Goal: Transaction & Acquisition: Purchase product/service

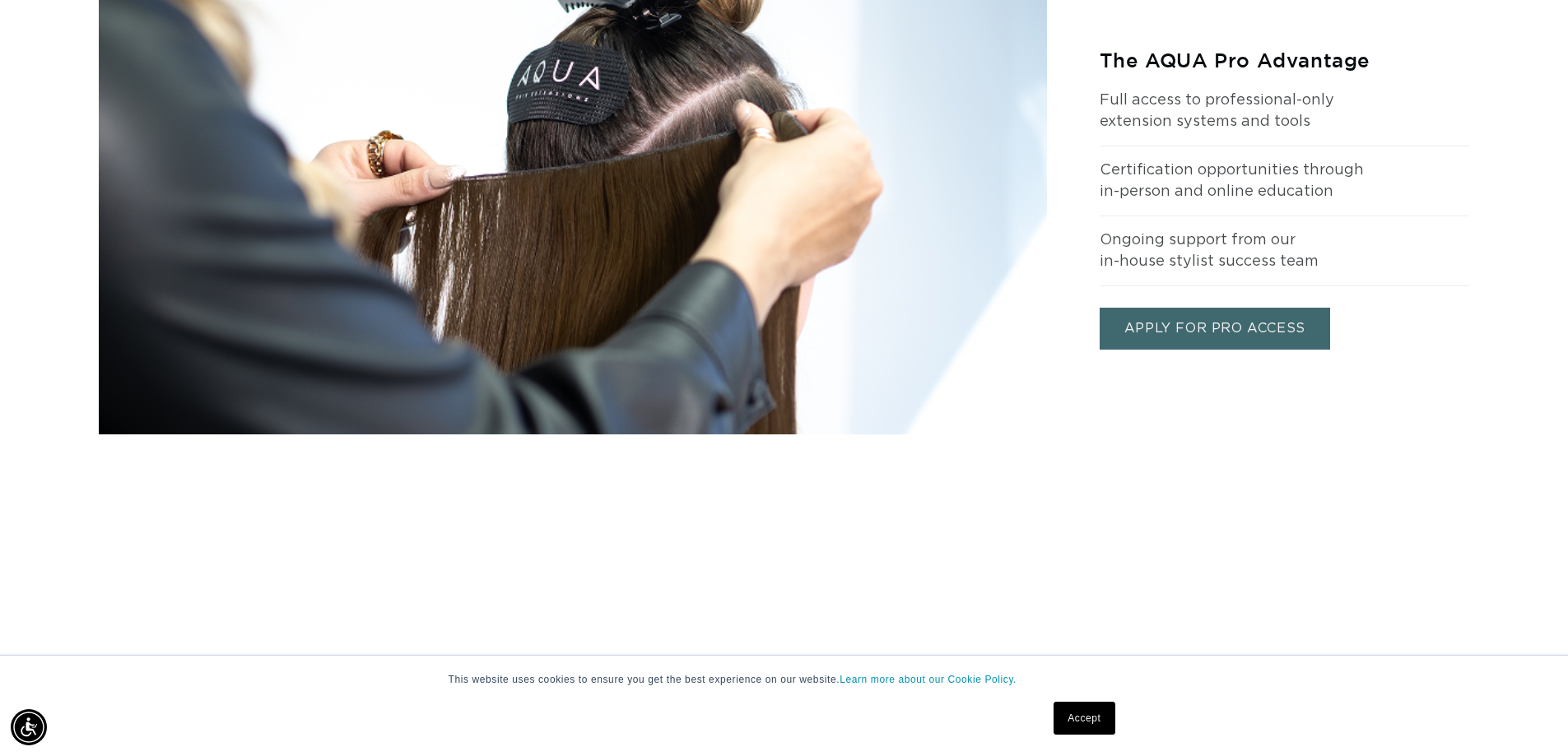
scroll to position [0, 2901]
click at [1222, 324] on link "APPLY FOR PRO ACCESS" at bounding box center [1214, 328] width 230 height 42
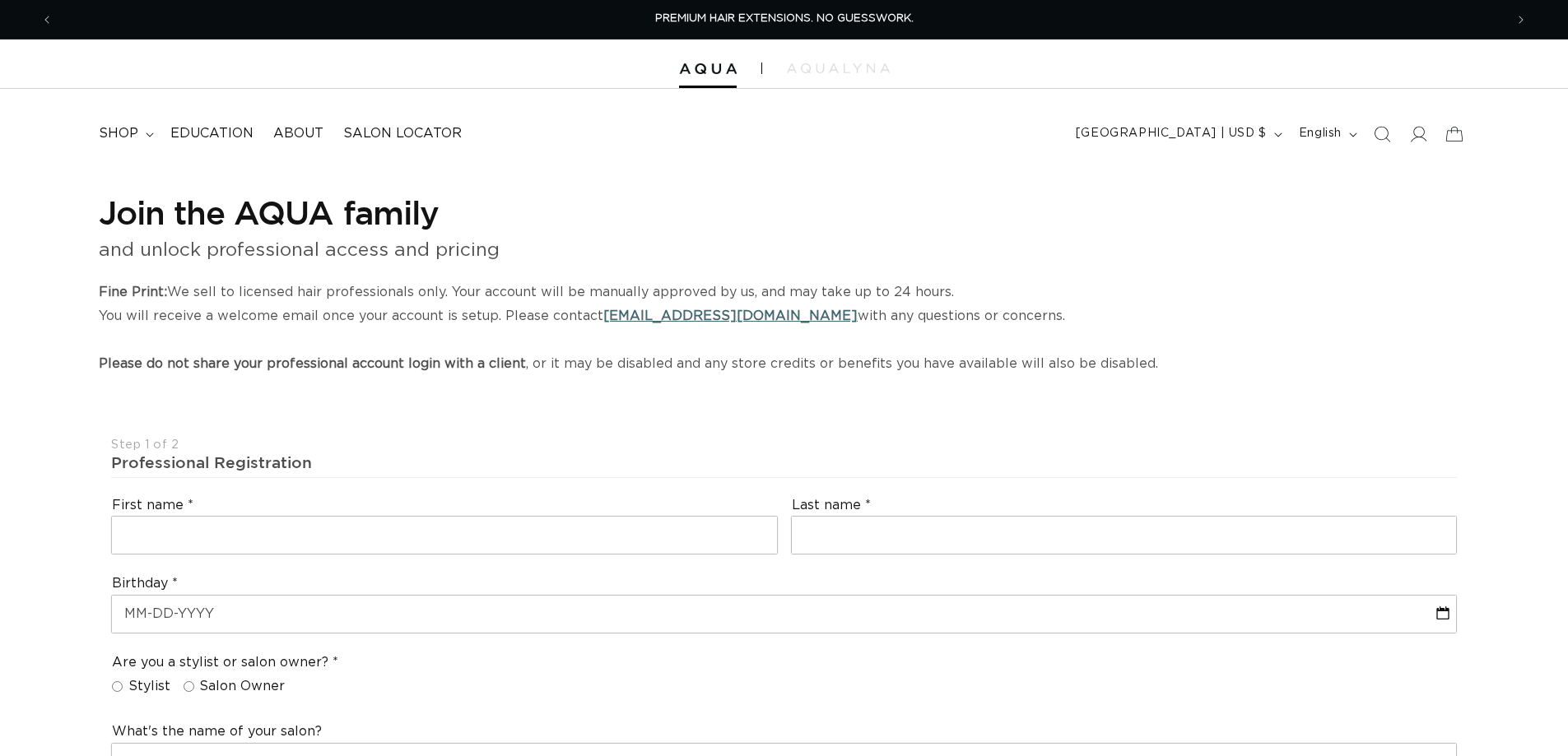
select select "US"
select select "[GEOGRAPHIC_DATA]"
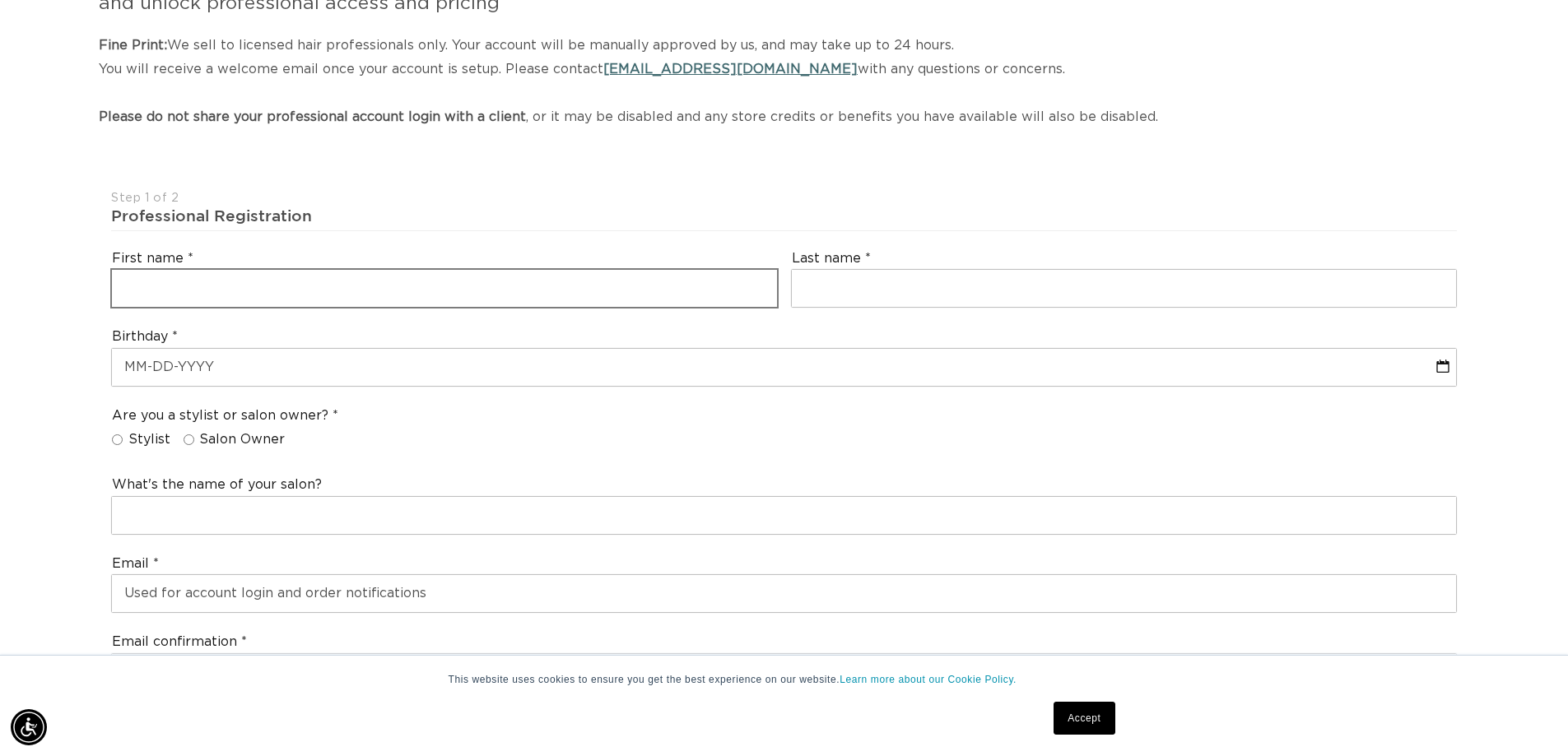
scroll to position [0, 1451]
click at [238, 290] on input "text" at bounding box center [444, 288] width 665 height 37
type input "Angelica"
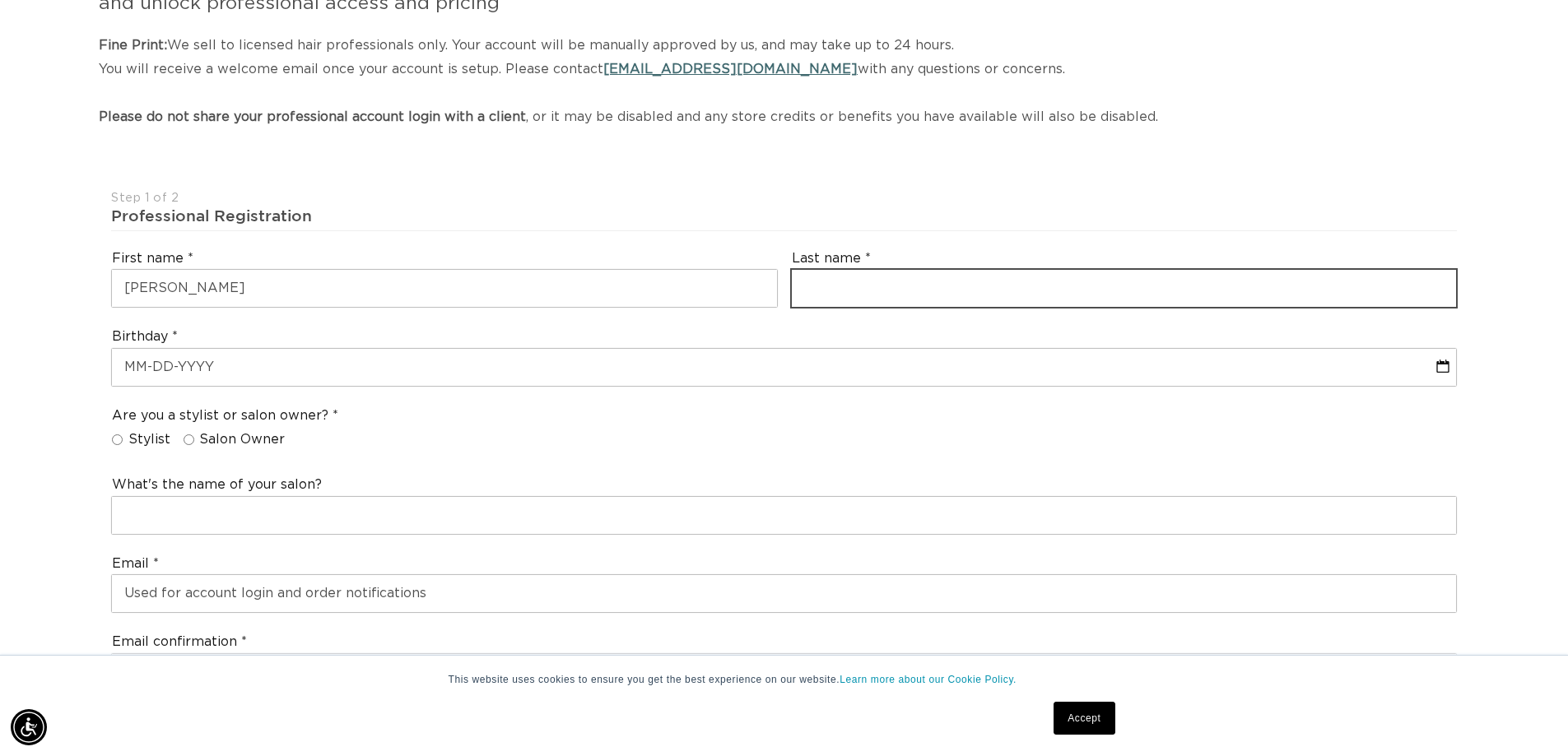
type input "Jimenez"
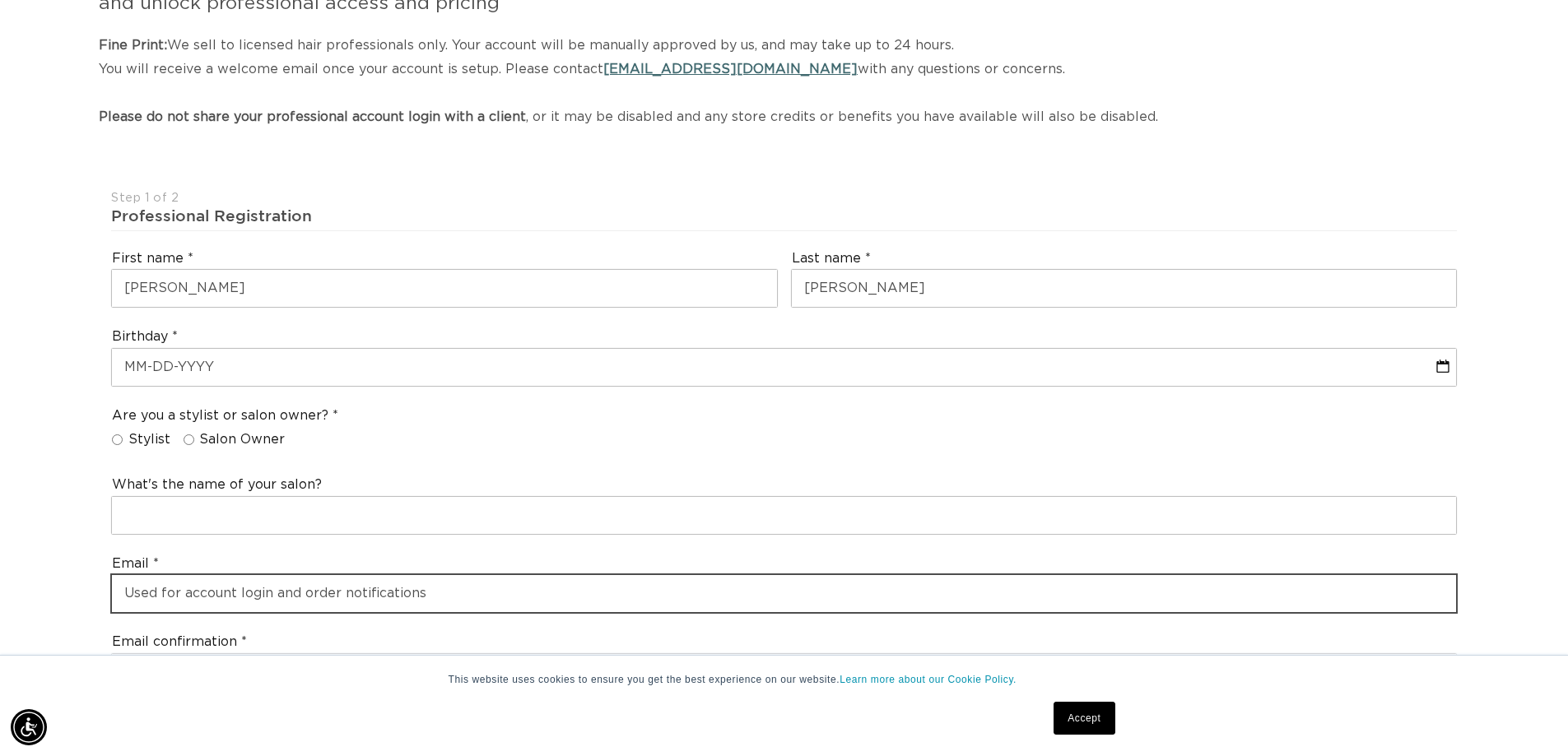
type input "angie10205@gmail.com"
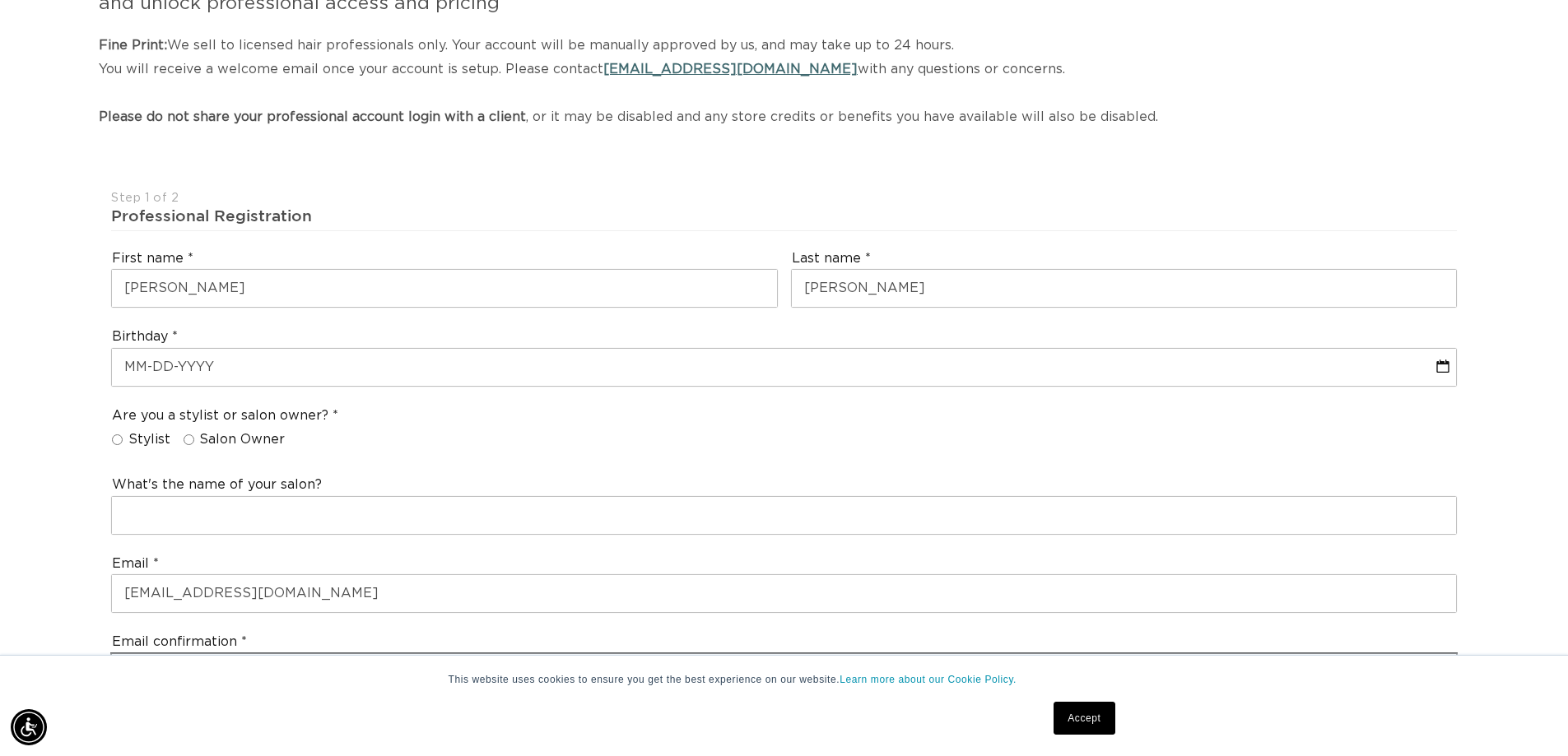
type input "angie10205@gmail.com"
type input "+19784006919"
select select "Massachusetts"
type input "01453"
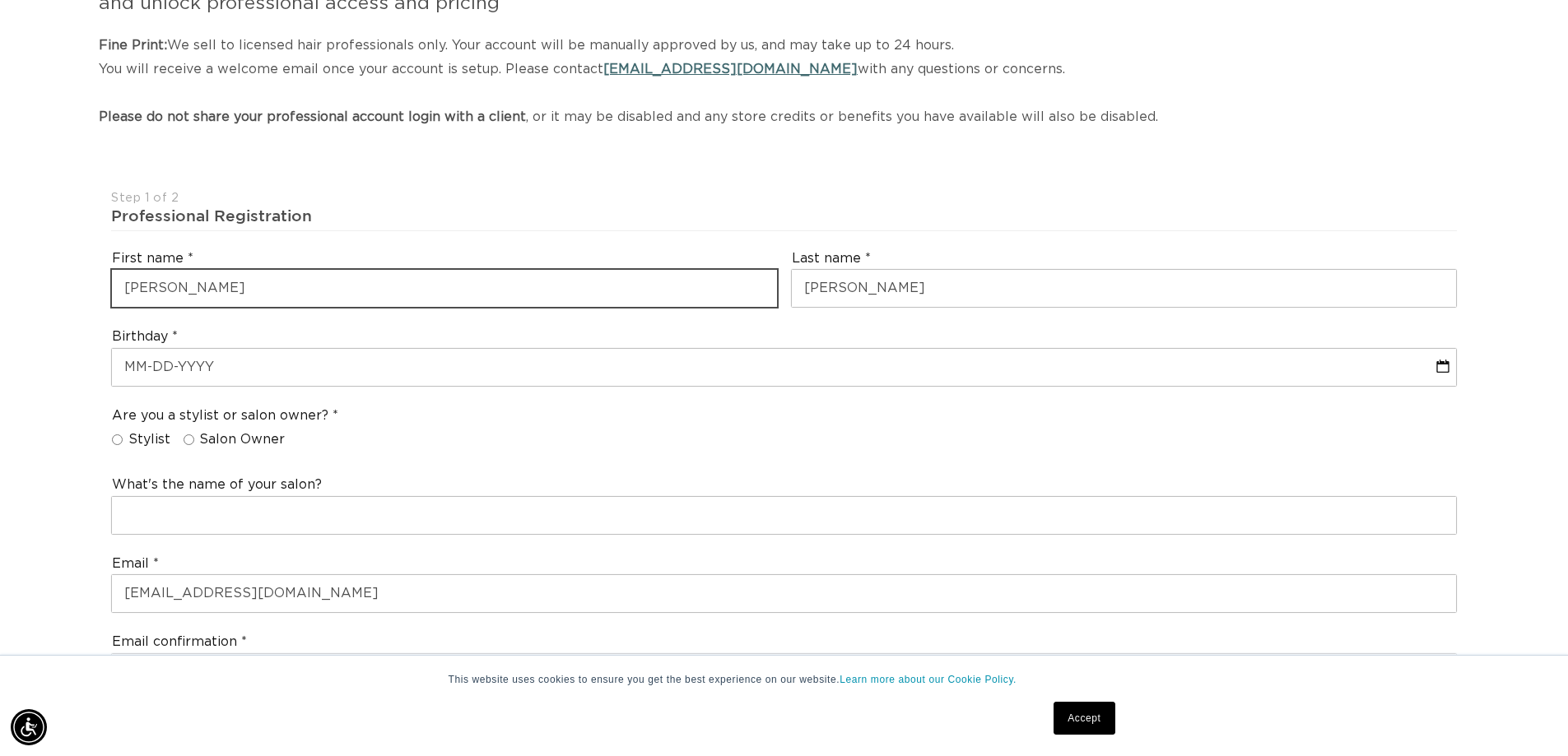
type input "+19784006919"
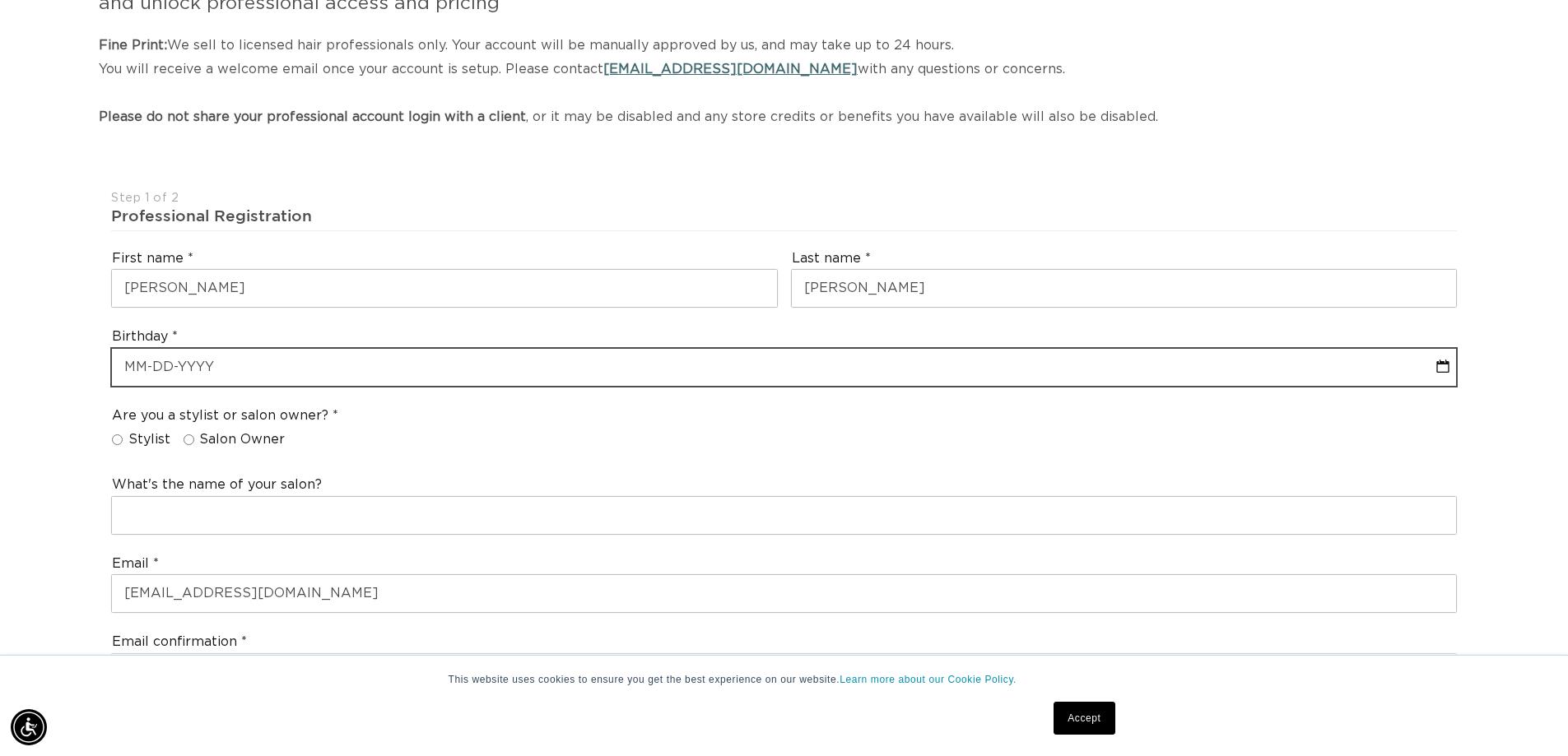
select select "9"
select select "2025"
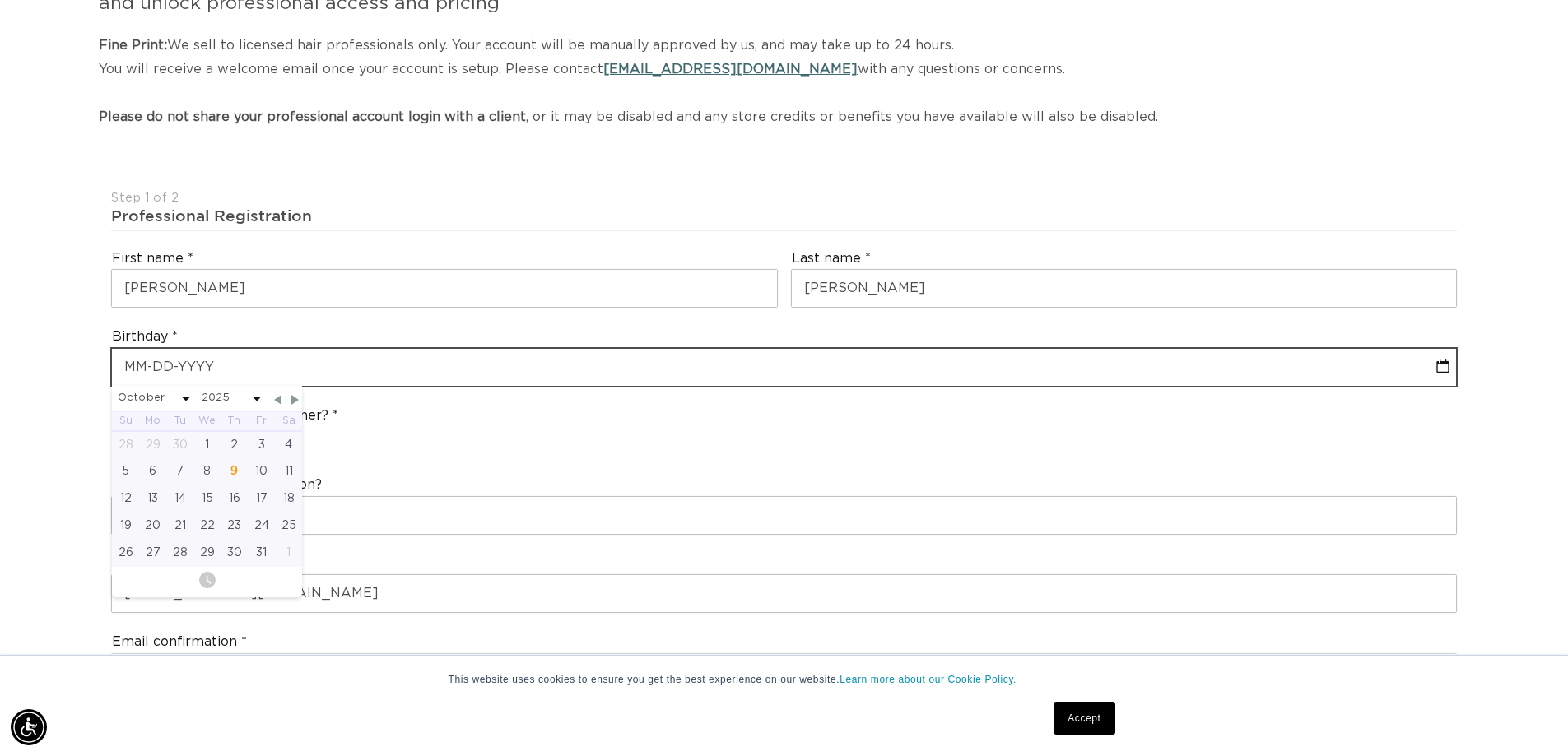
click at [218, 377] on input "text" at bounding box center [784, 368] width 1343 height 37
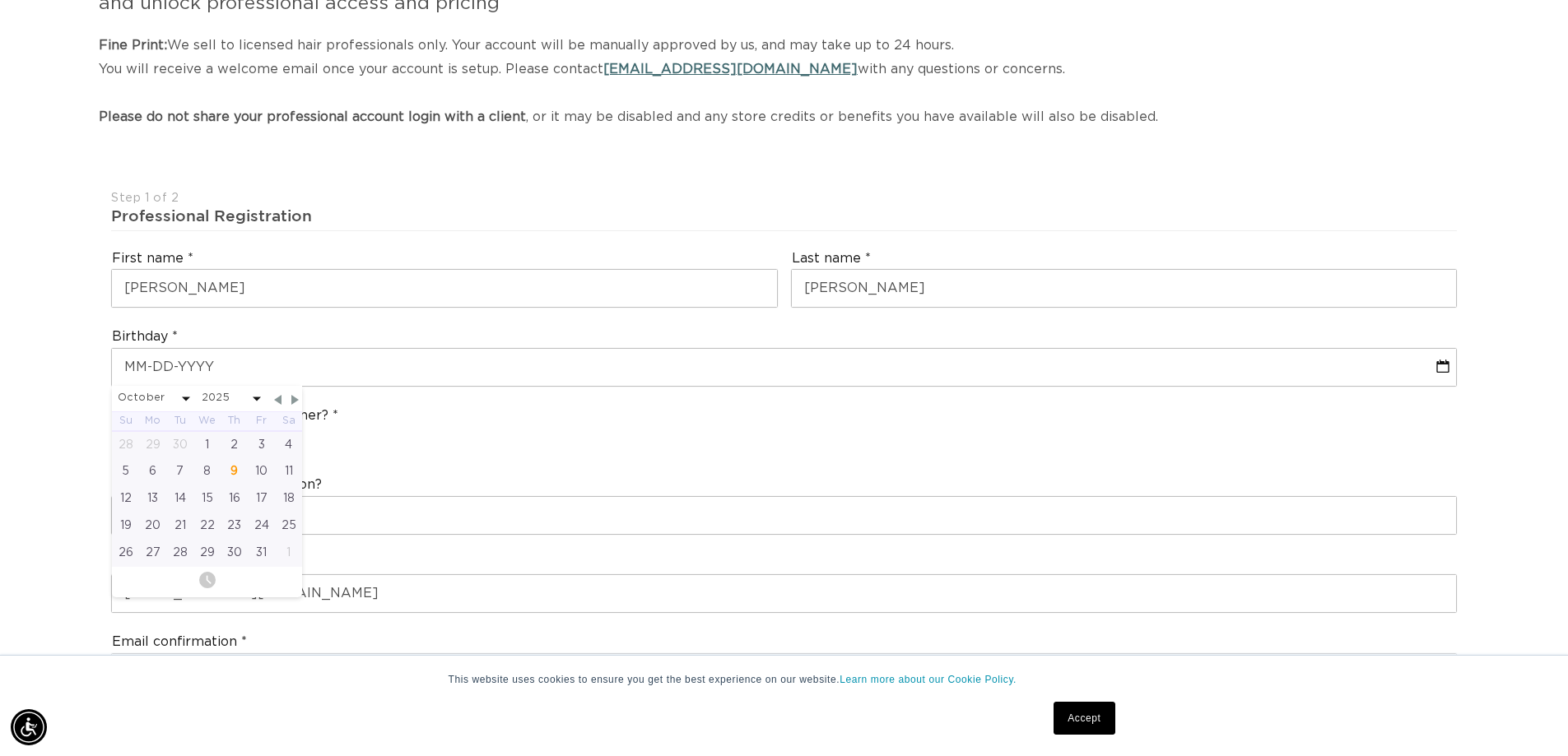
click at [183, 401] on span at bounding box center [186, 398] width 8 height 4
click at [182, 397] on span at bounding box center [186, 398] width 8 height 4
click at [183, 395] on select "January February March April May June July August September October November De…" at bounding box center [153, 398] width 72 height 20
select select "8"
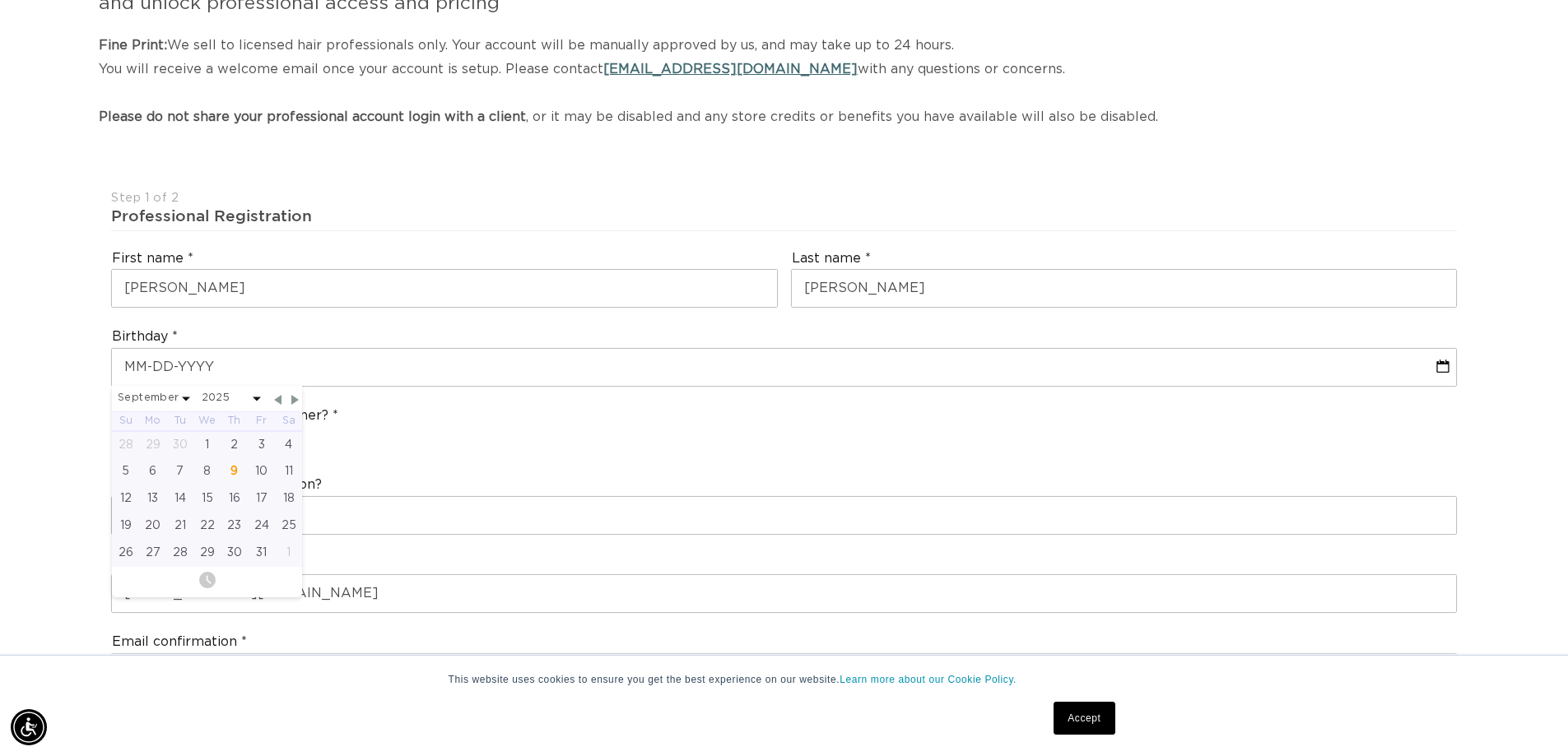
select select "2025"
click at [226, 398] on select "2045 2044 2043 2042 2041 2040 2039 2038 2037 2036 2035 2034 2033 2032 2031 2030…" at bounding box center [231, 398] width 59 height 20
select select "8"
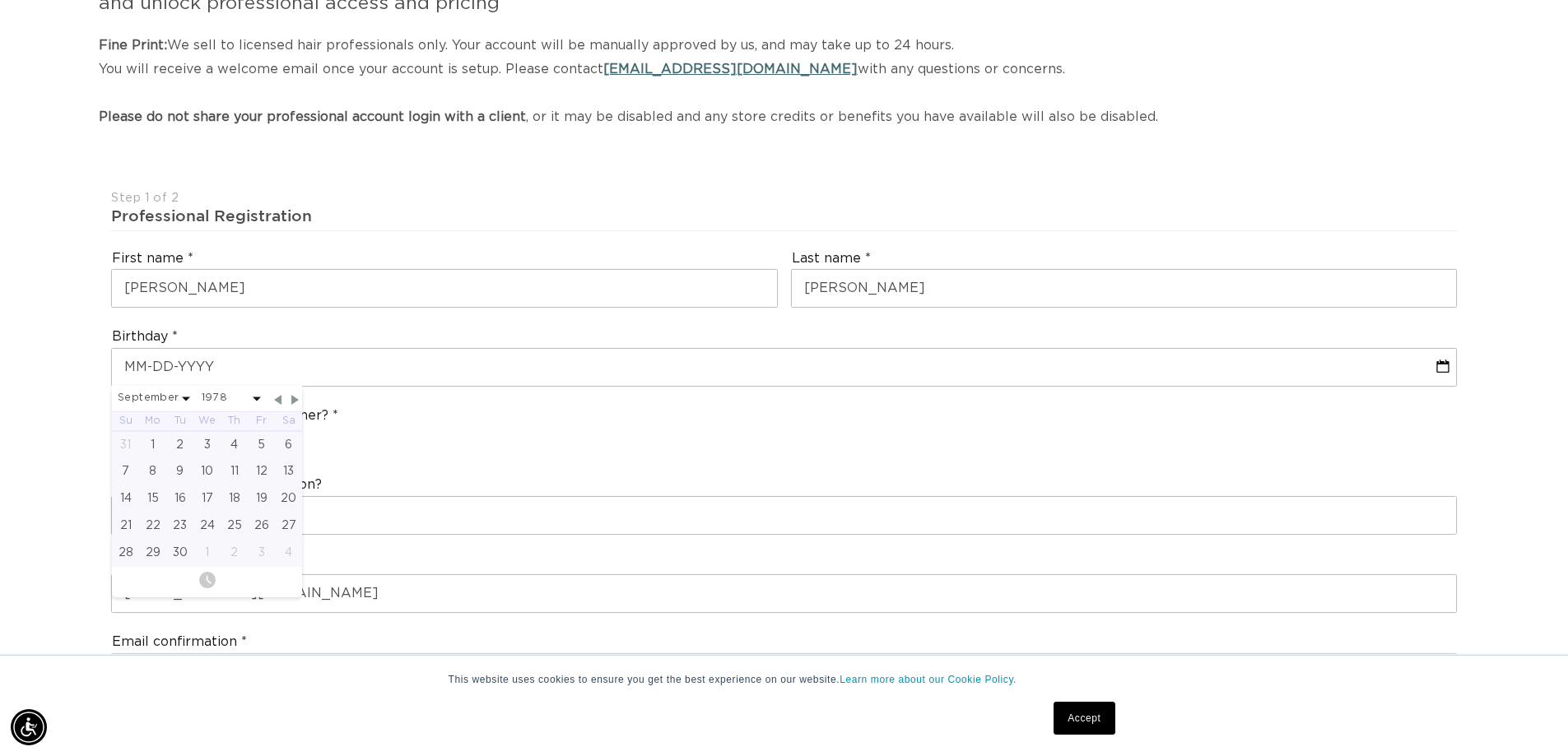
select select "1978"
click at [184, 529] on div "19" at bounding box center [179, 526] width 27 height 27
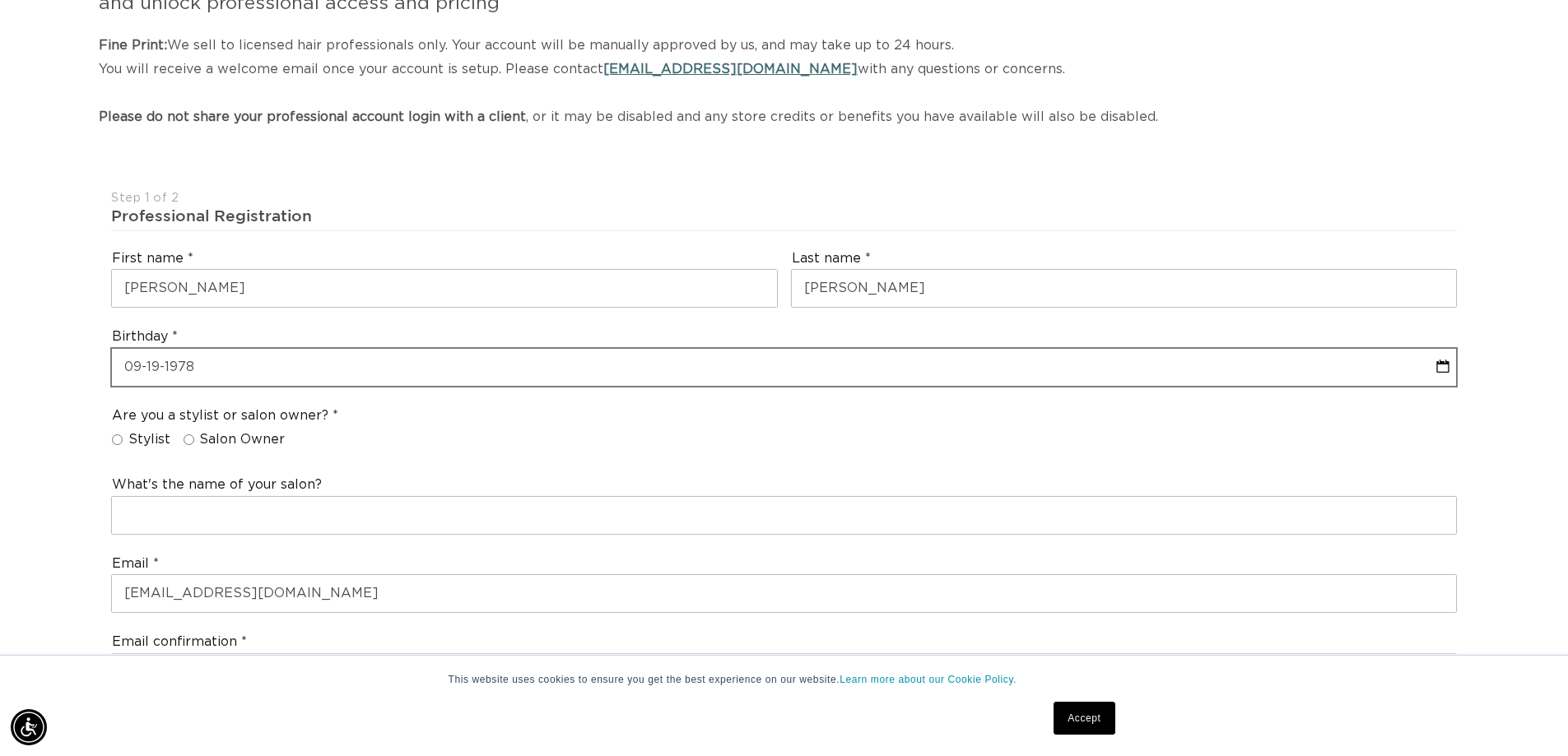
scroll to position [0, 1451]
click at [191, 442] on input "Salon Owner" at bounding box center [189, 440] width 11 height 11
radio input "true"
click at [125, 438] on label "Stylist" at bounding box center [140, 440] width 58 height 18
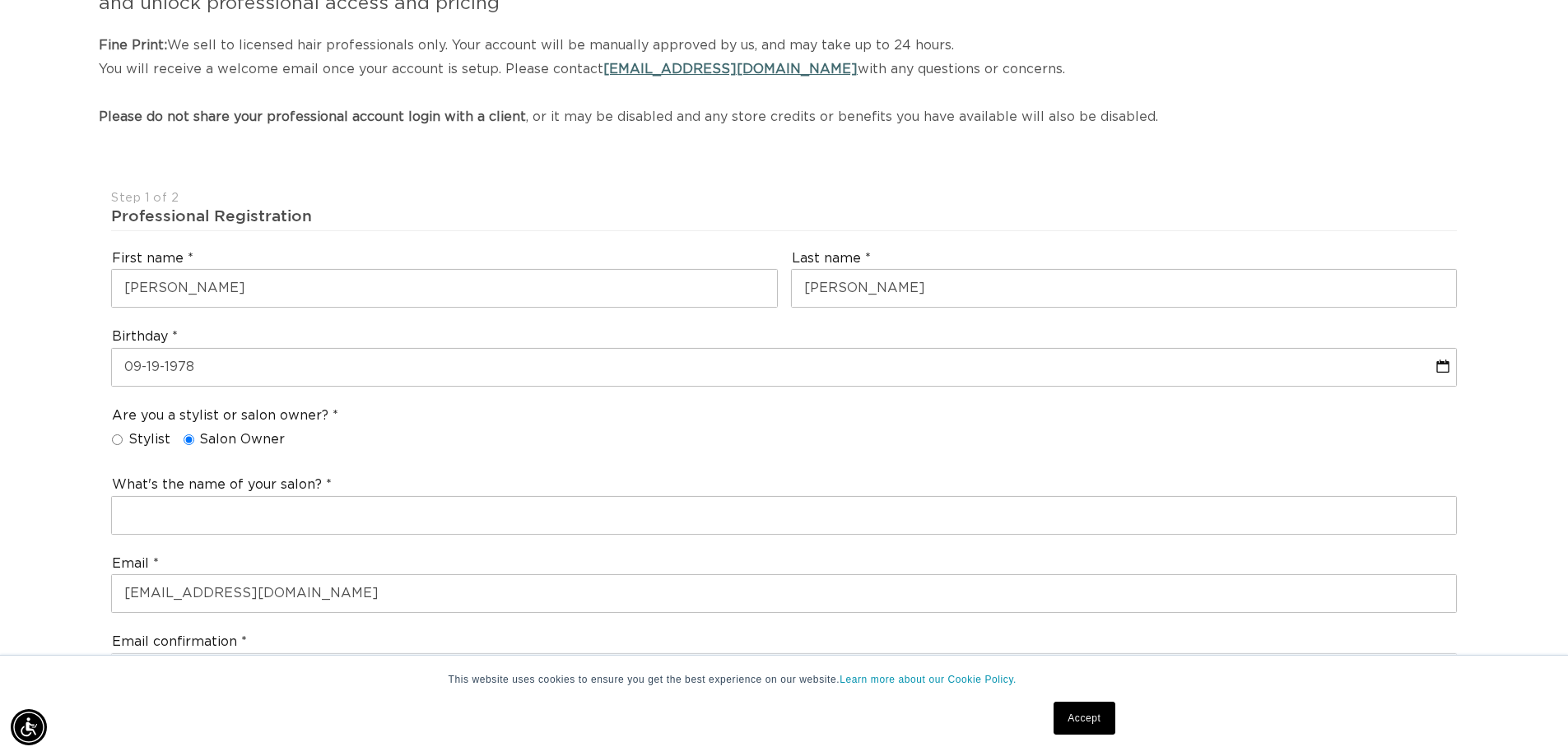
click at [123, 438] on input "Stylist" at bounding box center [117, 440] width 11 height 11
radio input "true"
click at [187, 444] on input "Salon Owner" at bounding box center [189, 440] width 11 height 11
radio input "true"
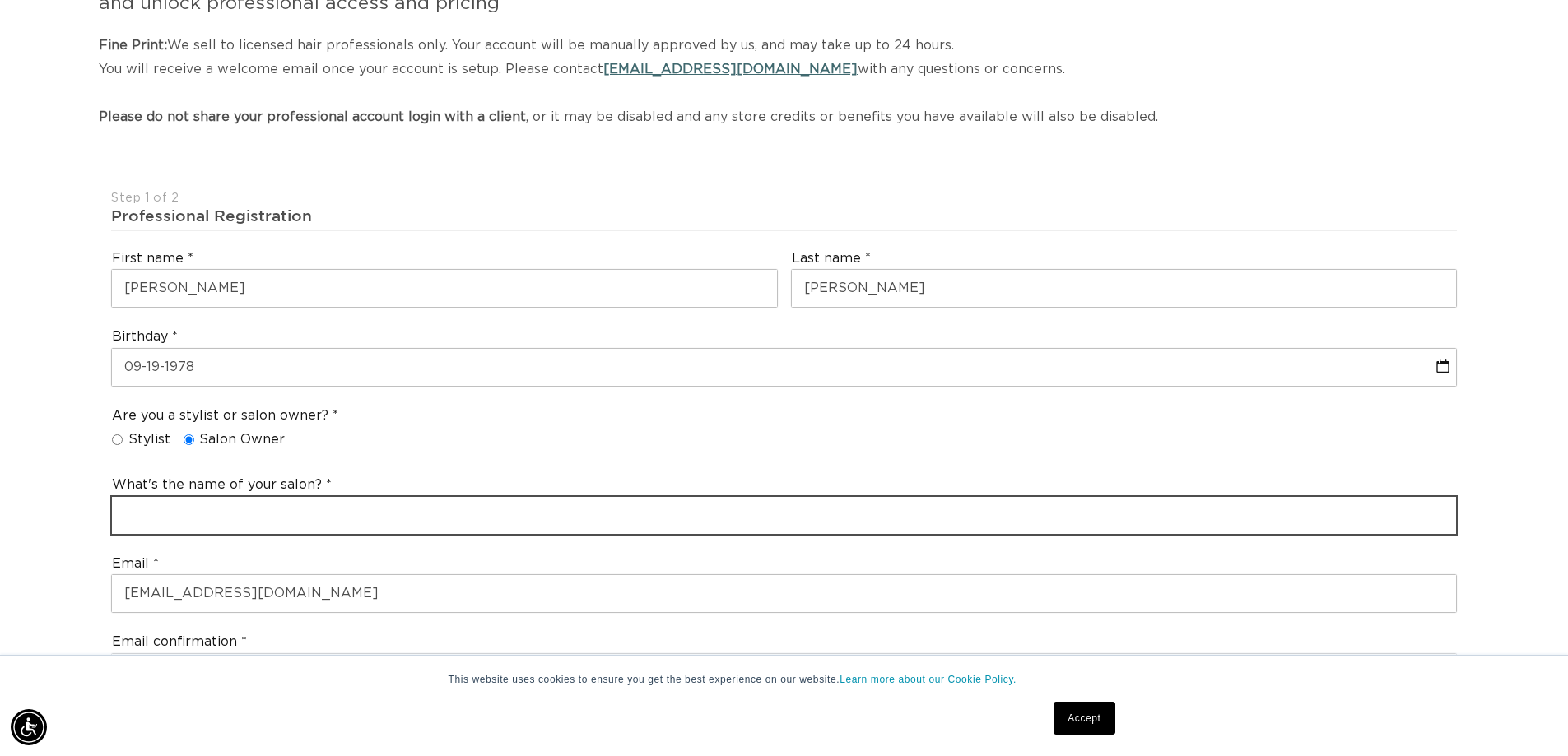
click at [192, 513] on input "text" at bounding box center [784, 516] width 1343 height 37
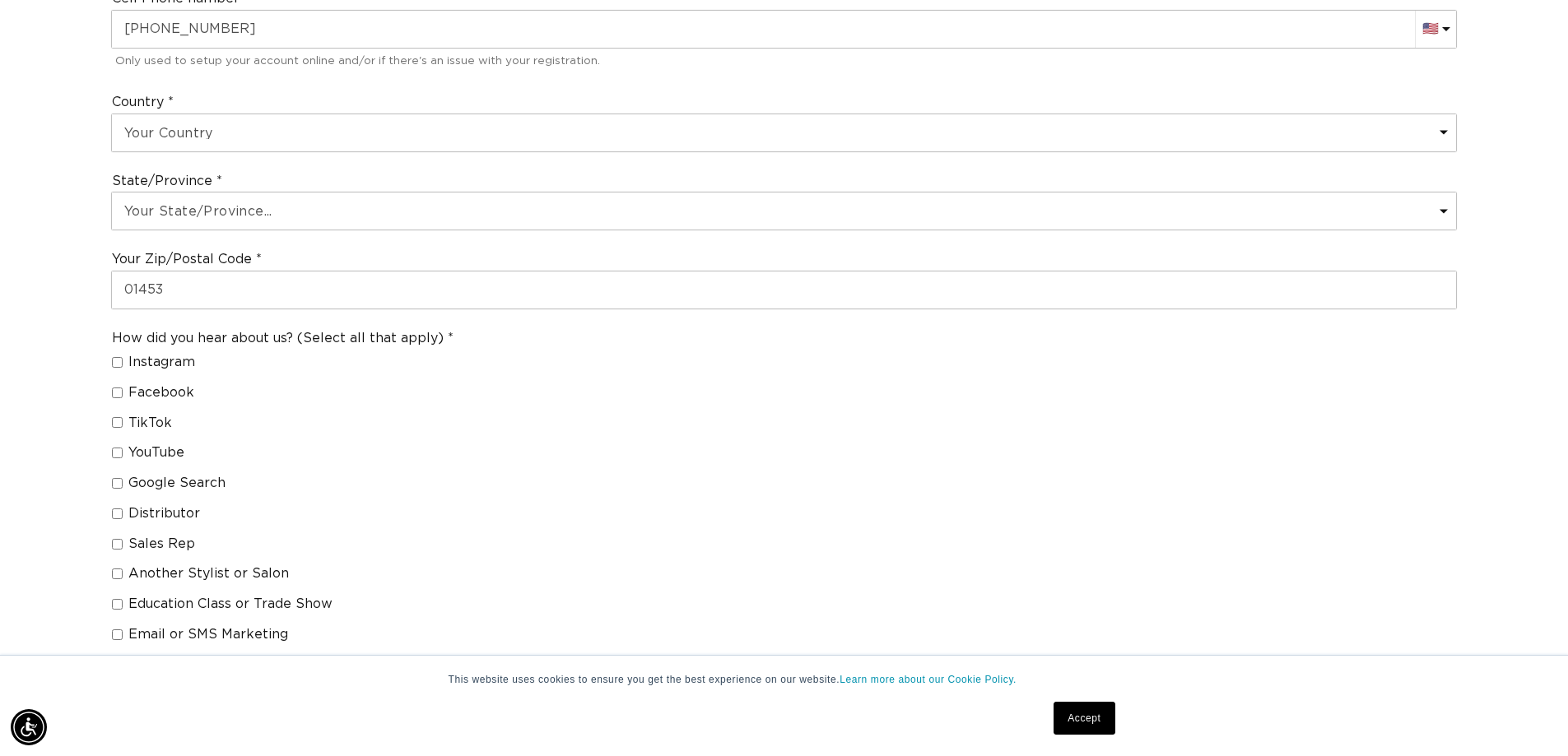
scroll to position [1070, 0]
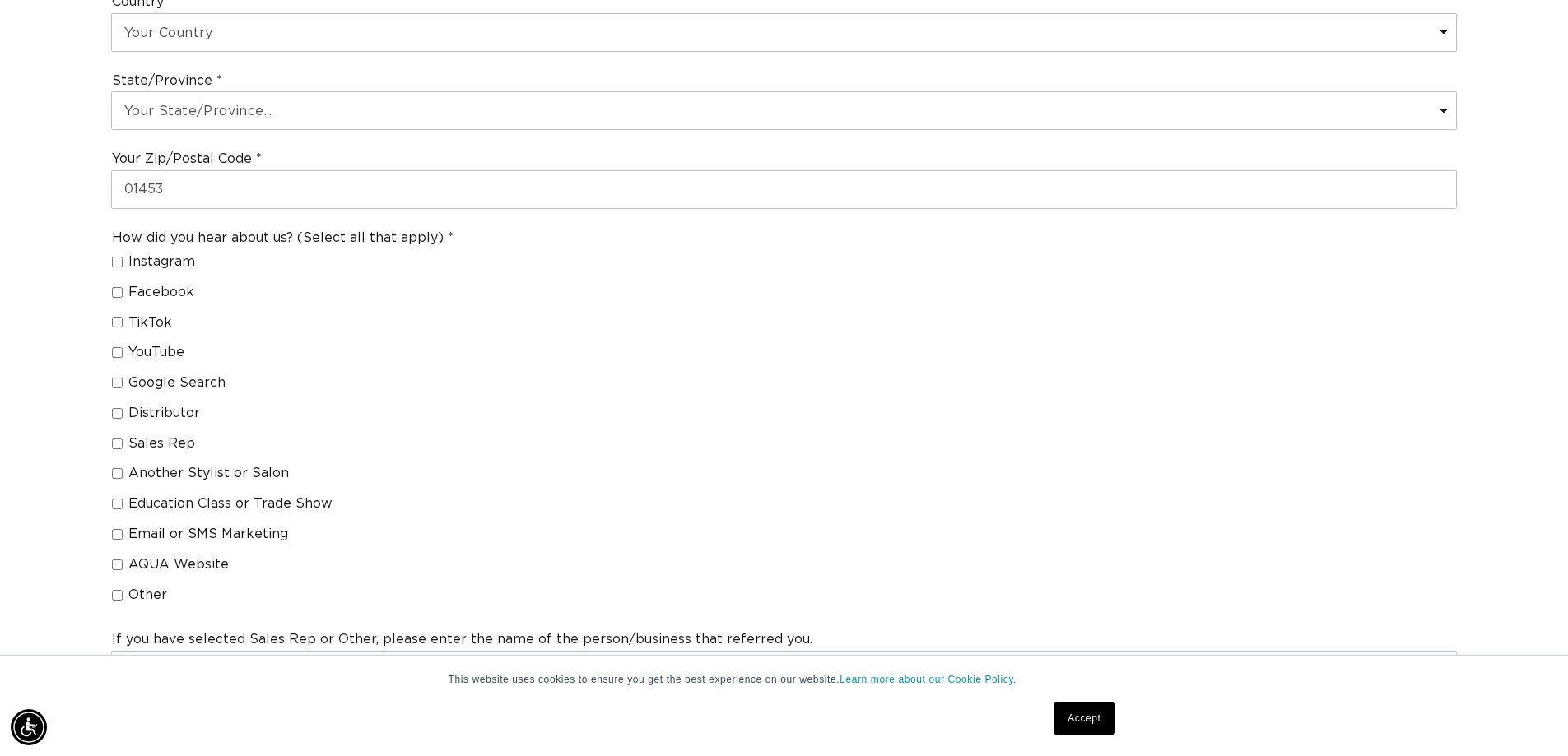
type input "Angel Salon & Spa"
click at [115, 410] on input "Distributor" at bounding box center [117, 414] width 11 height 11
click at [116, 407] on label "Distributor" at bounding box center [275, 413] width 328 height 18
click at [116, 408] on input "Distributor" at bounding box center [117, 414] width 11 height 11
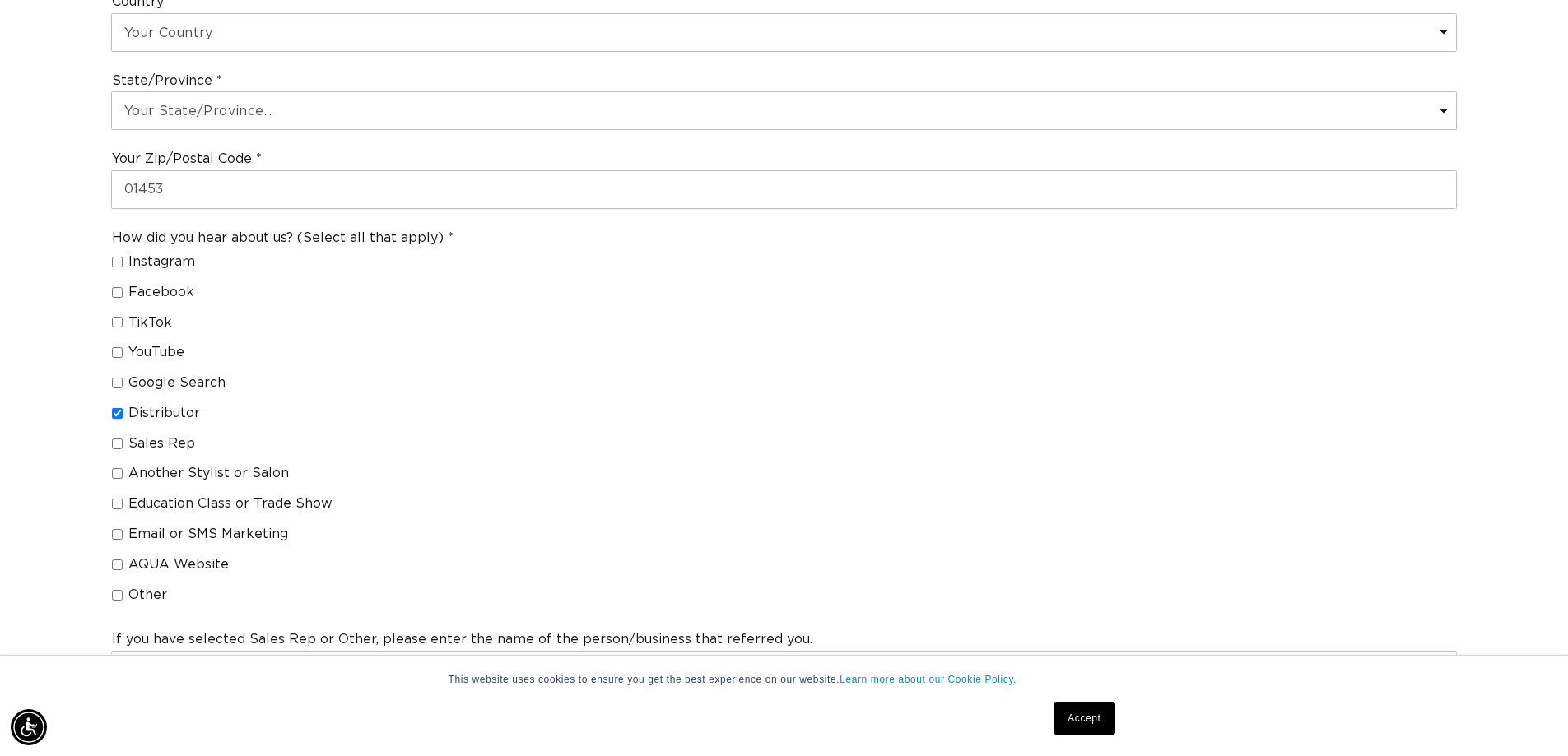
checkbox input "false"
click at [120, 440] on input "Sales Rep" at bounding box center [117, 445] width 11 height 11
checkbox input "true"
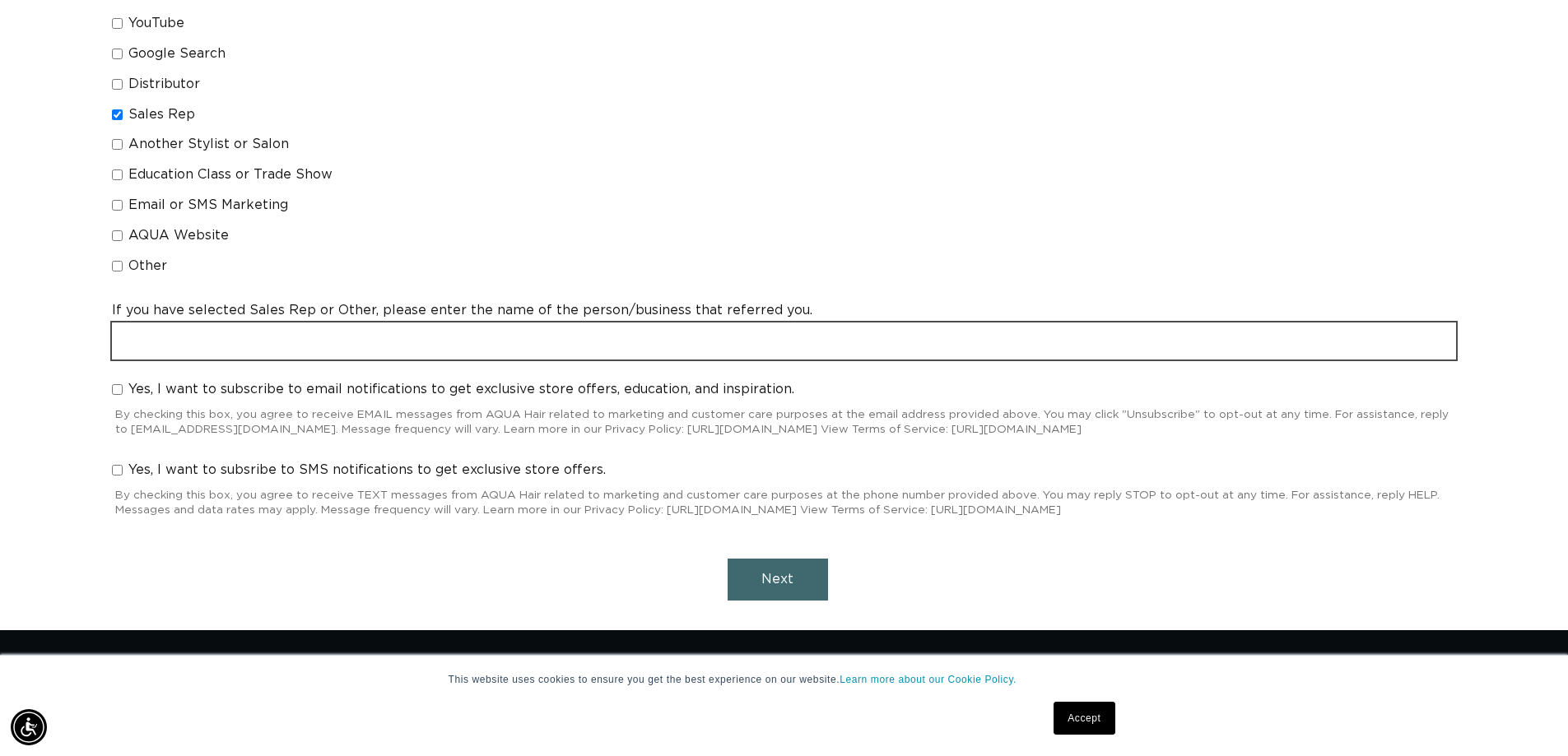
click at [220, 338] on input "text" at bounding box center [784, 341] width 1343 height 37
type input "j"
type input "E"
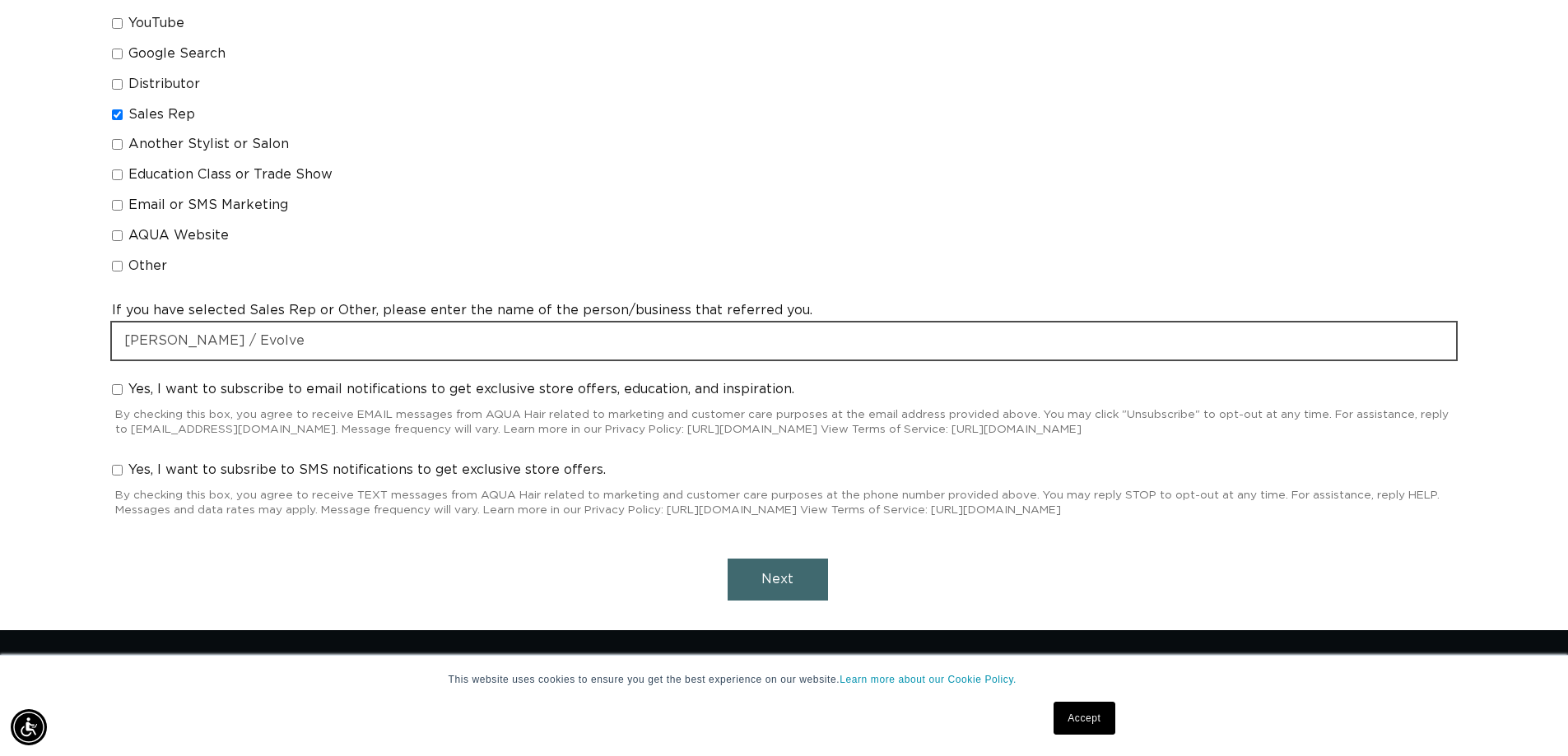
scroll to position [0, 2901]
type input "Carolyn Giampetruzzi / Evolve"
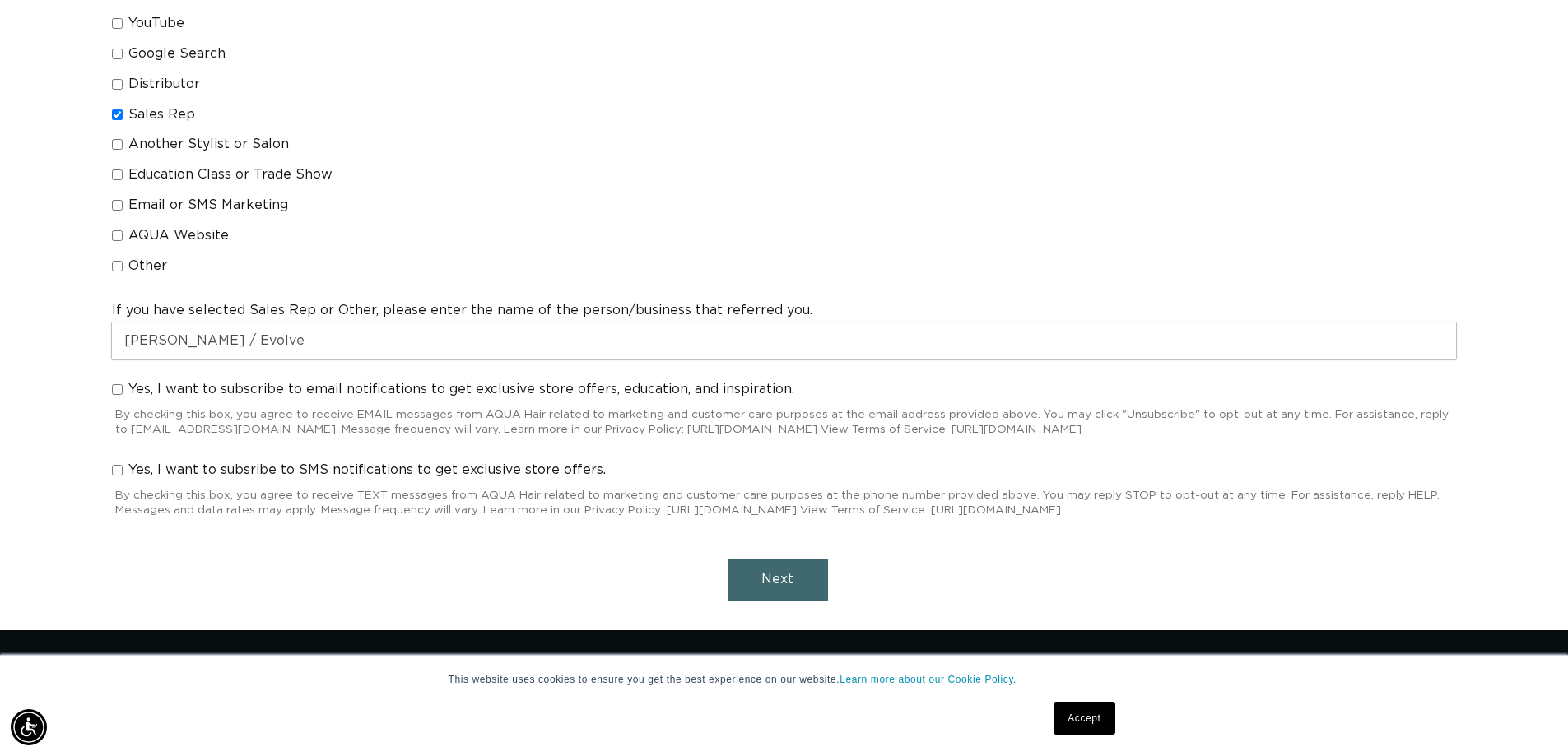
click at [115, 390] on input "Yes, I want to subscribe to email notifications to get exclusive store offers, …" at bounding box center [117, 390] width 11 height 11
checkbox input "true"
click at [765, 579] on span "Next" at bounding box center [777, 579] width 32 height 13
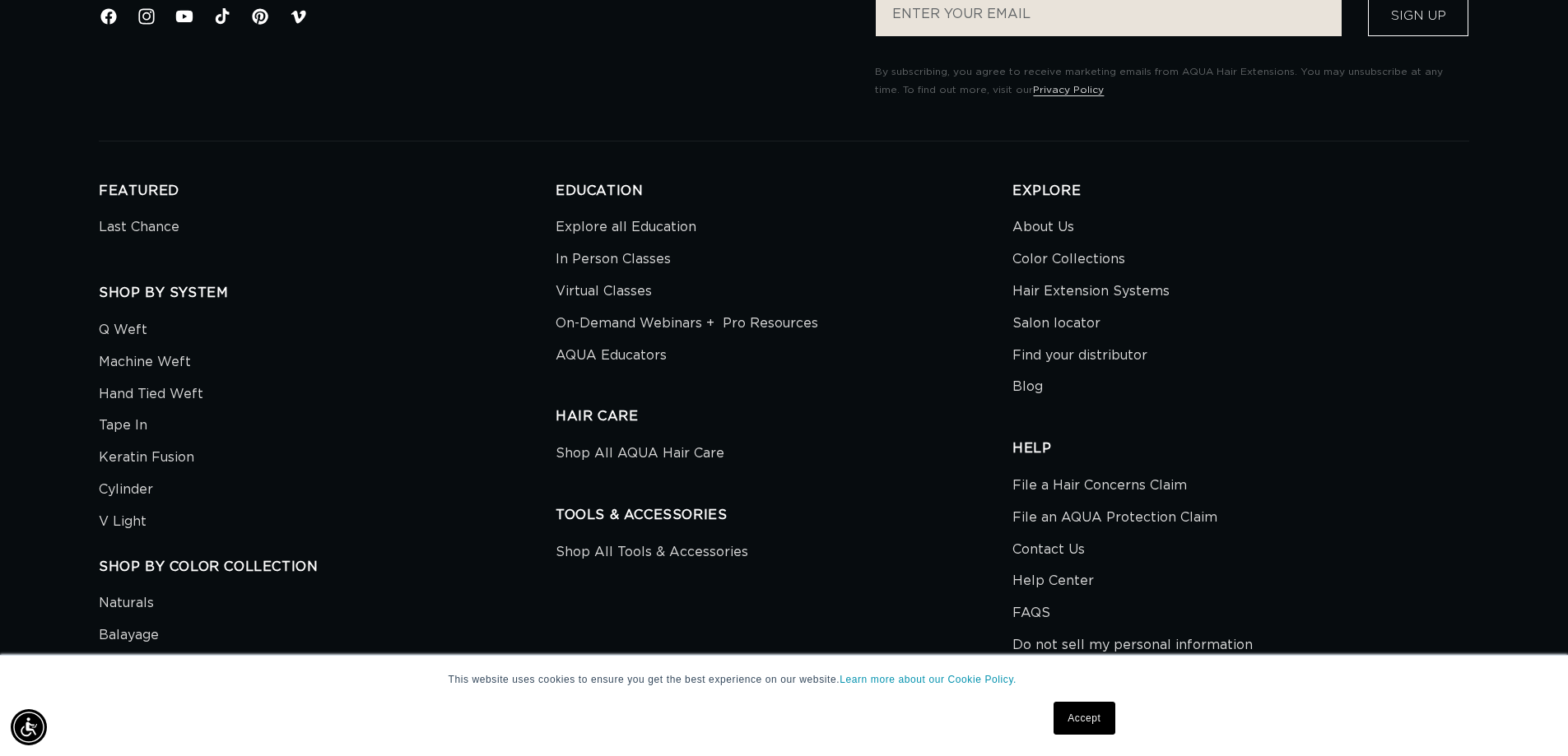
scroll to position [0, 1451]
click at [1085, 715] on link "Accept" at bounding box center [1084, 719] width 61 height 33
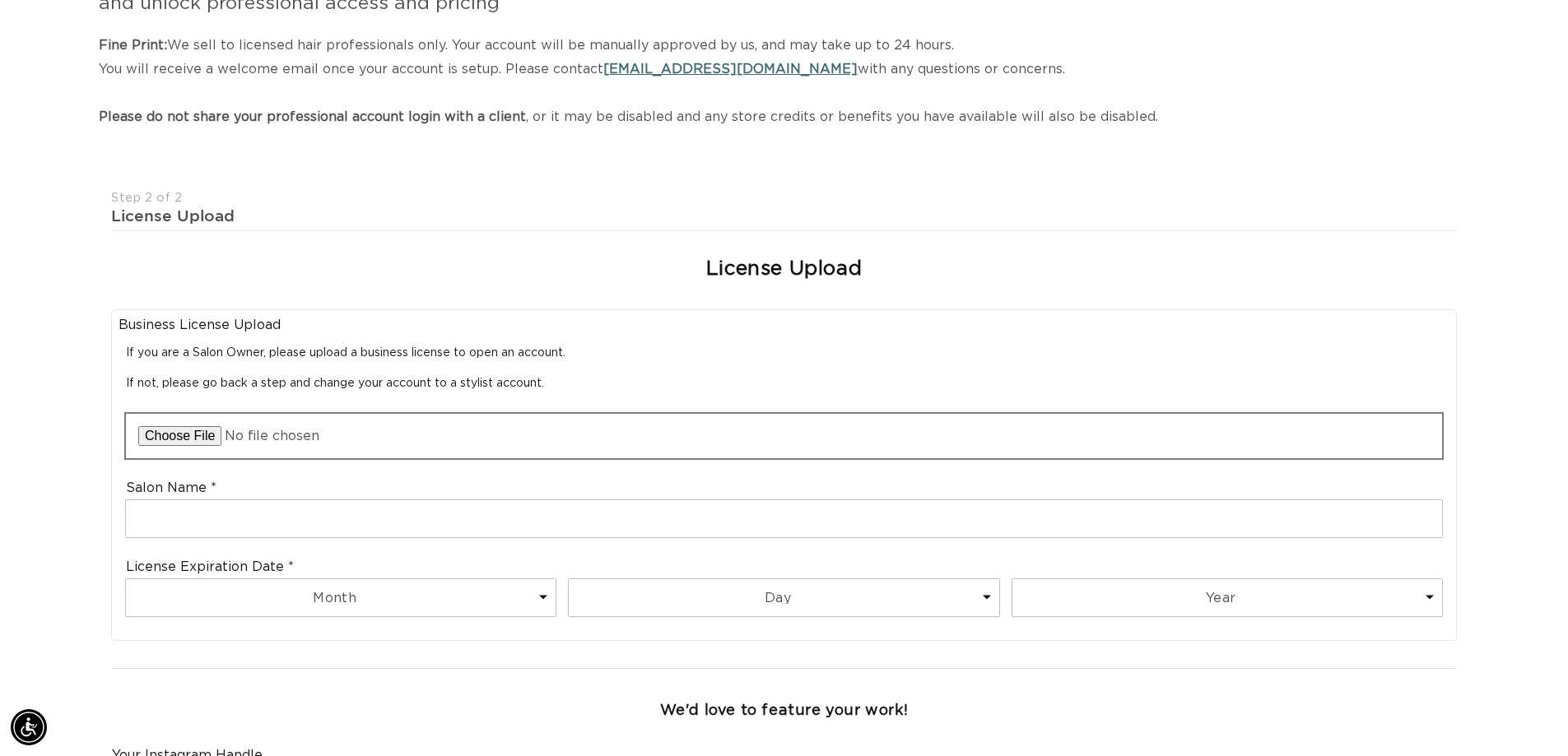
scroll to position [0, 0]
click at [198, 433] on input "file" at bounding box center [784, 436] width 1316 height 44
type input "C:\fakepath\business license.pdf"
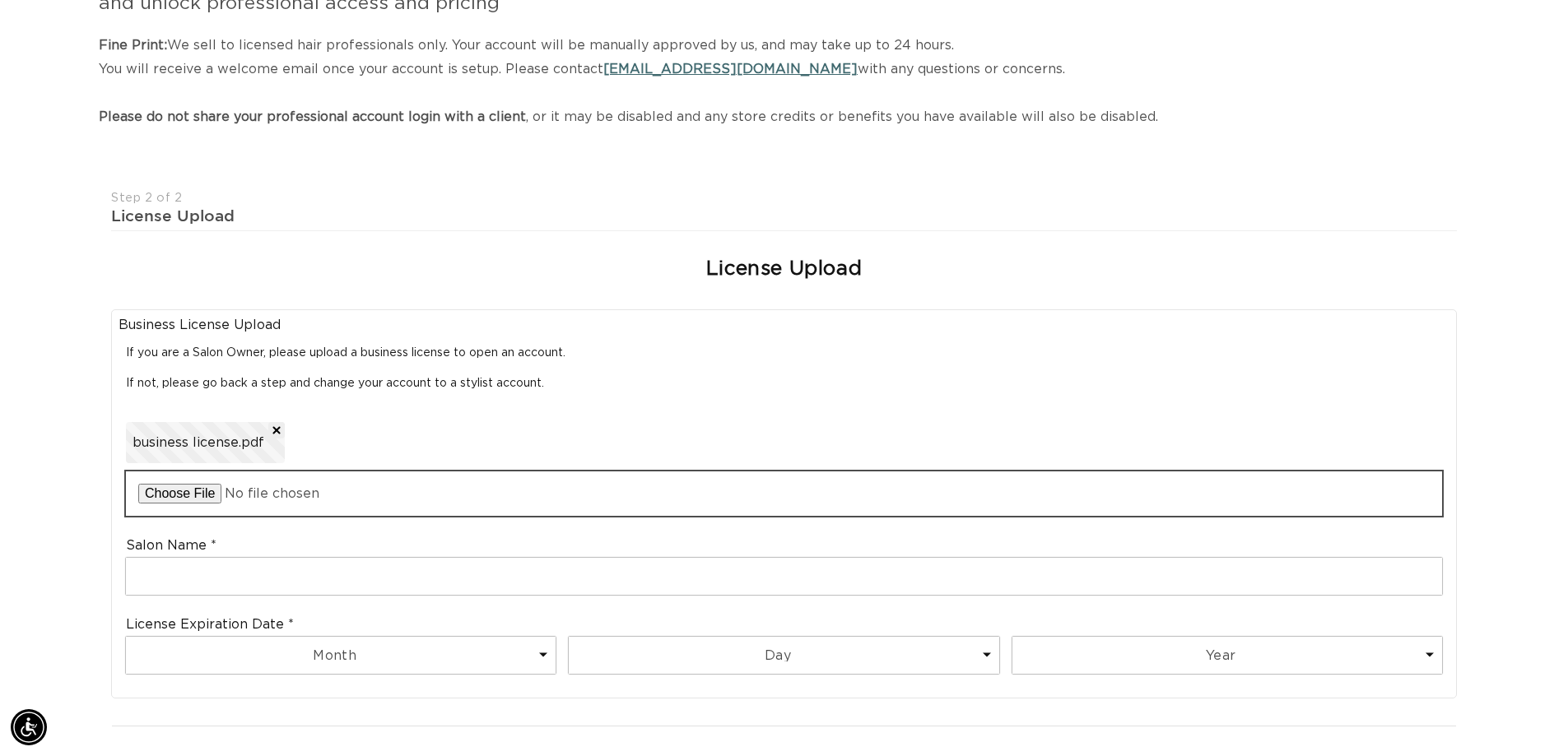
scroll to position [0, 2901]
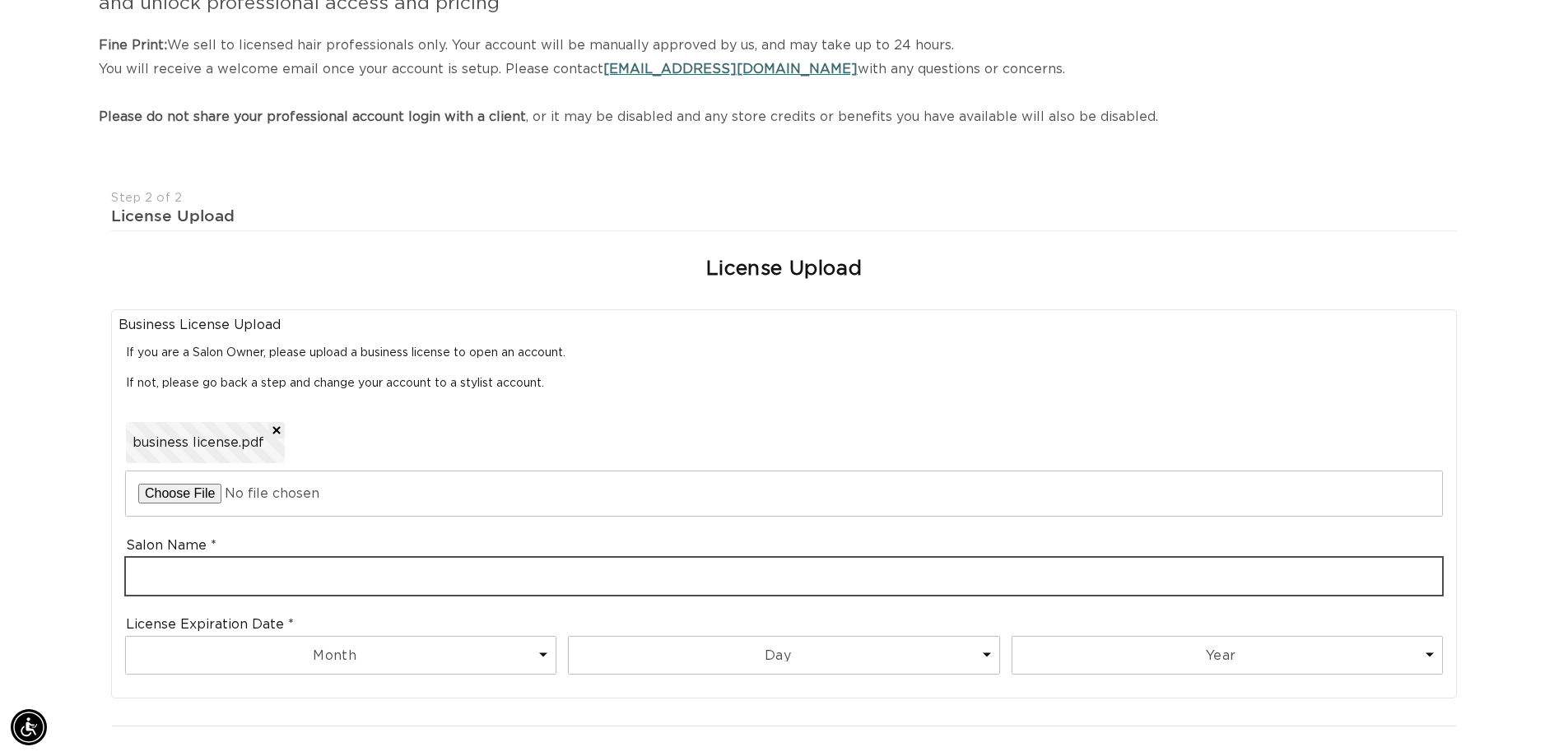
click at [204, 584] on input "text" at bounding box center [784, 577] width 1316 height 37
type input "Angel Salon & Spa"
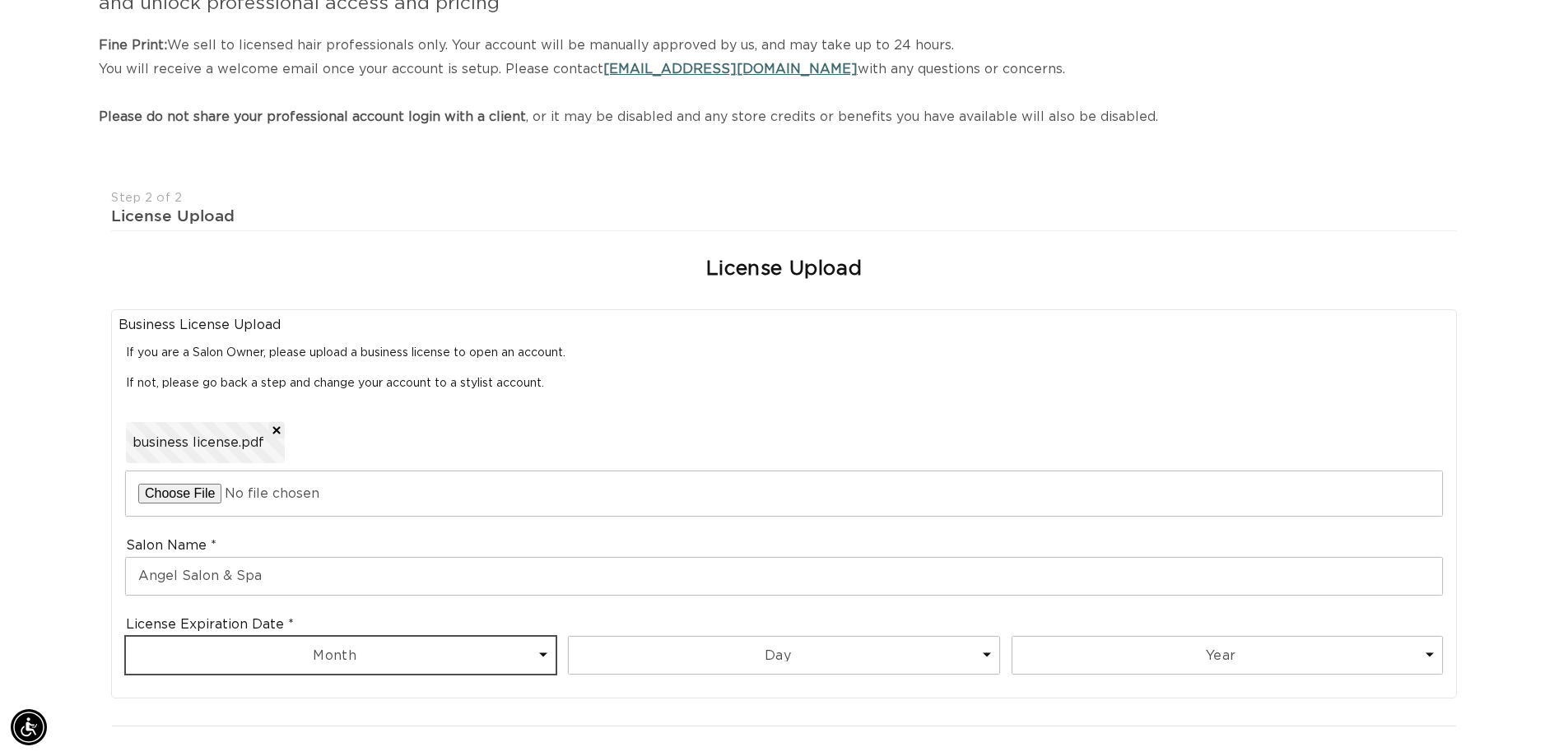
click at [377, 662] on select "Month 1 2 3 4 5 6 7 8 9 10 11 12" at bounding box center [340, 655] width 430 height 37
select select "12"
click at [126, 637] on select "Month 1 2 3 4 5 6 7 8 9 10 11 12" at bounding box center [340, 655] width 430 height 37
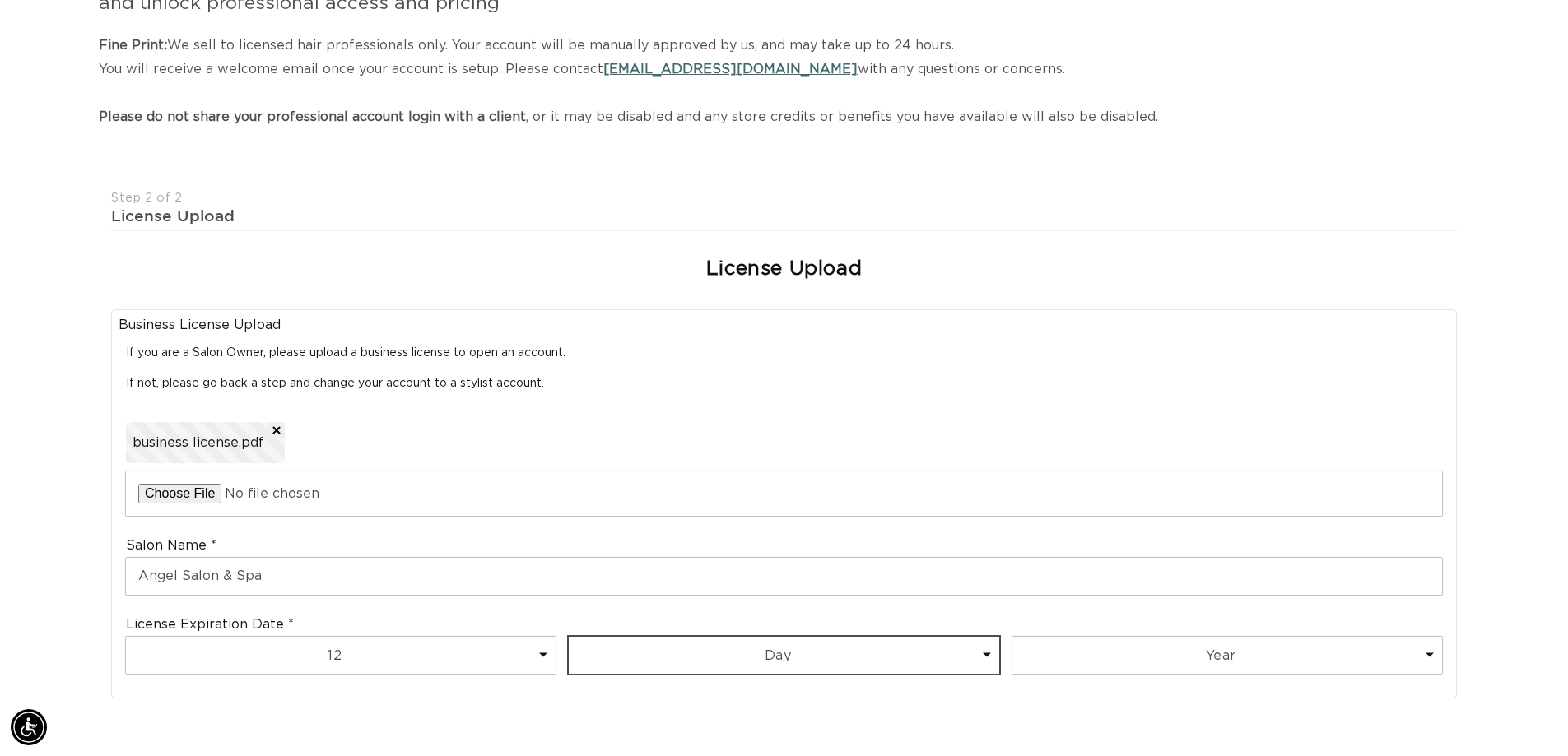
click at [748, 652] on select "Day 1 2 3 4 5 6 7 8 9 10 11 12 13 14 15 16 17 18 19 20 21 22 23 24 25 26 27 28 …" at bounding box center [783, 655] width 430 height 37
select select "31"
click at [568, 637] on select "Day 1 2 3 4 5 6 7 8 9 10 11 12 13 14 15 16 17 18 19 20 21 22 23 24 25 26 27 28 …" at bounding box center [783, 655] width 430 height 37
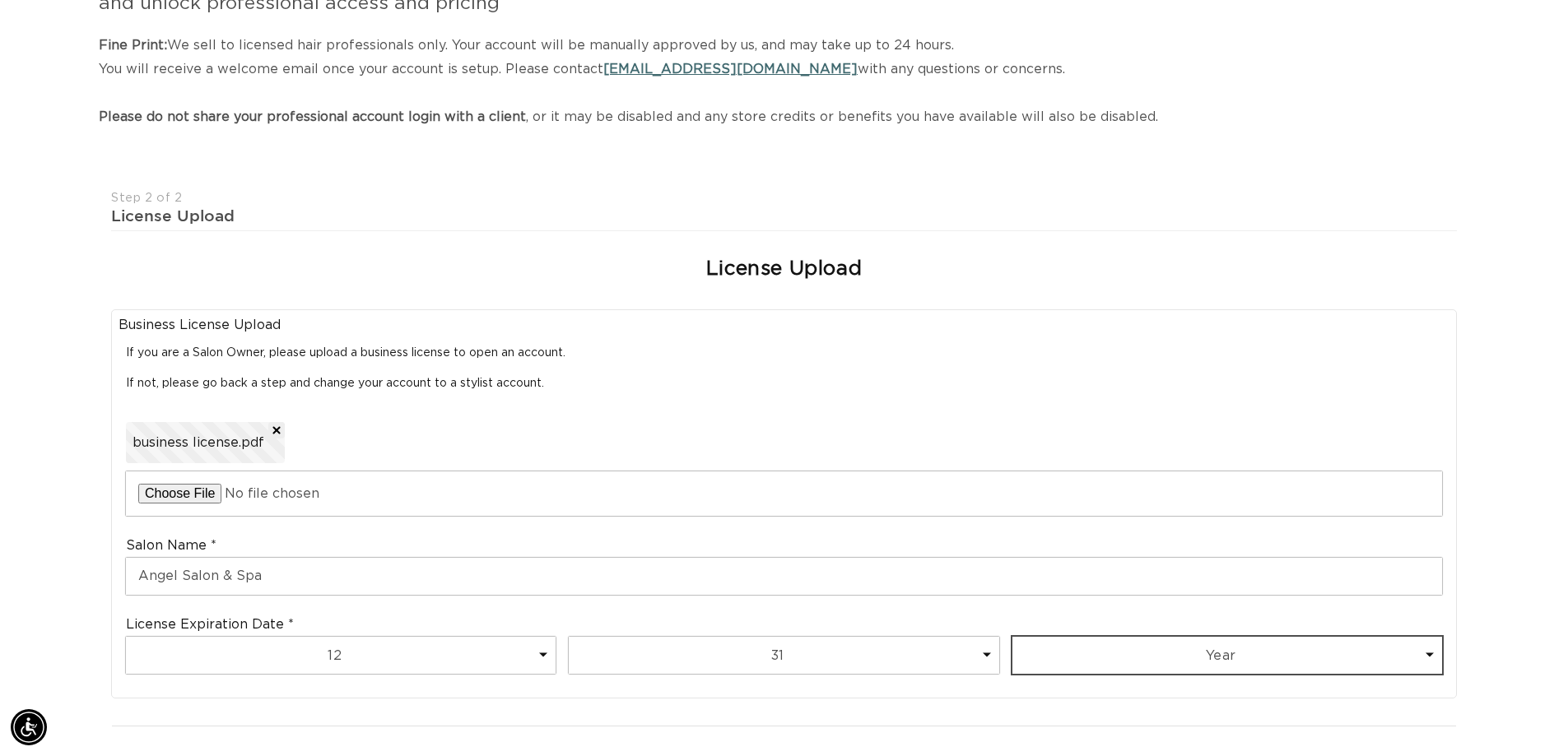
click at [1114, 651] on select "Year 2025 2026 2027 2028 2029 2030 2031 2032 2033 2034 2035 2036 2037 2038 2039…" at bounding box center [1226, 655] width 430 height 37
select select "2026"
click at [1012, 637] on select "Year 2025 2026 2027 2028 2029 2030 2031 2032 2033 2034 2035 2036 2037 2038 2039…" at bounding box center [1226, 655] width 430 height 37
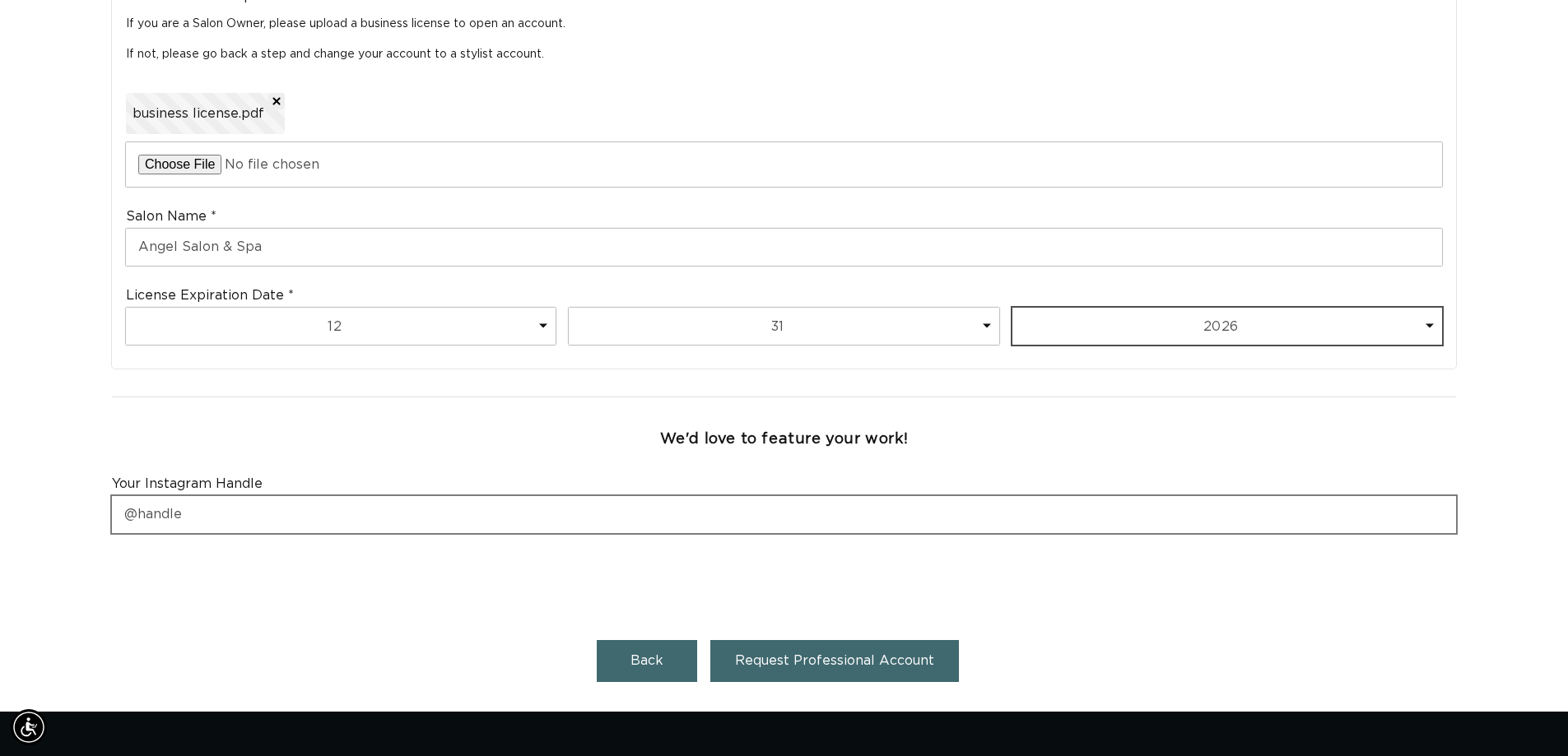
scroll to position [0, 0]
click at [120, 511] on input "text" at bounding box center [784, 515] width 1343 height 37
click at [215, 518] on input "text" at bounding box center [784, 515] width 1343 height 37
drag, startPoint x: 179, startPoint y: 511, endPoint x: 143, endPoint y: 515, distance: 36.2
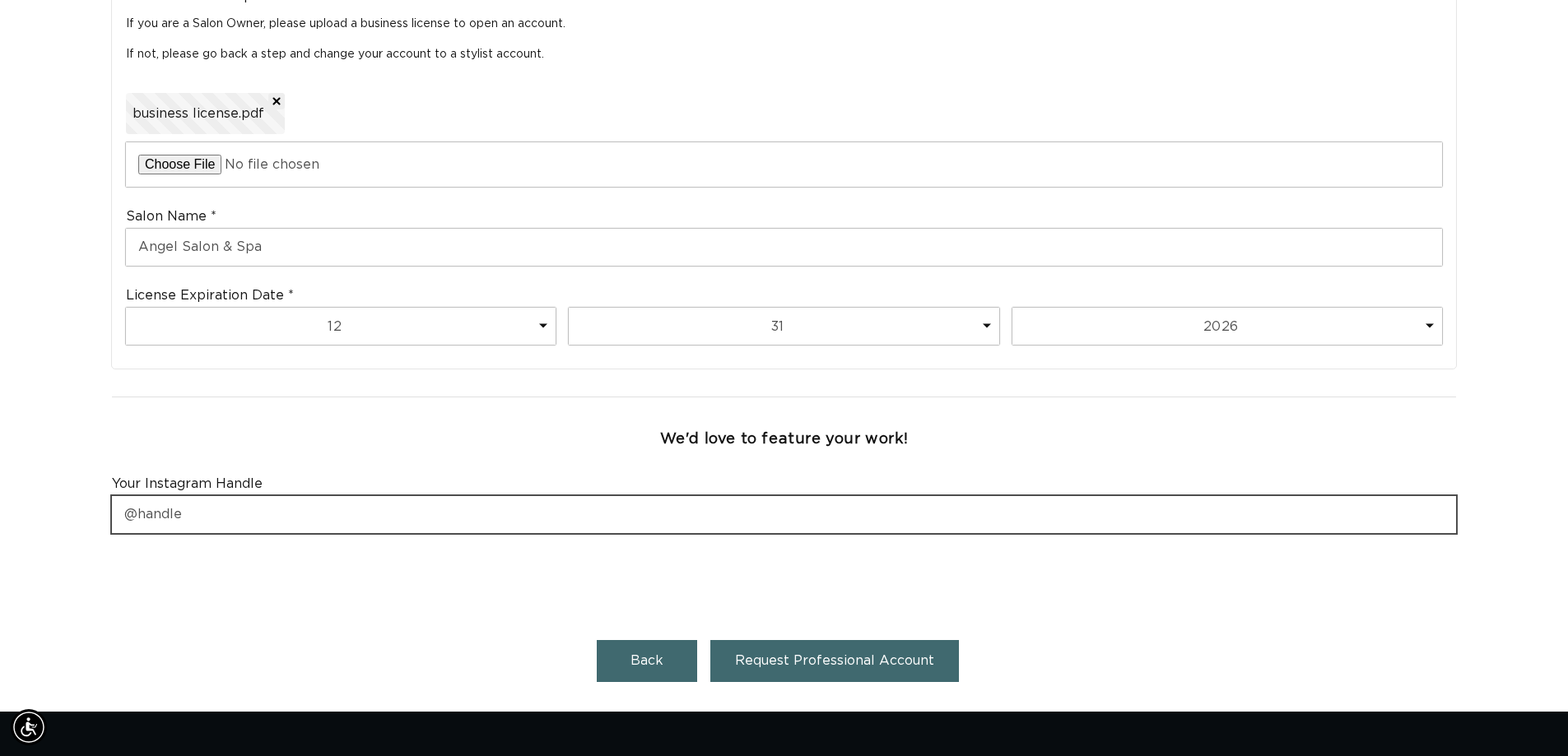
click at [143, 515] on input "text" at bounding box center [784, 515] width 1343 height 37
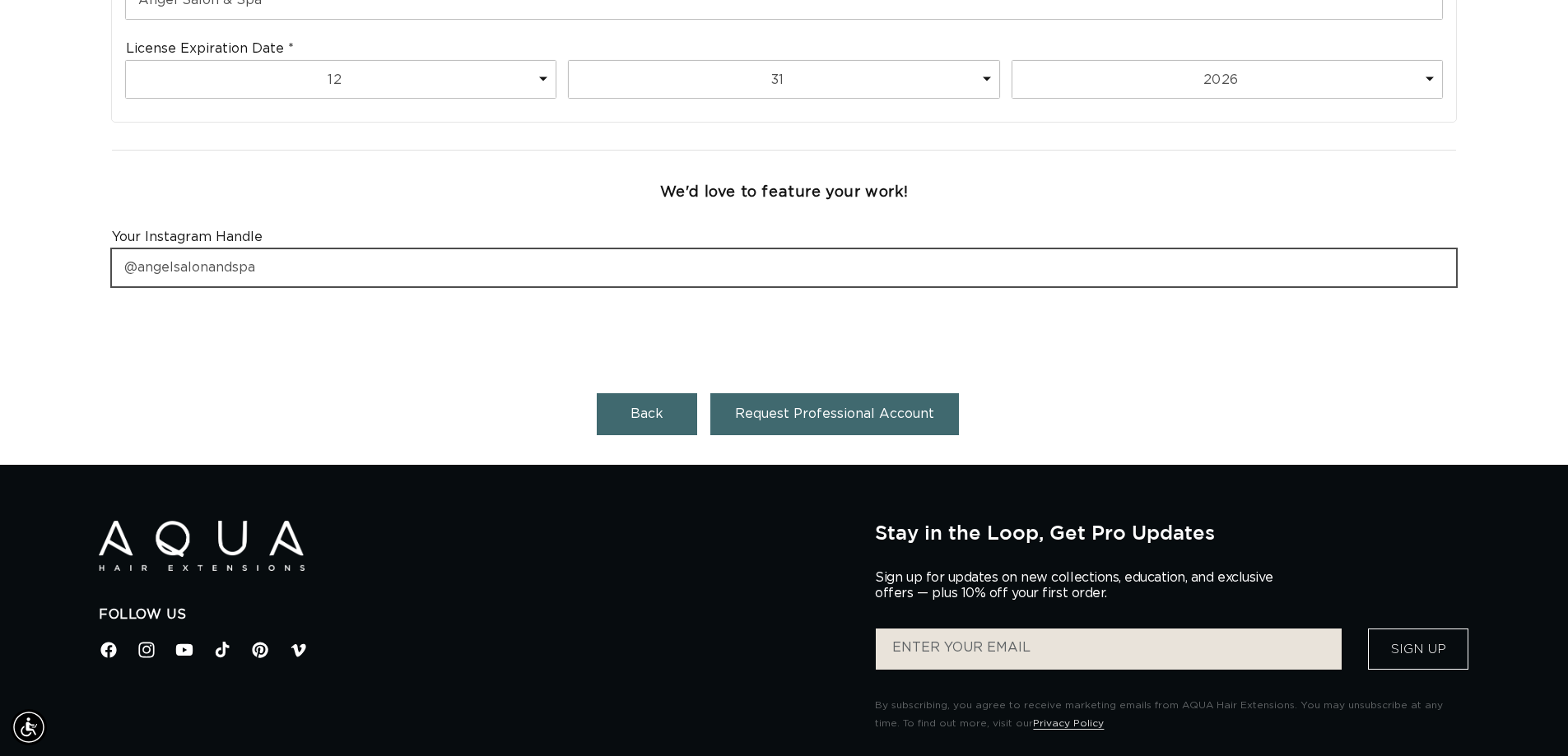
scroll to position [0, 0]
type input "@angelsalonandspa"
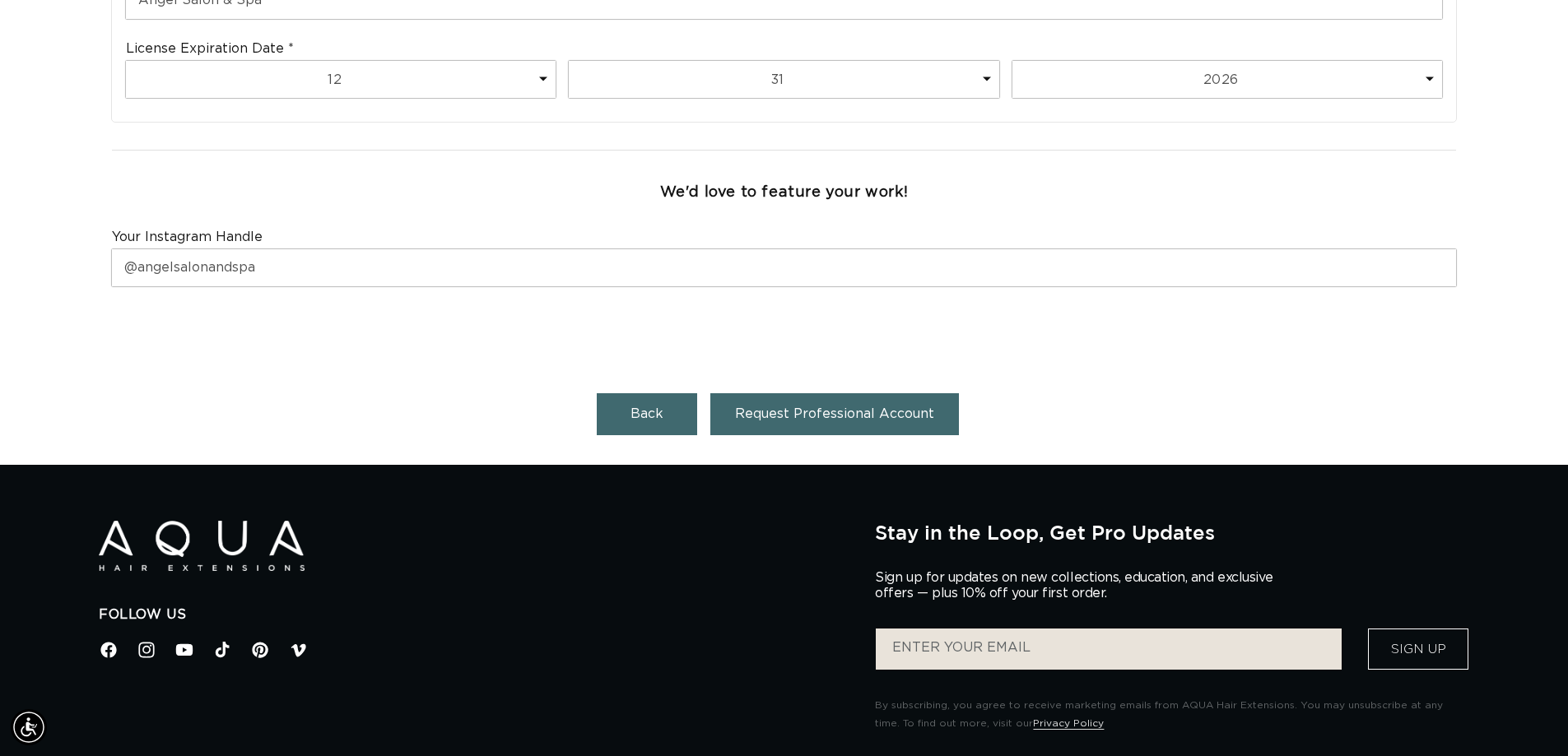
click at [801, 423] on button "Request Professional Account" at bounding box center [834, 414] width 249 height 42
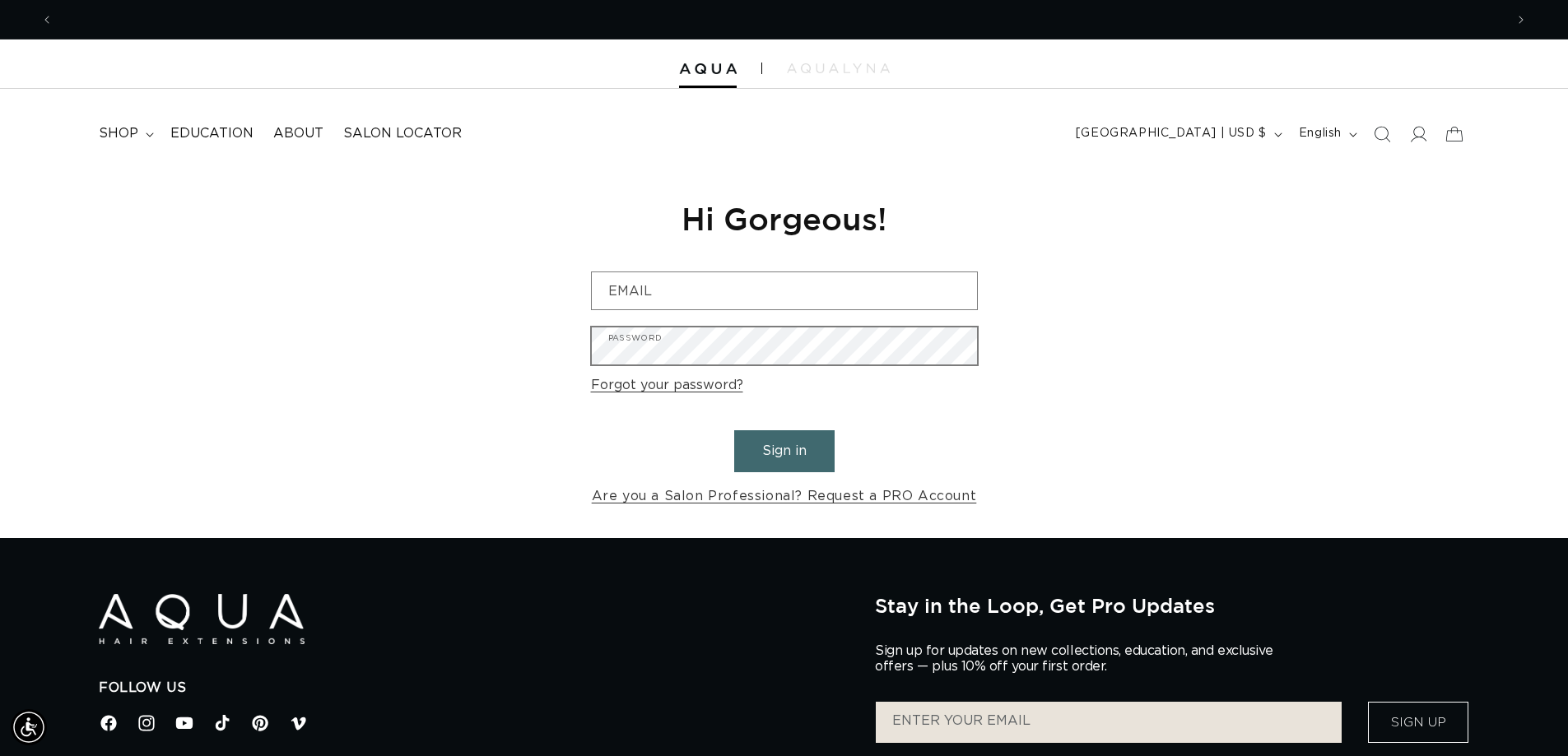
scroll to position [0, 2901]
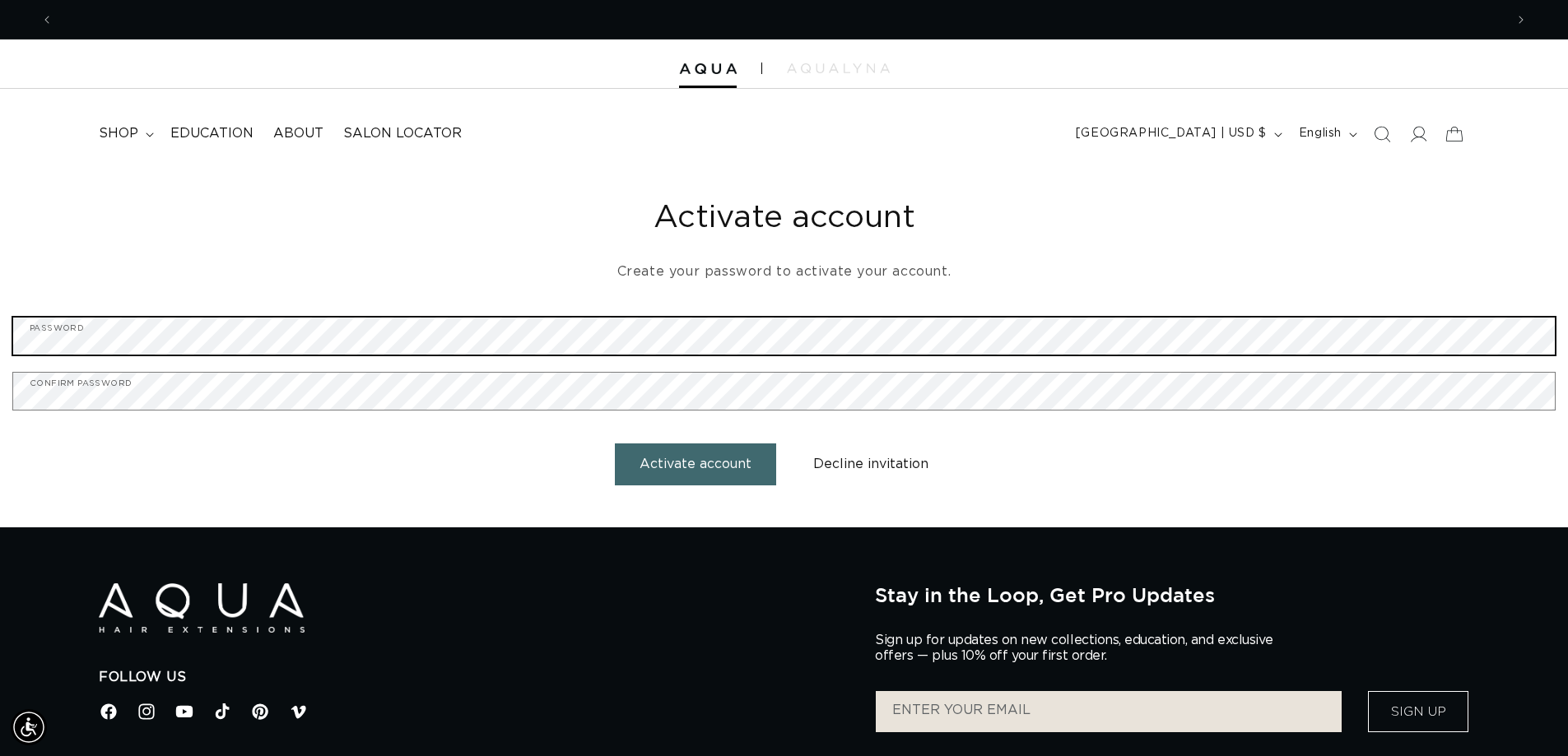
scroll to position [0, 2901]
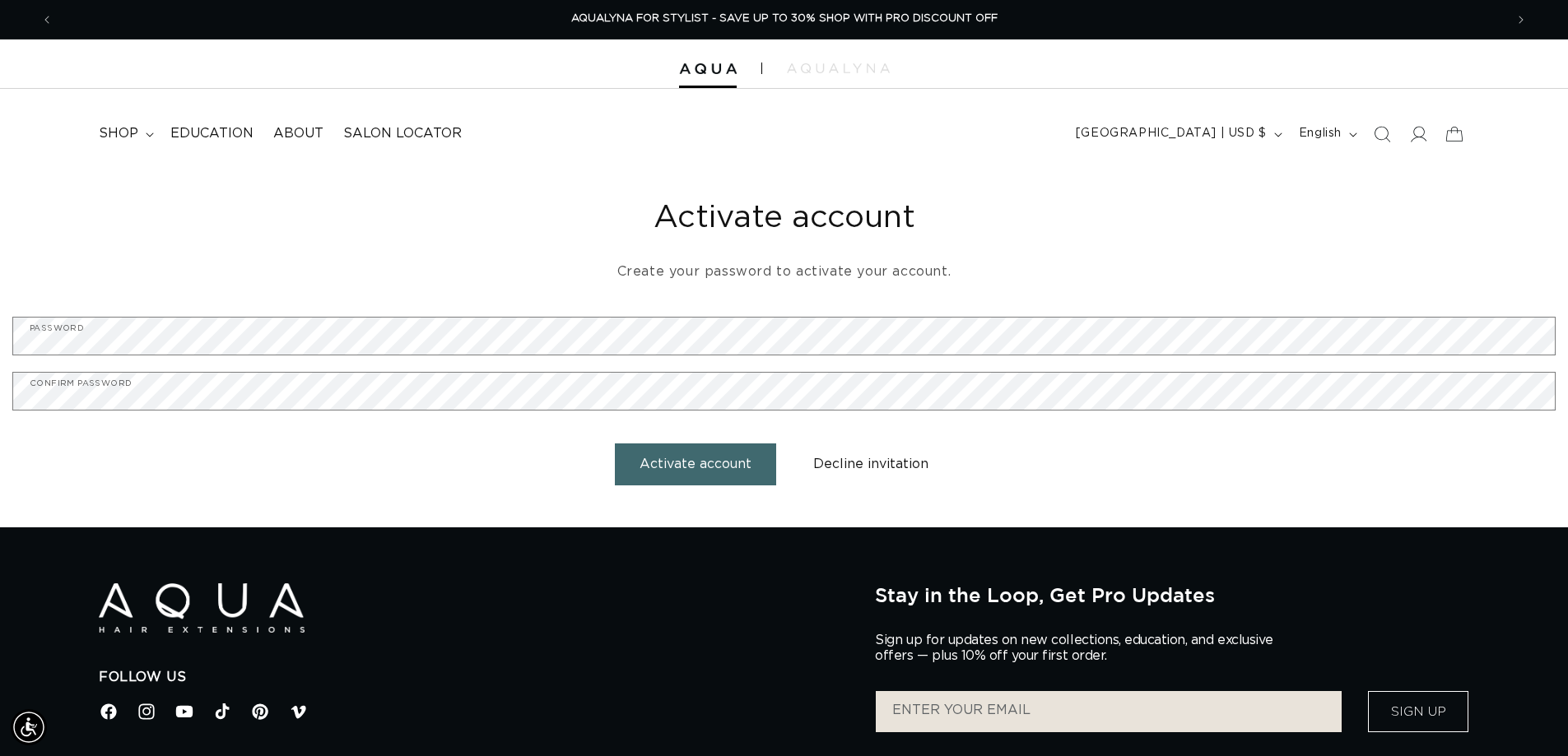
click at [679, 468] on button "Activate account" at bounding box center [695, 464] width 162 height 42
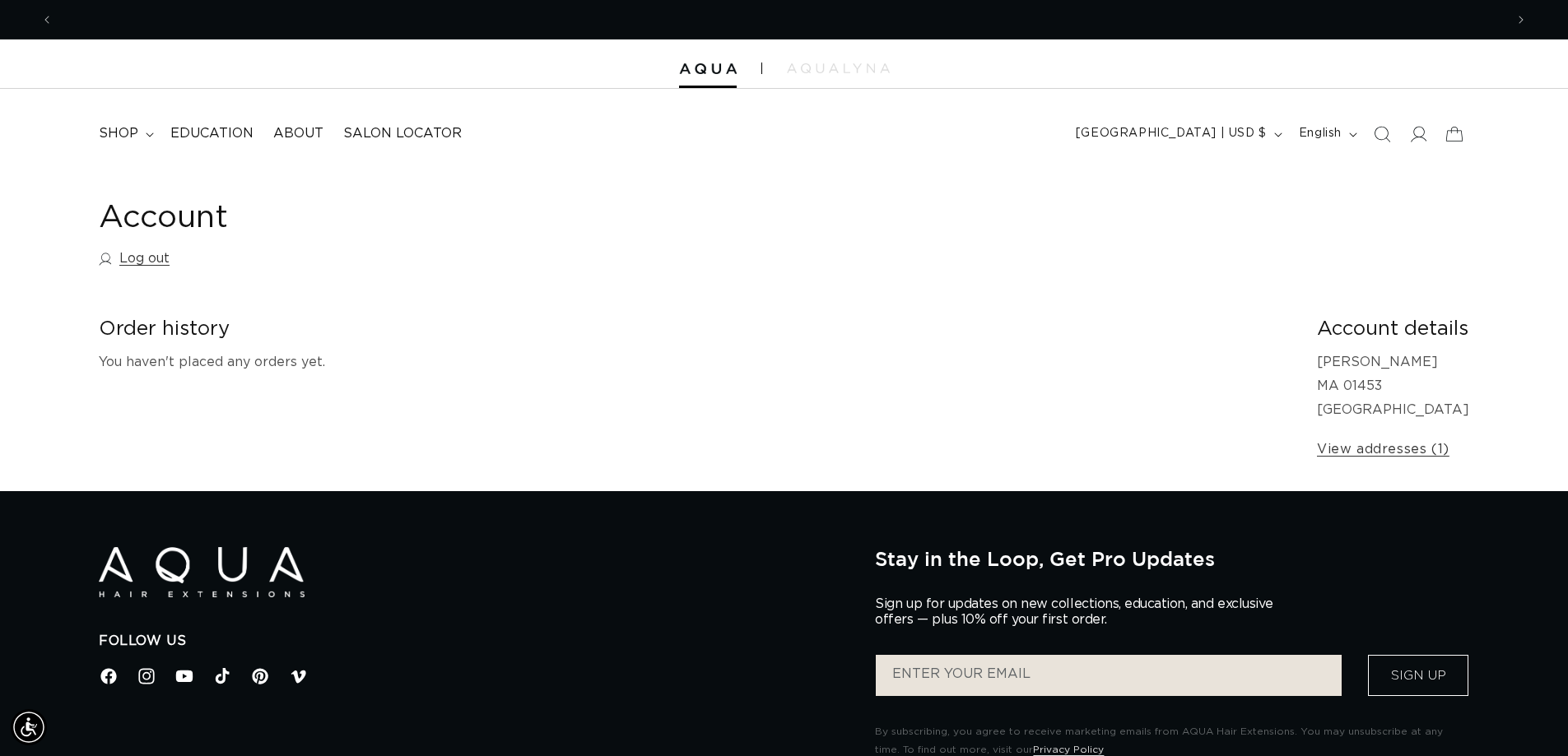
scroll to position [0, 1451]
click at [110, 143] on summary "shop" at bounding box center [124, 134] width 71 height 37
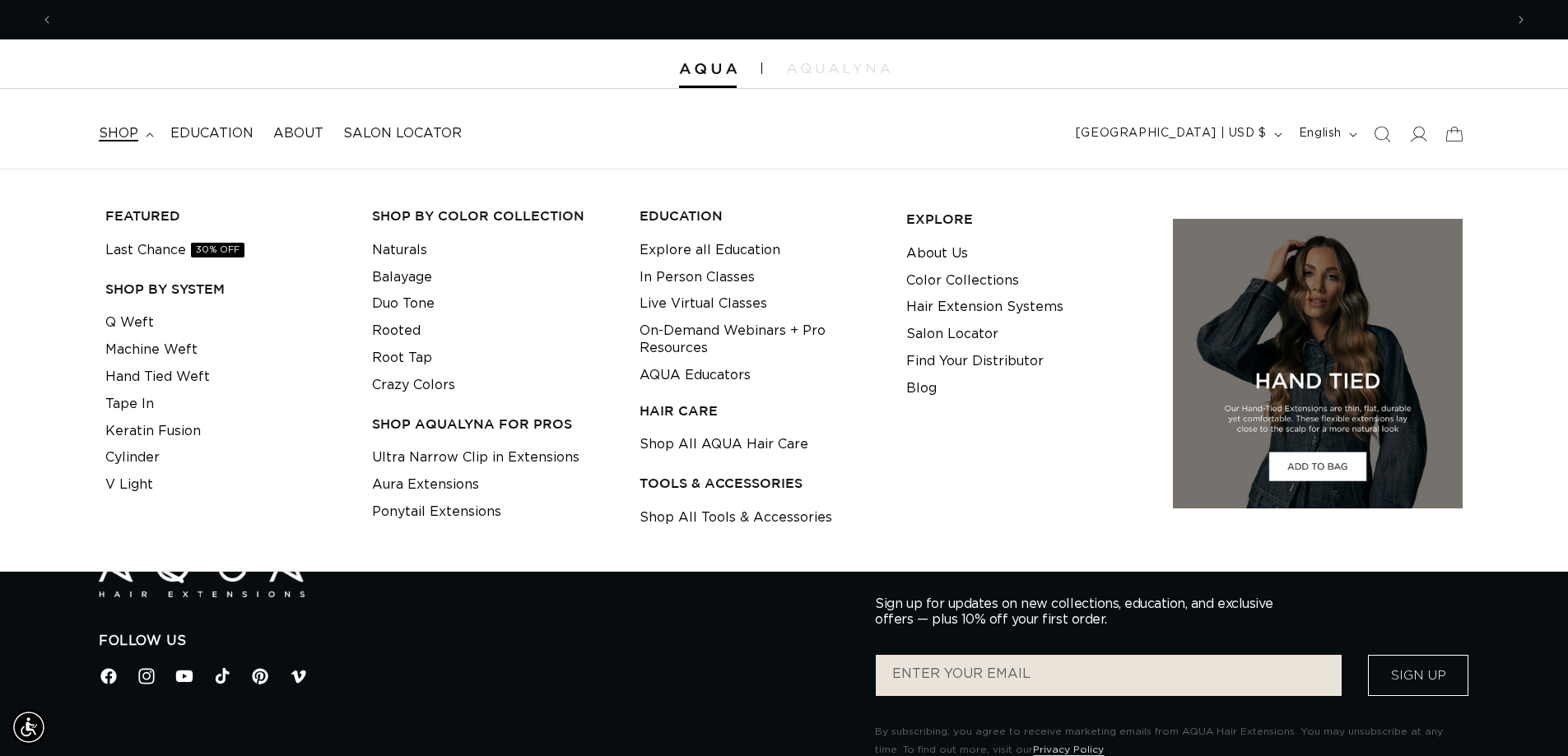
scroll to position [0, 2901]
click at [172, 252] on link "Last Chance 30% OFF" at bounding box center [175, 250] width 140 height 27
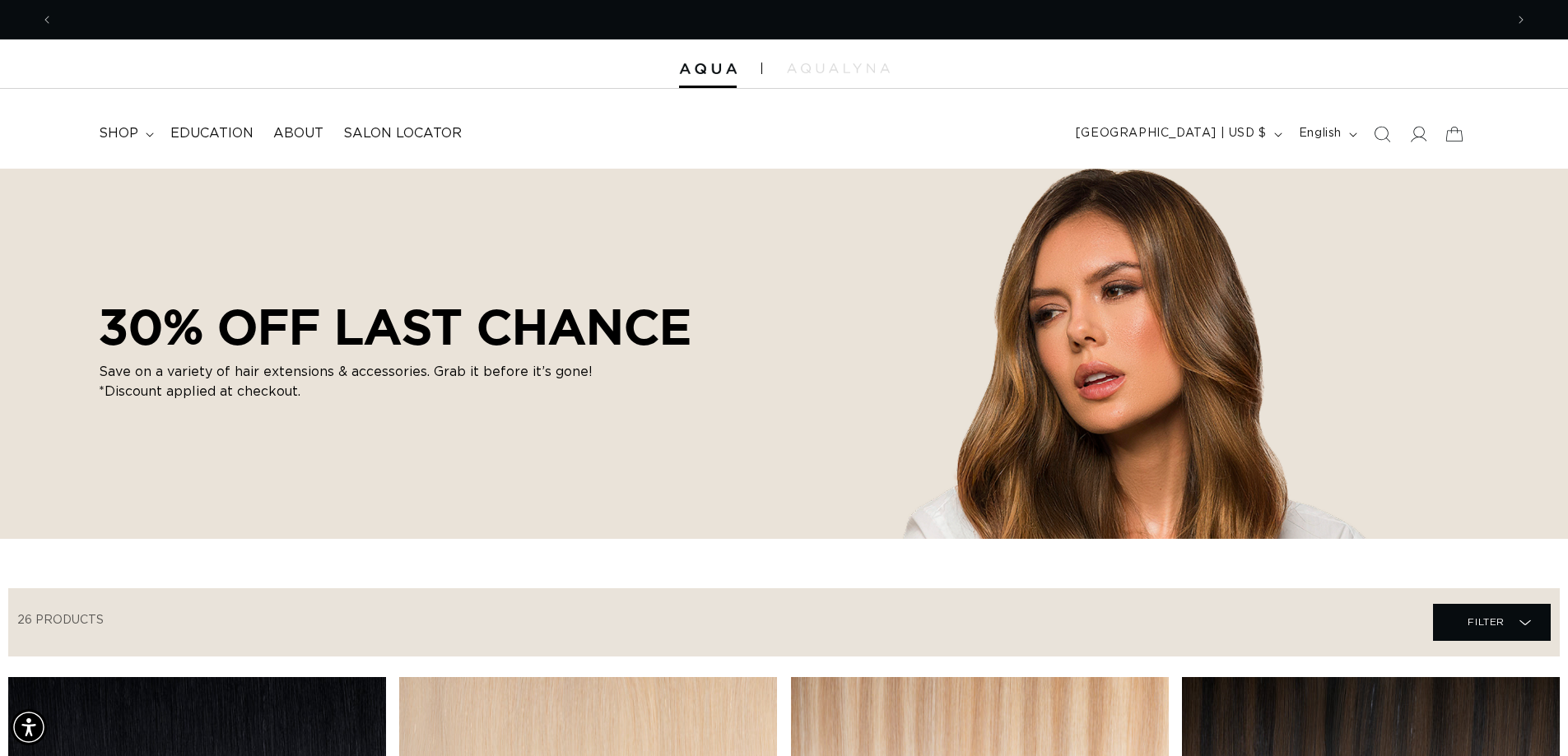
scroll to position [0, 2901]
click at [101, 136] on span "shop" at bounding box center [118, 133] width 40 height 18
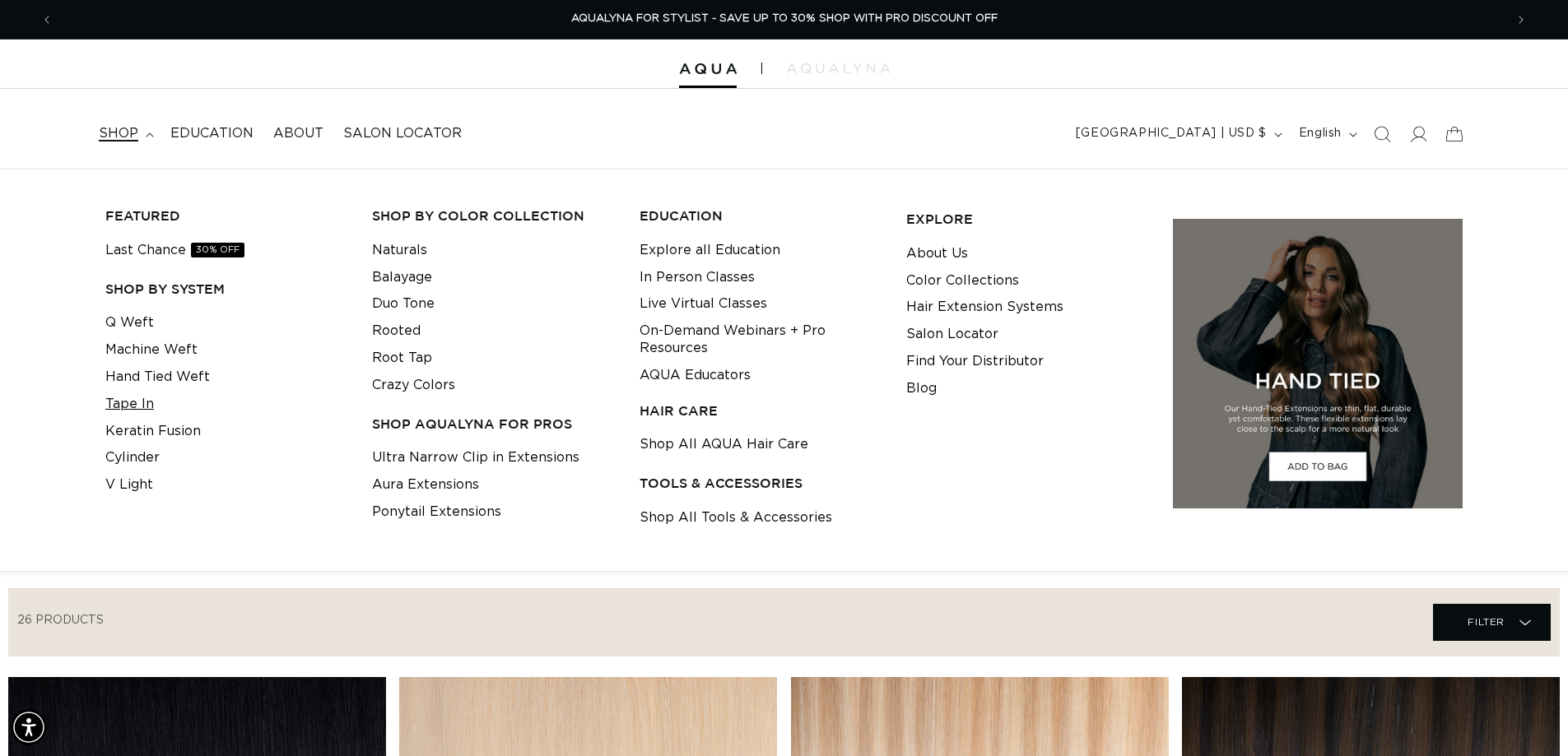
click at [134, 408] on link "Tape In" at bounding box center [129, 404] width 49 height 27
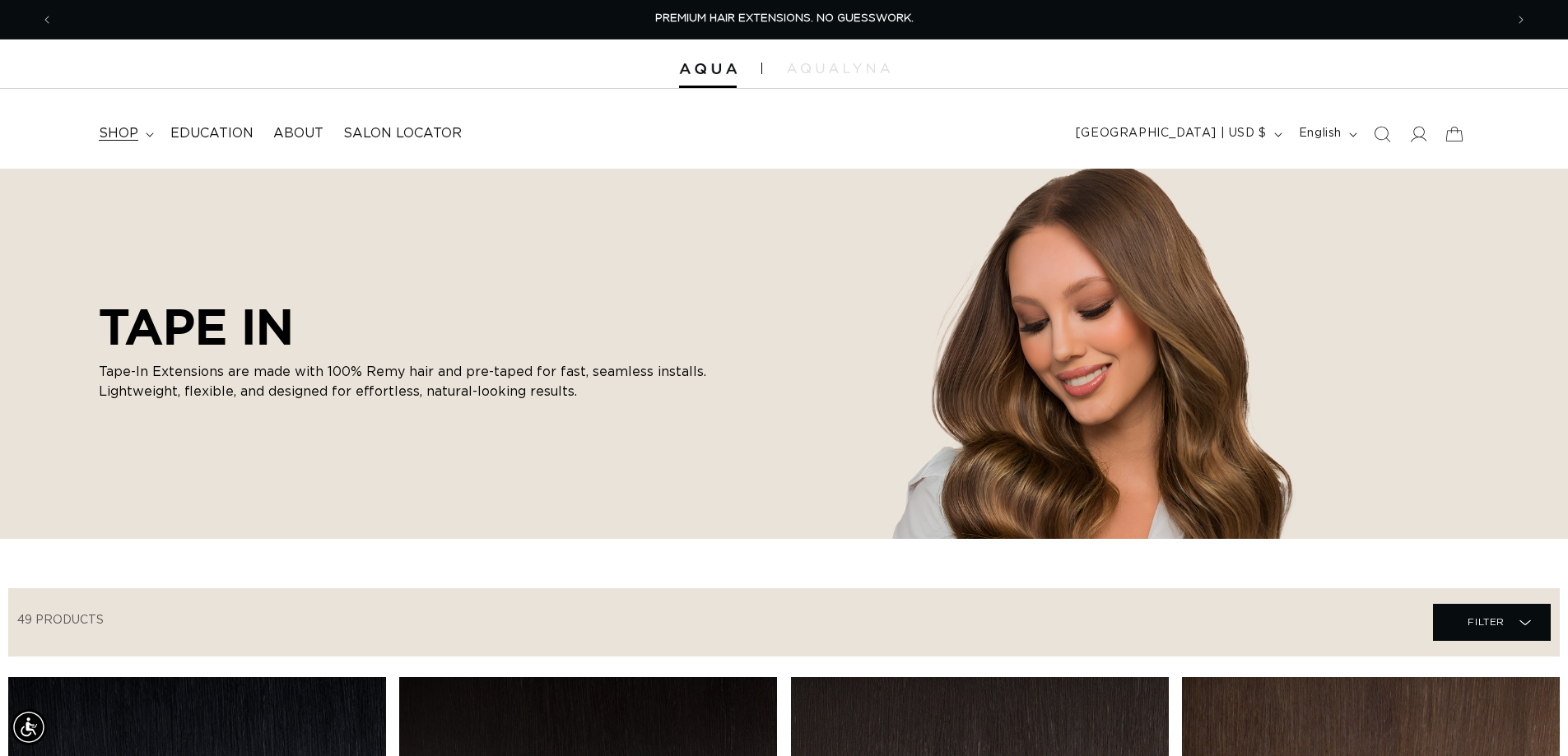
click at [137, 128] on summary "shop" at bounding box center [124, 134] width 71 height 37
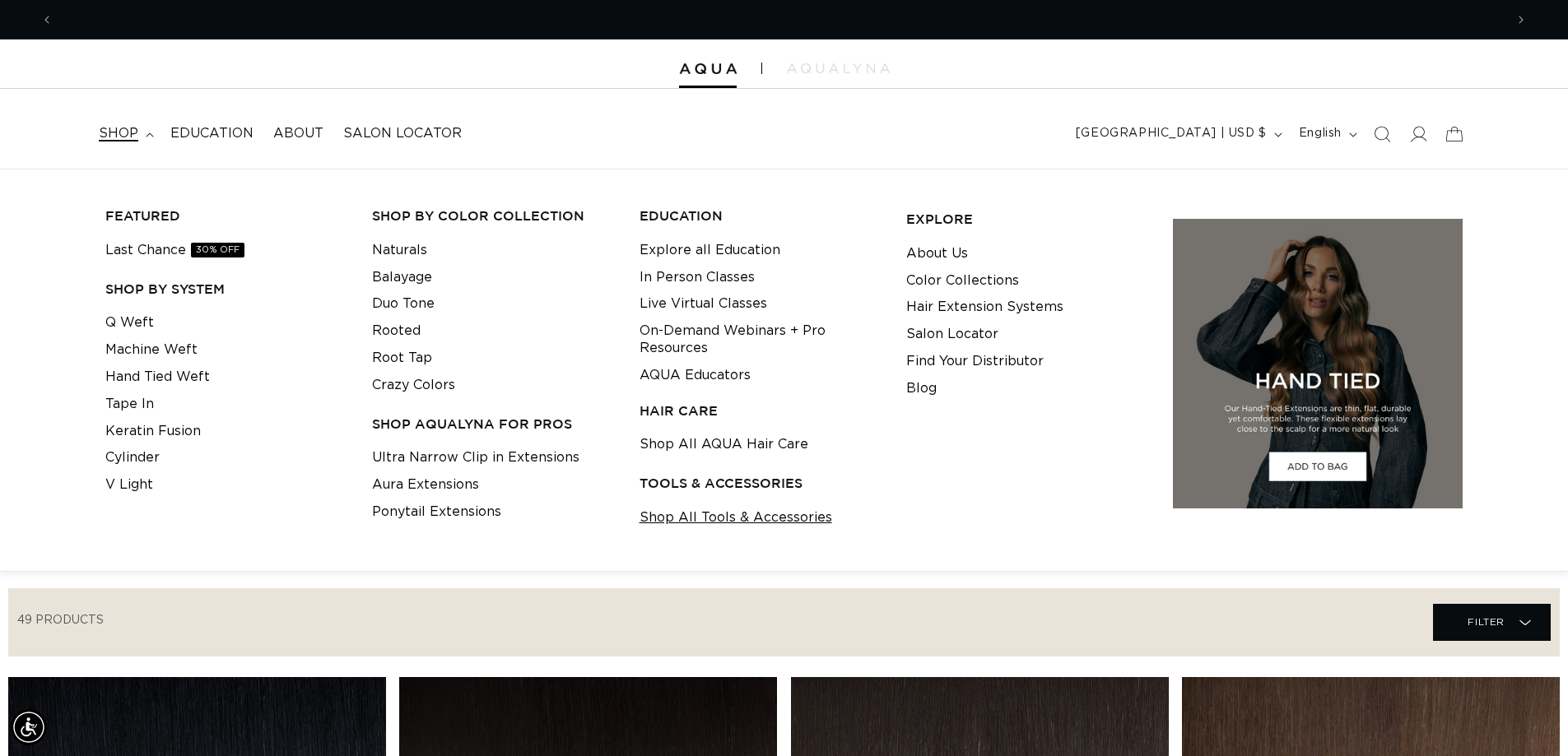
scroll to position [0, 2901]
click at [711, 522] on link "Shop All Tools & Accessories" at bounding box center [735, 518] width 192 height 27
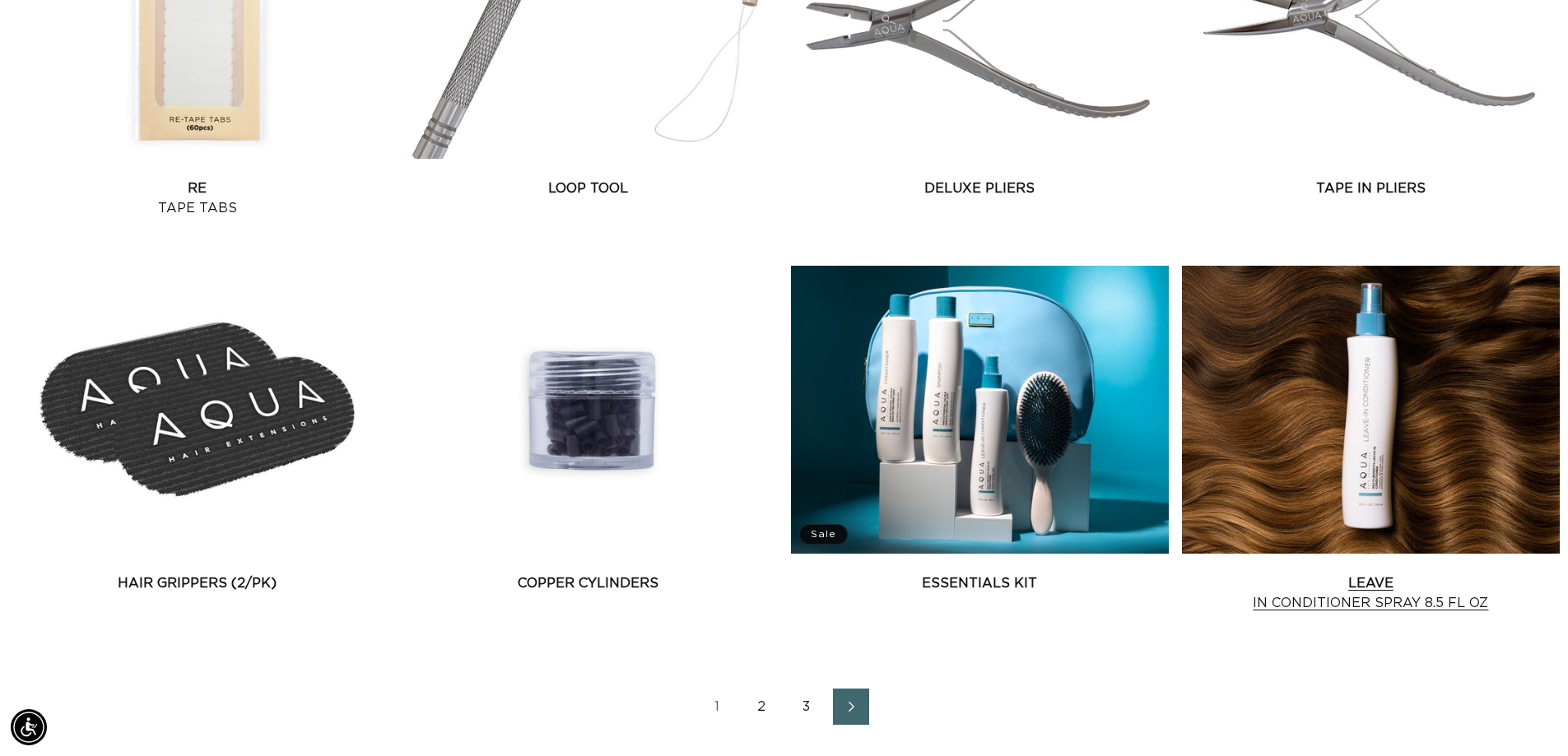
click at [1365, 591] on link "Leave In Conditioner Spray 8.5 fl oz" at bounding box center [1370, 593] width 378 height 40
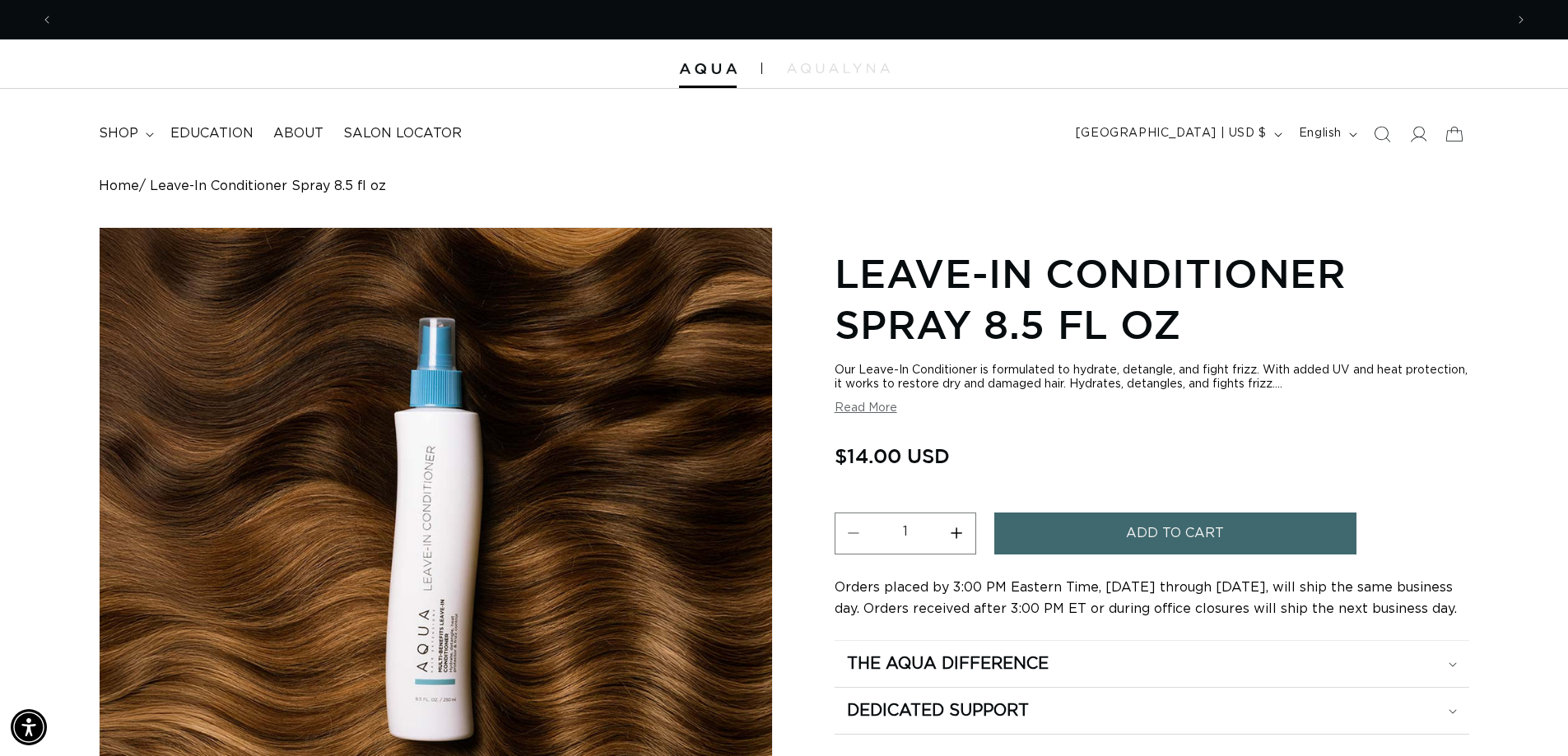
click at [959, 535] on button "Increase quantity for Leave-In Conditioner Spray 8.5 fl oz" at bounding box center [956, 533] width 37 height 42
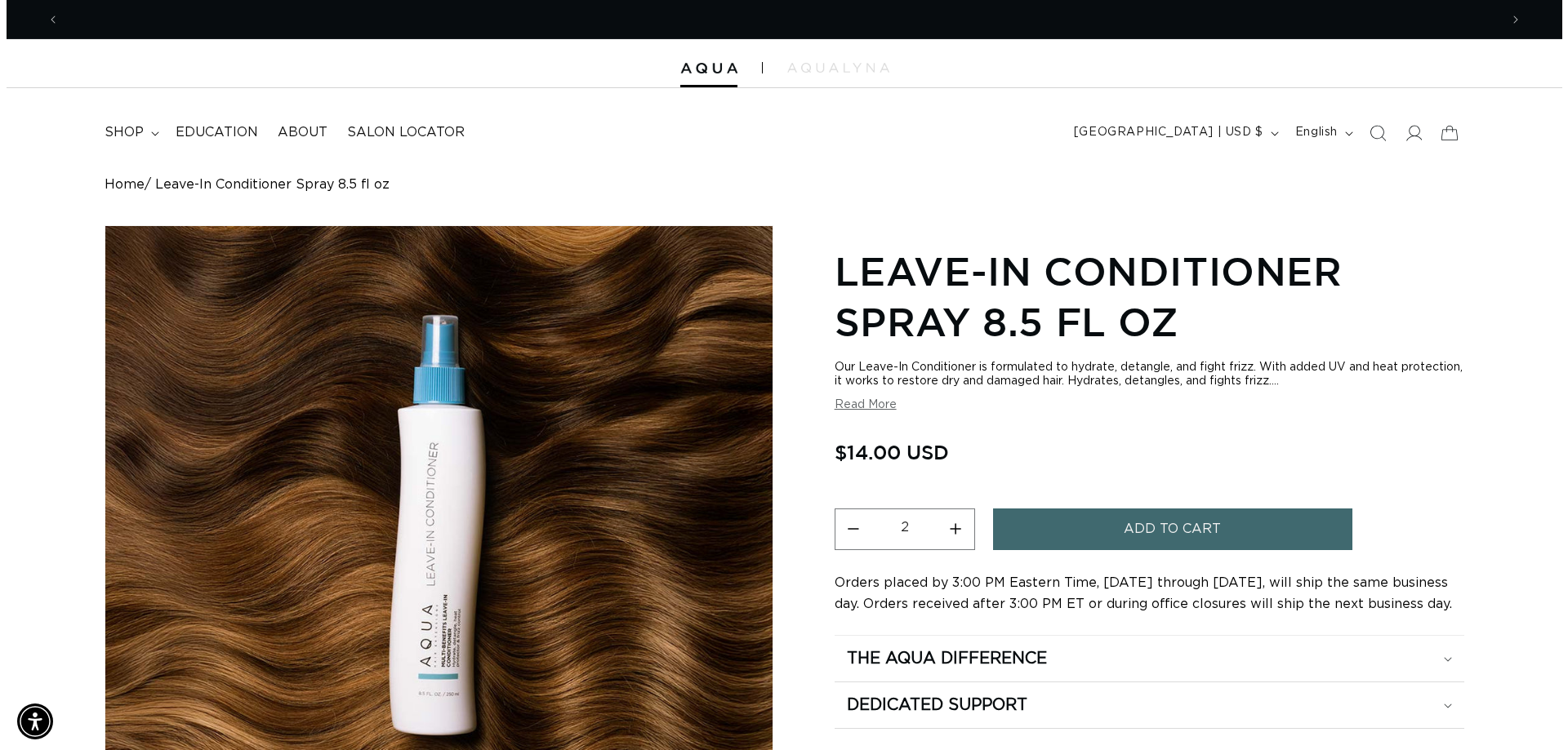
scroll to position [0, 1440]
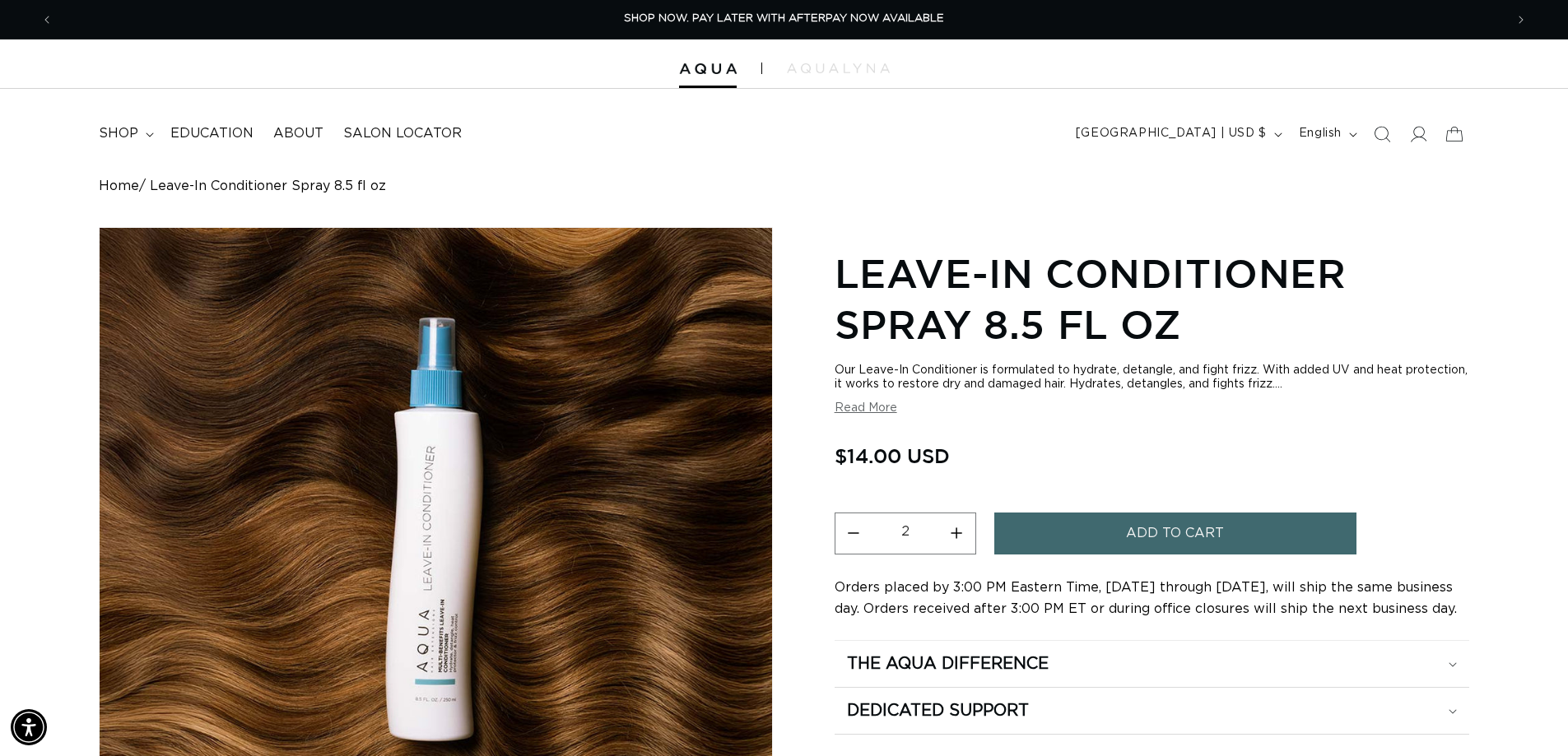
click at [959, 535] on button "Increase quantity for Leave-In Conditioner Spray 8.5 fl oz" at bounding box center [956, 533] width 37 height 42
type input "3"
click at [1099, 530] on button "Add to cart" at bounding box center [1175, 533] width 362 height 42
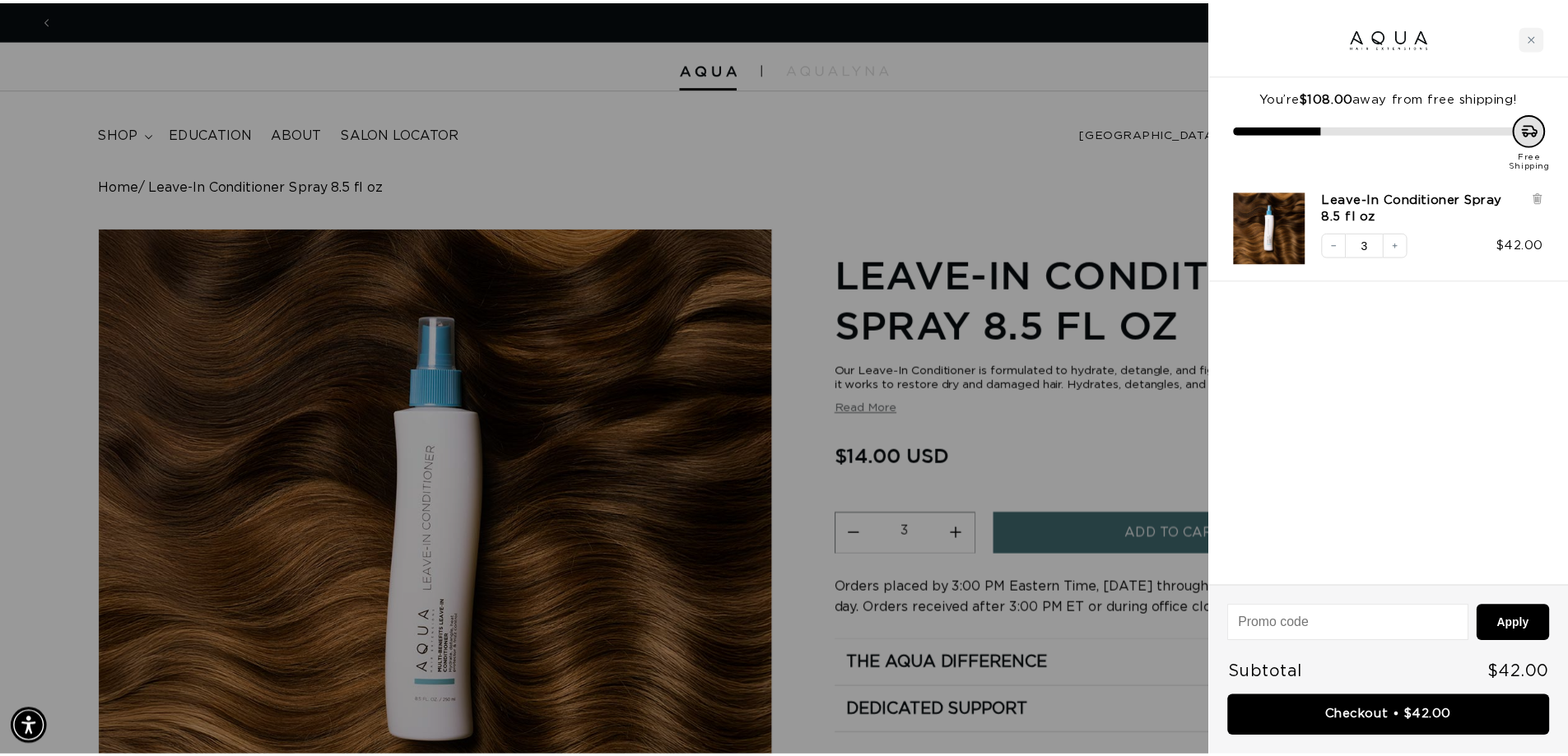
scroll to position [0, 0]
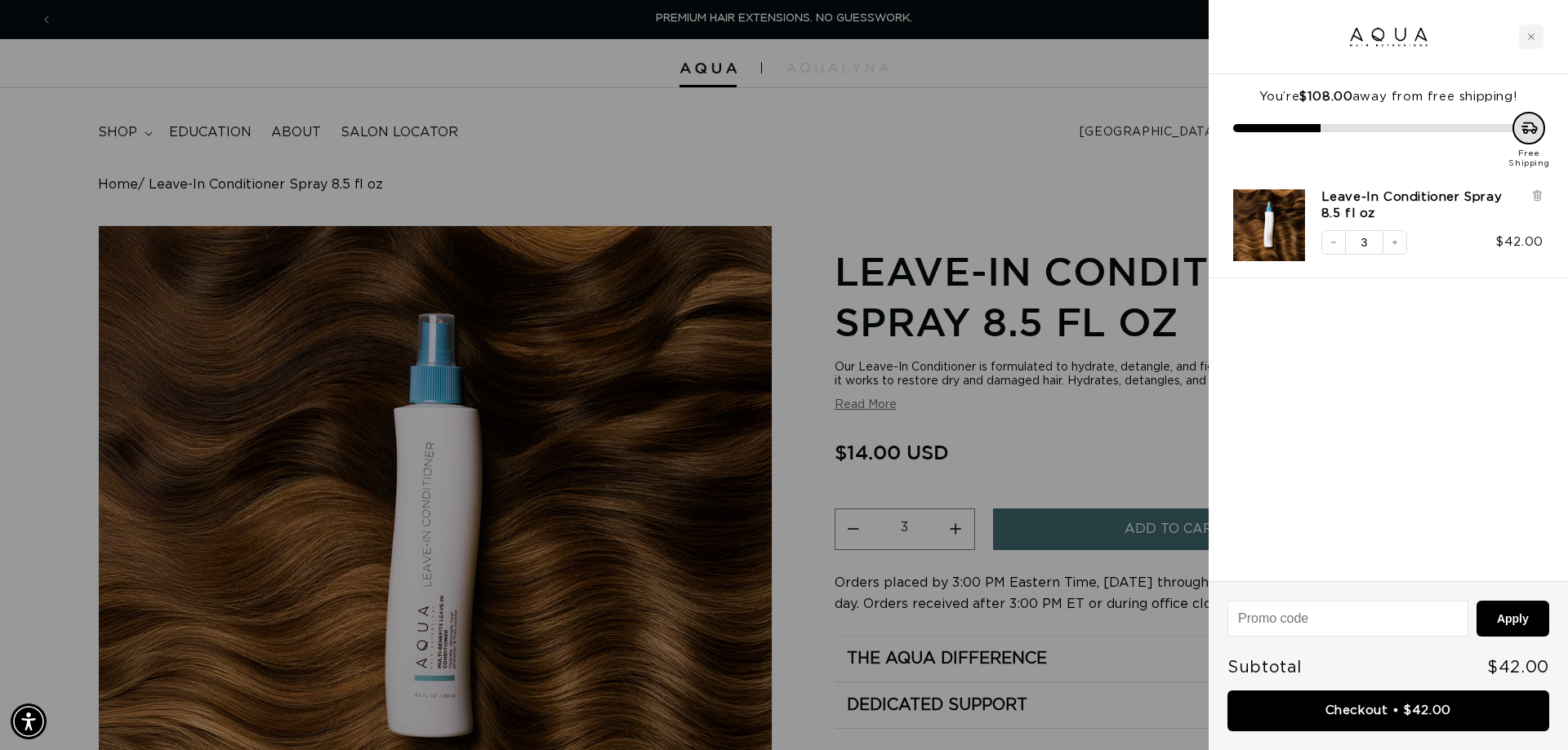
click at [41, 18] on div at bounding box center [784, 375] width 1568 height 750
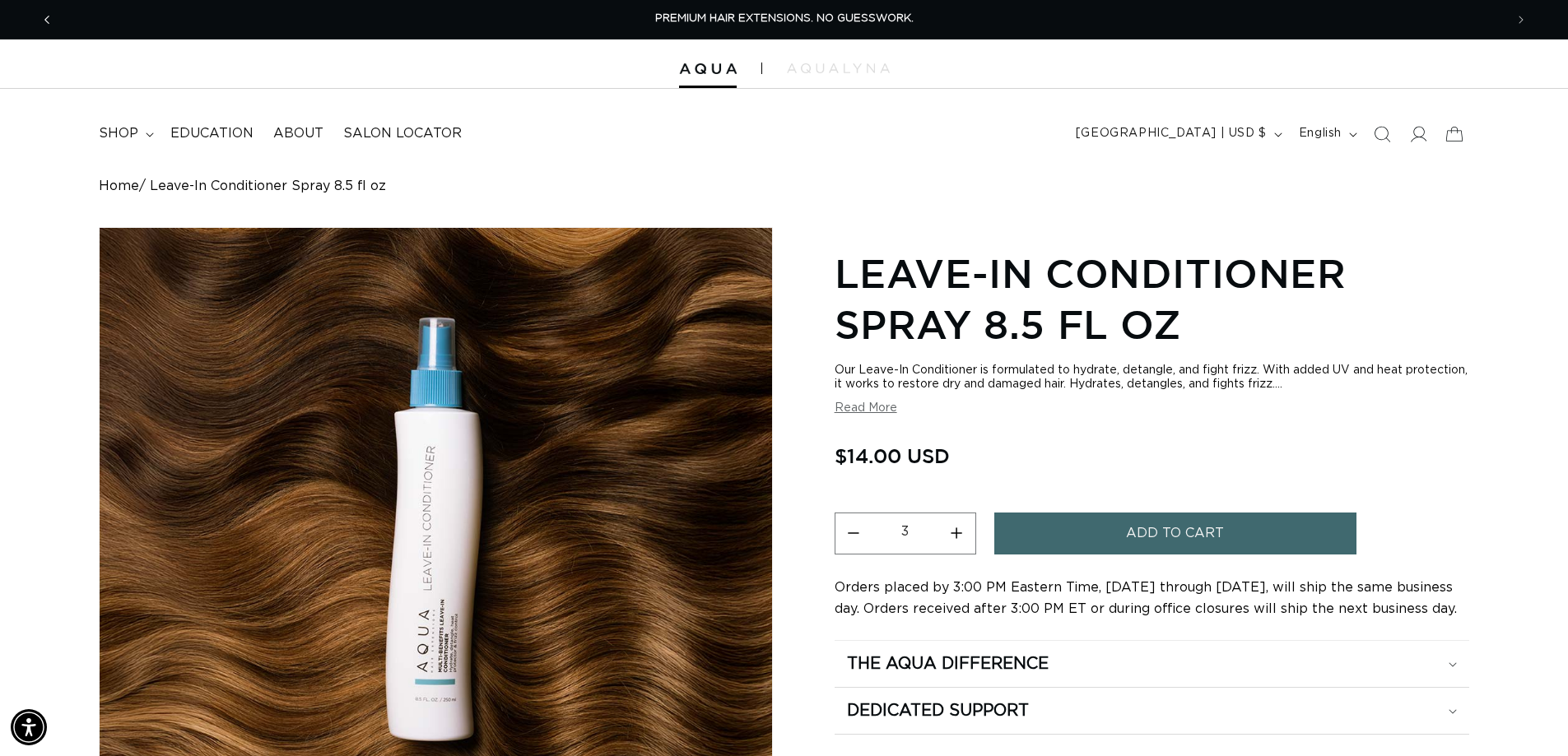
click at [48, 18] on icon "Previous announcement" at bounding box center [47, 20] width 6 height 18
click at [45, 25] on icon "Previous announcement" at bounding box center [47, 20] width 6 height 18
click at [42, 18] on span "Previous announcement" at bounding box center [47, 19] width 17 height 17
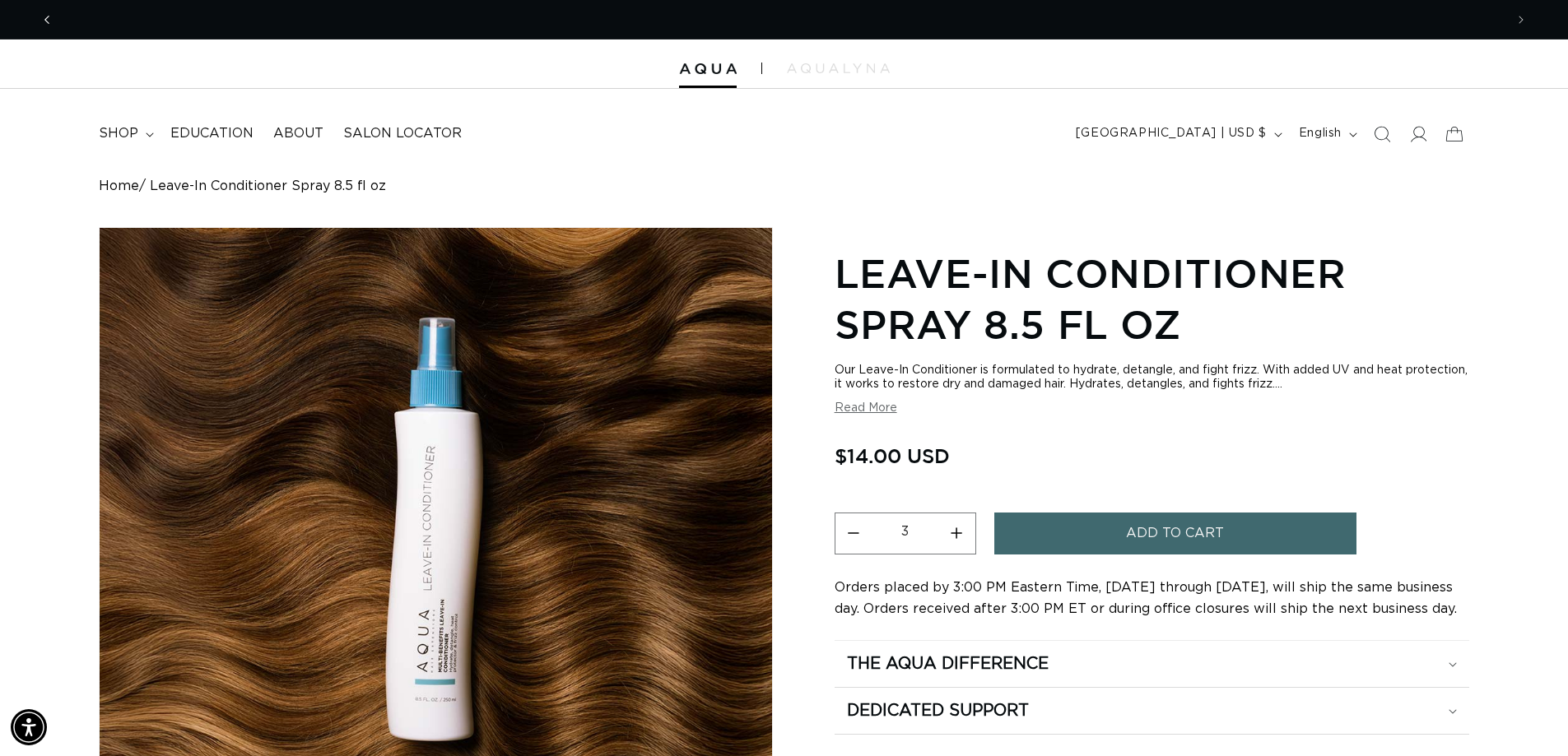
scroll to position [0, 0]
click at [136, 132] on span "shop" at bounding box center [118, 133] width 40 height 18
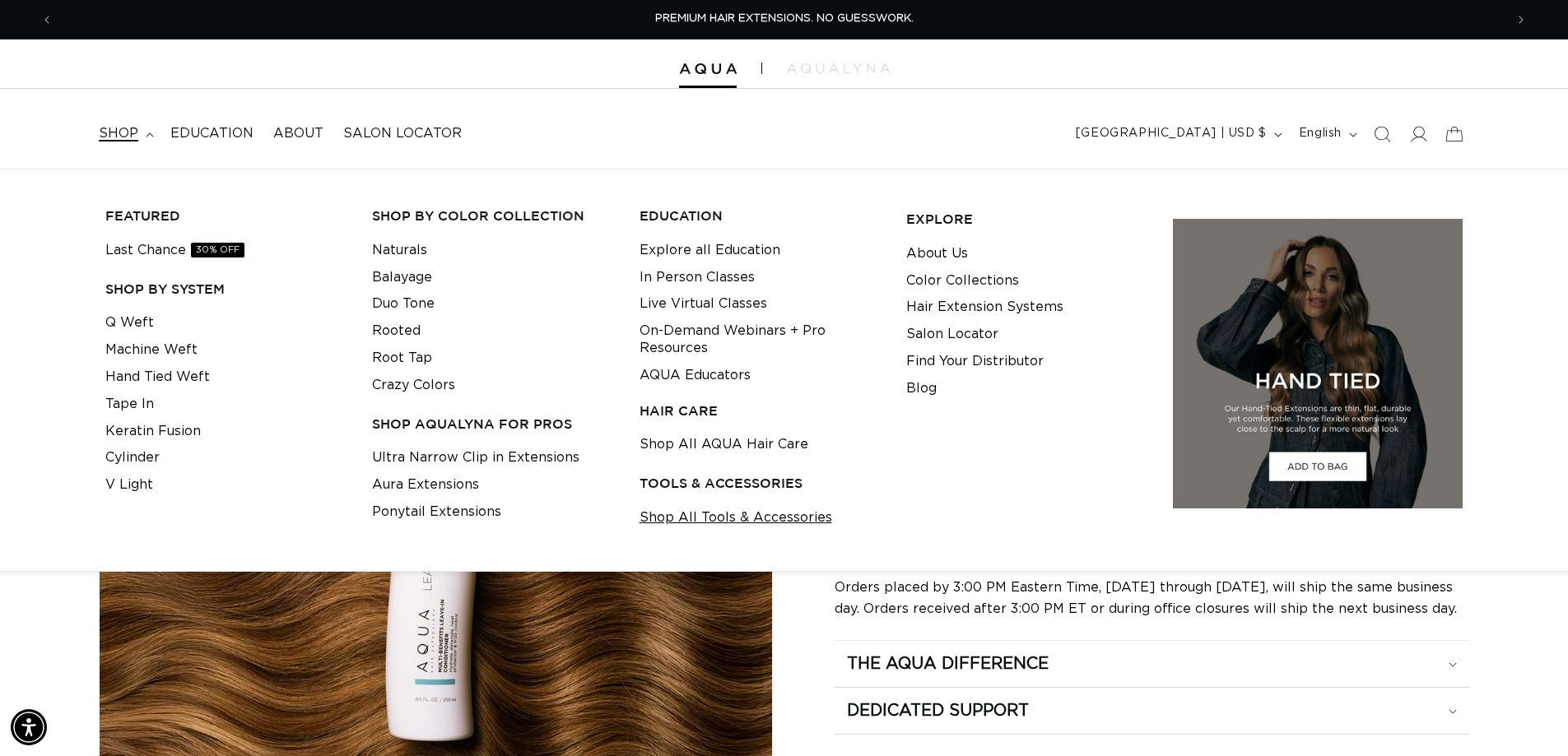
click at [700, 517] on link "Shop All Tools & Accessories" at bounding box center [735, 518] width 192 height 27
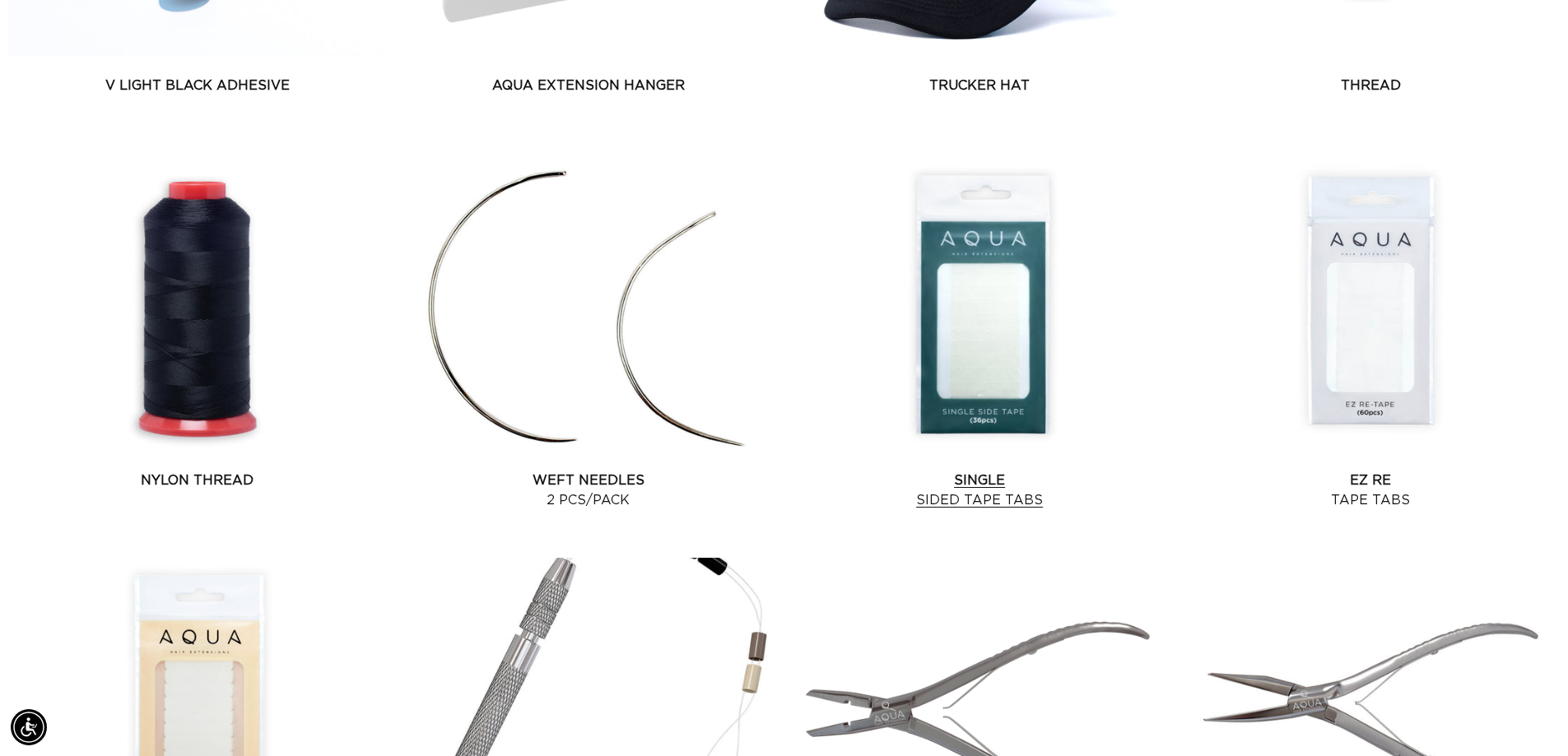
scroll to position [1399, 0]
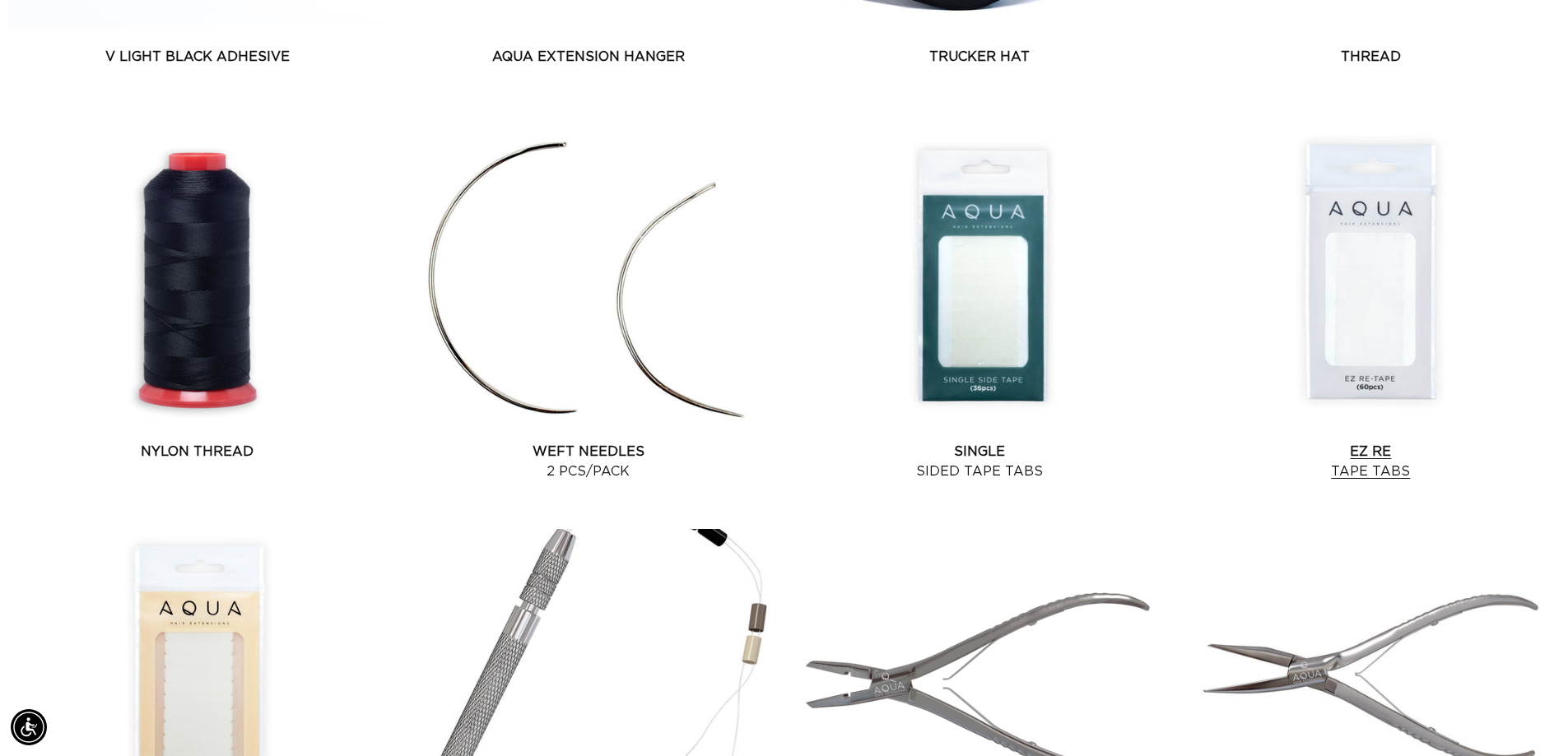
click at [1365, 455] on link "EZ Re Tape Tabs" at bounding box center [1370, 461] width 378 height 40
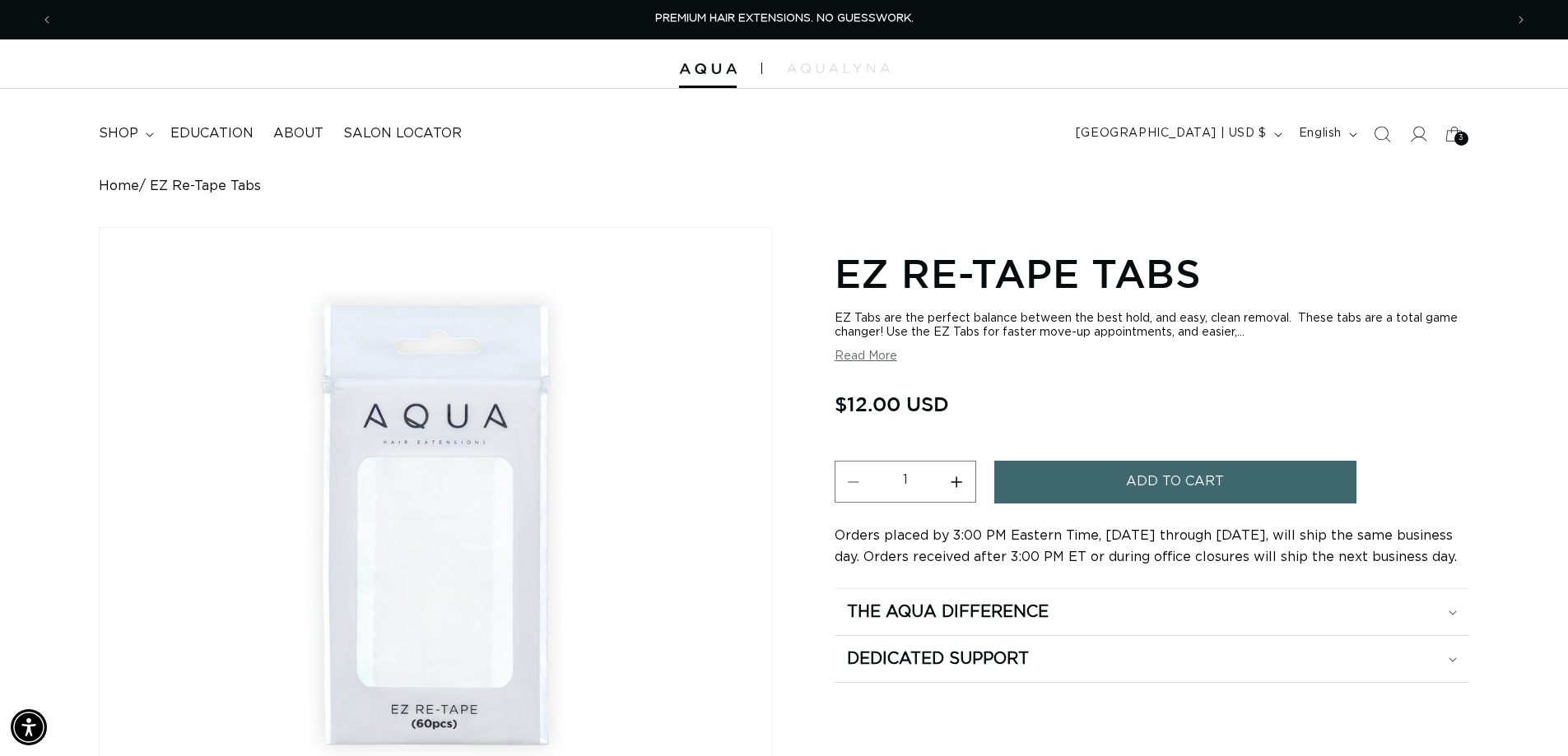
click at [959, 482] on button "Increase quantity for EZ Re-Tape Tabs" at bounding box center [956, 482] width 37 height 42
click at [959, 482] on button "Increase quantity for EZ Re-Tape Tabs" at bounding box center [956, 482] width 37 height 42
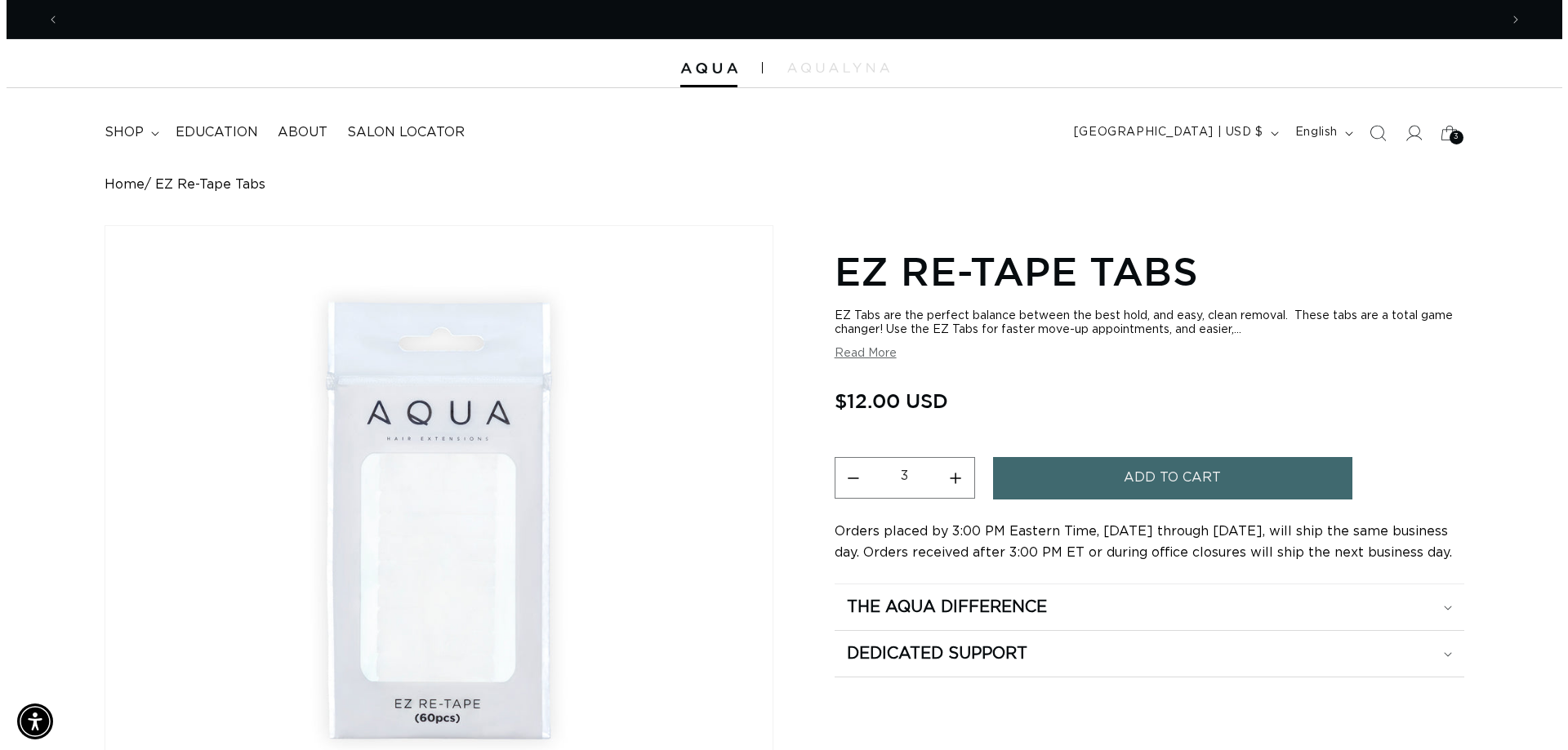
scroll to position [0, 1440]
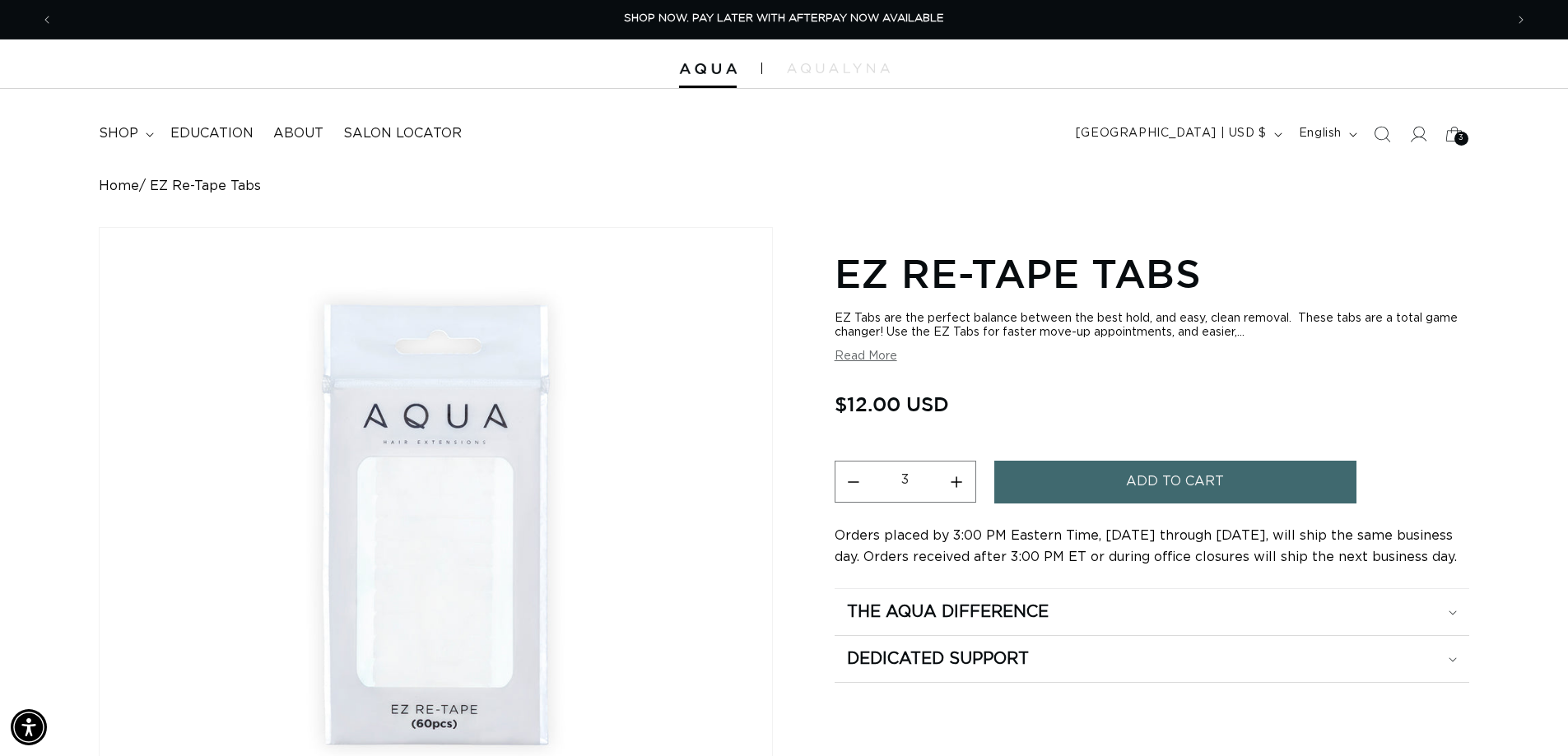
click at [959, 482] on button "Increase quantity for EZ Re-Tape Tabs" at bounding box center [956, 482] width 37 height 42
click at [959, 481] on button "Increase quantity for EZ Re-Tape Tabs" at bounding box center [956, 482] width 37 height 42
click at [959, 479] on button "Increase quantity for EZ Re-Tape Tabs" at bounding box center [956, 482] width 37 height 42
type input "6"
click at [1091, 479] on button "Add to cart" at bounding box center [1175, 482] width 362 height 42
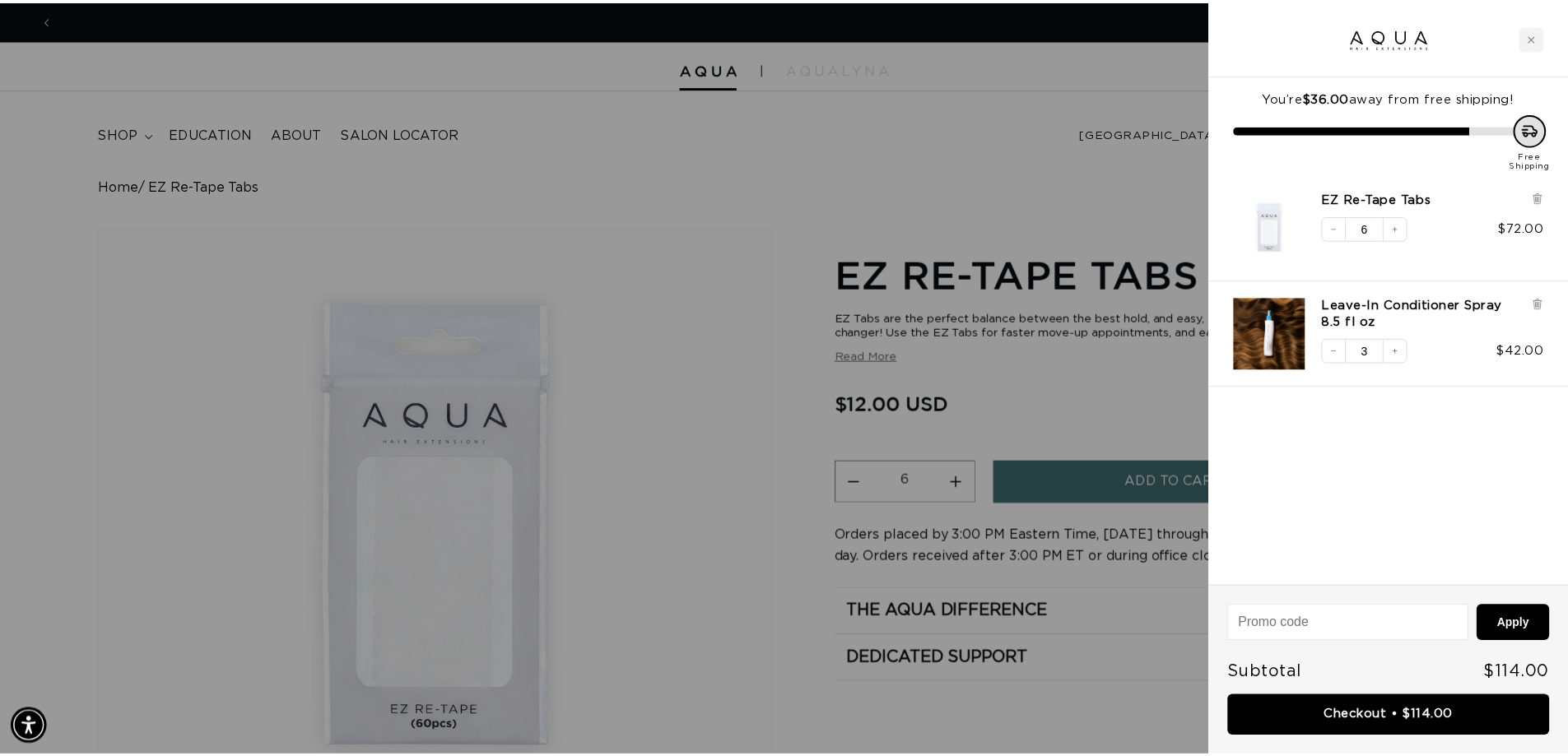
scroll to position [0, 0]
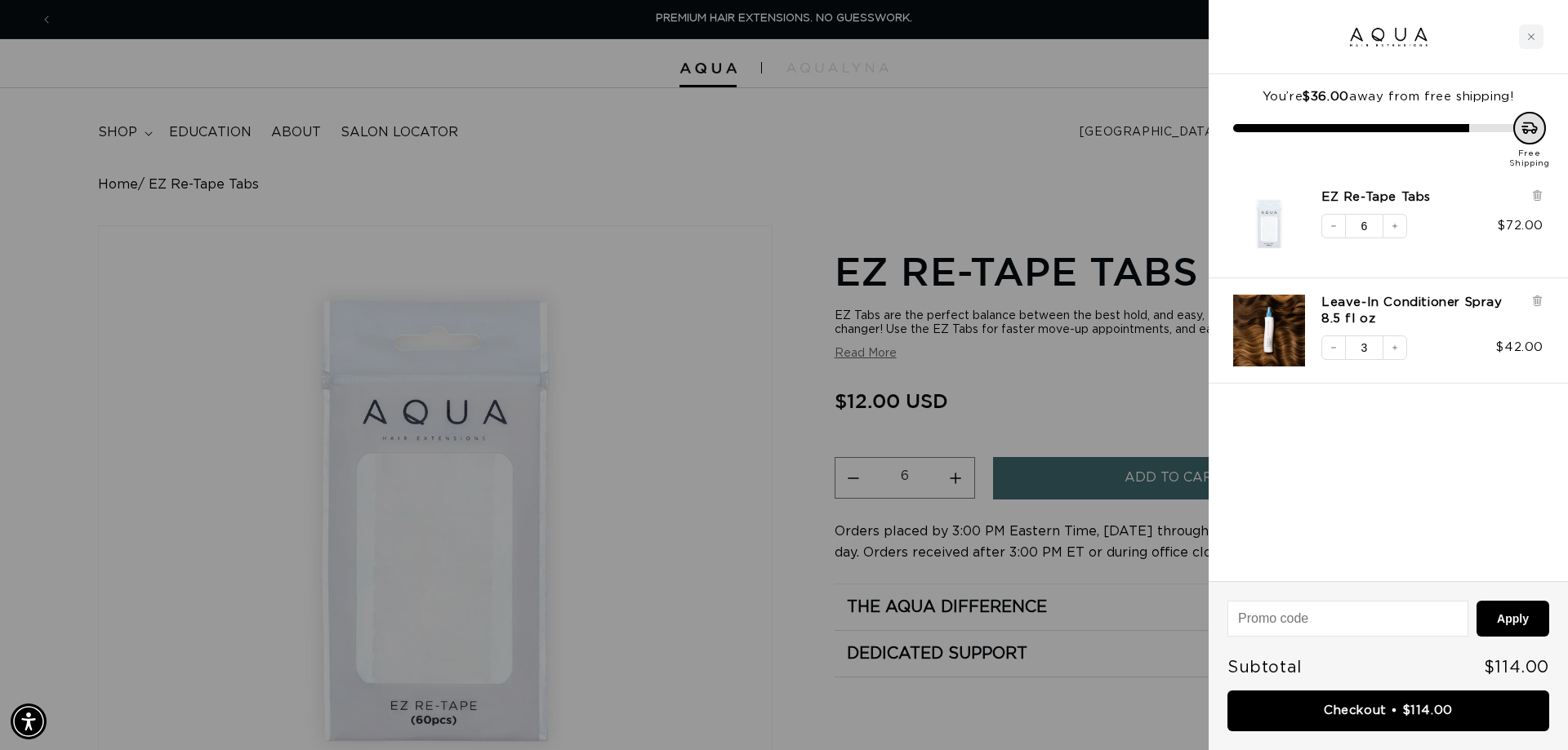
click at [696, 369] on div at bounding box center [784, 375] width 1568 height 750
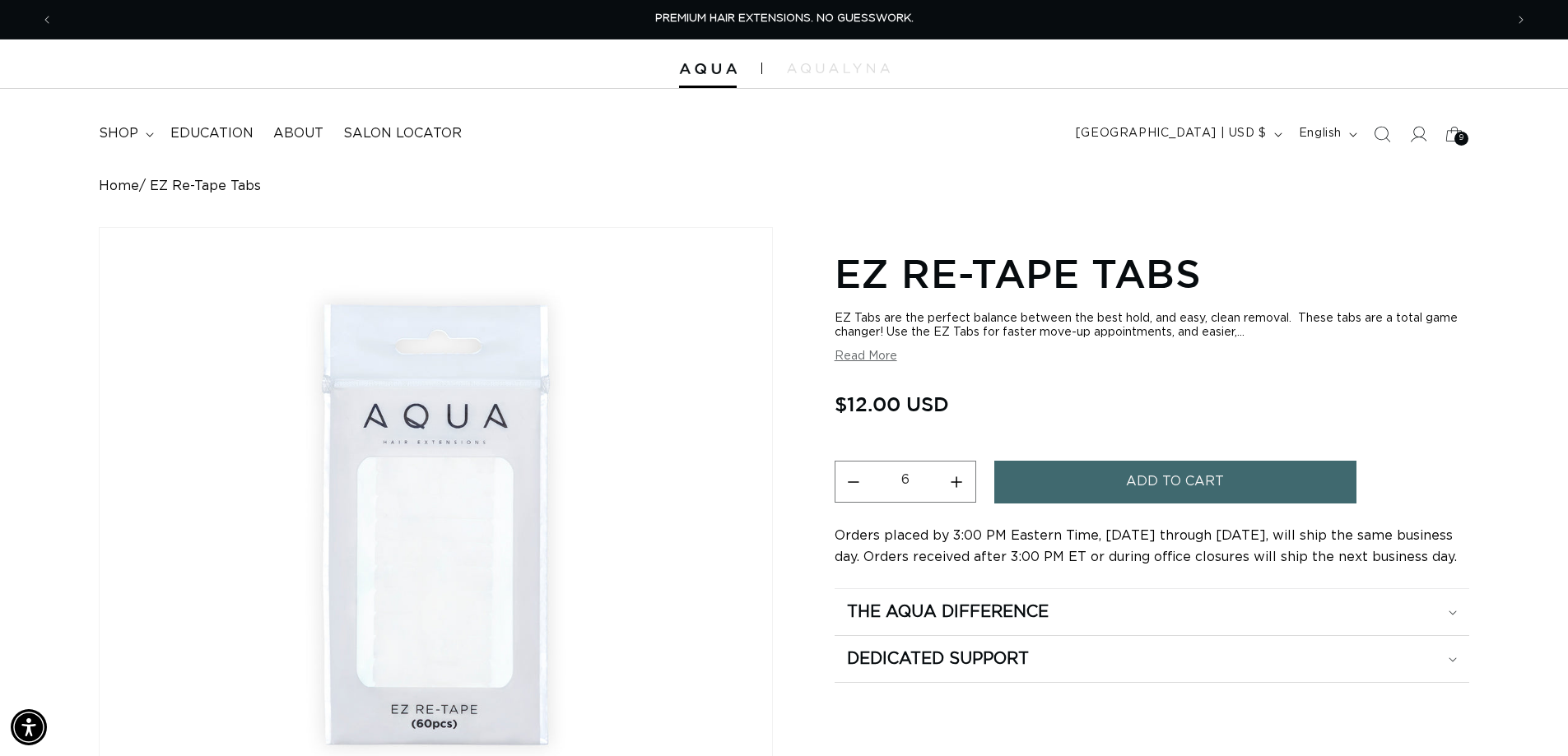
click at [114, 184] on link "Home" at bounding box center [119, 186] width 41 height 16
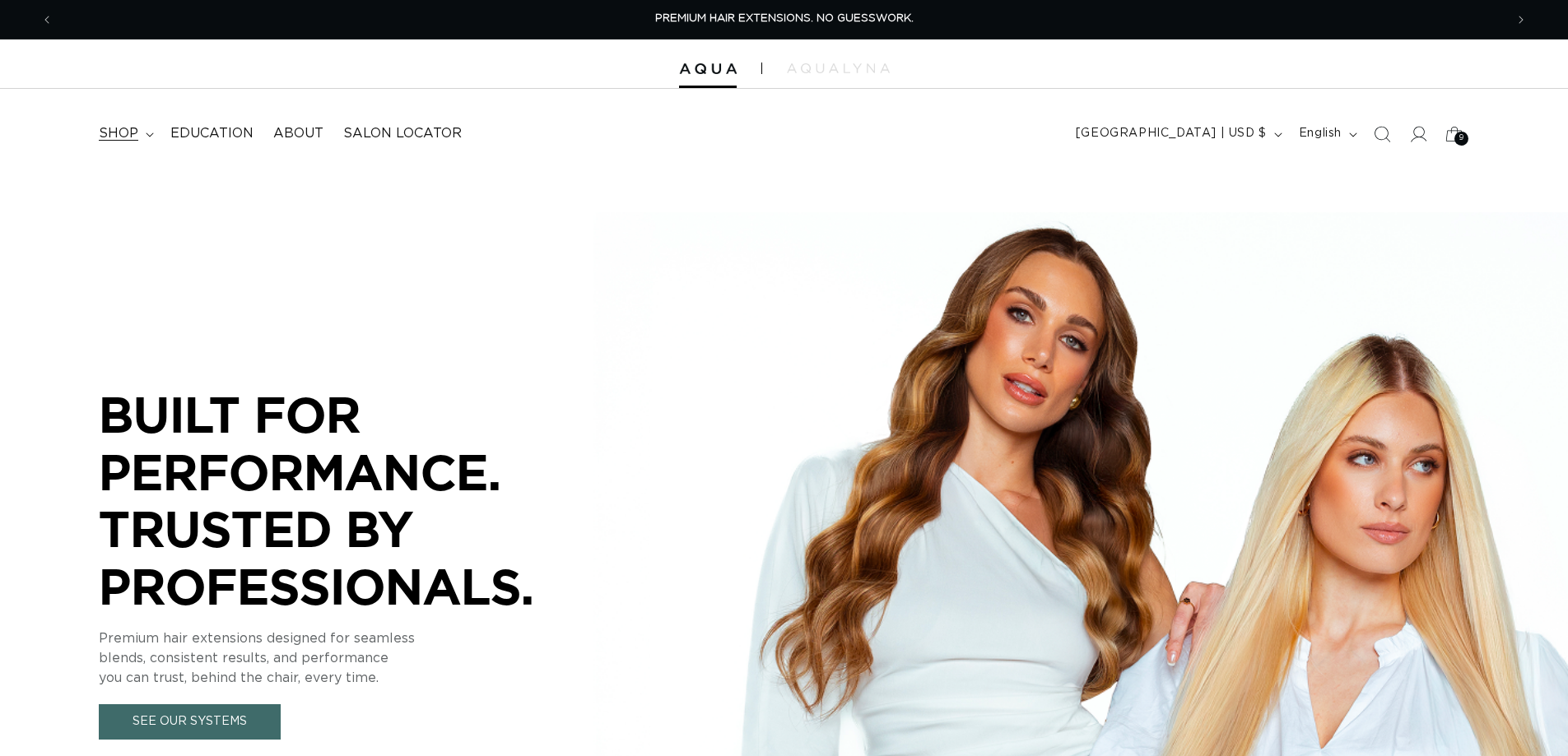
click at [117, 132] on span "shop" at bounding box center [118, 133] width 40 height 18
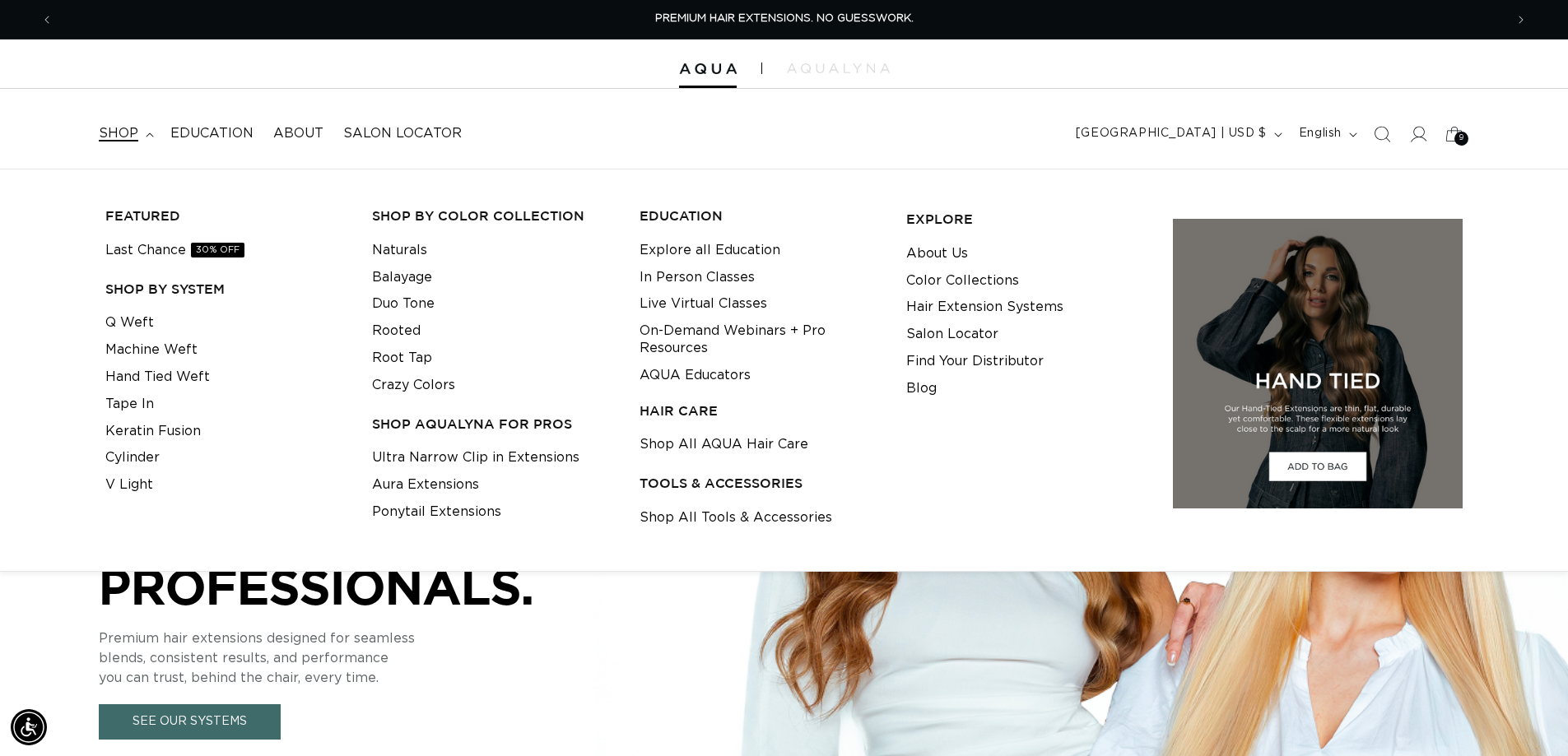
click at [703, 485] on h3 "TOOLS & ACCESSORIES" at bounding box center [760, 483] width 241 height 18
click at [762, 519] on link "Shop All Tools & Accessories" at bounding box center [735, 518] width 192 height 27
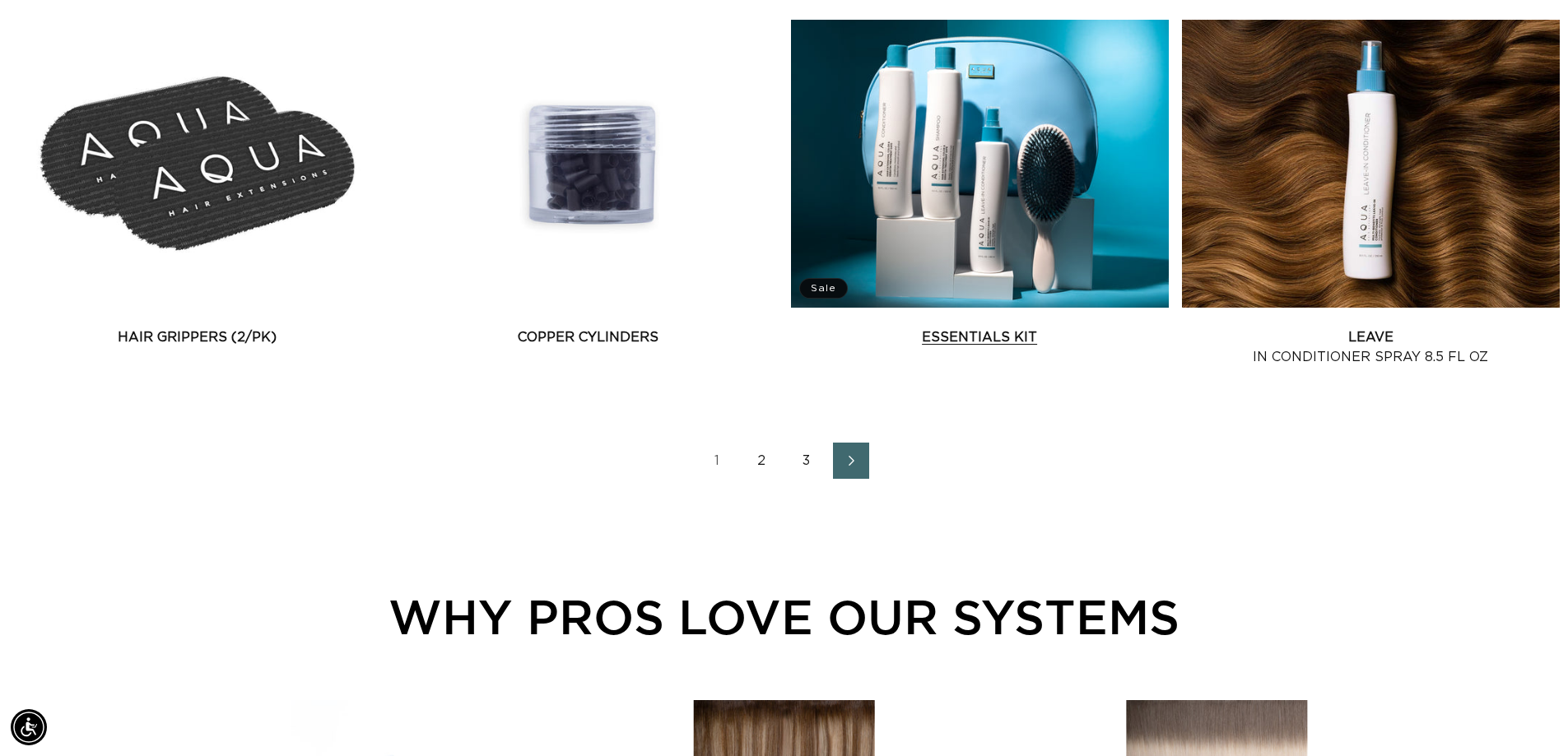
scroll to position [2469, 0]
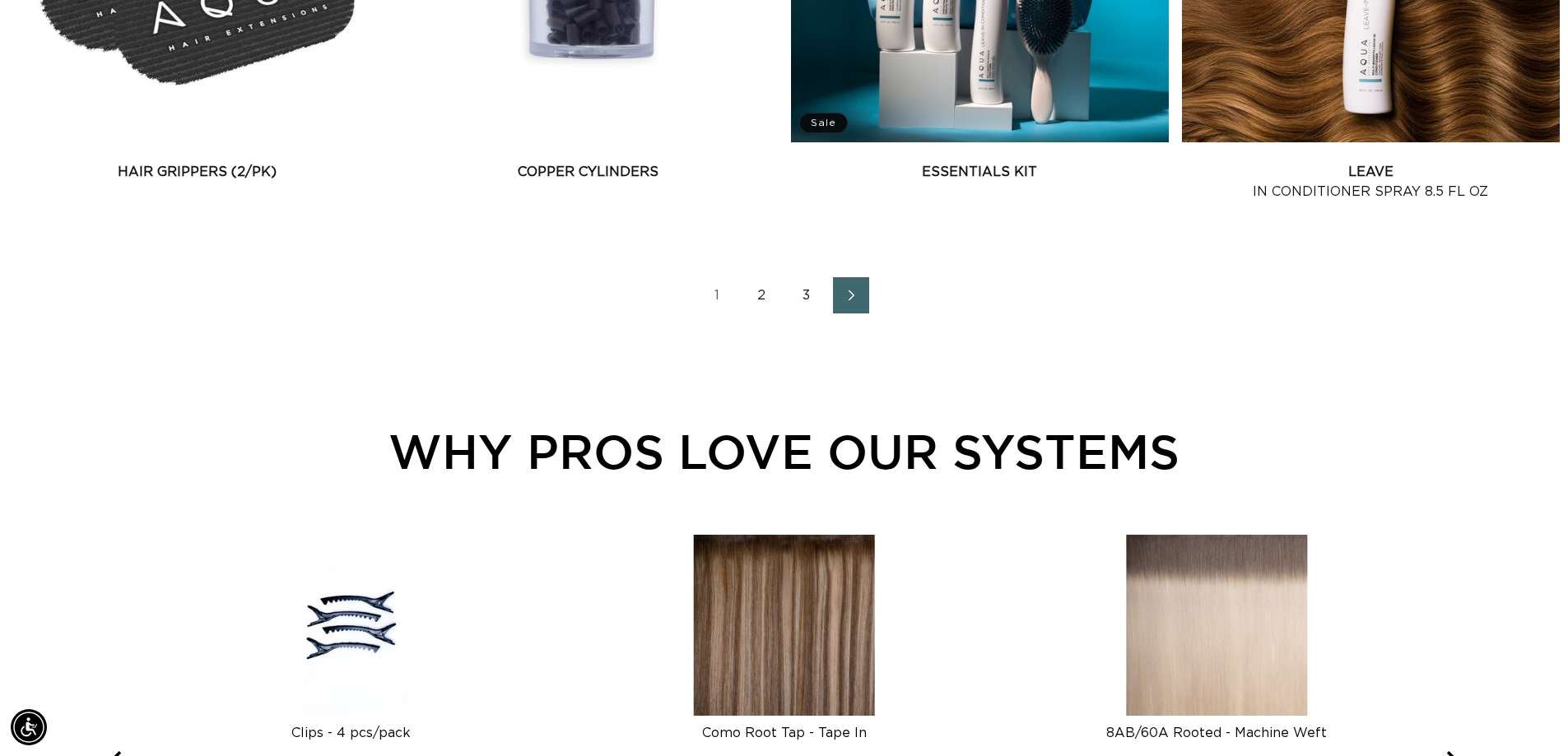
click at [857, 301] on link "Next page" at bounding box center [850, 295] width 36 height 36
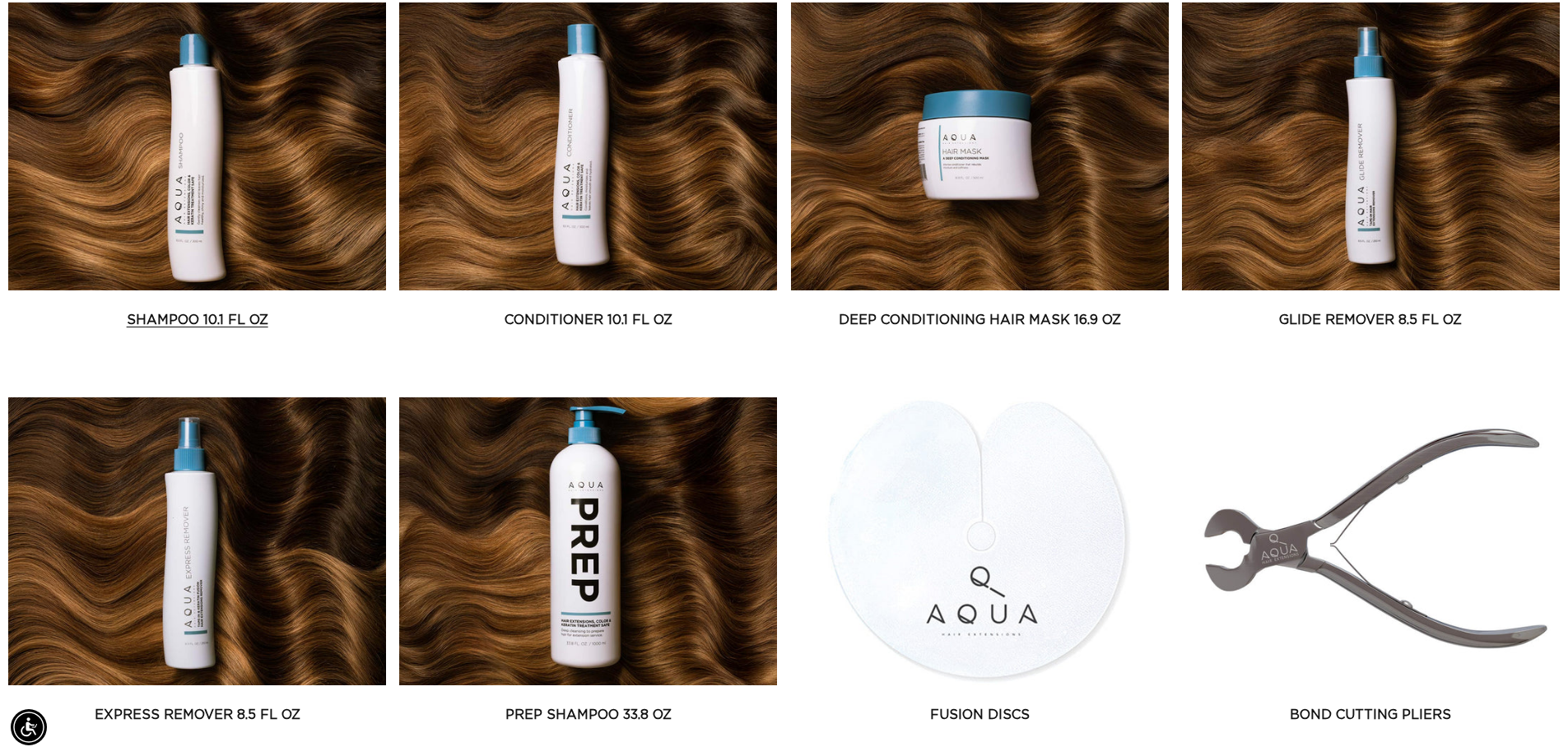
click at [192, 330] on link "Shampoo 10.1 fl oz" at bounding box center [197, 320] width 378 height 19
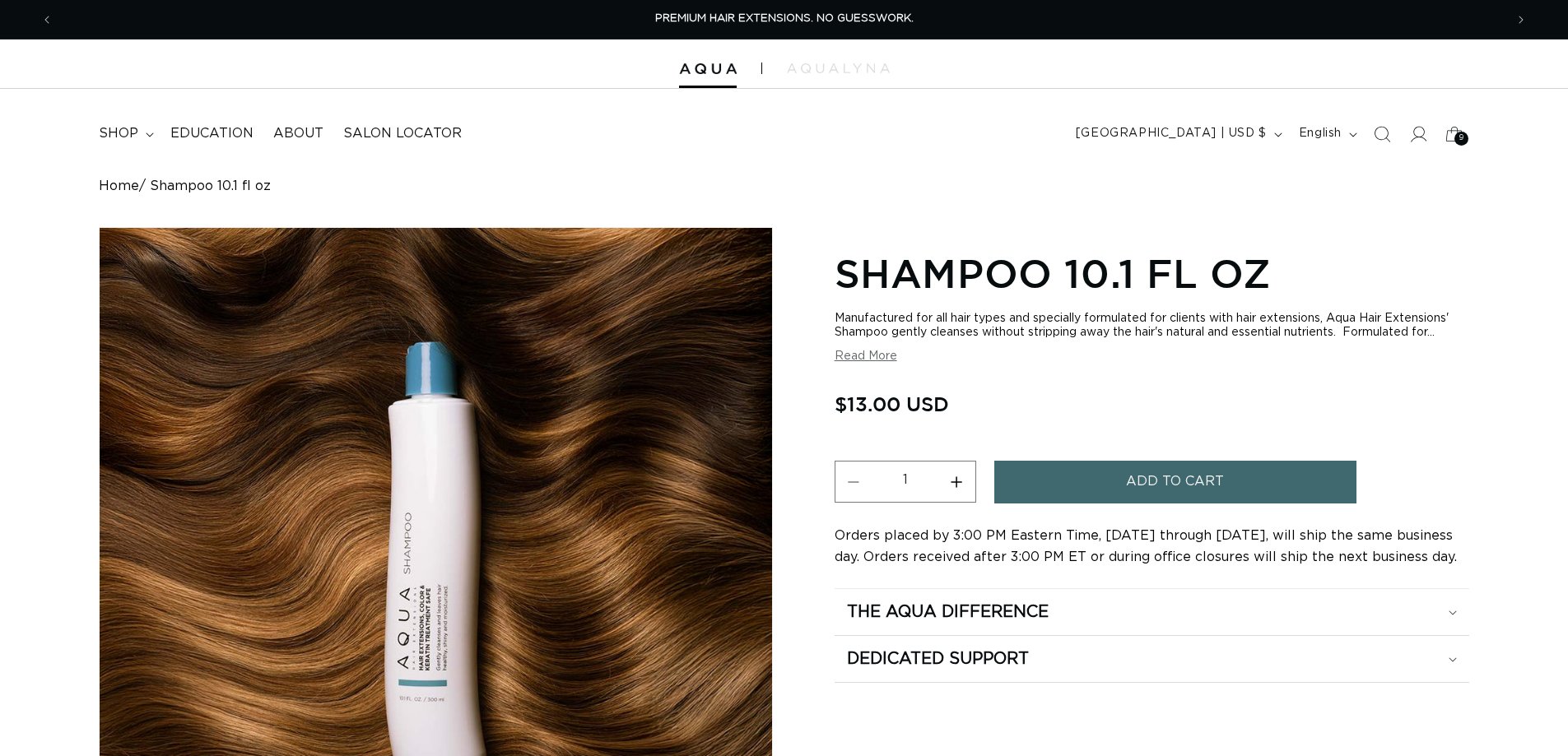
click at [959, 485] on button "Increase quantity for Shampoo 10.1 fl oz" at bounding box center [956, 482] width 37 height 42
type input "3"
drag, startPoint x: 1070, startPoint y: 485, endPoint x: 1057, endPoint y: 478, distance: 14.8
click at [1071, 485] on button "Add to cart" at bounding box center [1175, 482] width 362 height 42
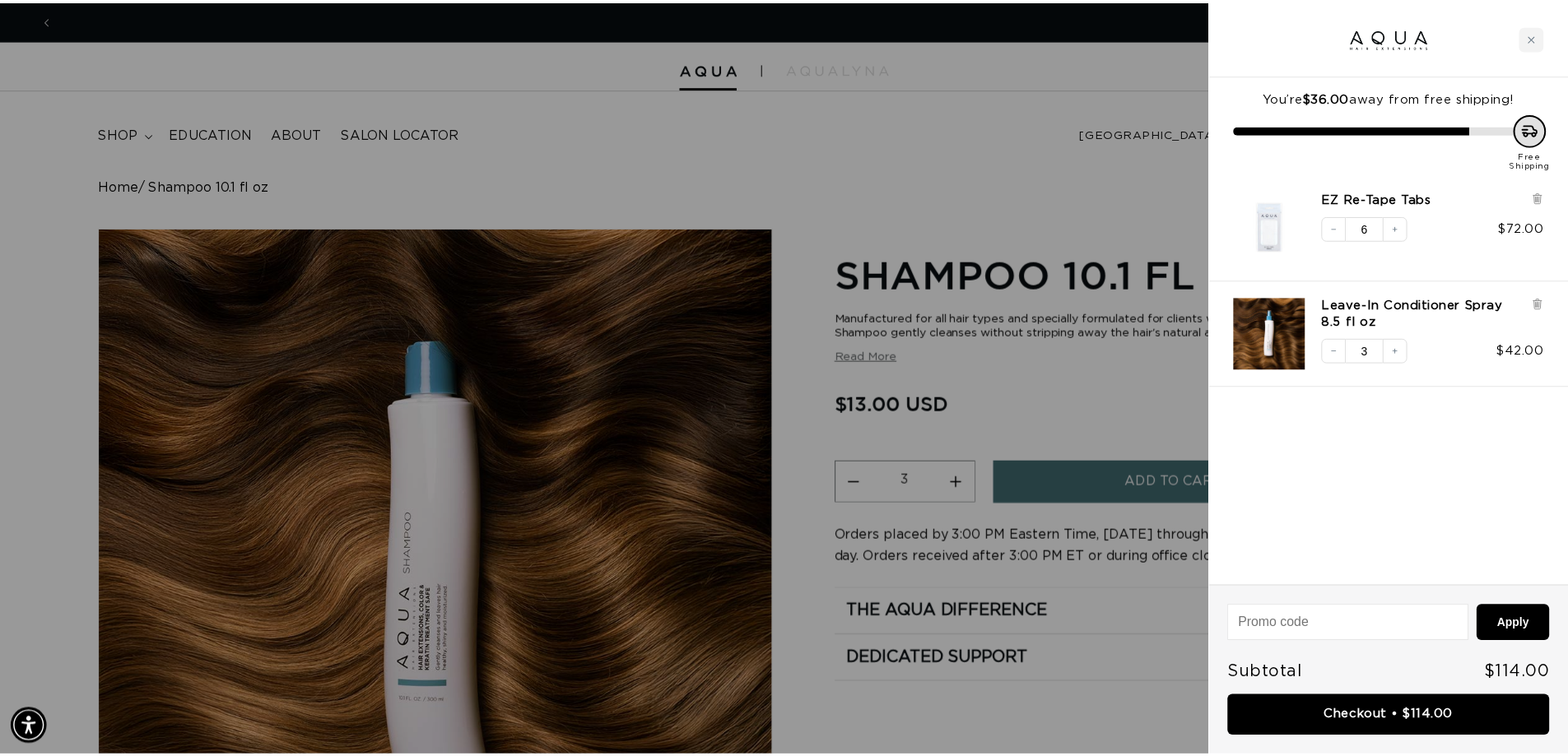
scroll to position [0, 1463]
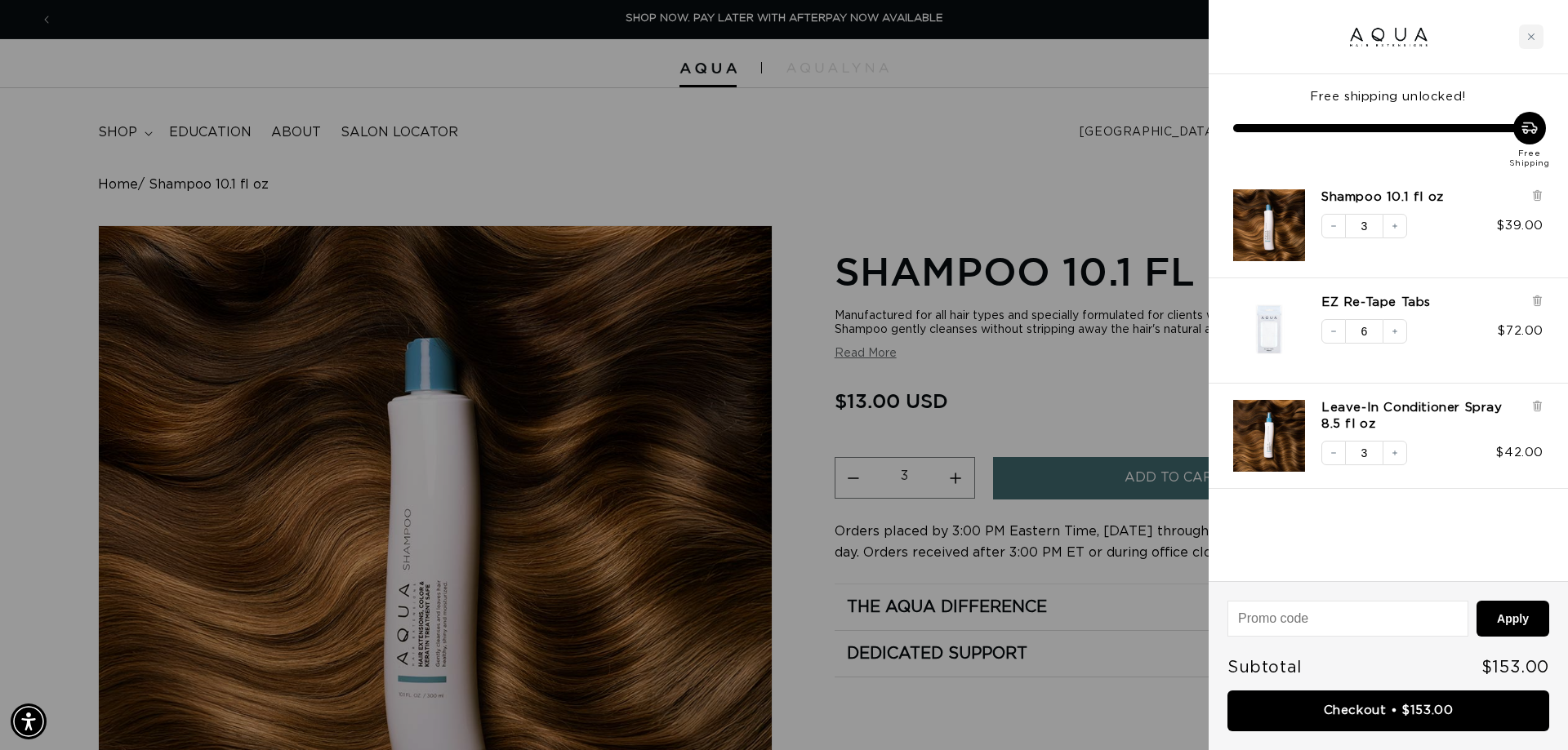
click at [142, 211] on div at bounding box center [784, 375] width 1568 height 750
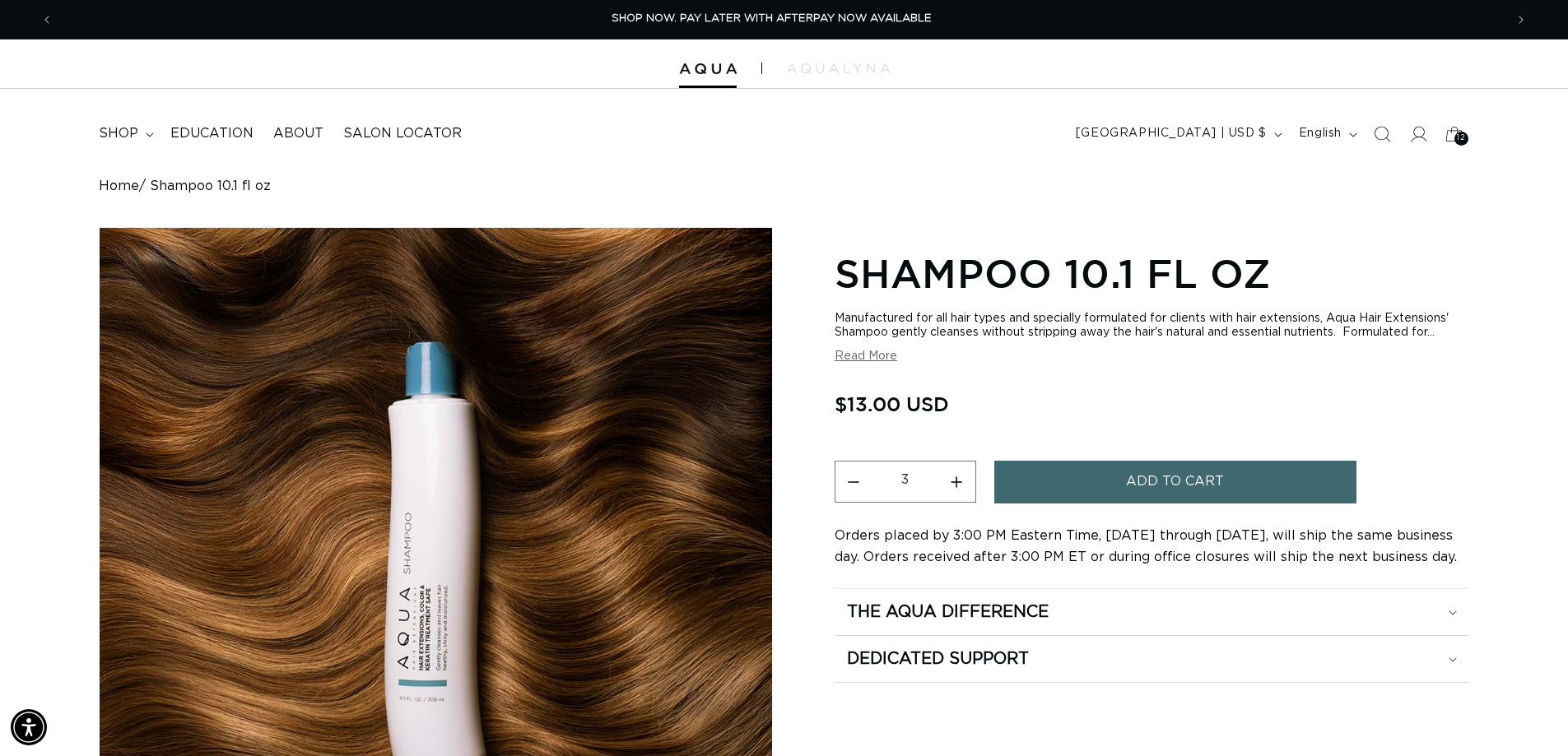
scroll to position [0, 1451]
click at [41, 26] on span "Previous announcement" at bounding box center [47, 19] width 17 height 17
click at [128, 129] on span "shop" at bounding box center [118, 133] width 40 height 18
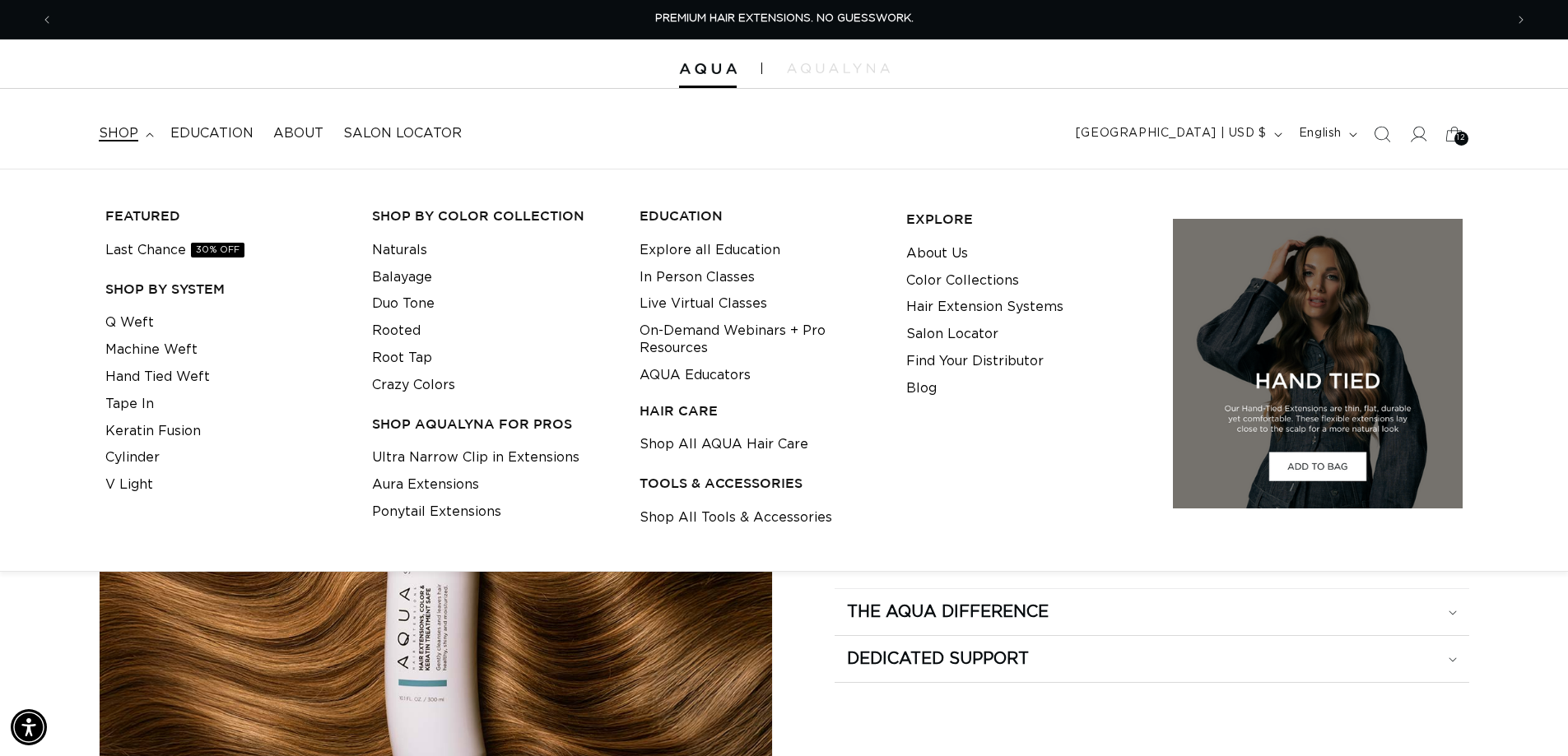
click at [753, 481] on h3 "TOOLS & ACCESSORIES" at bounding box center [760, 483] width 241 height 18
click at [751, 525] on link "Shop All Tools & Accessories" at bounding box center [735, 518] width 192 height 27
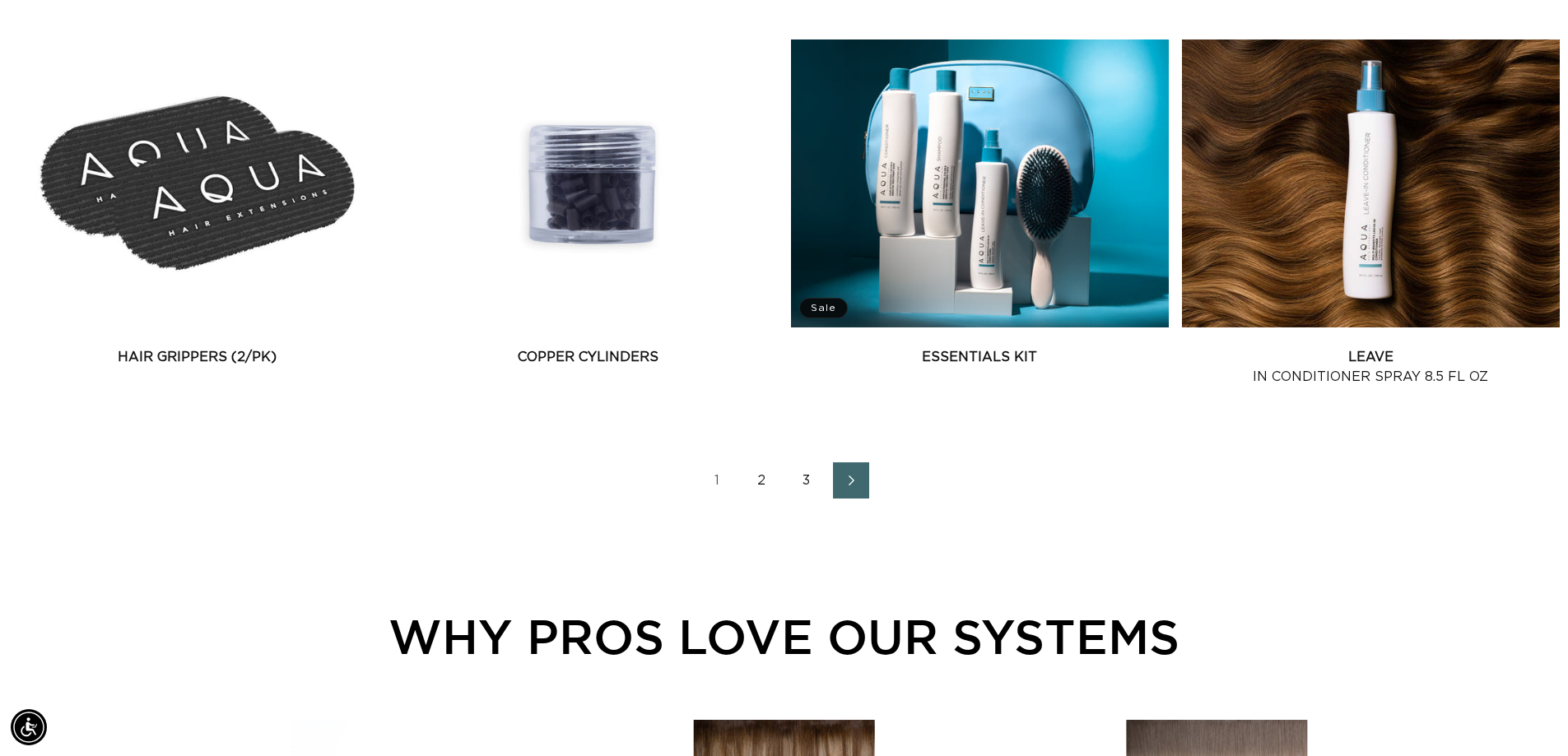
scroll to position [2305, 0]
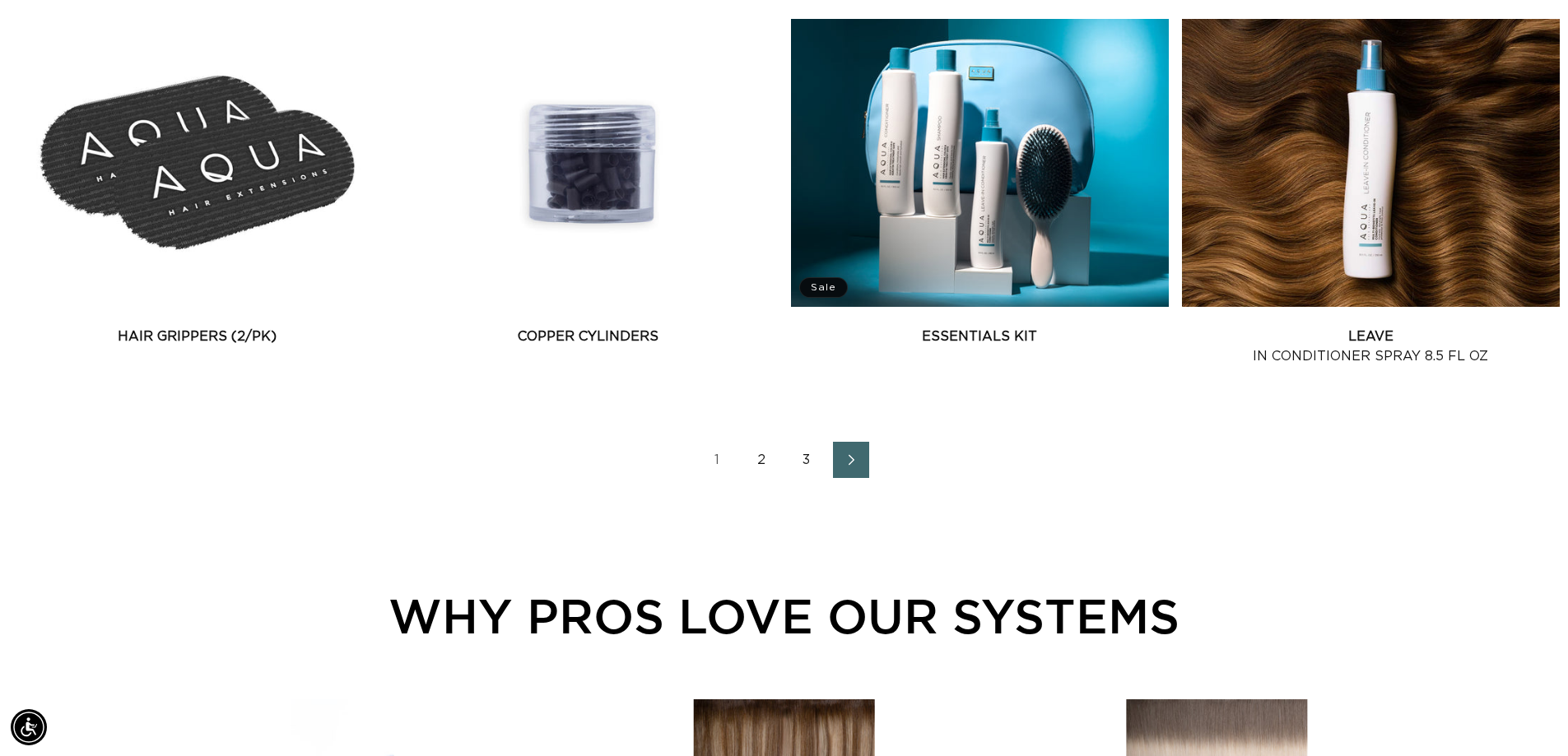
click at [843, 467] on link "Next page" at bounding box center [850, 459] width 36 height 36
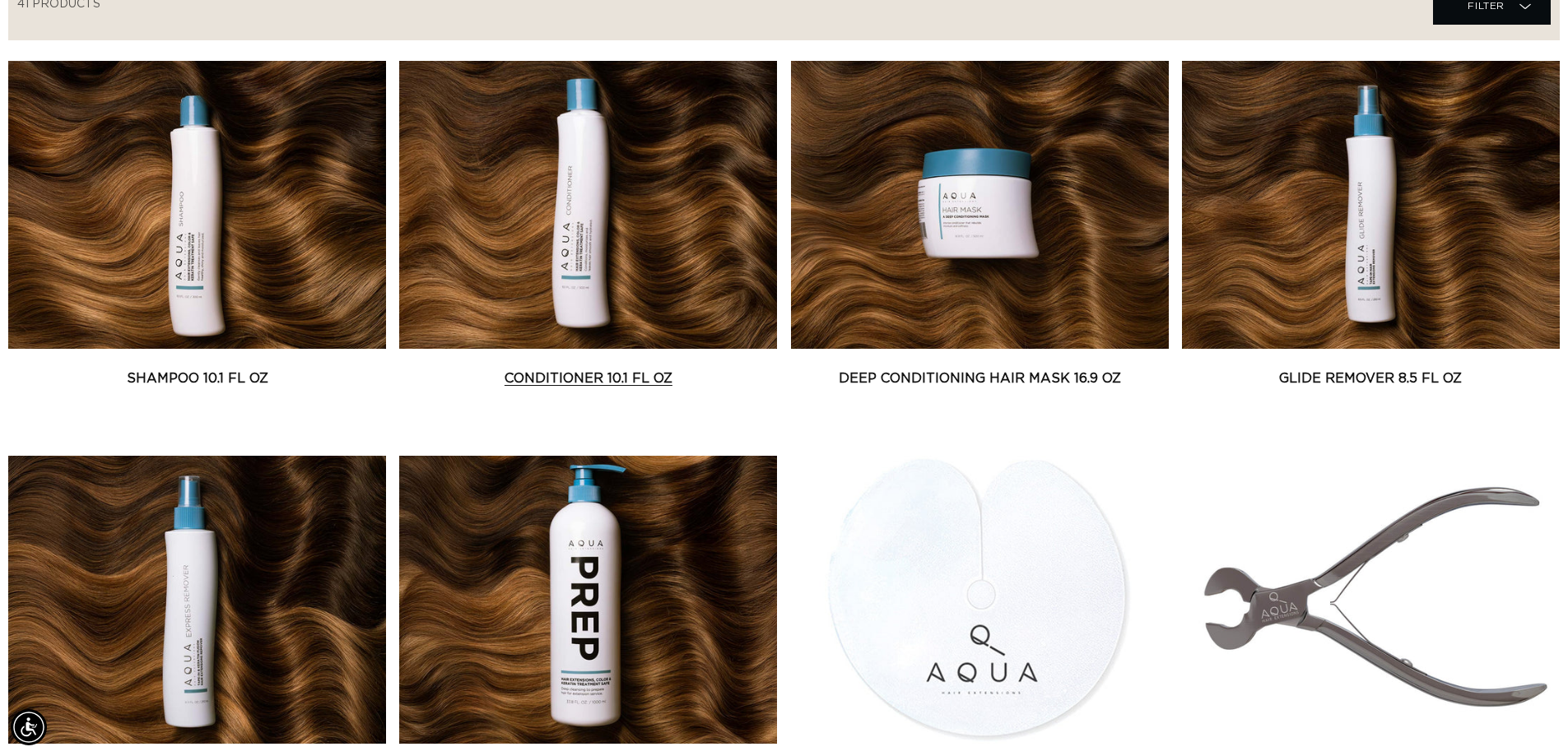
scroll to position [658, 0]
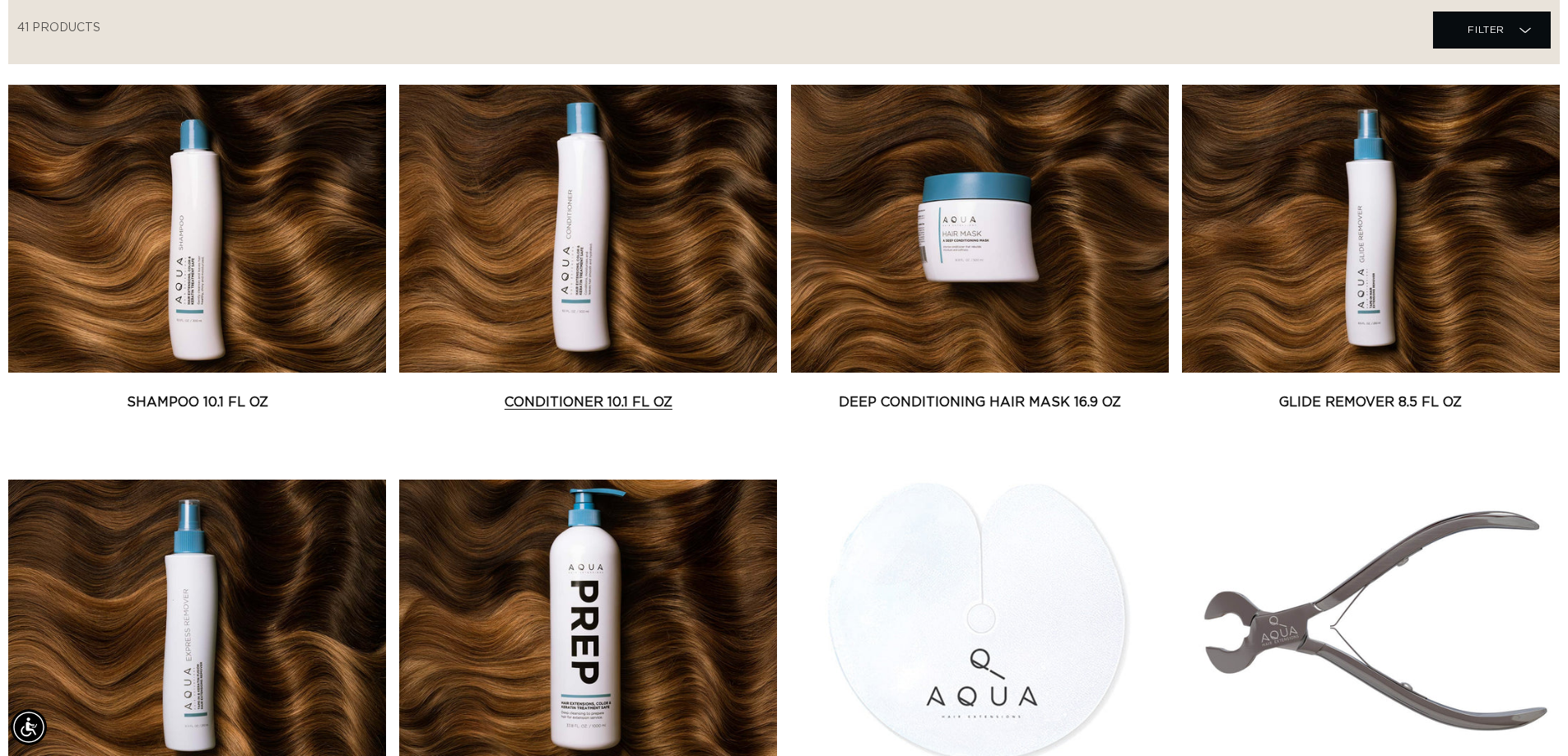
click at [598, 403] on link "Conditioner 10.1 fl oz" at bounding box center [588, 402] width 378 height 19
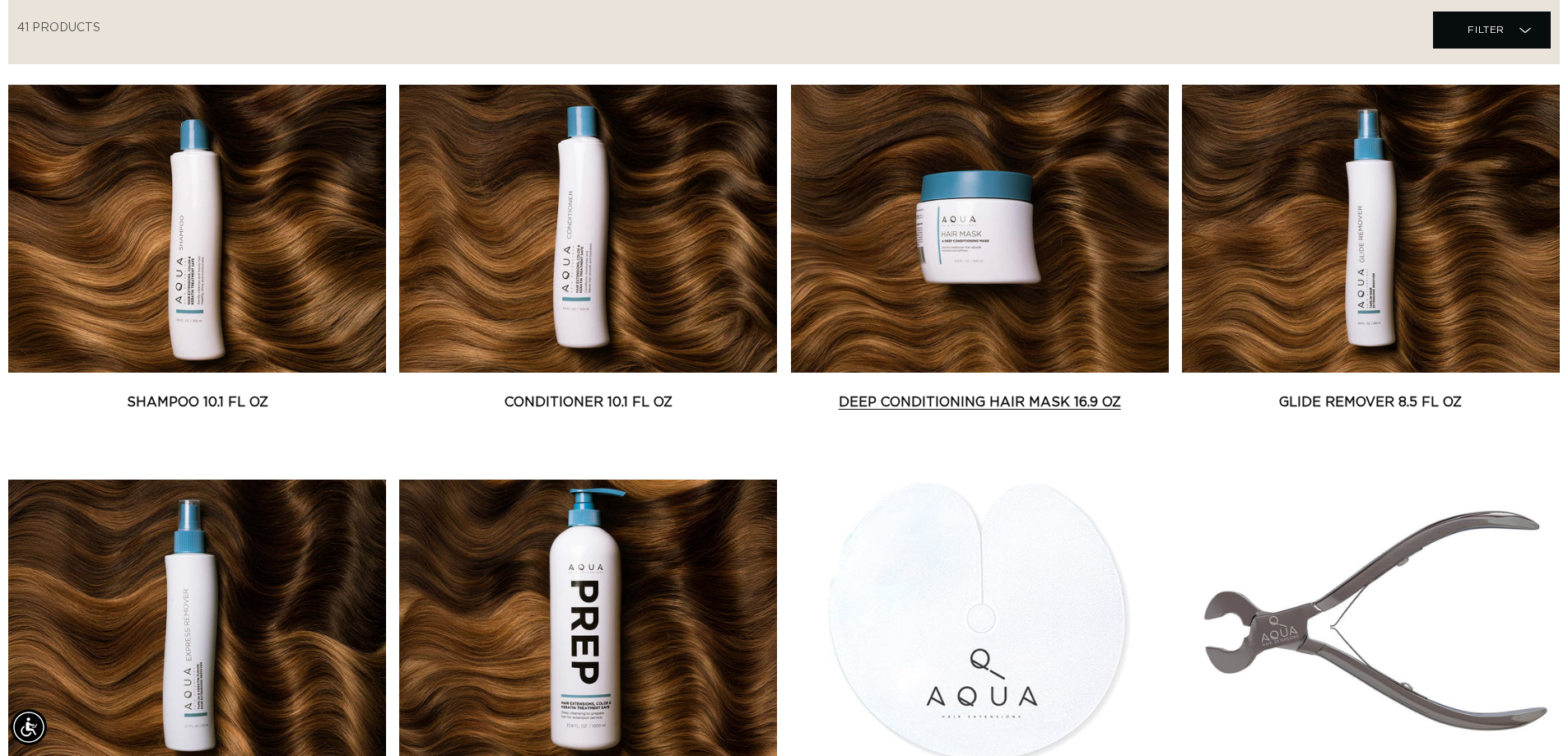
scroll to position [0, 0]
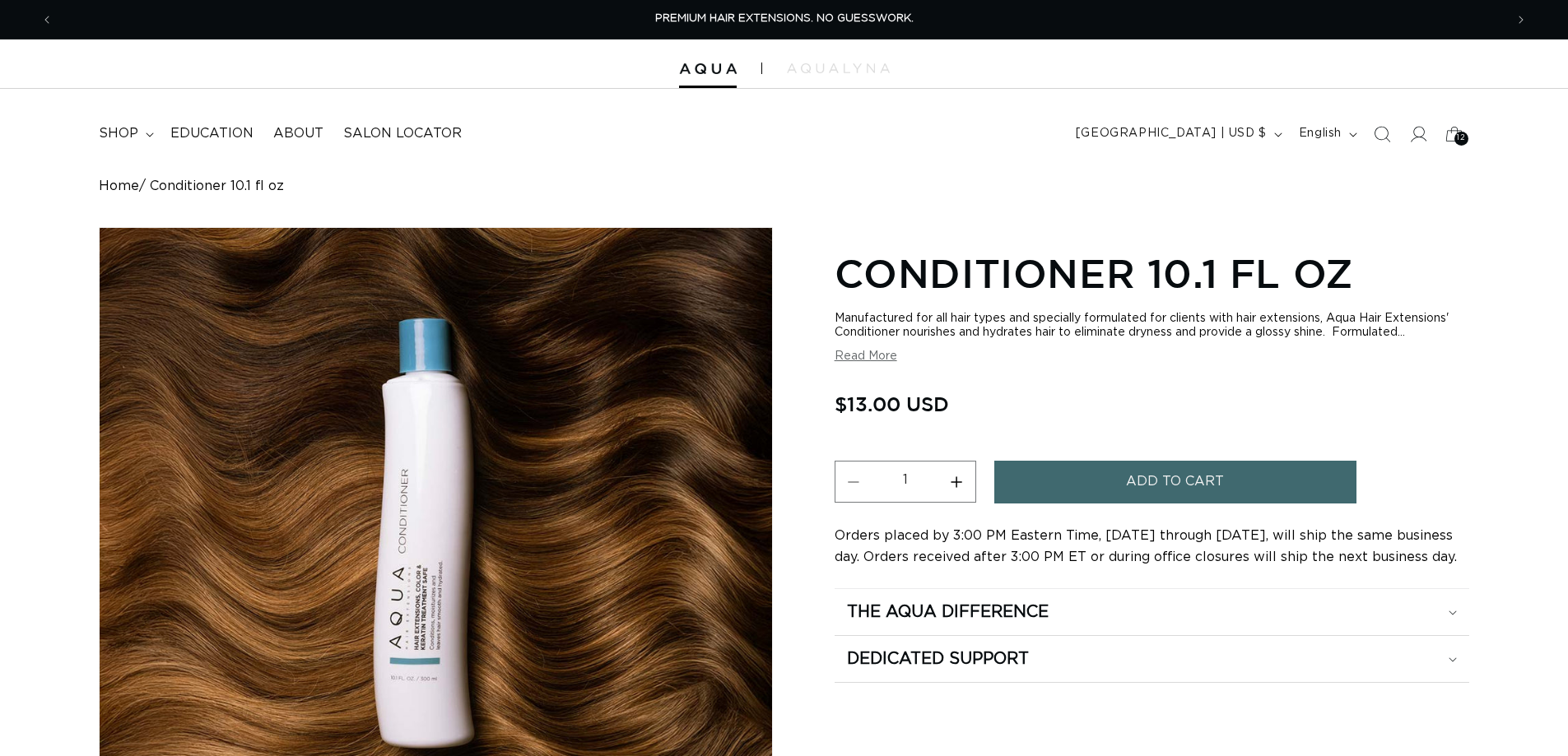
click at [959, 481] on button "Increase quantity for Conditioner 10.1 fl oz" at bounding box center [956, 482] width 37 height 42
type input "2"
click at [1012, 487] on button "Add to cart" at bounding box center [1175, 482] width 362 height 42
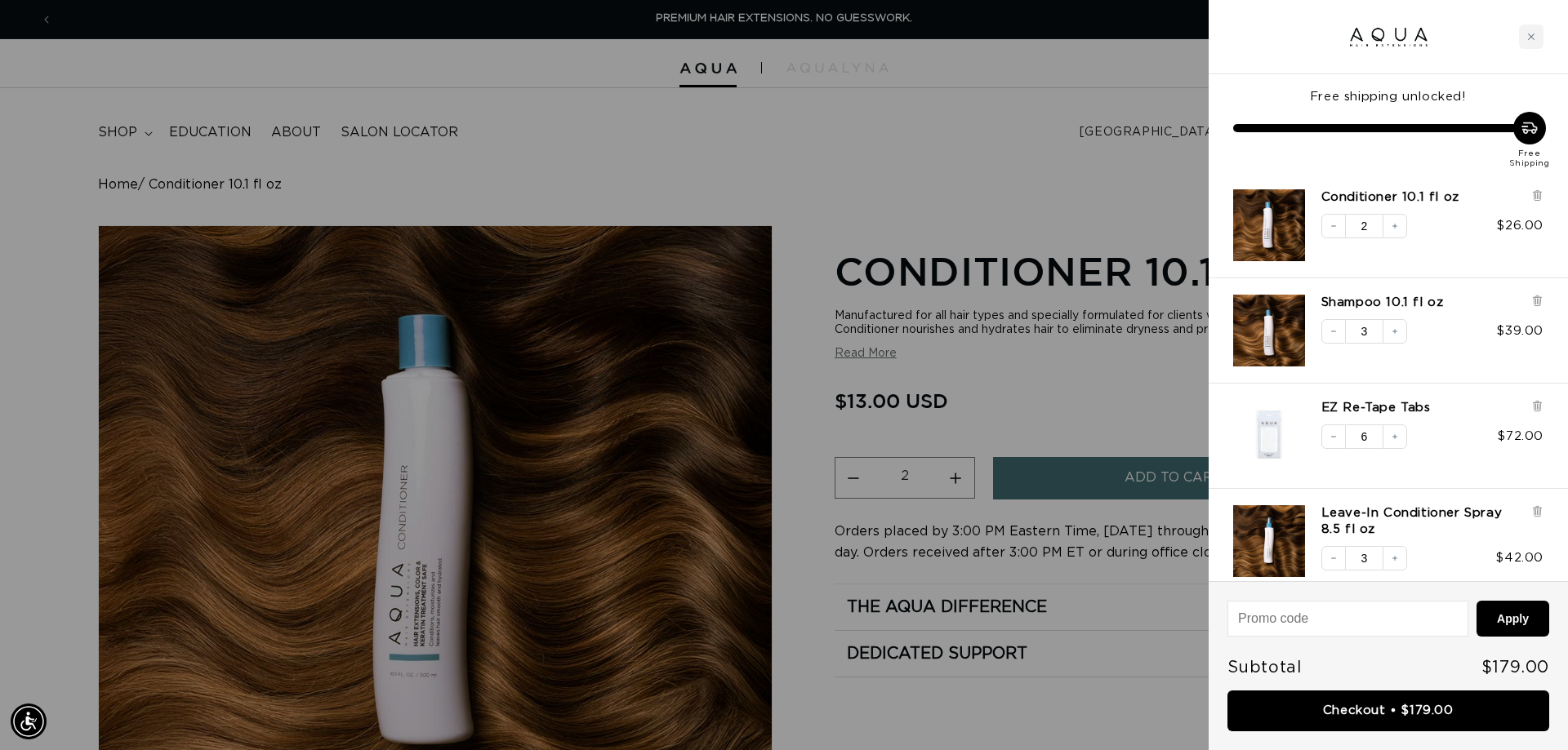
click at [473, 137] on div at bounding box center [784, 375] width 1568 height 750
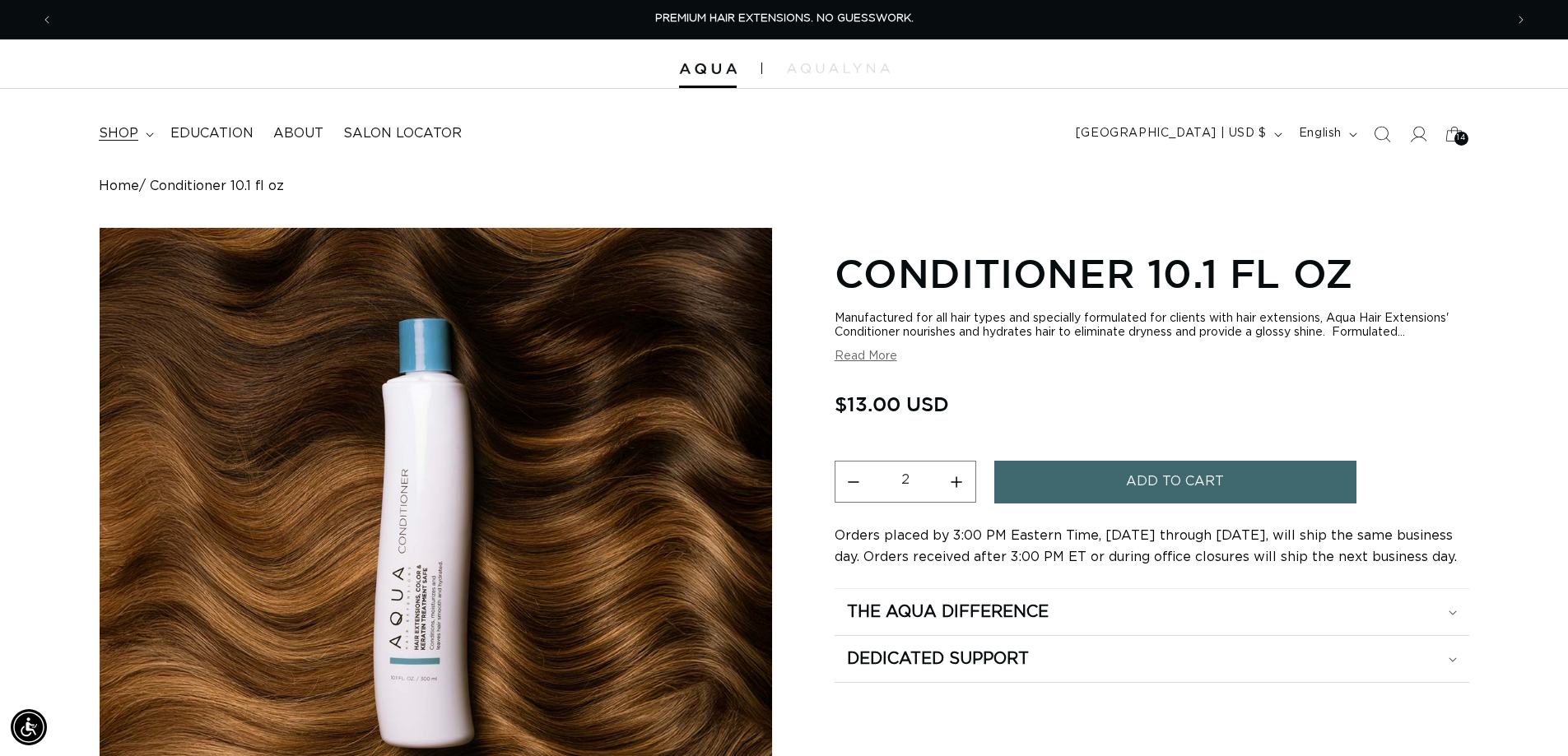
click at [116, 136] on span "shop" at bounding box center [118, 133] width 40 height 18
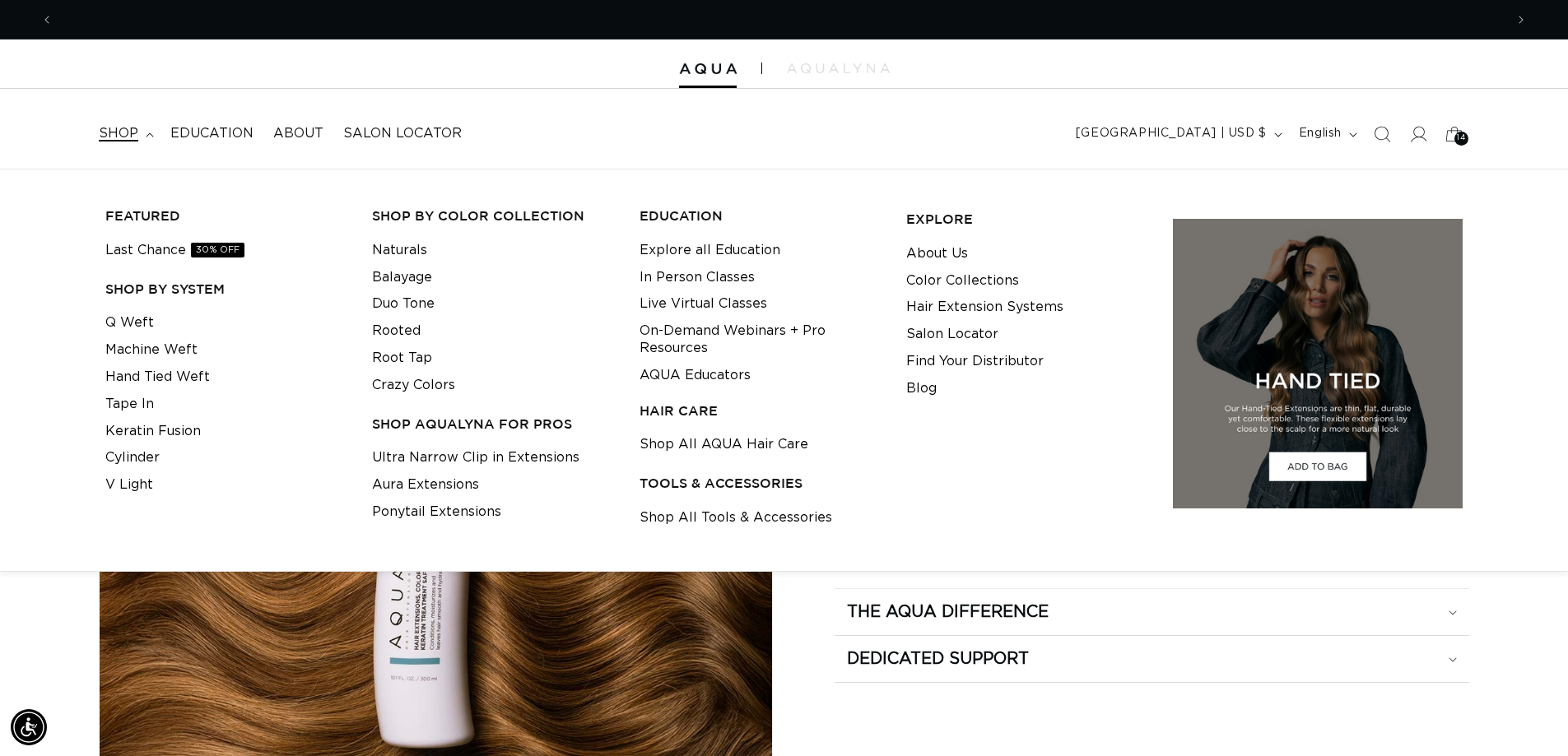
scroll to position [0, 1451]
click at [711, 522] on link "Shop All Tools & Accessories" at bounding box center [735, 518] width 192 height 27
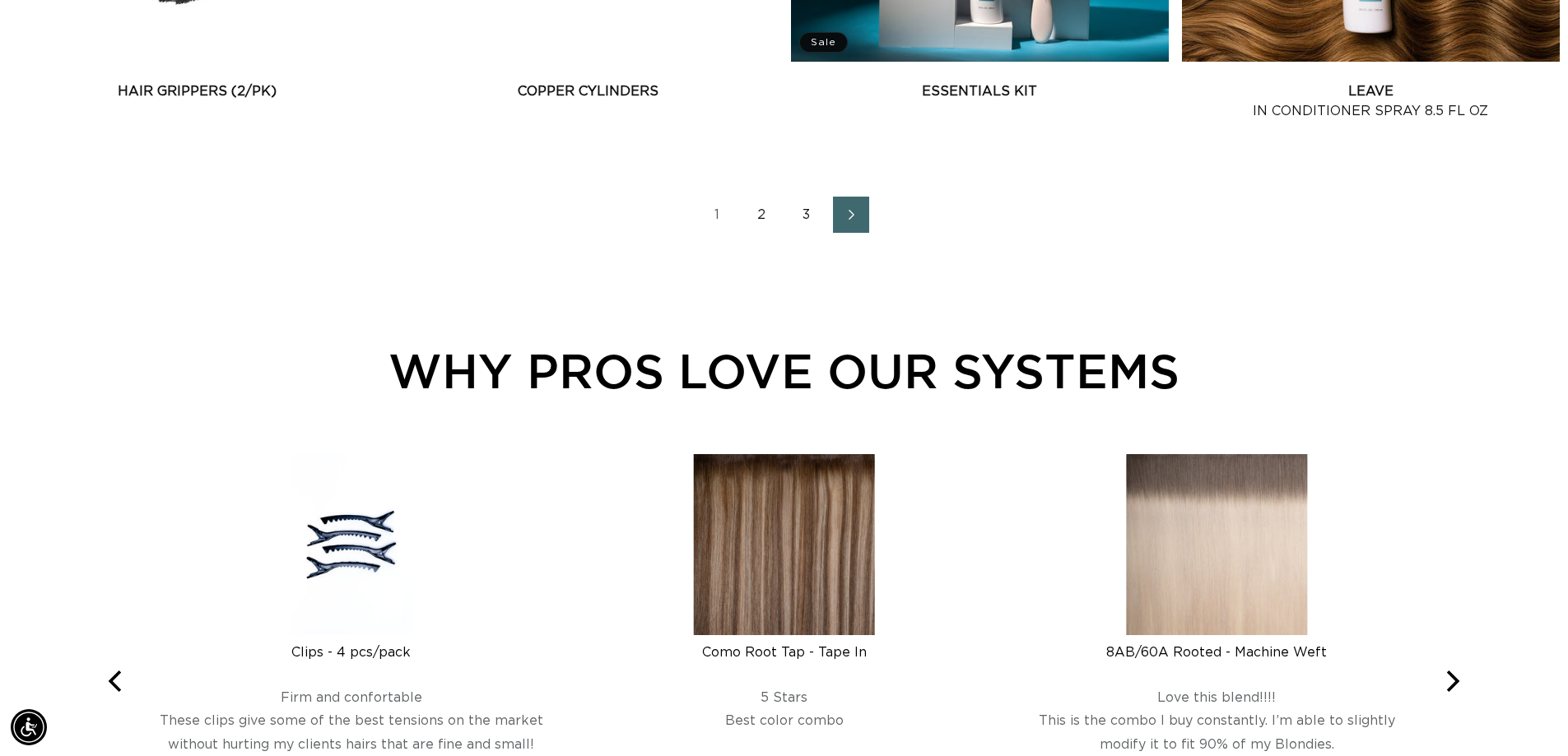
scroll to position [2552, 0]
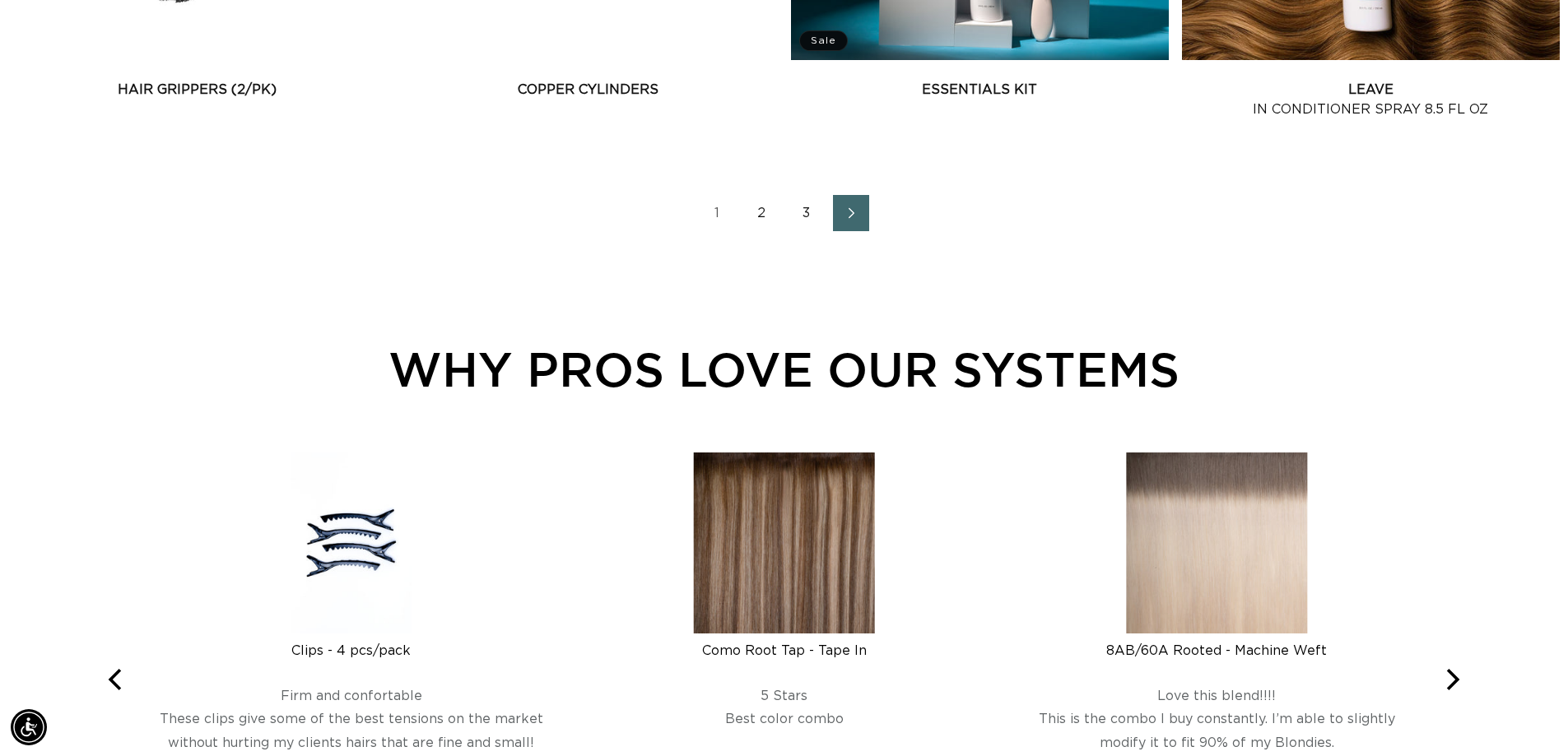
click at [859, 212] on icon "Next page" at bounding box center [851, 213] width 21 height 11
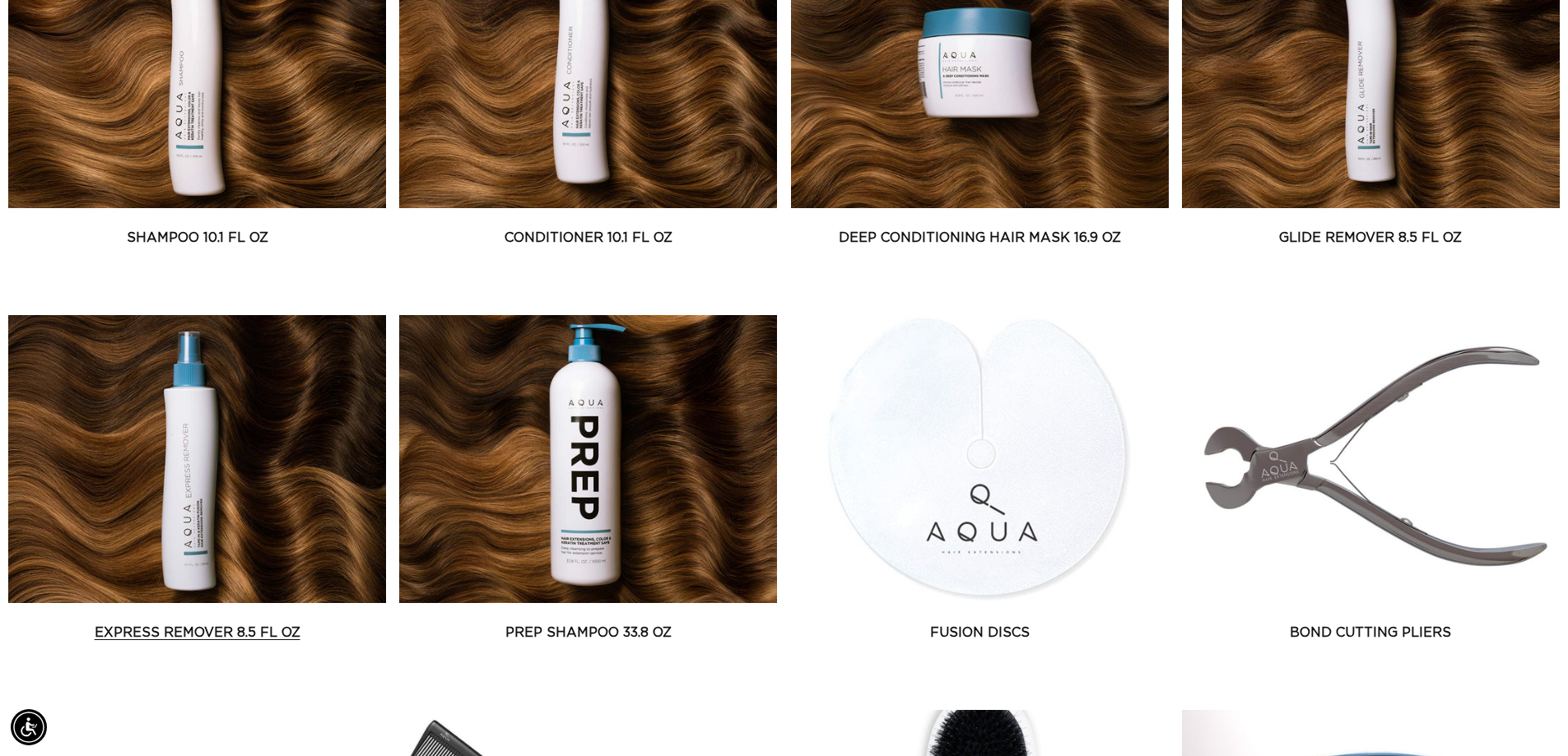
scroll to position [0, 2901]
click at [184, 636] on link "Express Remover 8.5 fl oz" at bounding box center [197, 632] width 378 height 19
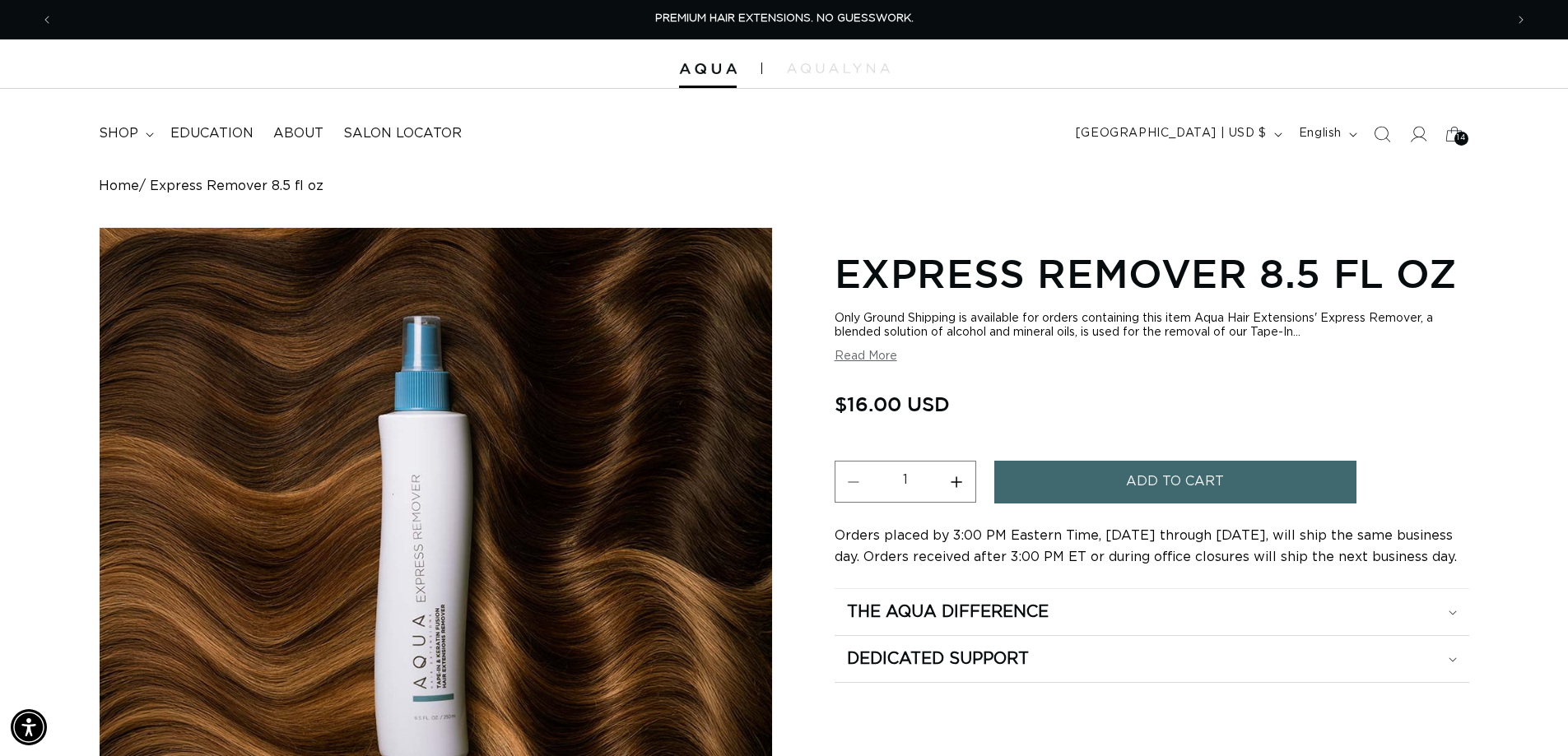
click at [957, 479] on button "Increase quantity for Express Remover 8.5 fl oz" at bounding box center [956, 482] width 37 height 42
type input "3"
click at [1117, 493] on button "Add to cart" at bounding box center [1175, 482] width 362 height 42
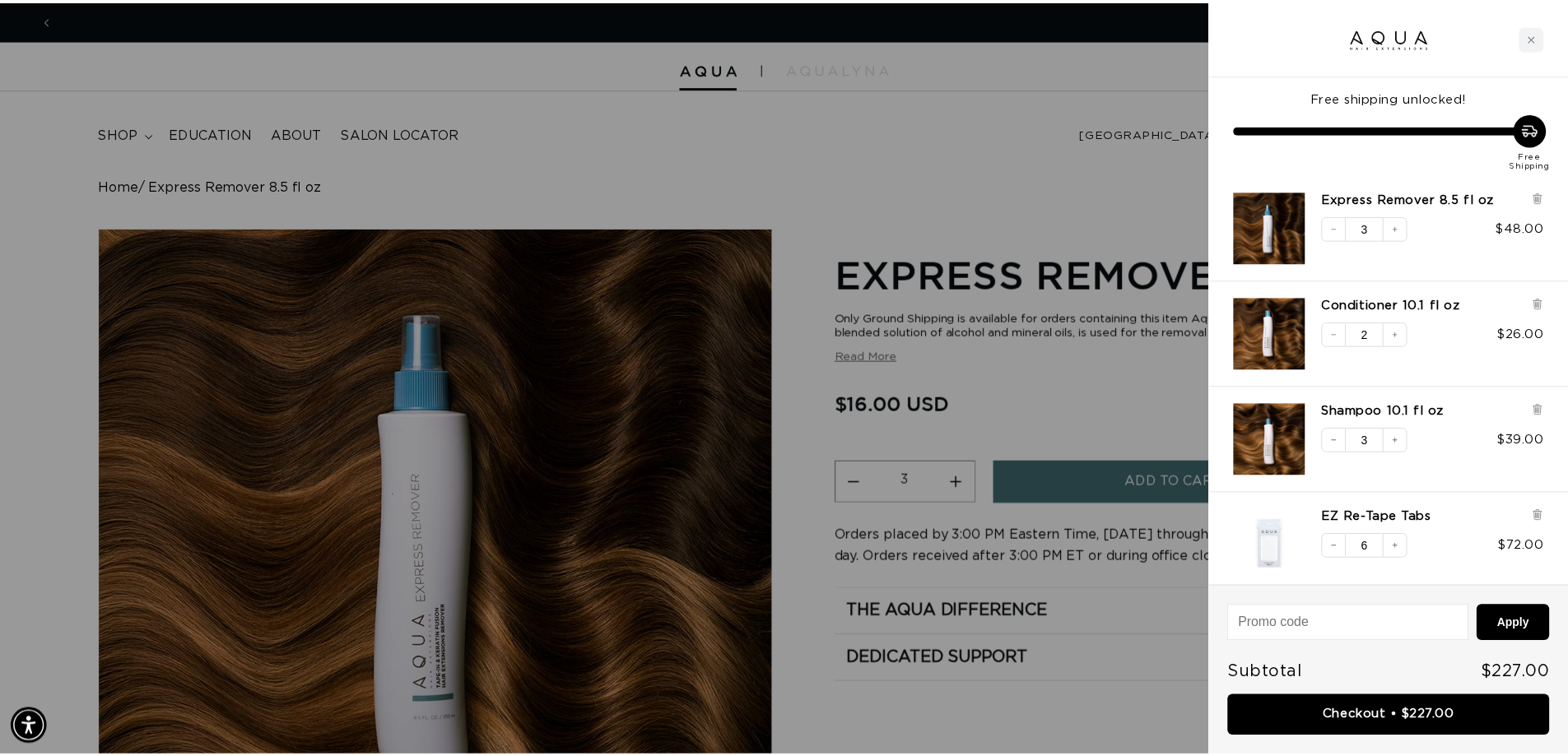
scroll to position [0, 2926]
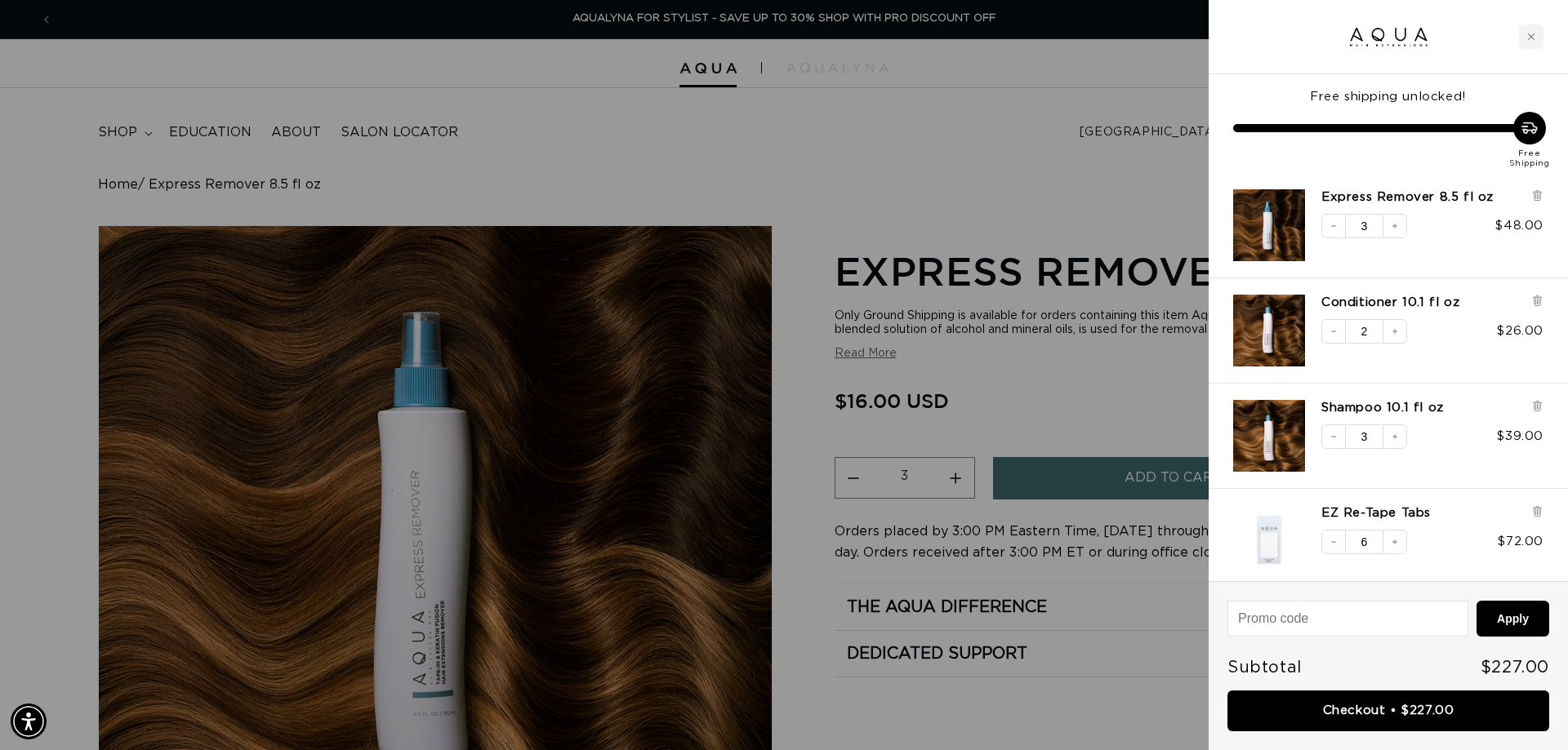
click at [38, 17] on div at bounding box center [784, 375] width 1568 height 750
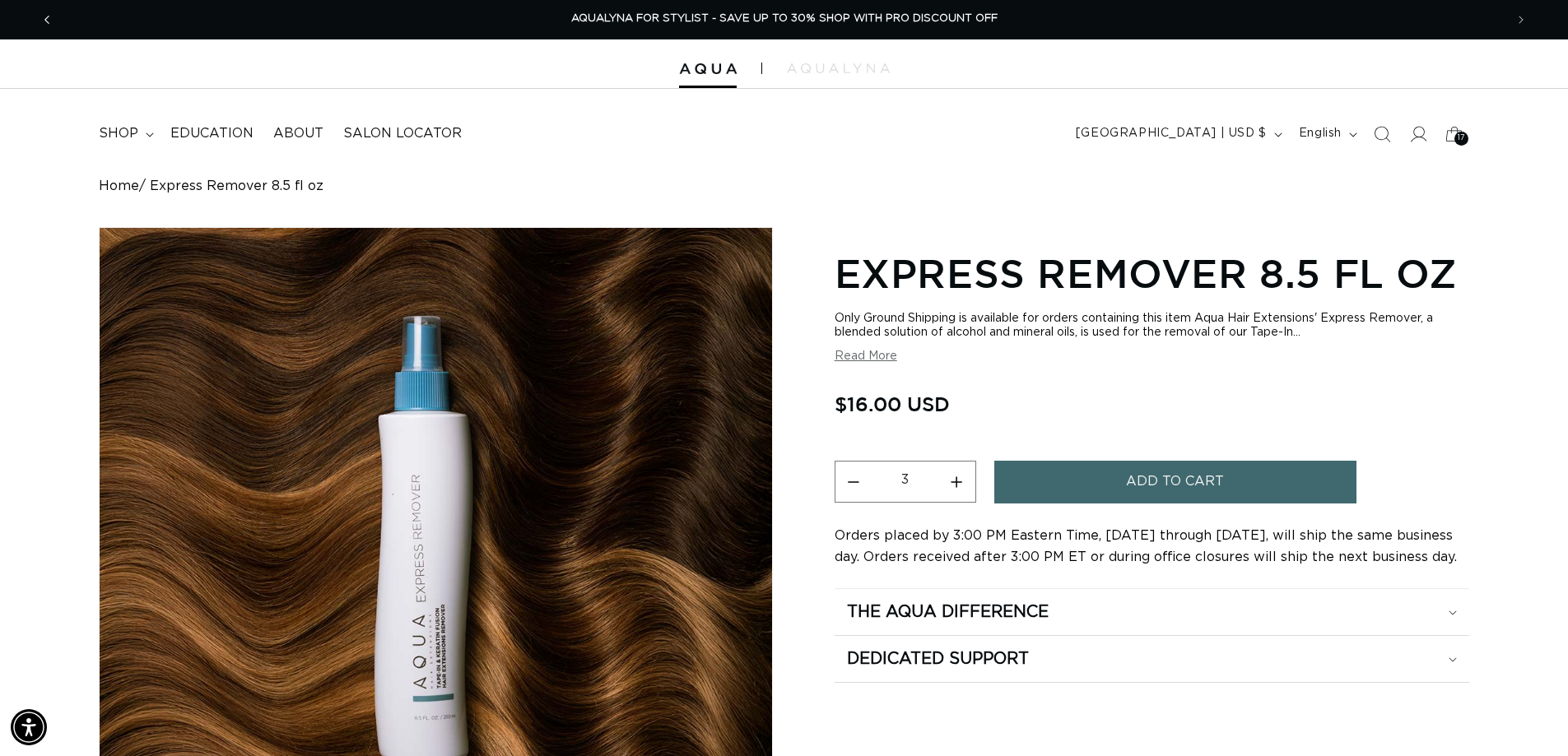
click at [47, 17] on icon "Previous announcement" at bounding box center [47, 20] width 6 height 18
click at [130, 137] on span "shop" at bounding box center [118, 133] width 40 height 18
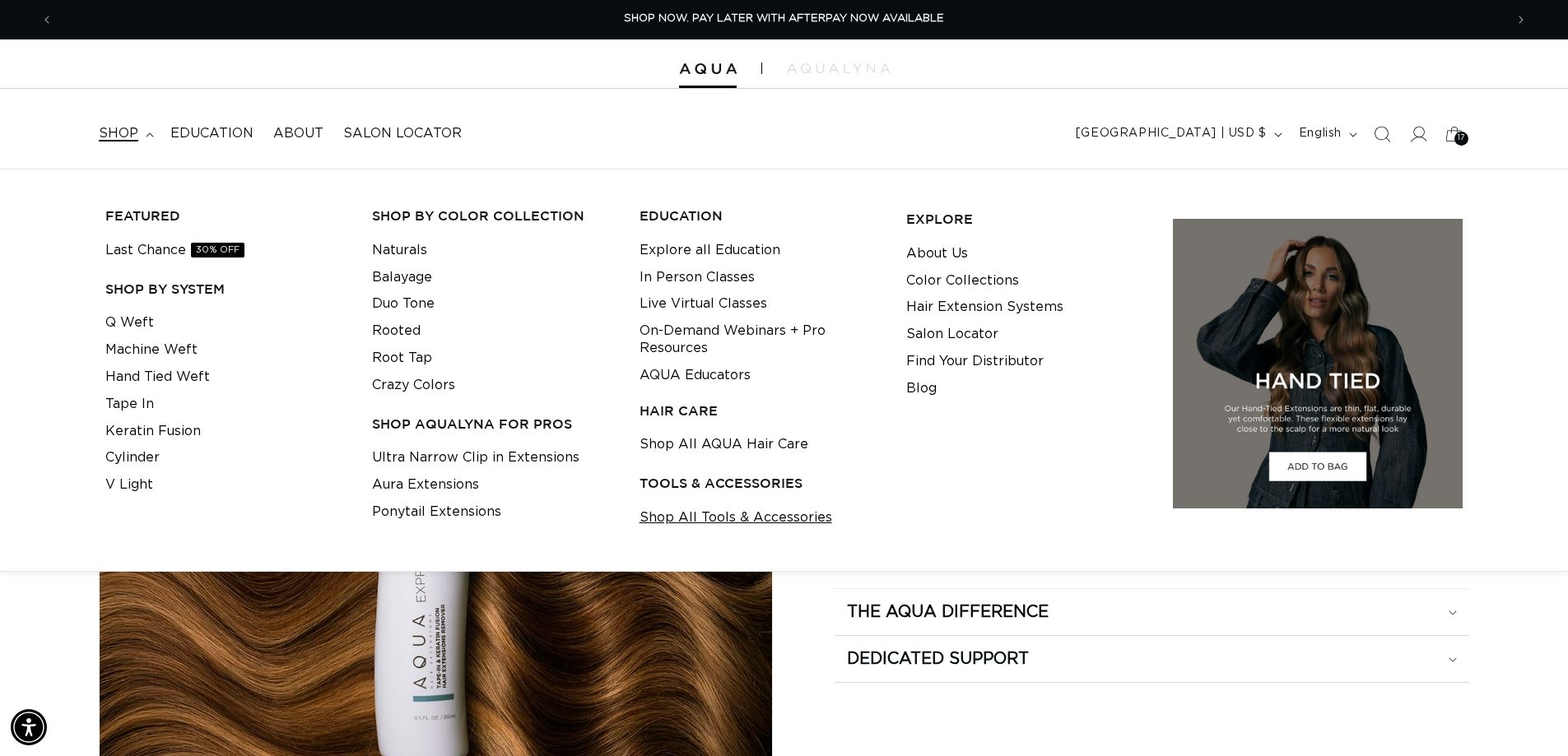
click at [733, 515] on link "Shop All Tools & Accessories" at bounding box center [735, 518] width 192 height 27
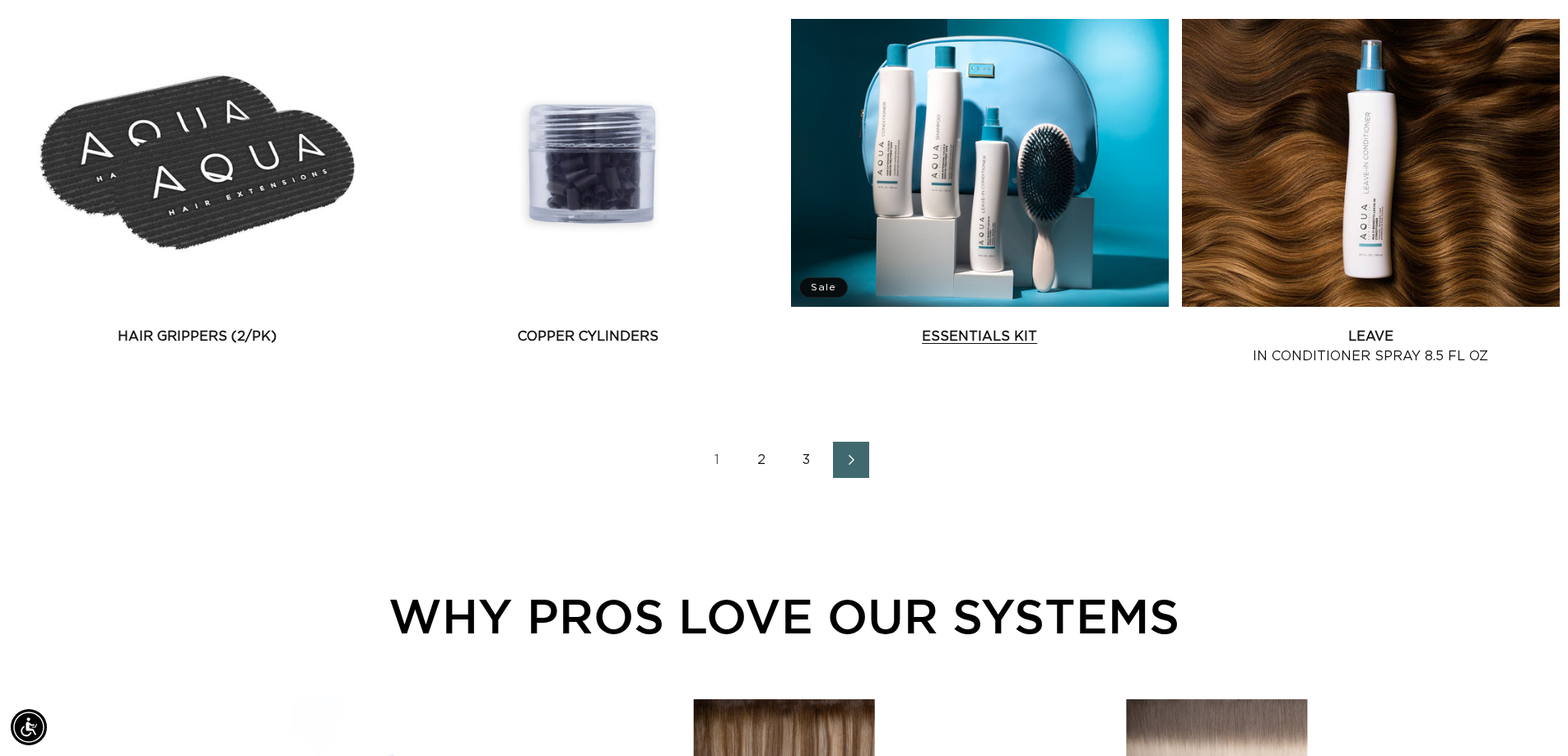
scroll to position [0, 1451]
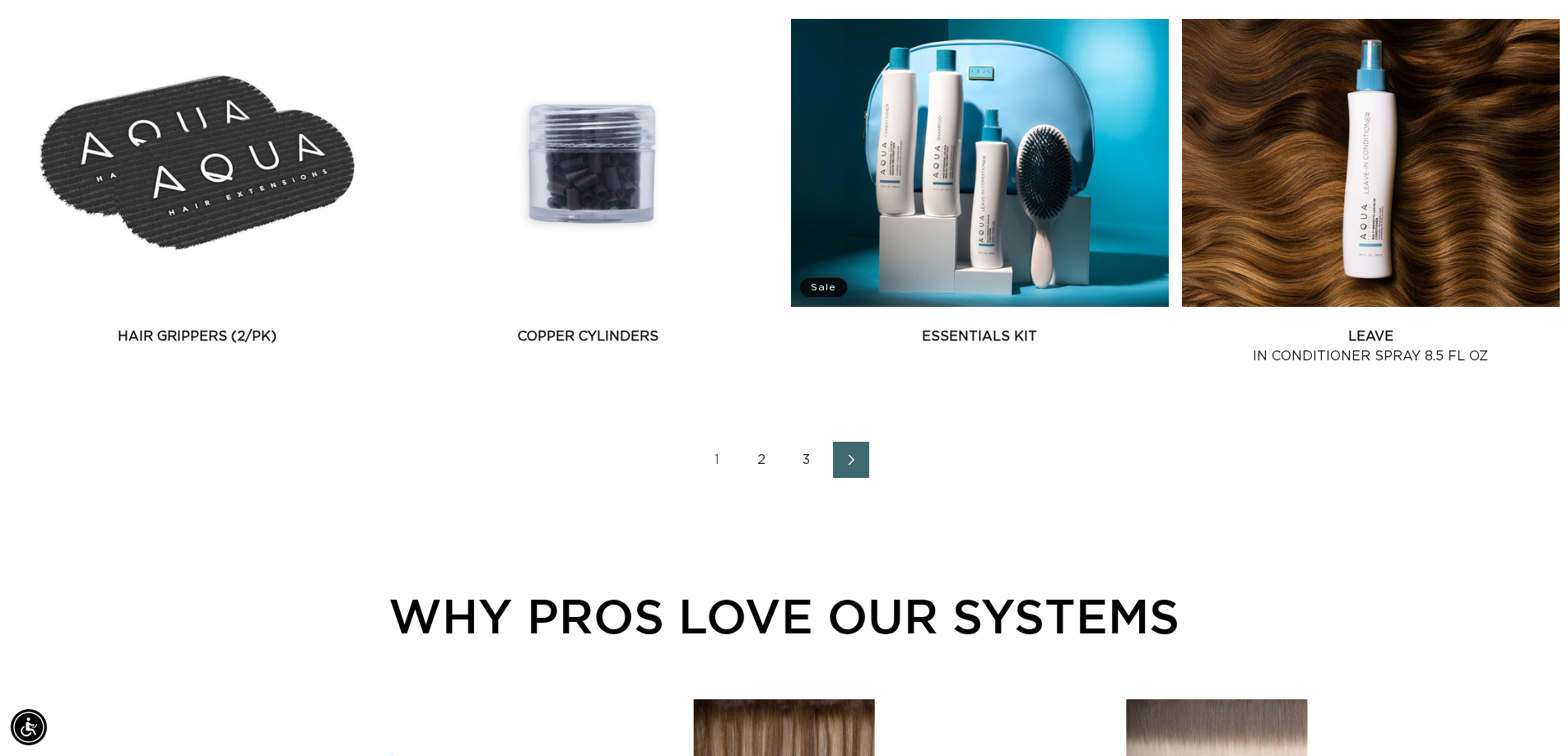
click at [854, 462] on icon "Next page" at bounding box center [851, 460] width 21 height 11
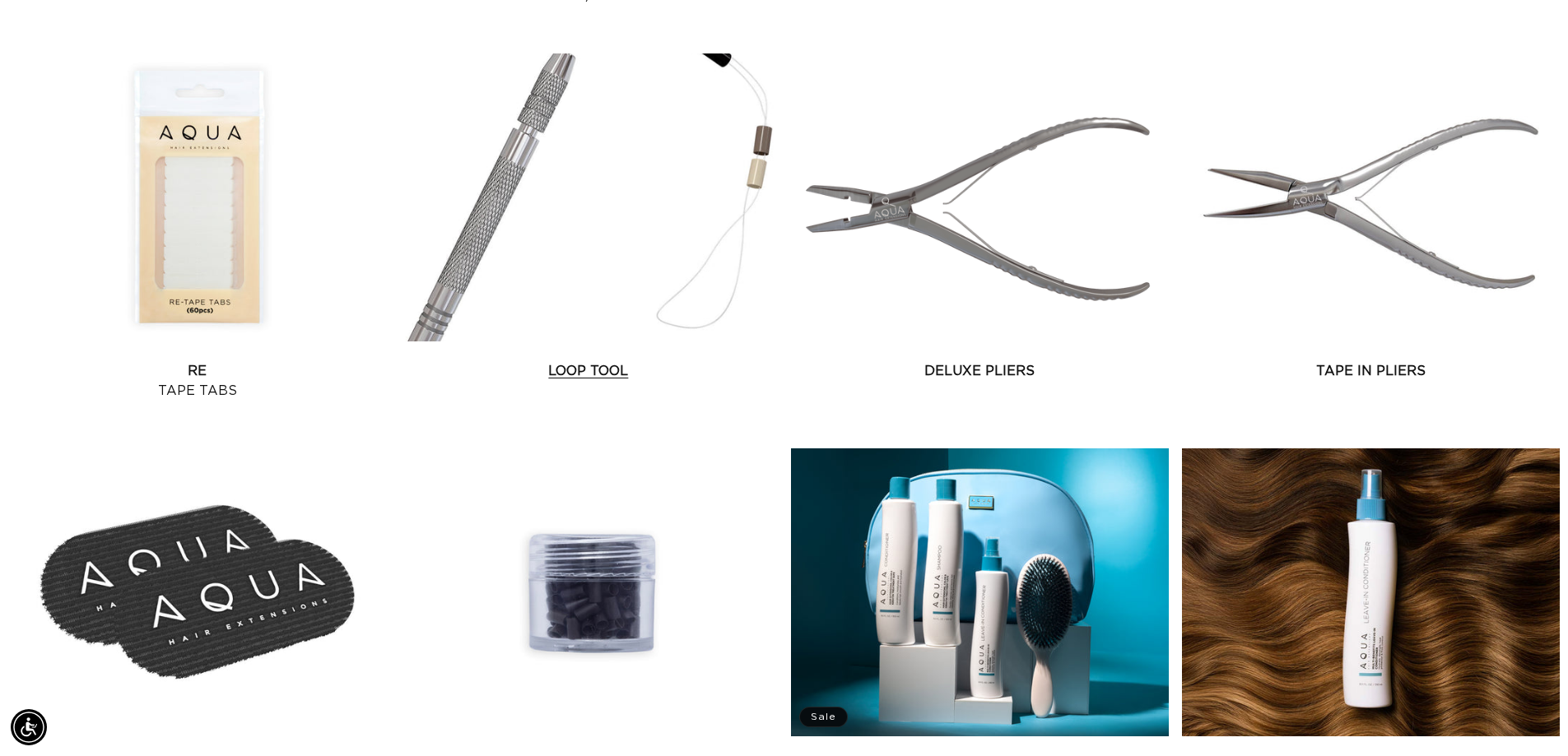
scroll to position [2140, 0]
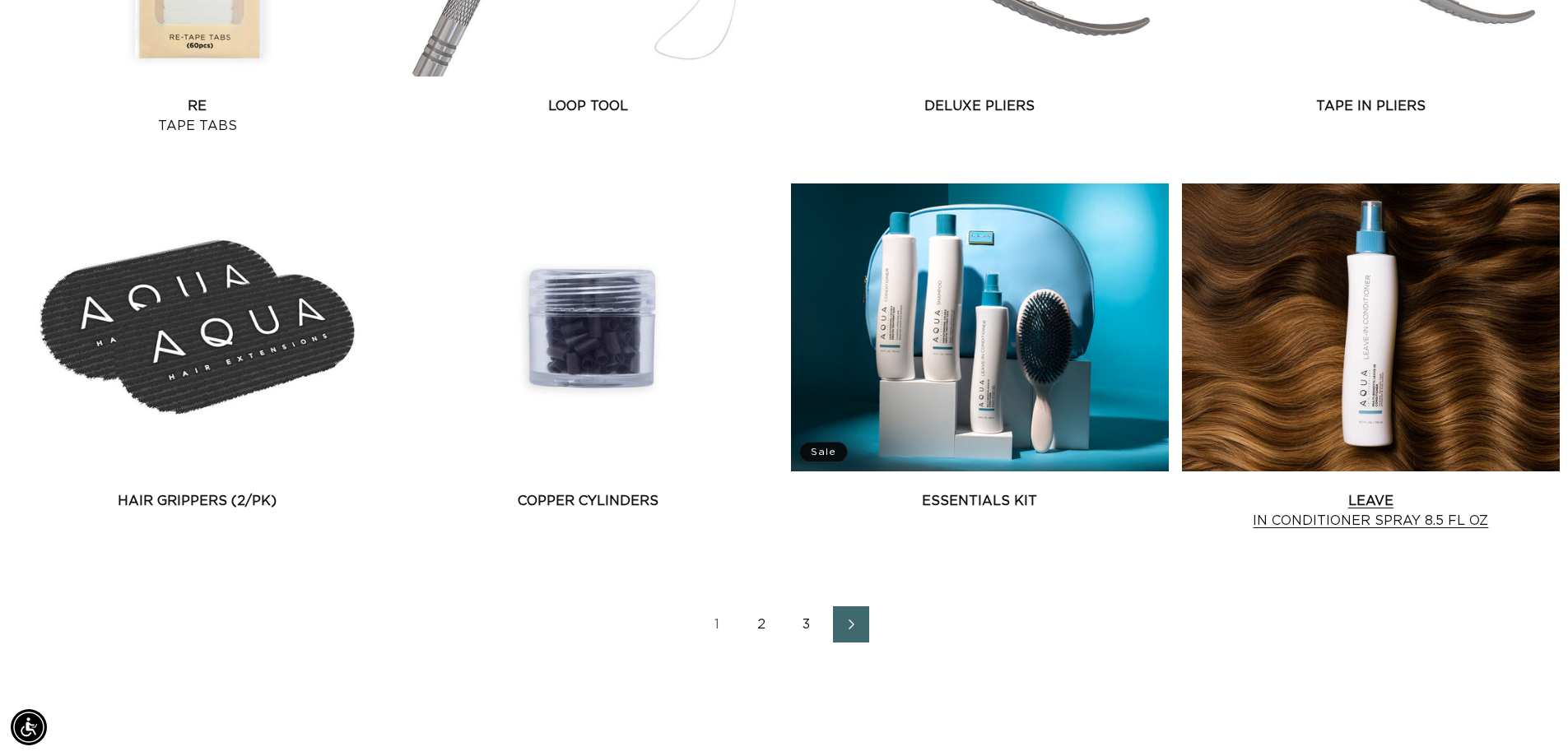
click at [1363, 519] on link "Leave In Conditioner Spray 8.5 fl oz" at bounding box center [1370, 511] width 378 height 40
click at [758, 625] on link "2" at bounding box center [761, 624] width 36 height 36
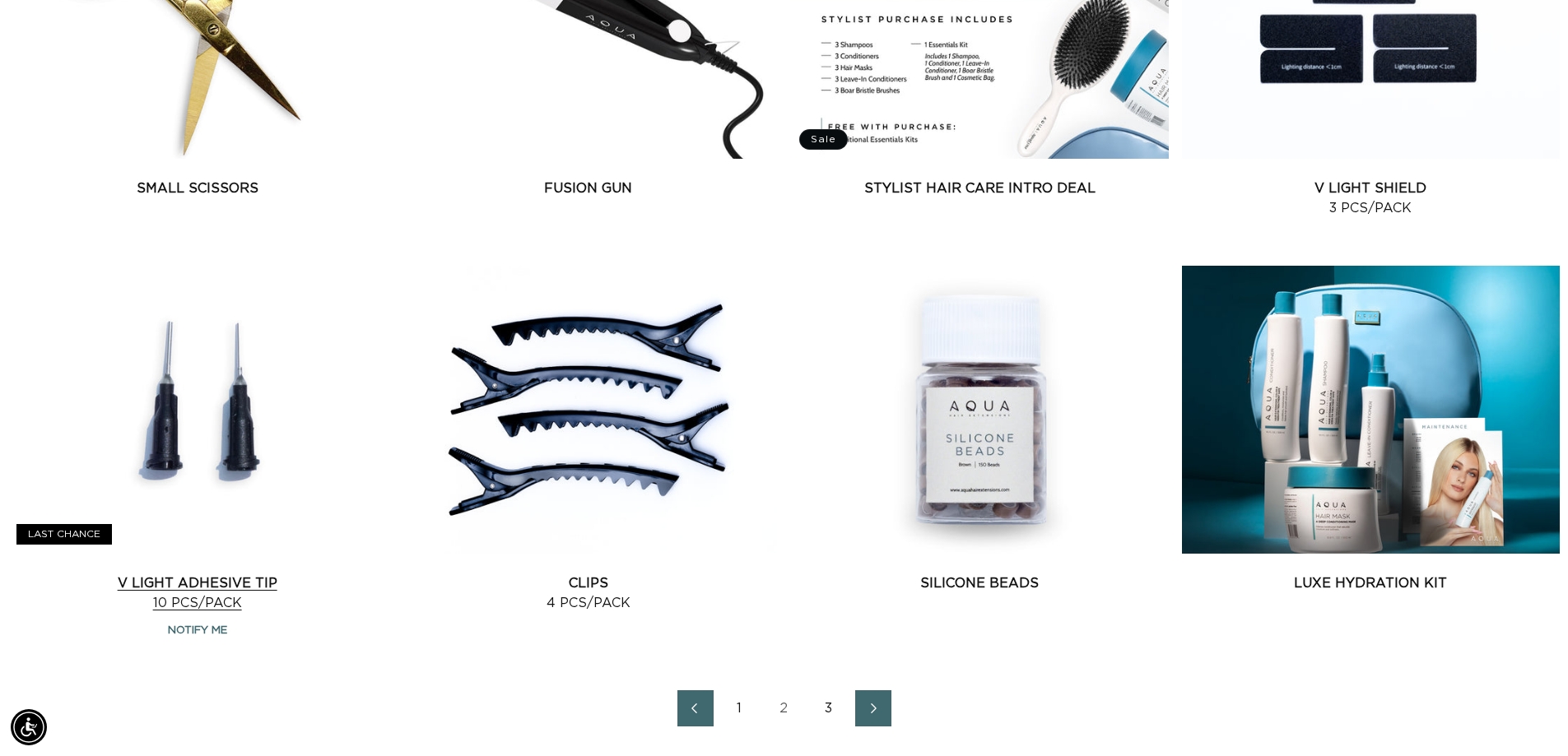
click at [222, 581] on link "V Light Adhesive Tip 10 pcs/pack" at bounding box center [197, 593] width 378 height 40
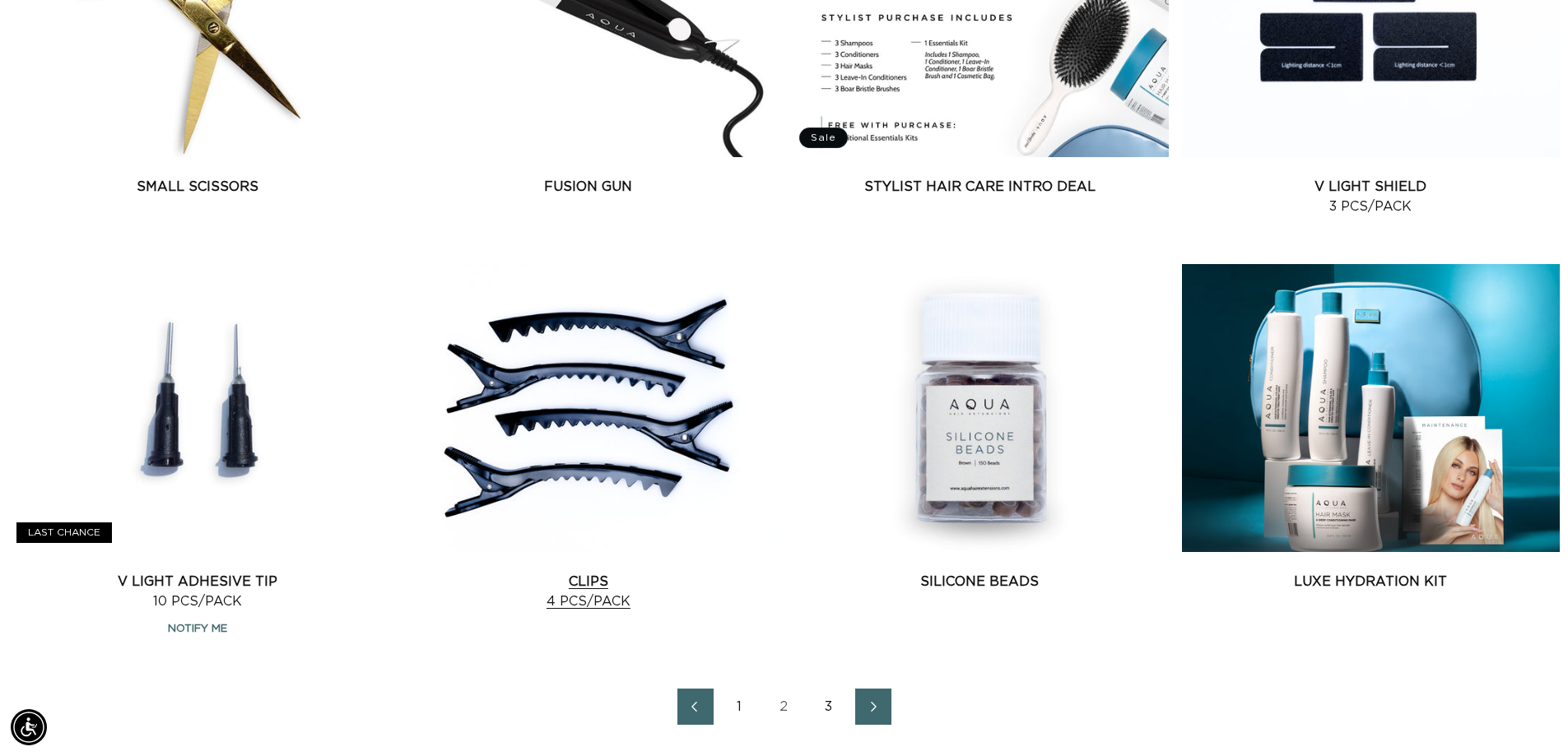
scroll to position [2057, 0]
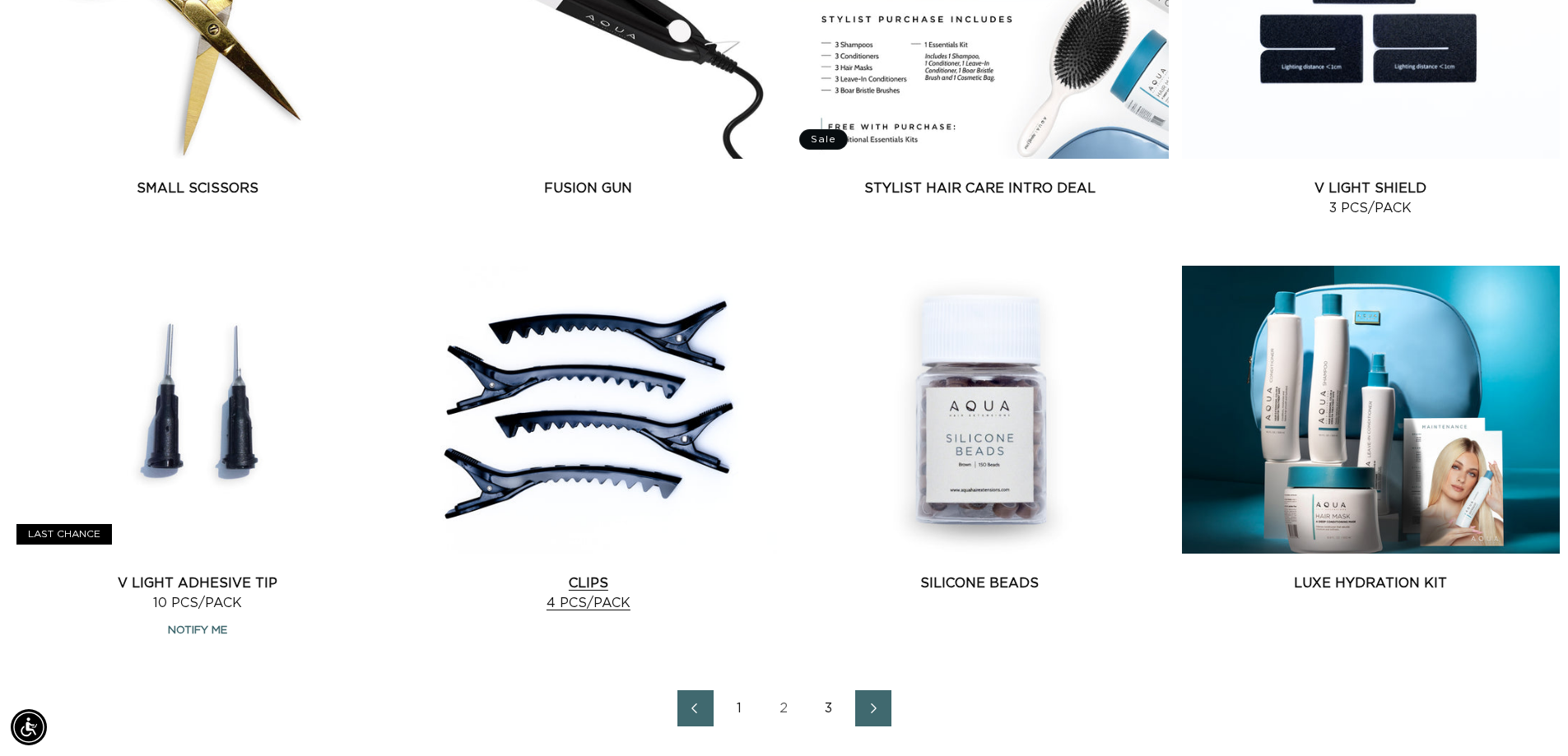
click at [598, 591] on link "Clips 4 pcs/pack" at bounding box center [588, 593] width 378 height 40
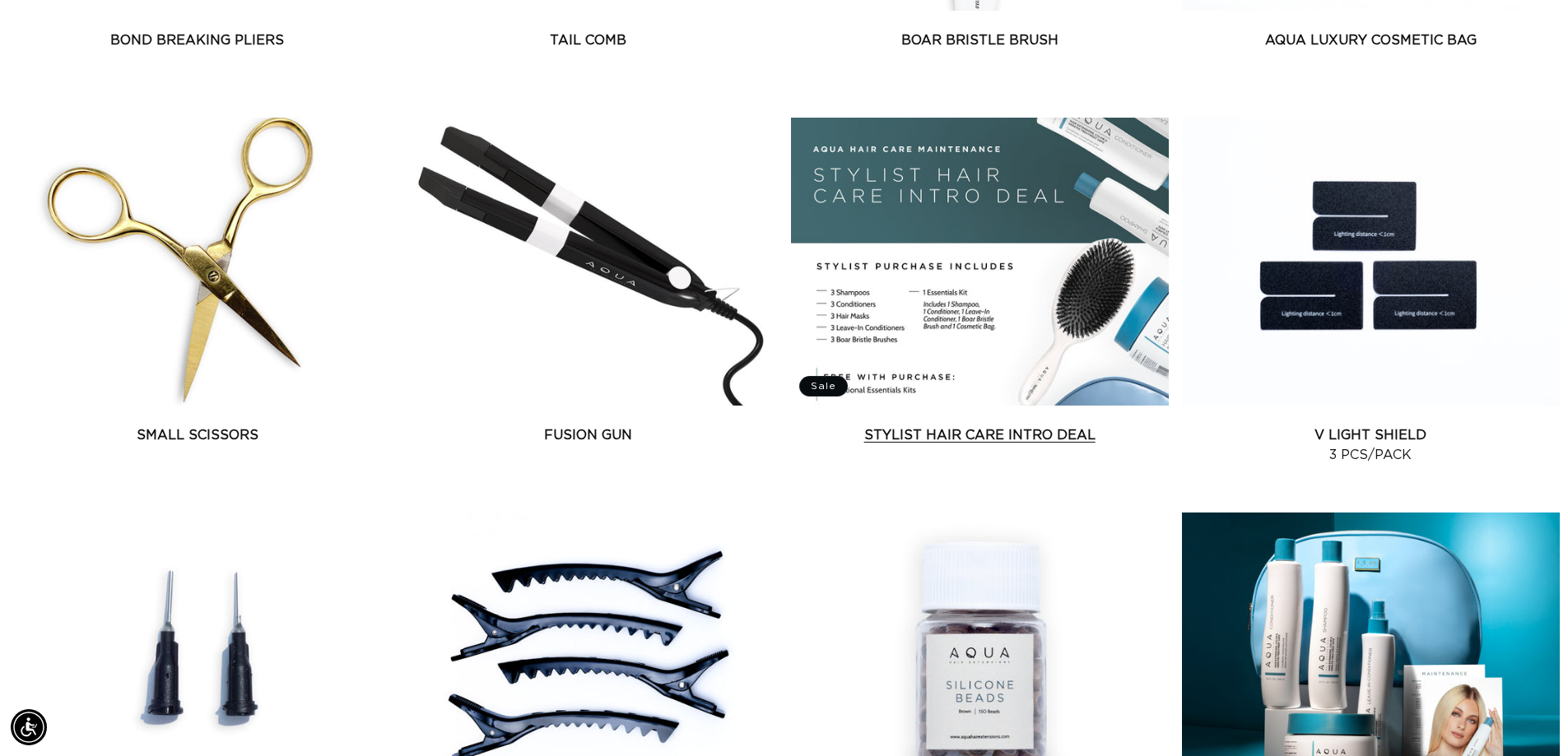
scroll to position [0, 0]
click at [966, 436] on link "Stylist Hair Care Intro Deal" at bounding box center [979, 434] width 378 height 19
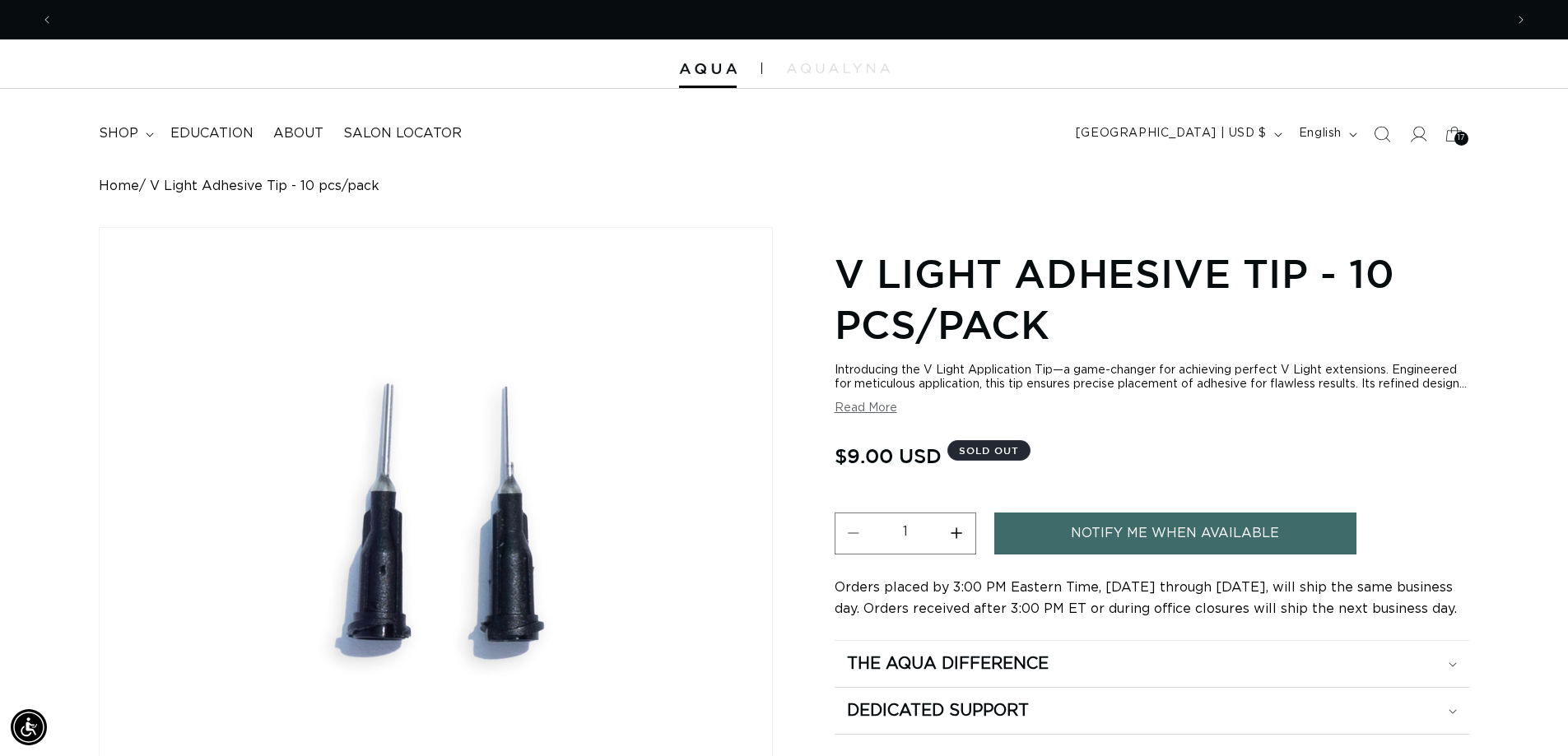
scroll to position [0, 1451]
click at [34, 18] on button "Previous announcement" at bounding box center [46, 19] width 36 height 31
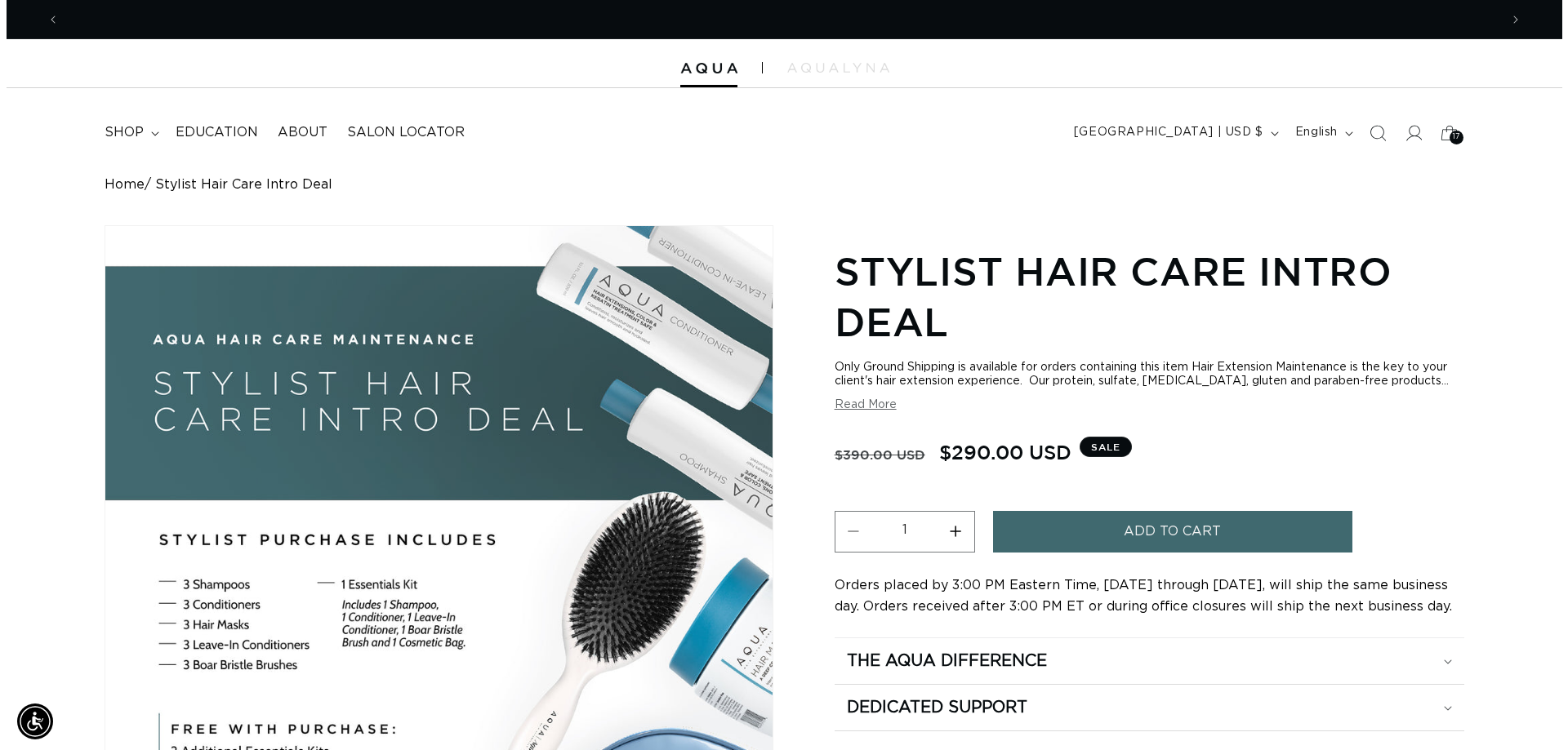
scroll to position [0, 2879]
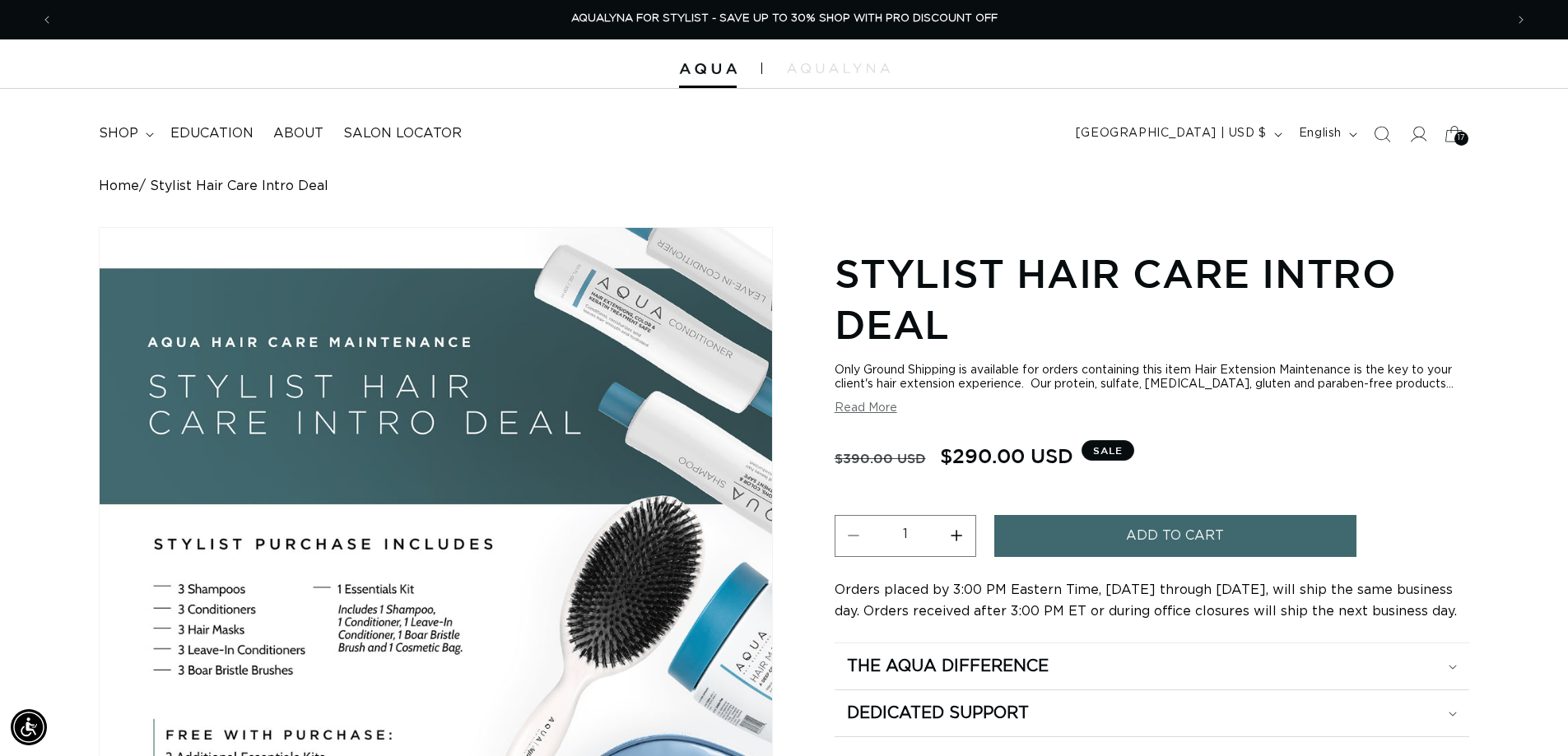
click at [1465, 131] on icon at bounding box center [1453, 134] width 39 height 39
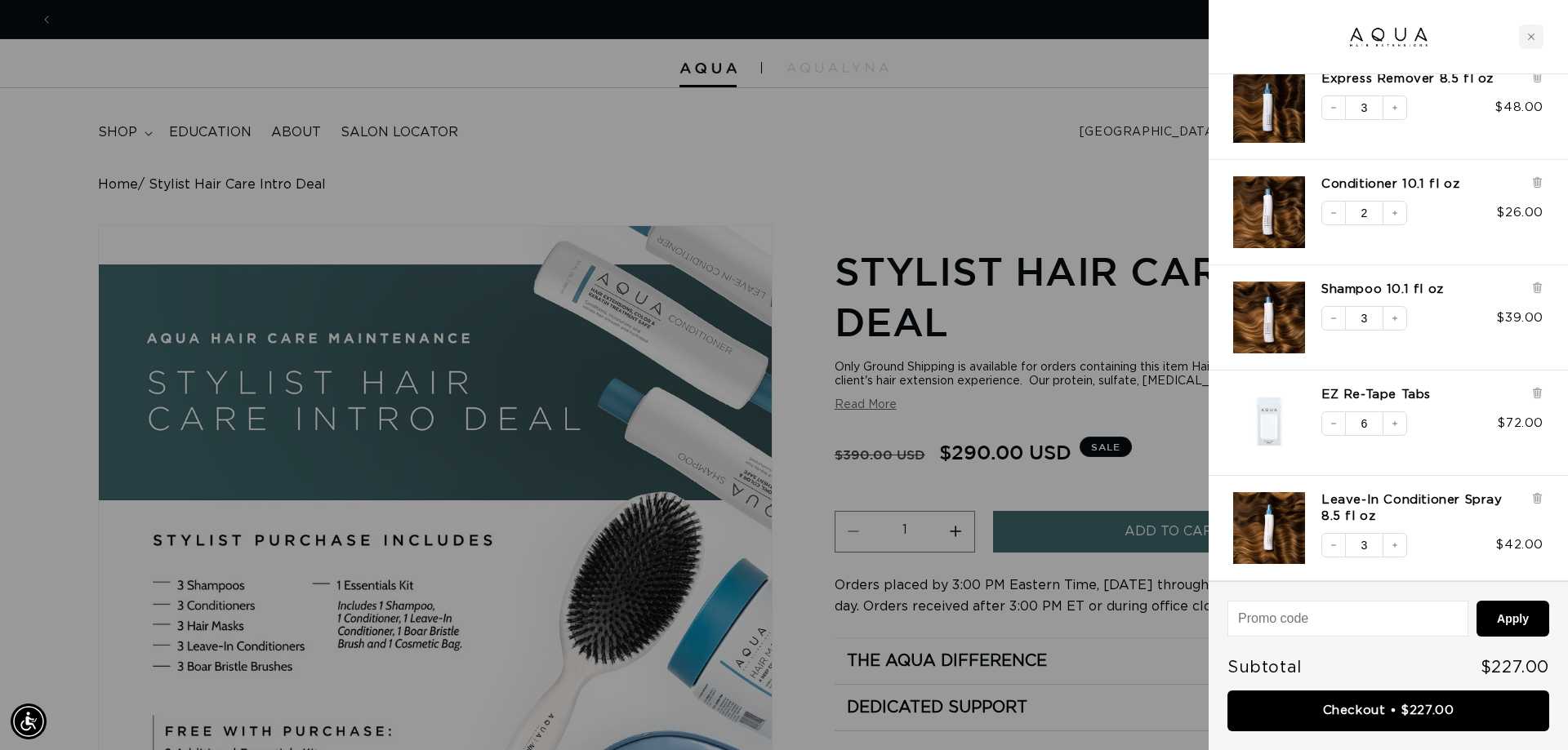
scroll to position [0, 0]
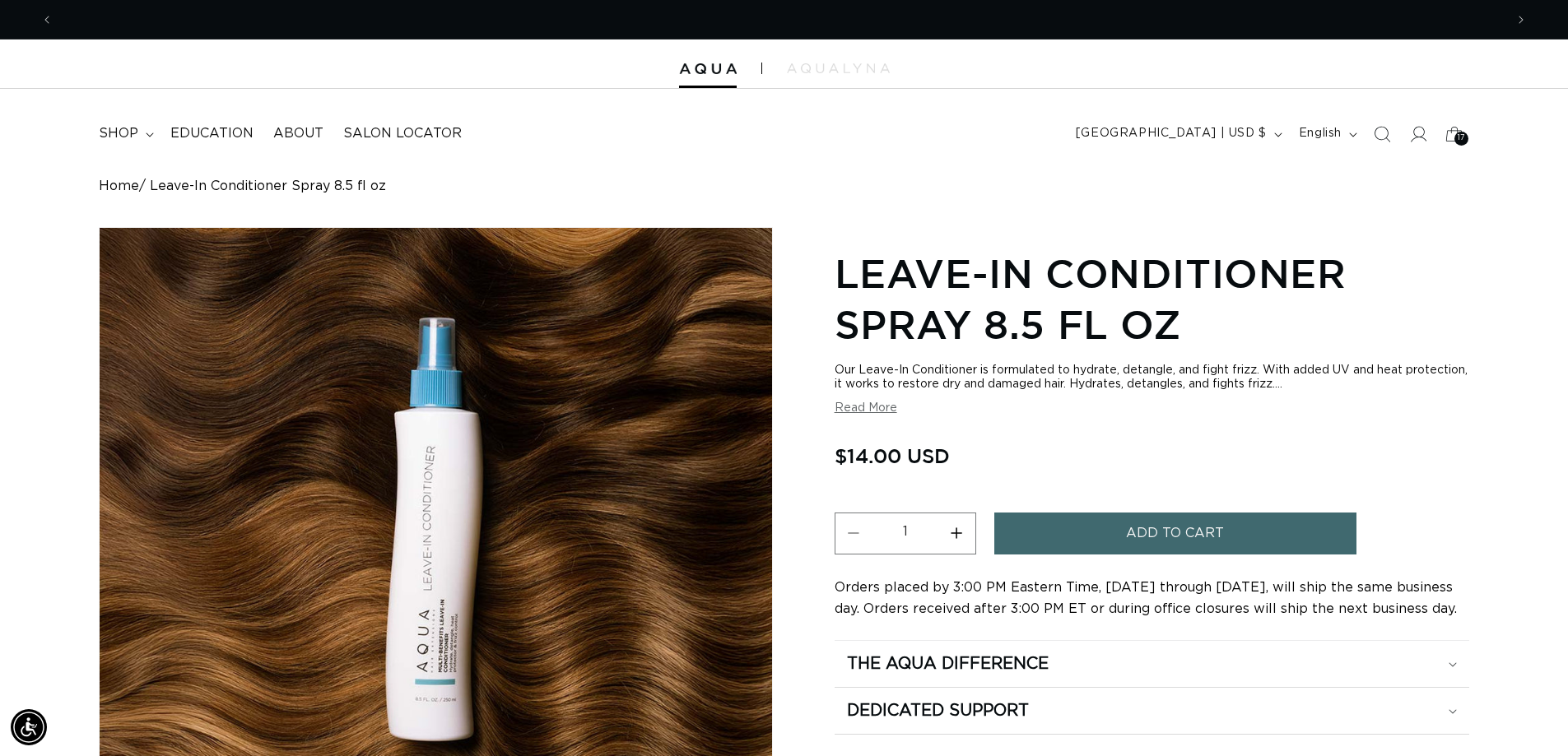
scroll to position [0, 1451]
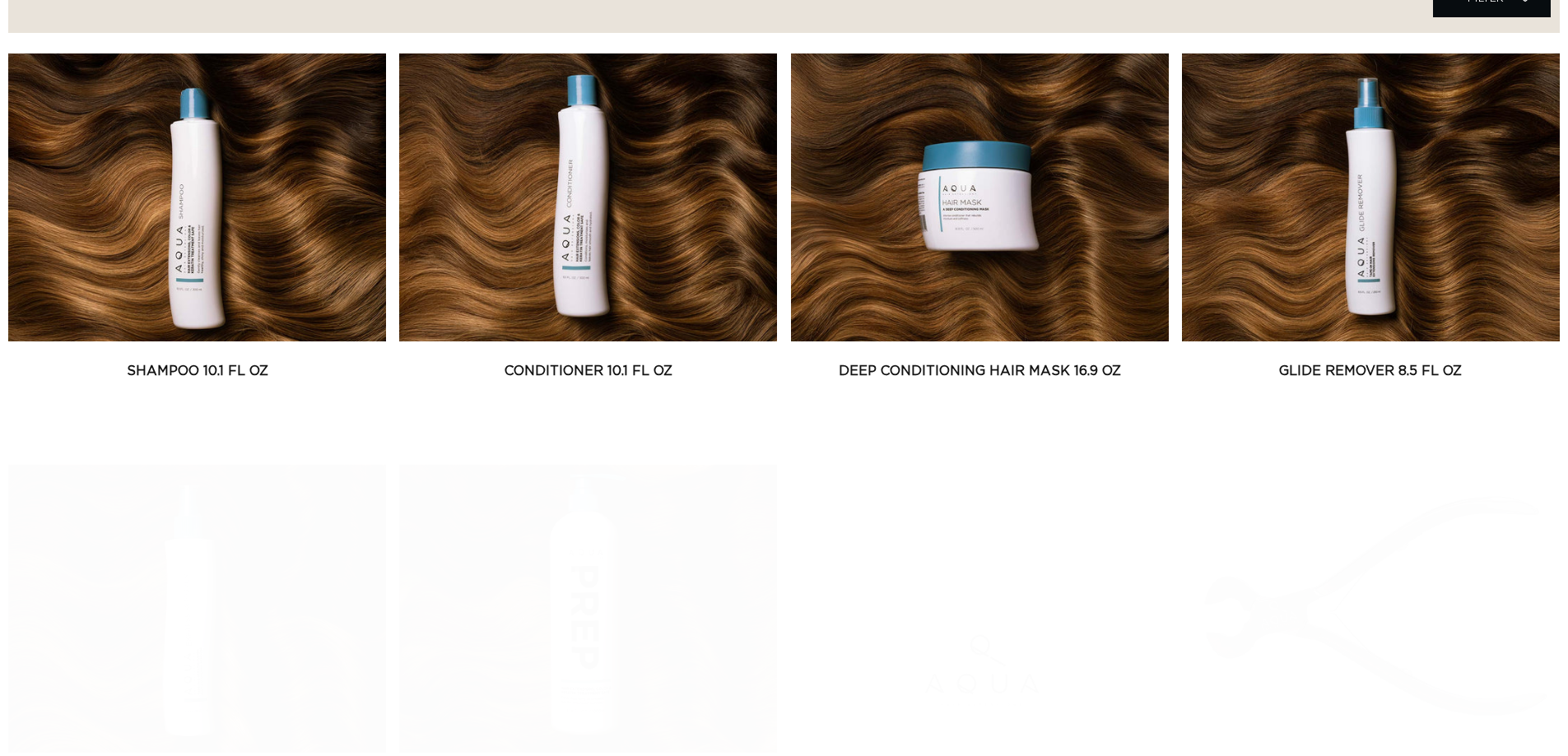
scroll to position [741, 0]
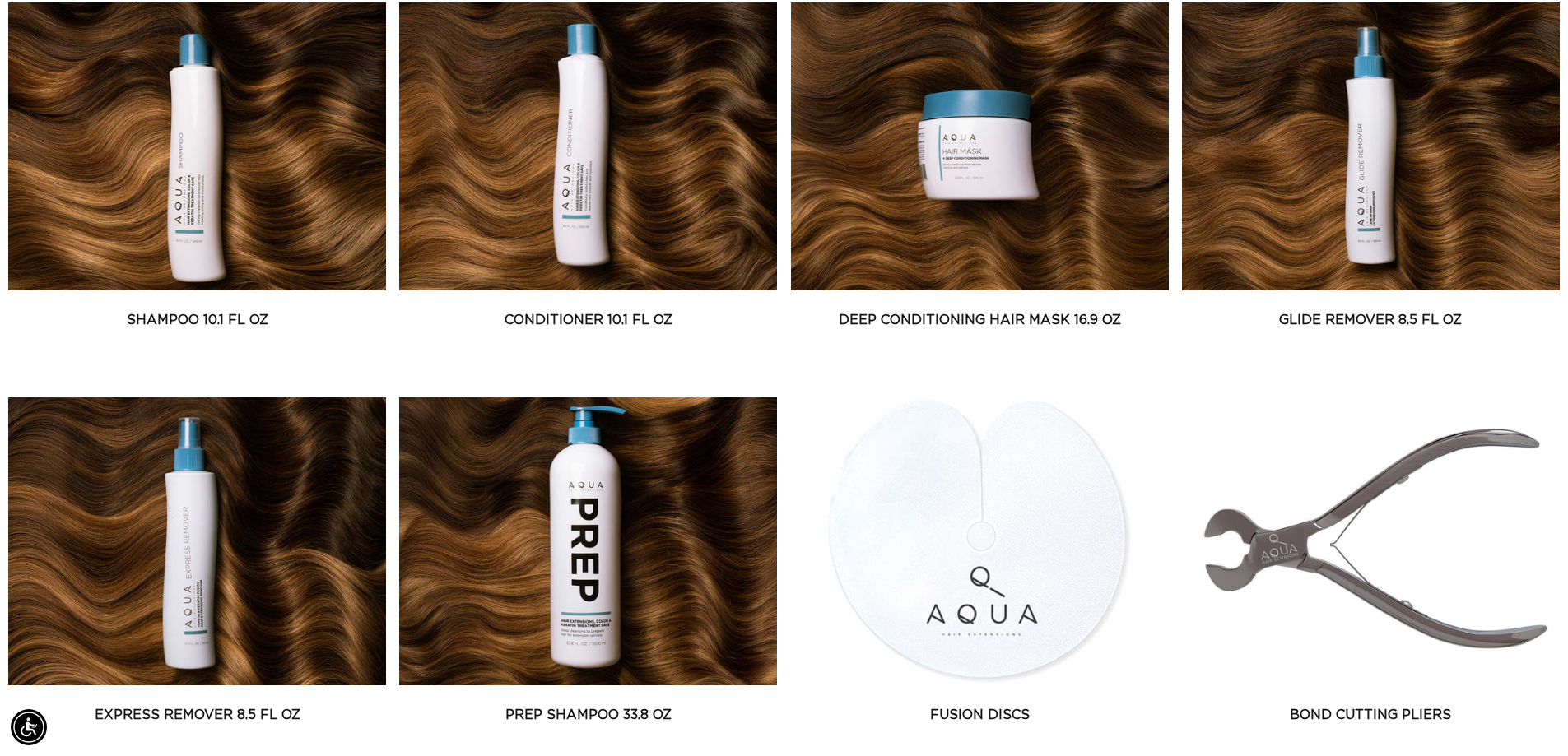
click at [239, 320] on link "Shampoo 10.1 fl oz" at bounding box center [197, 320] width 378 height 19
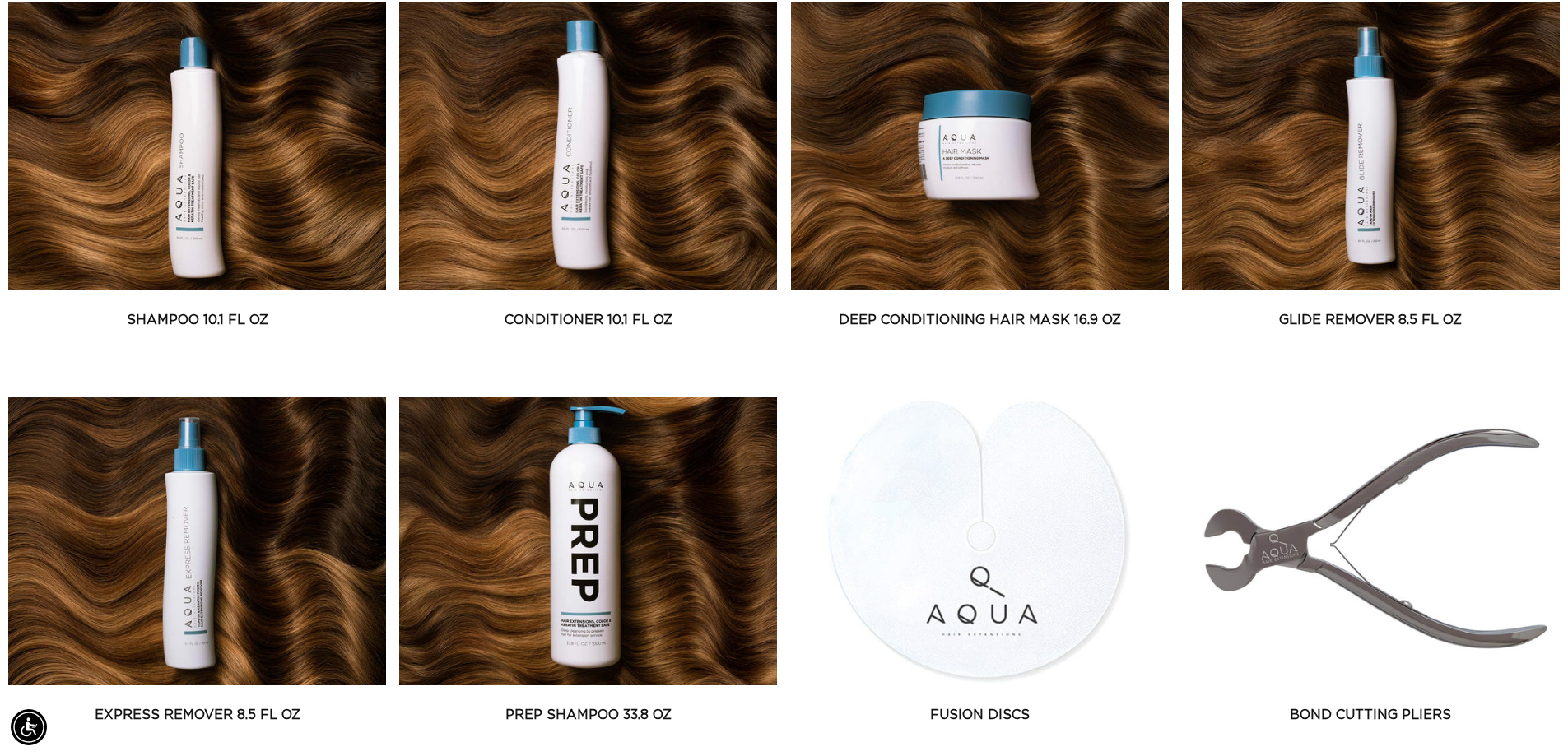
scroll to position [0, 2901]
click at [560, 321] on link "Conditioner 10.1 fl oz" at bounding box center [588, 320] width 378 height 19
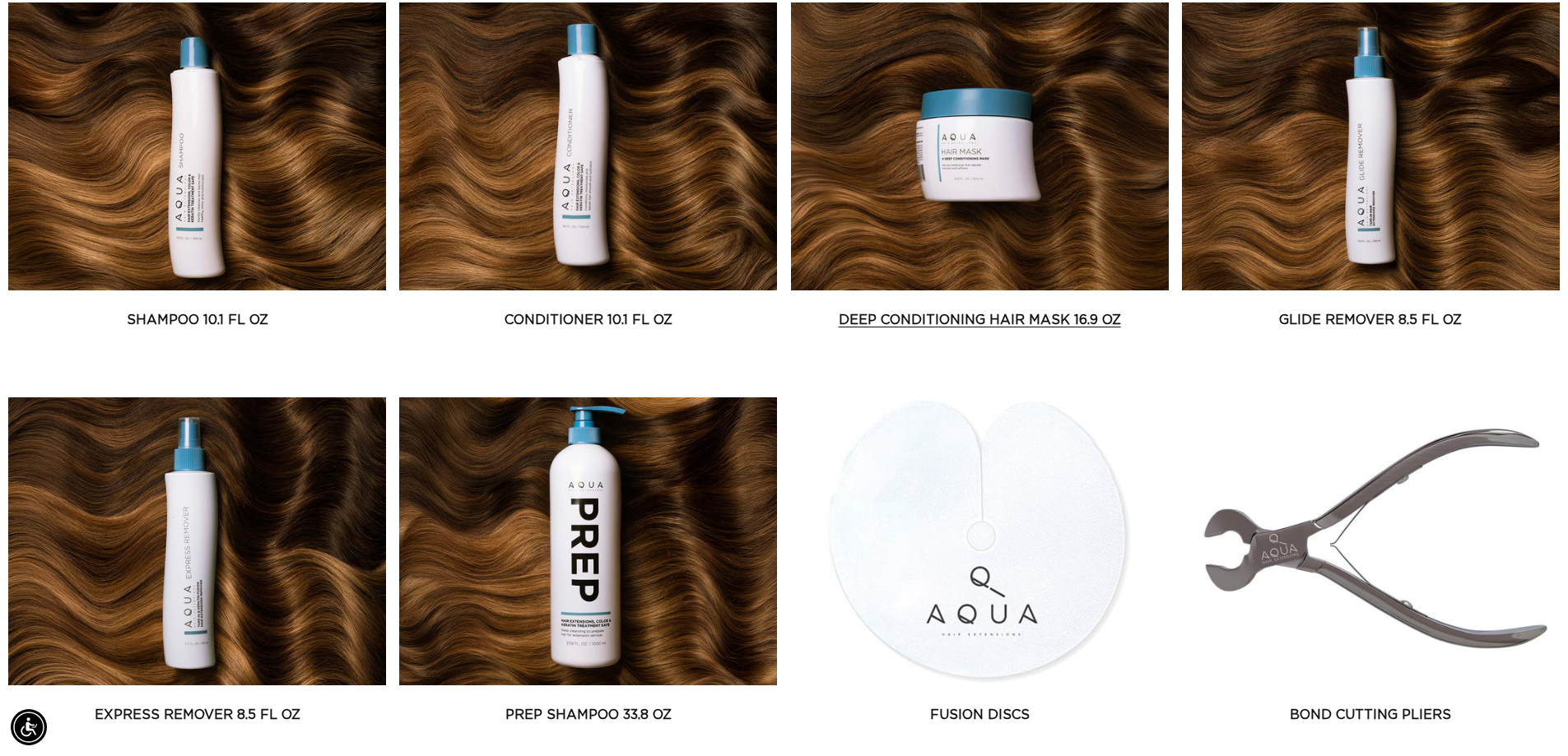
scroll to position [0, 0]
click at [967, 327] on link "Deep Conditioning Hair Mask 16.9 oz" at bounding box center [979, 320] width 378 height 19
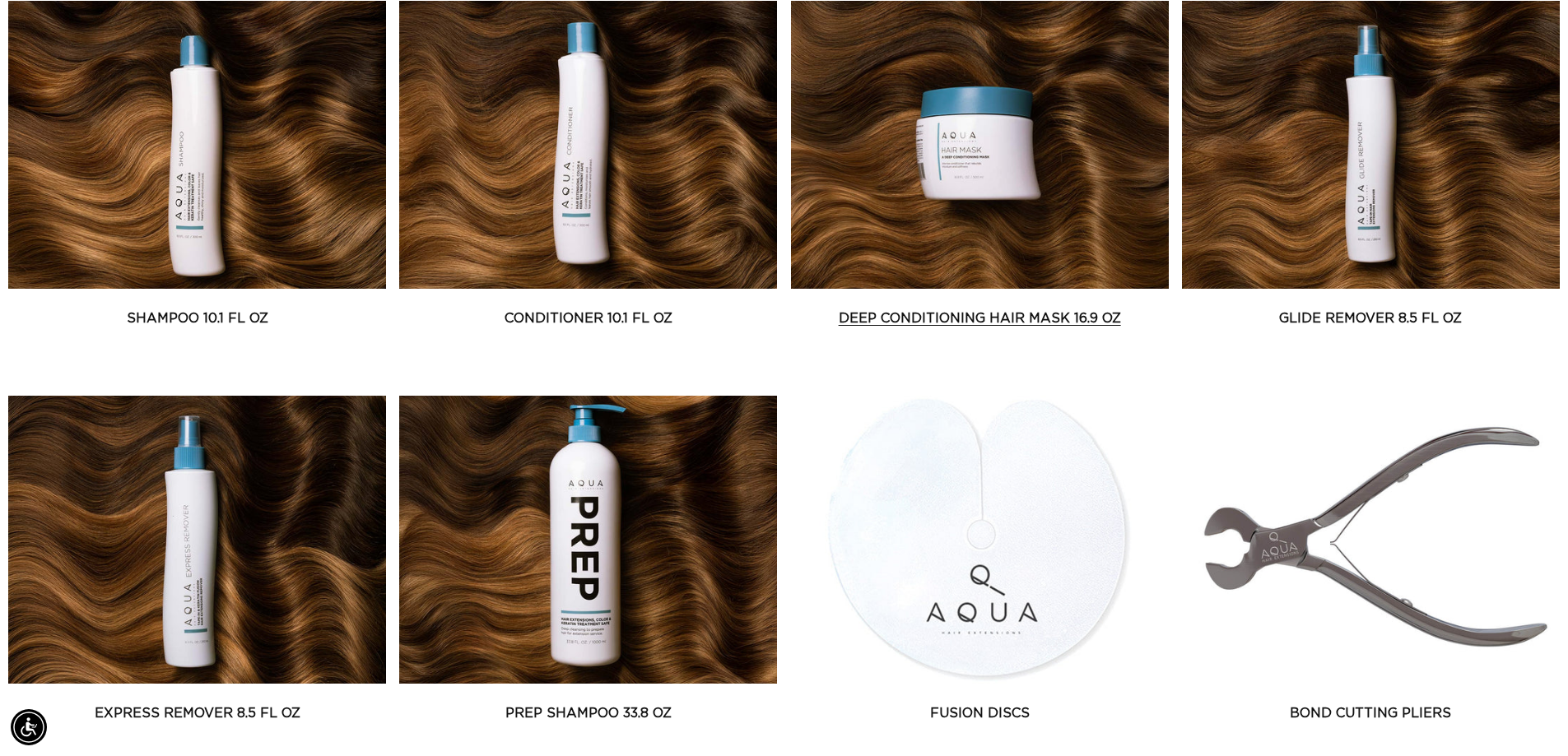
scroll to position [741, 0]
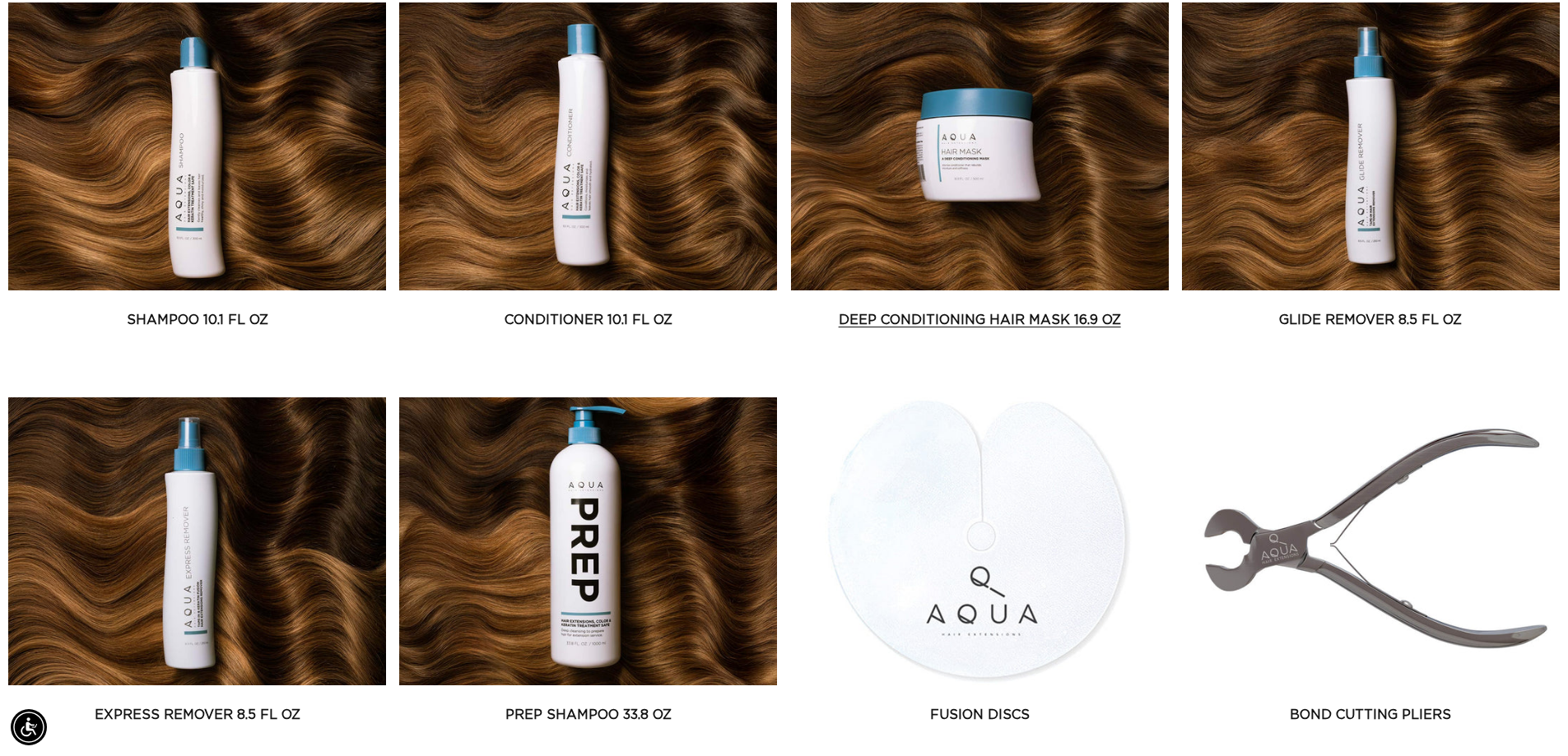
click at [950, 326] on link "Deep Conditioning Hair Mask 16.9 oz" at bounding box center [979, 320] width 378 height 19
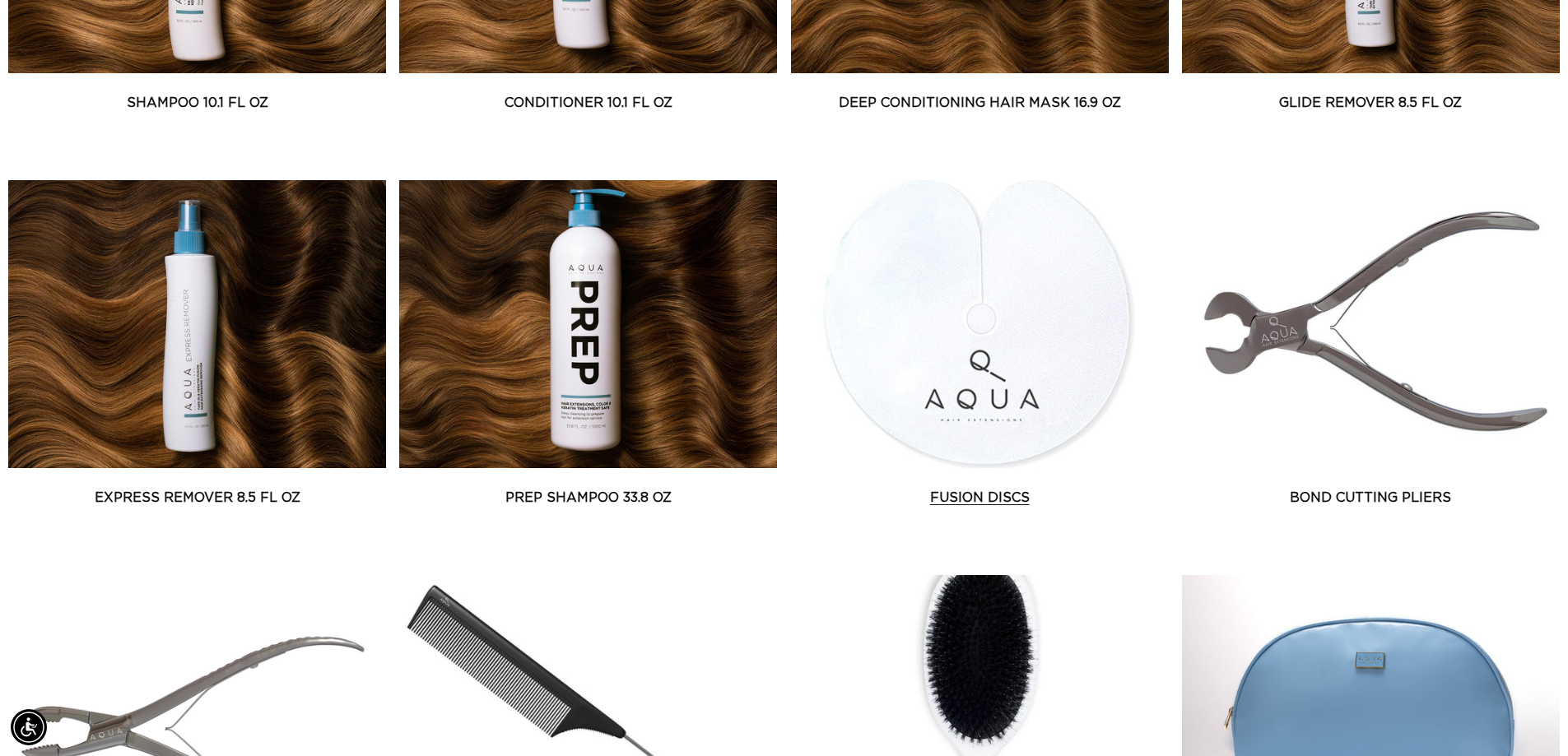
scroll to position [1235, 0]
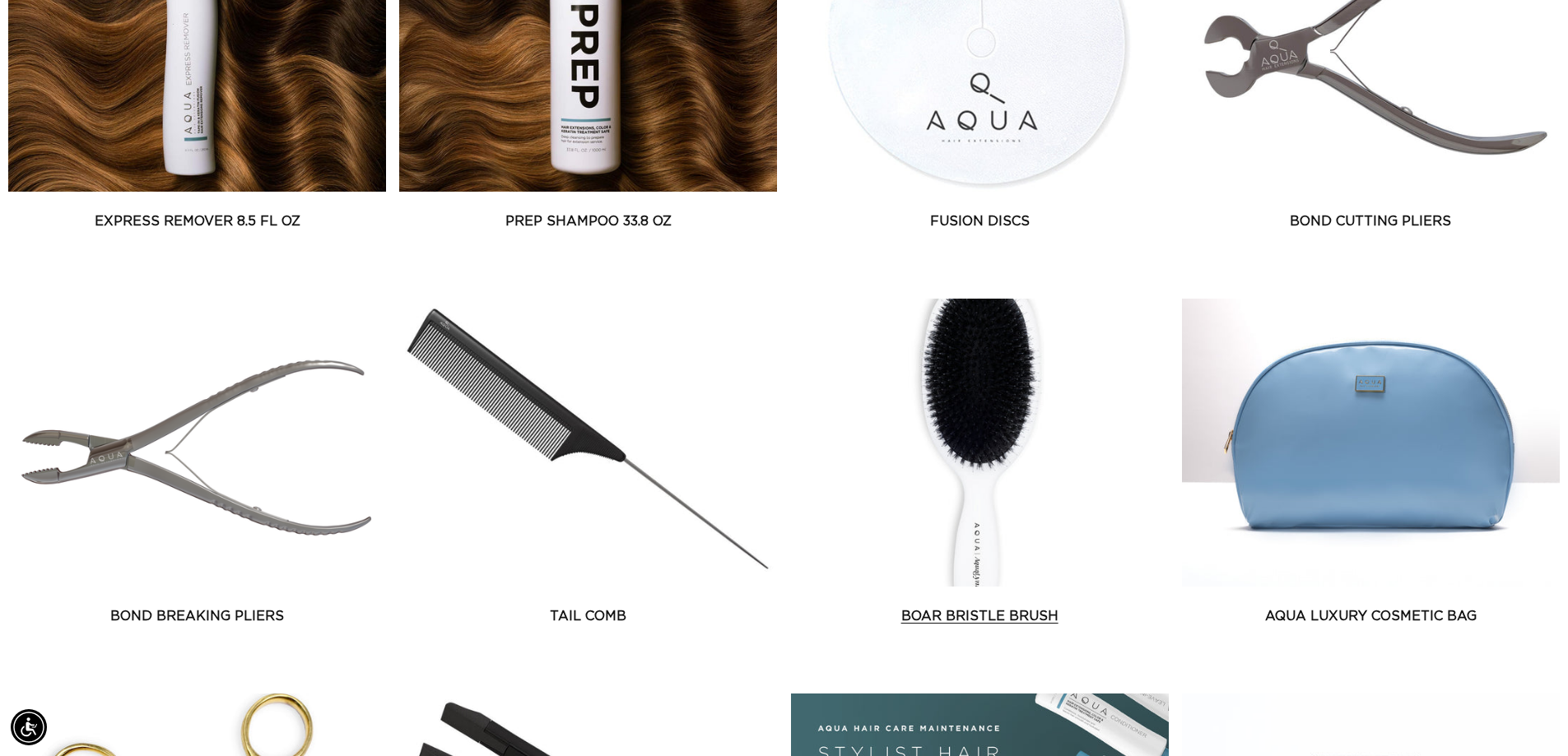
click at [981, 606] on link "Boar Bristle Brush" at bounding box center [979, 616] width 378 height 19
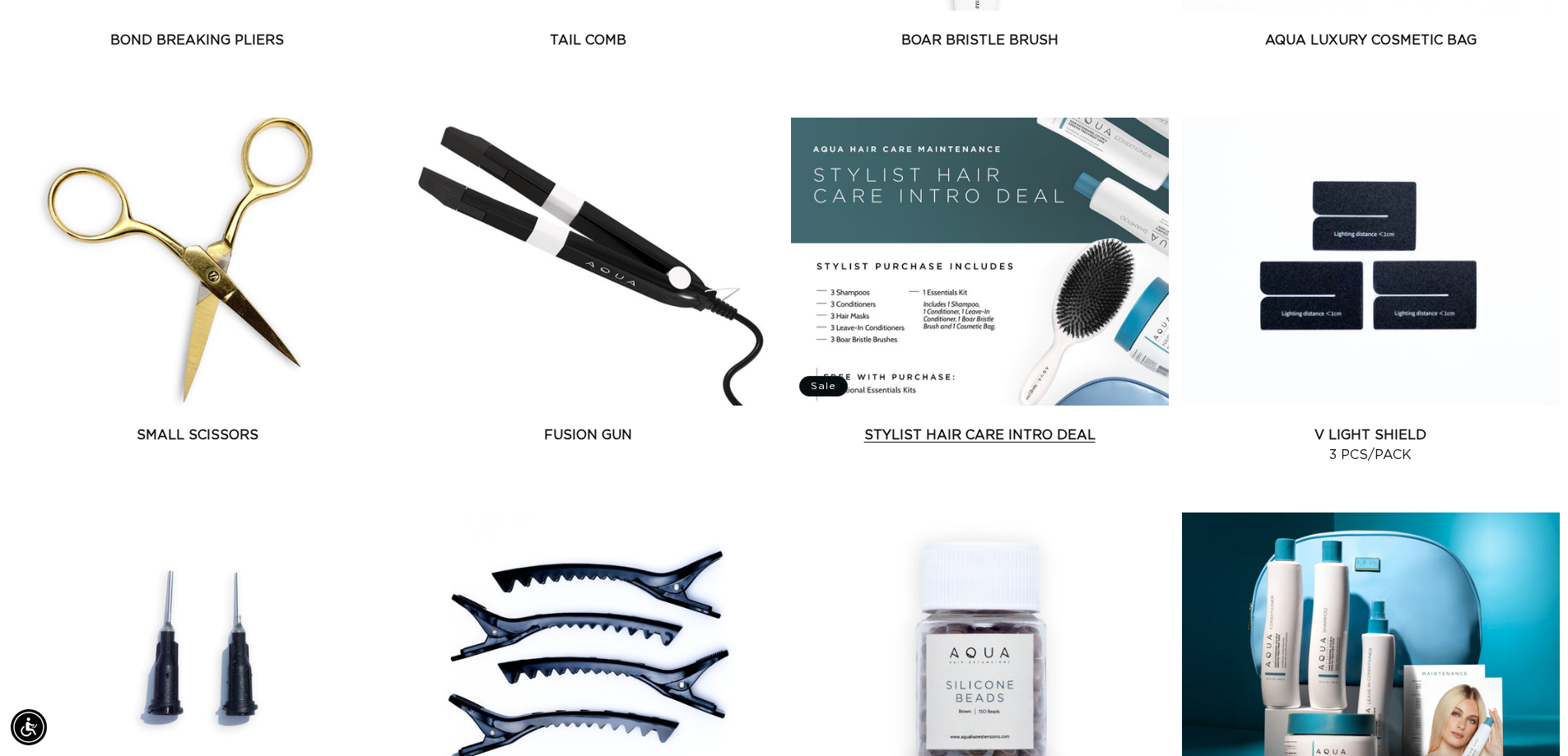
scroll to position [0, 0]
click at [933, 440] on link "Stylist Hair Care Intro Deal" at bounding box center [979, 434] width 378 height 19
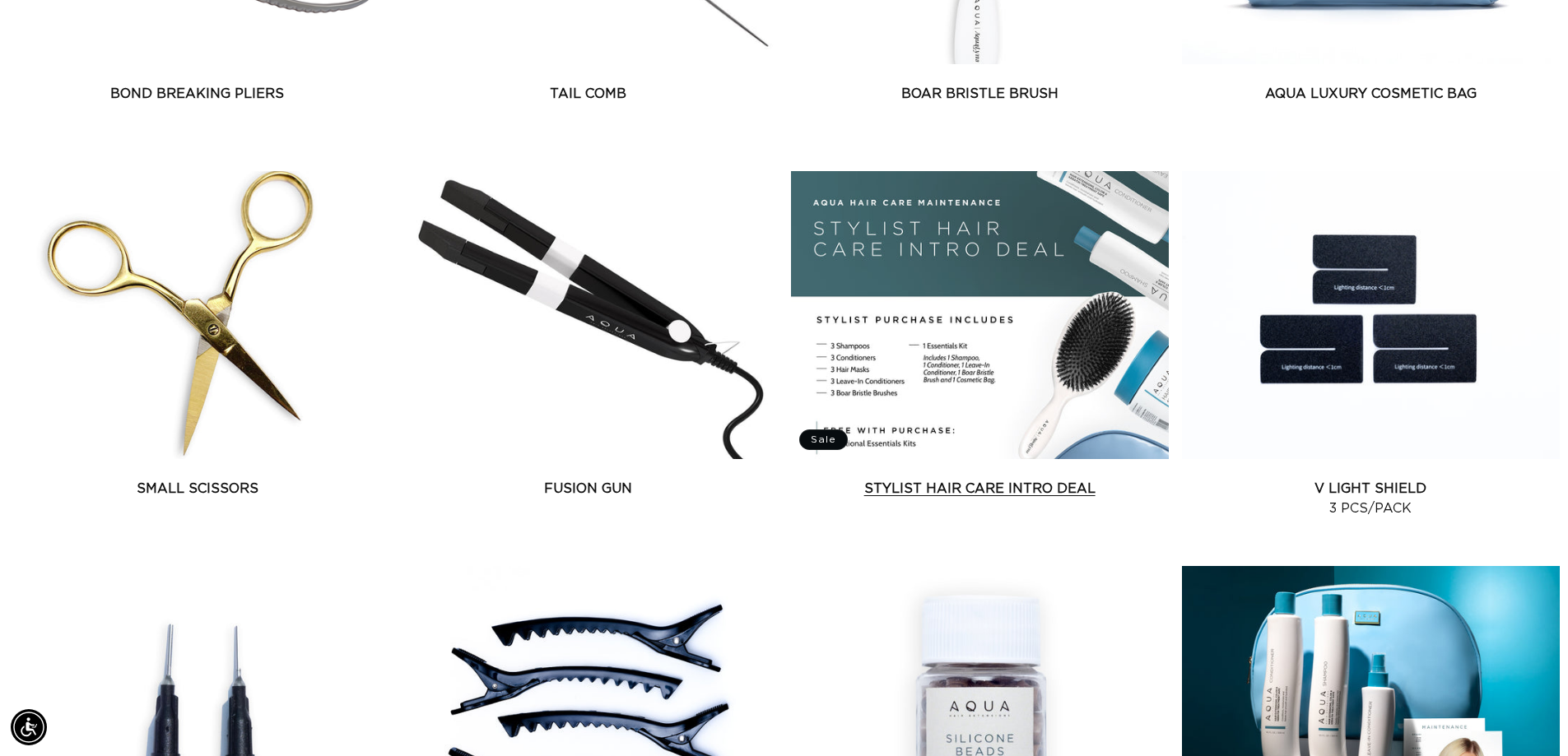
scroll to position [1728, 0]
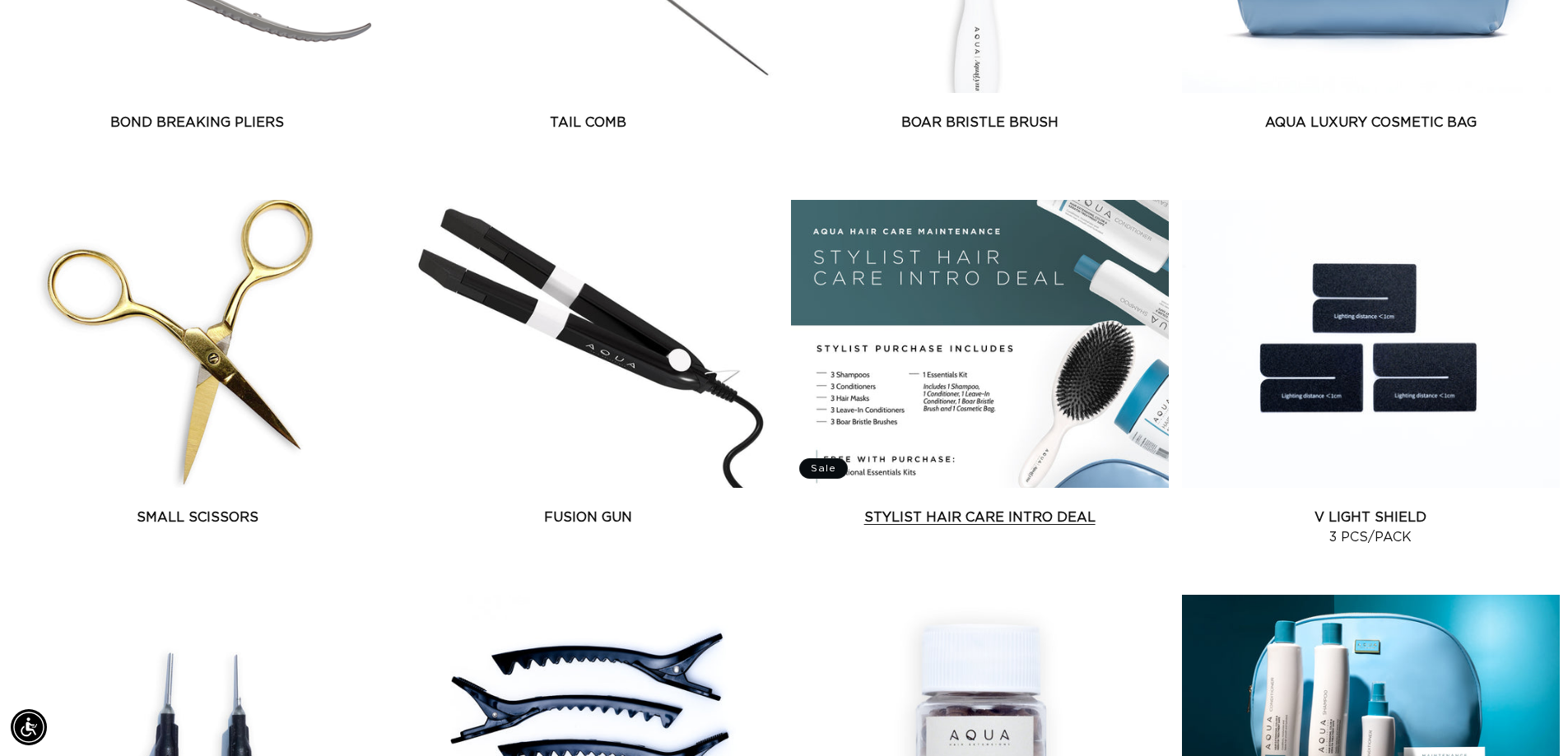
click at [921, 507] on link "Stylist Hair Care Intro Deal" at bounding box center [979, 517] width 378 height 19
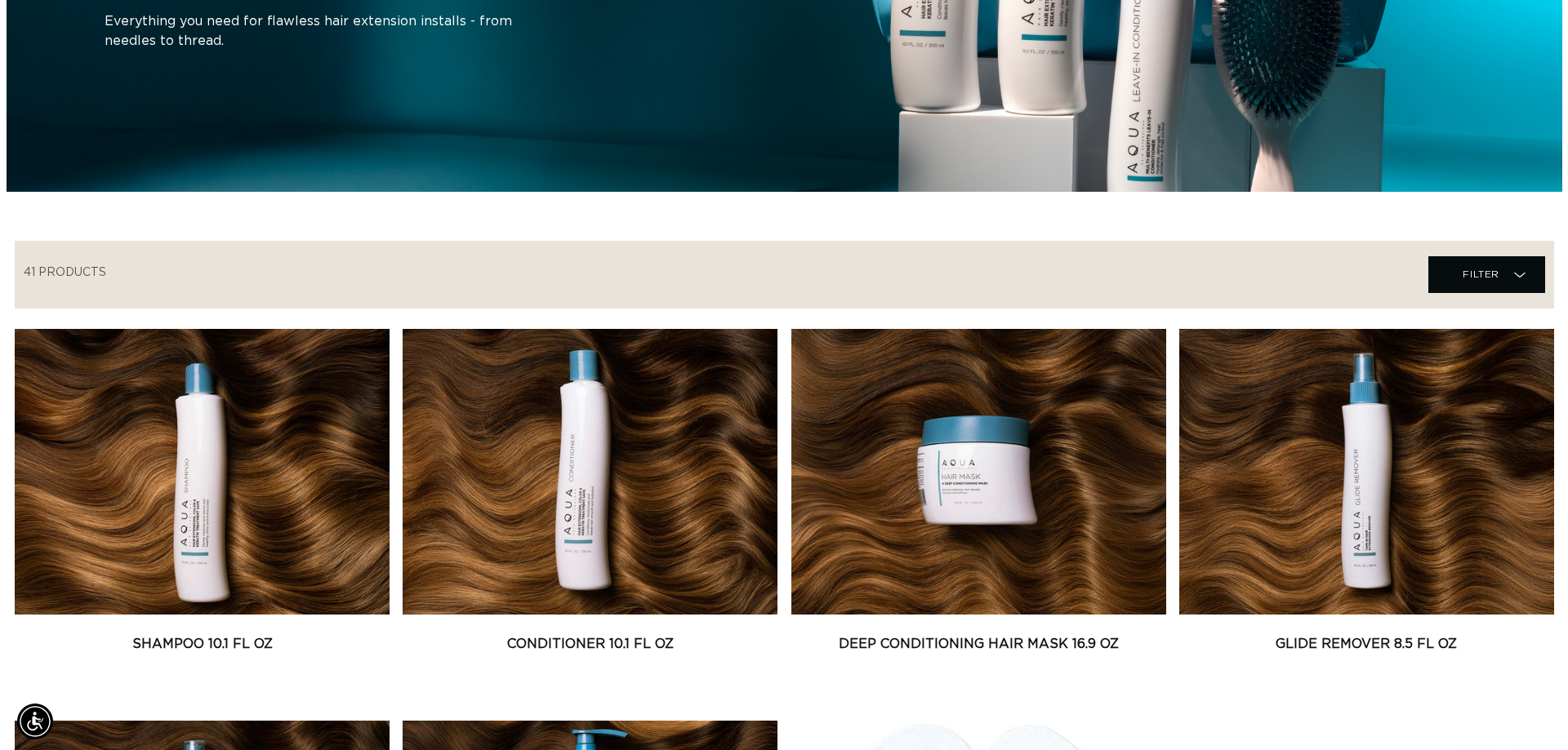
scroll to position [0, 0]
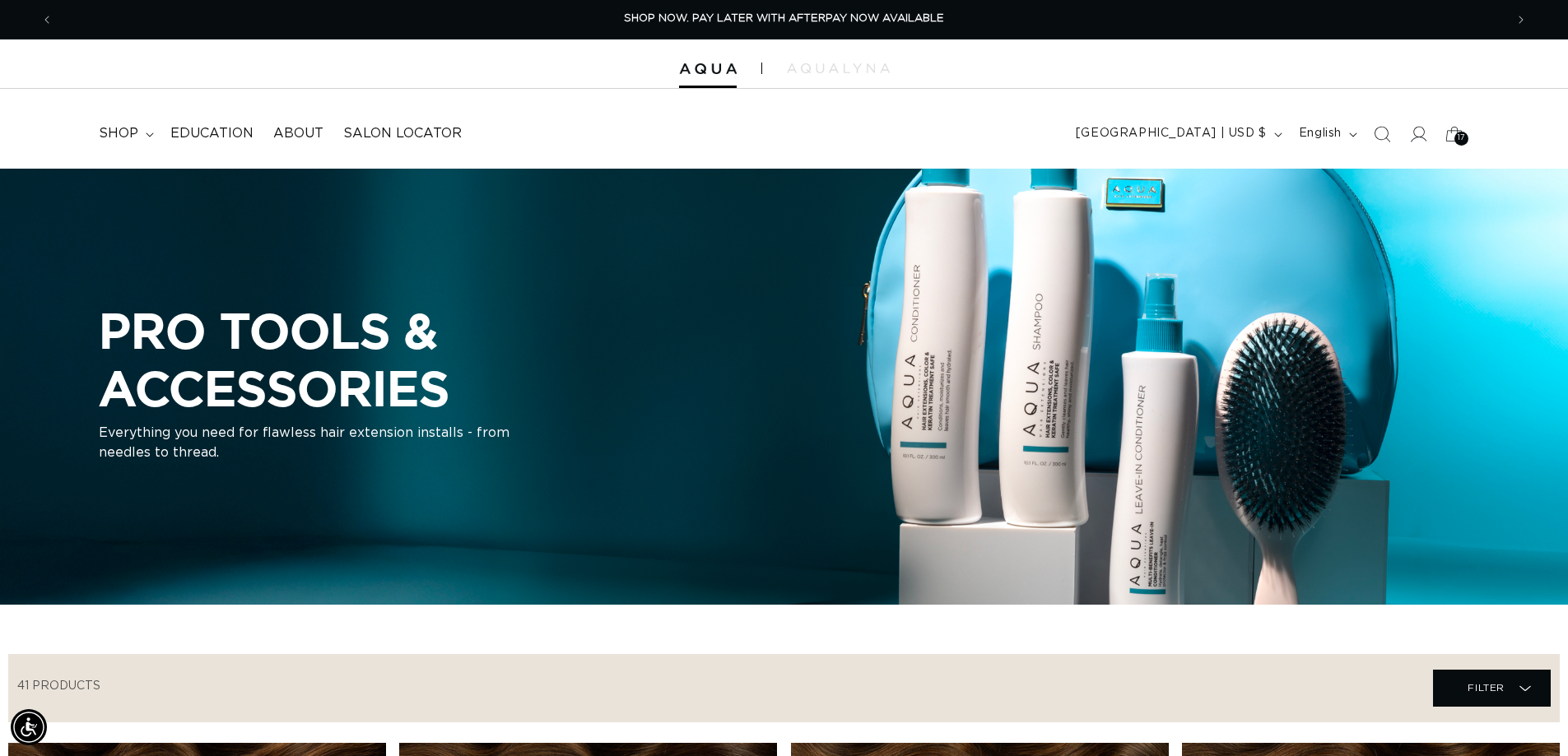
click at [1453, 133] on icon at bounding box center [1453, 134] width 36 height 36
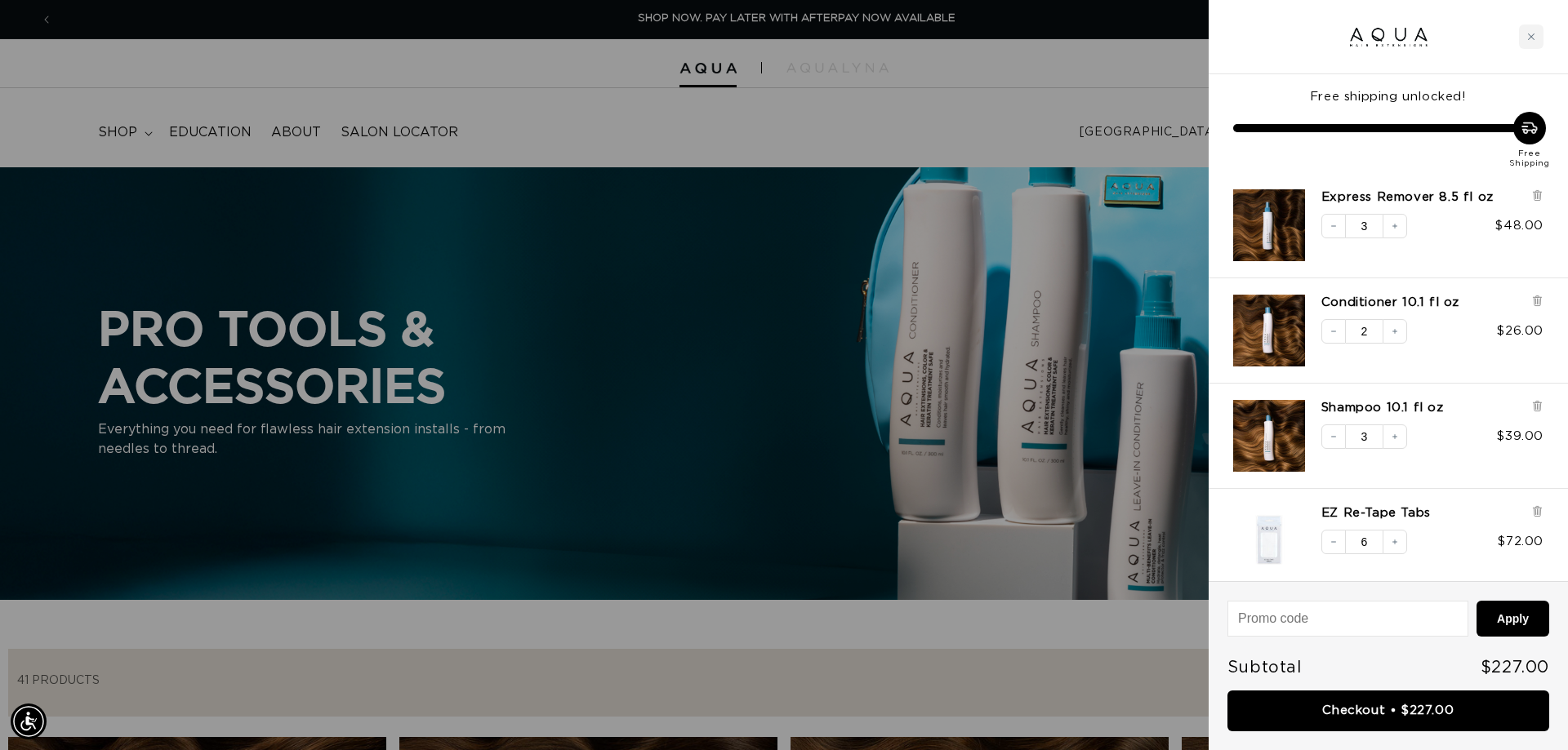
scroll to position [0, 1452]
drag, startPoint x: 1532, startPoint y: 193, endPoint x: 1529, endPoint y: 239, distance: 46.1
click at [1532, 194] on icon at bounding box center [1537, 195] width 12 height 12
click at [1538, 303] on icon at bounding box center [1536, 301] width 6 height 8
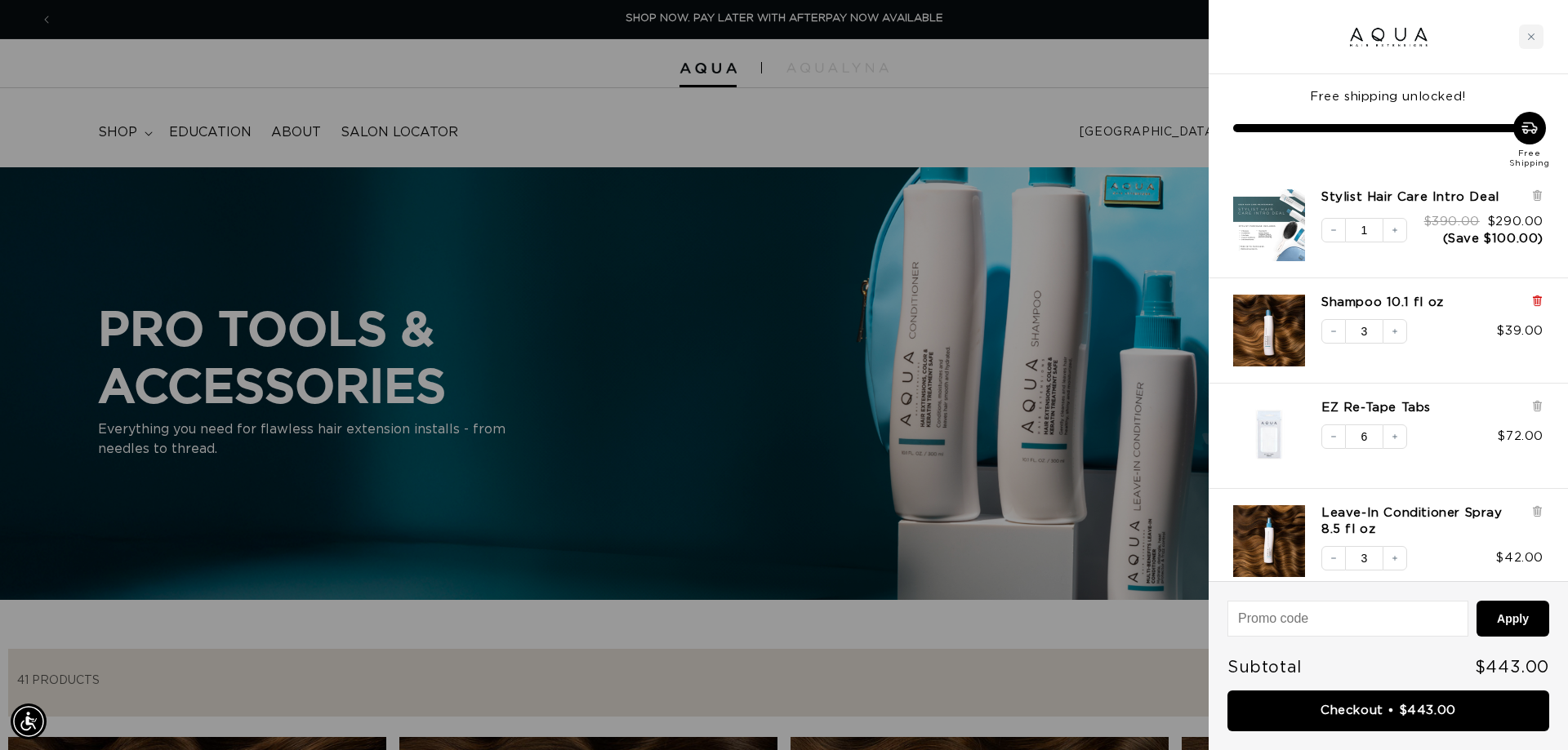
click at [1533, 302] on icon at bounding box center [1537, 300] width 12 height 12
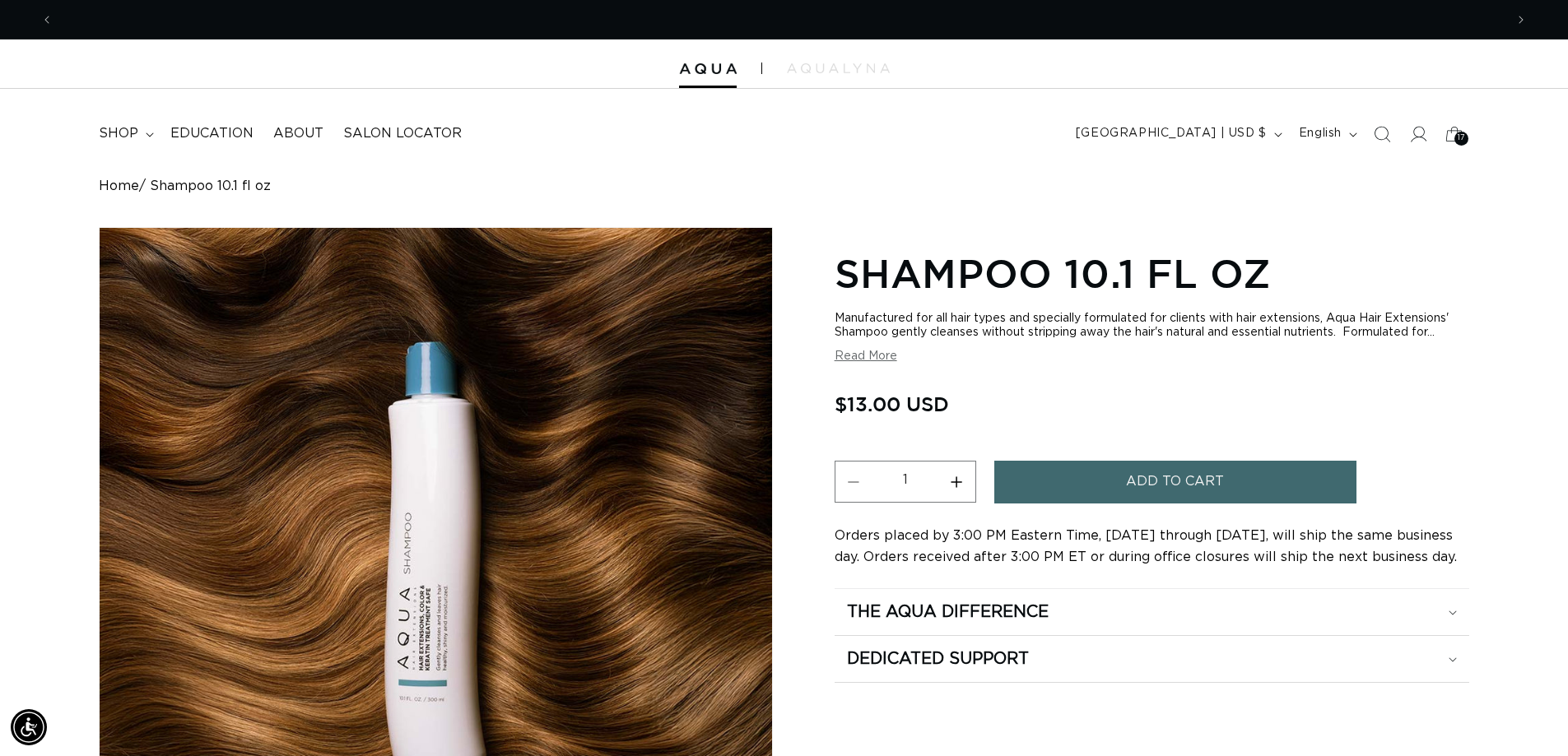
scroll to position [0, 1451]
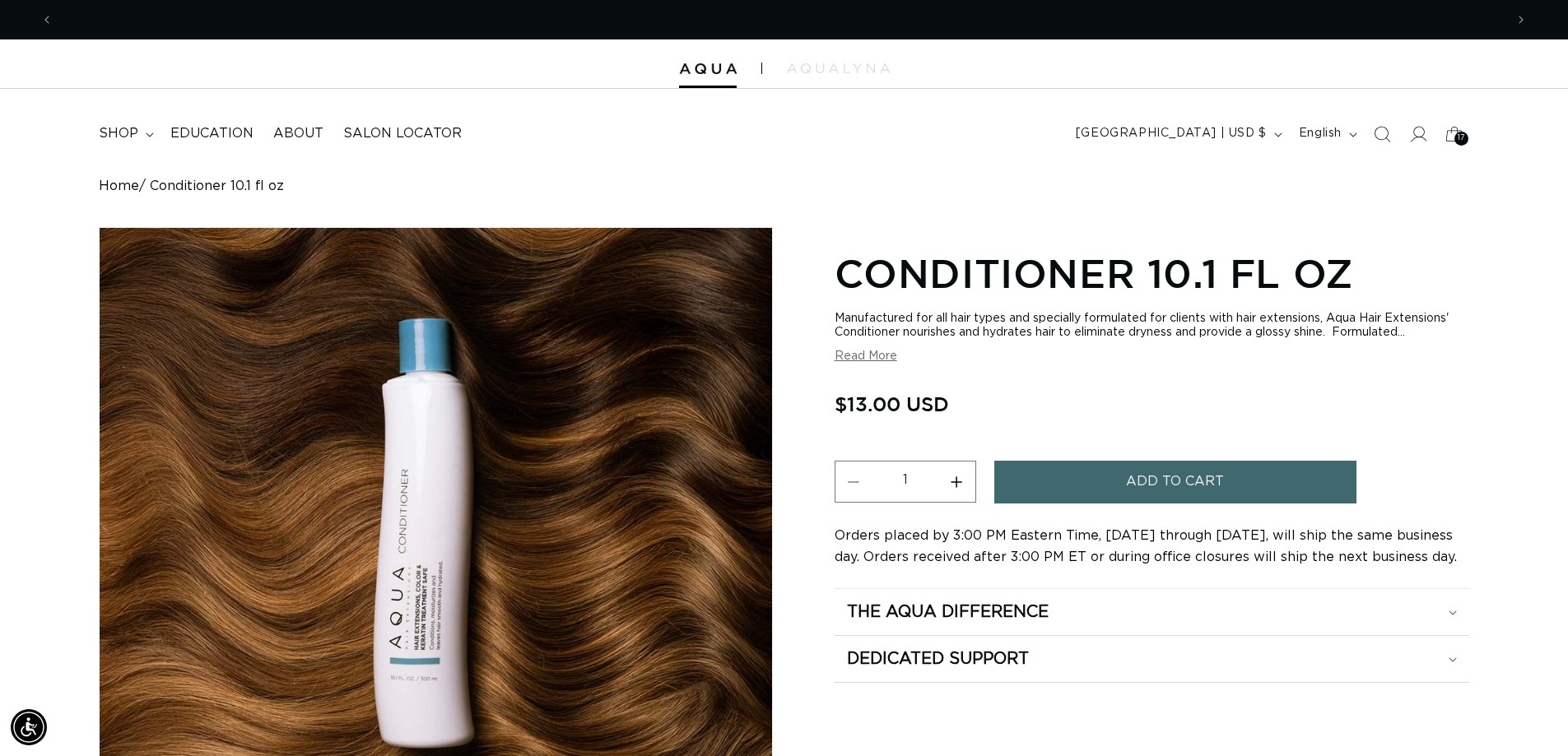
scroll to position [0, 1451]
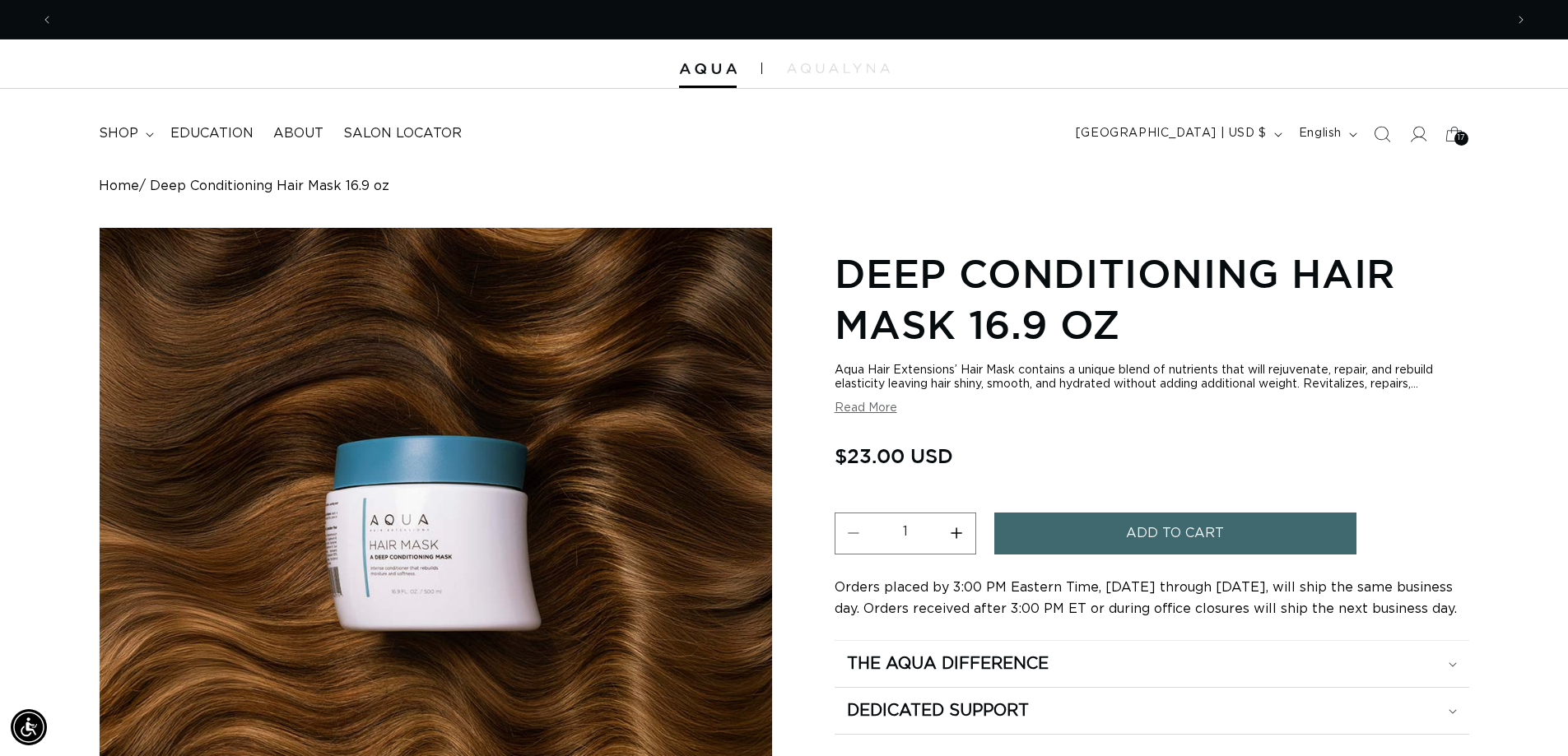
scroll to position [0, 1451]
click at [44, 18] on icon "Previous announcement" at bounding box center [47, 20] width 6 height 18
drag, startPoint x: 42, startPoint y: 19, endPoint x: 96, endPoint y: 76, distance: 78.5
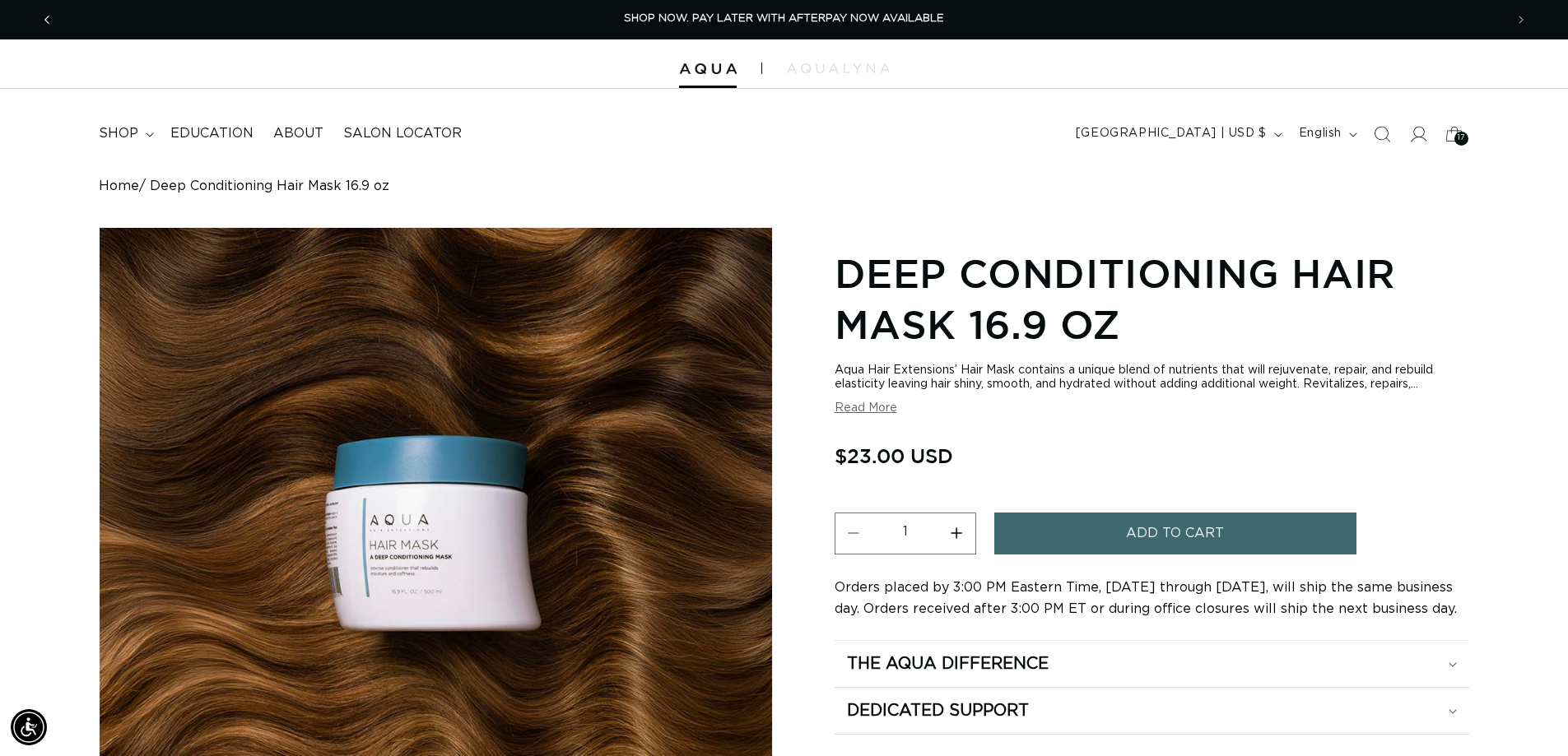
click at [42, 20] on span "Previous announcement" at bounding box center [47, 19] width 17 height 17
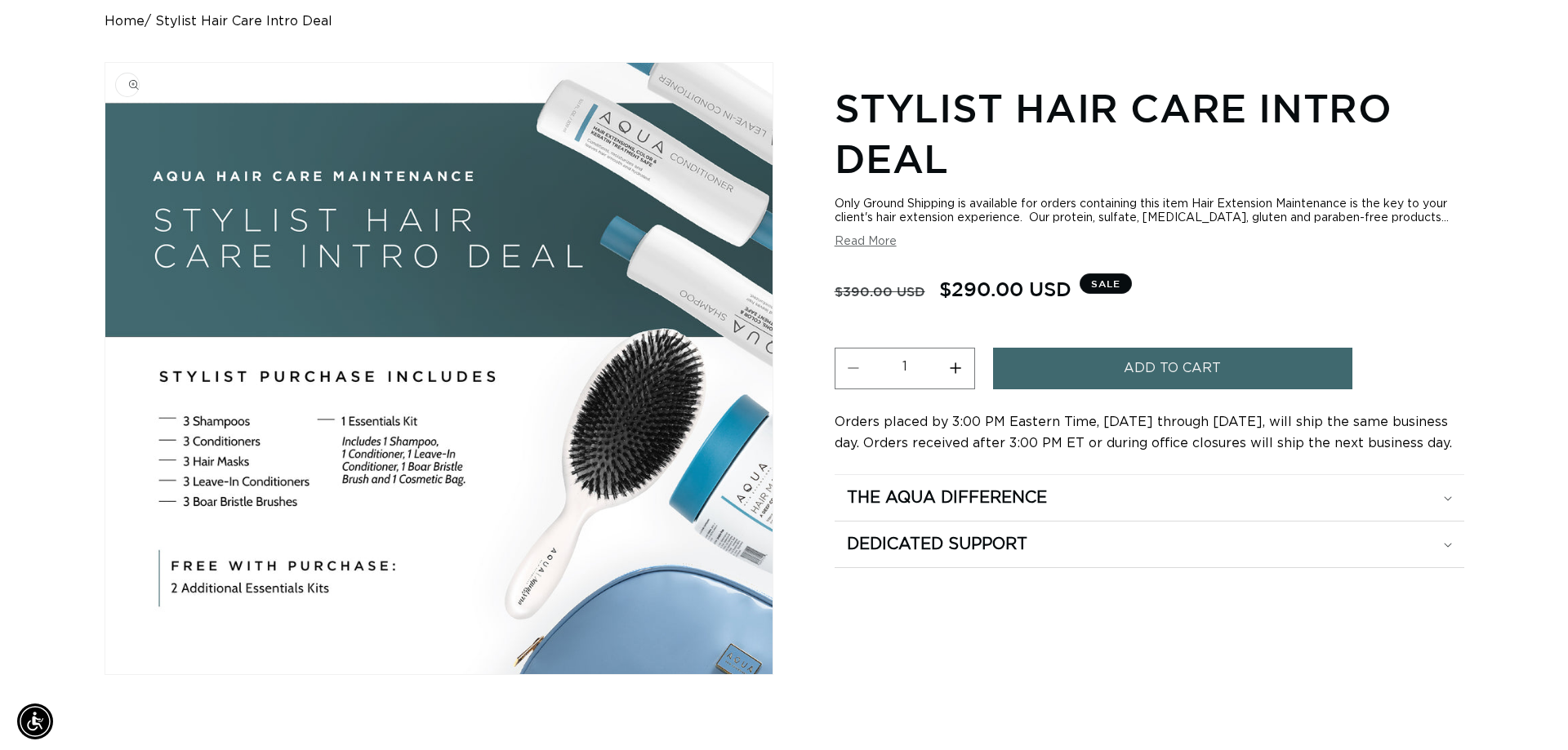
scroll to position [0, 2879]
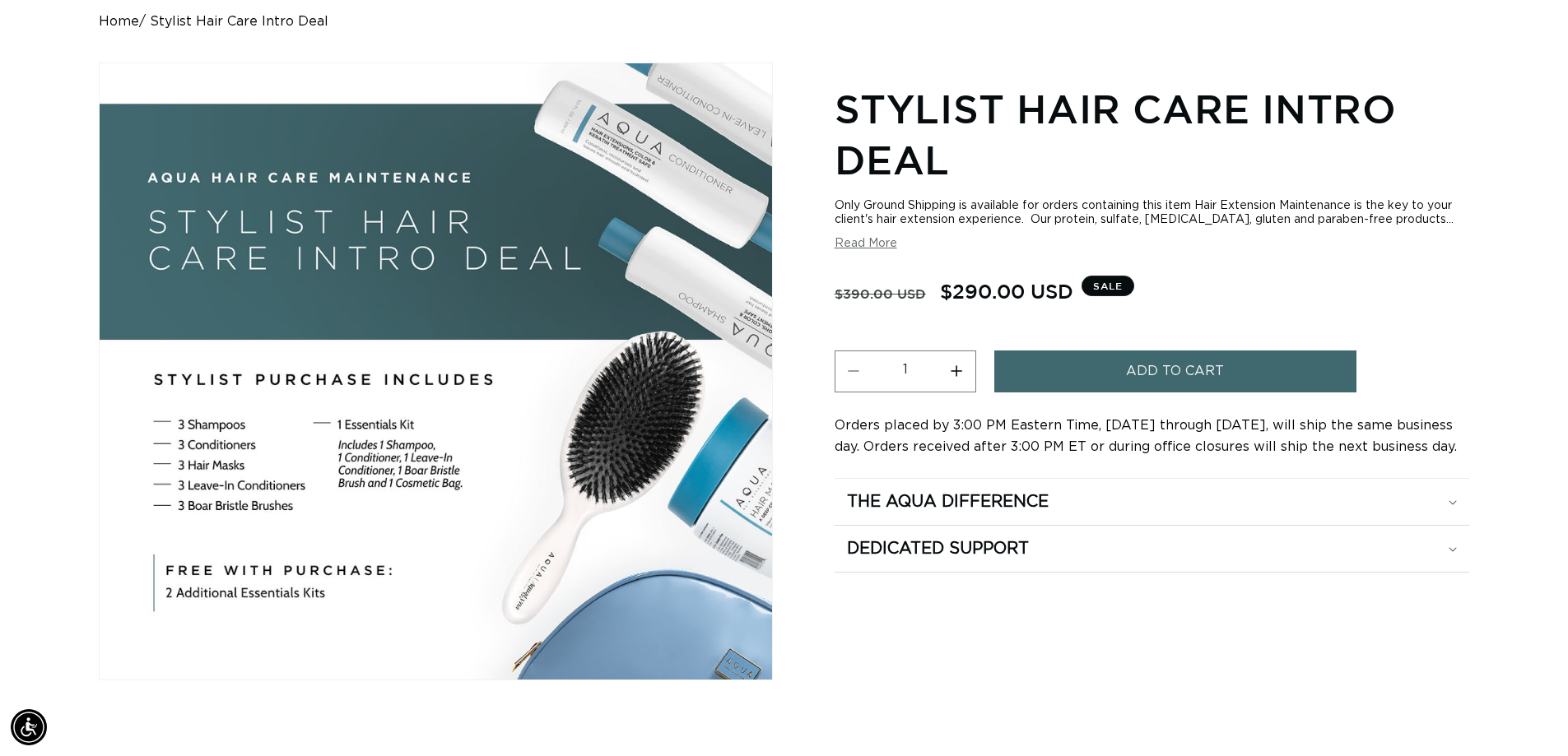
click at [1168, 373] on span "Add to cart" at bounding box center [1174, 371] width 98 height 42
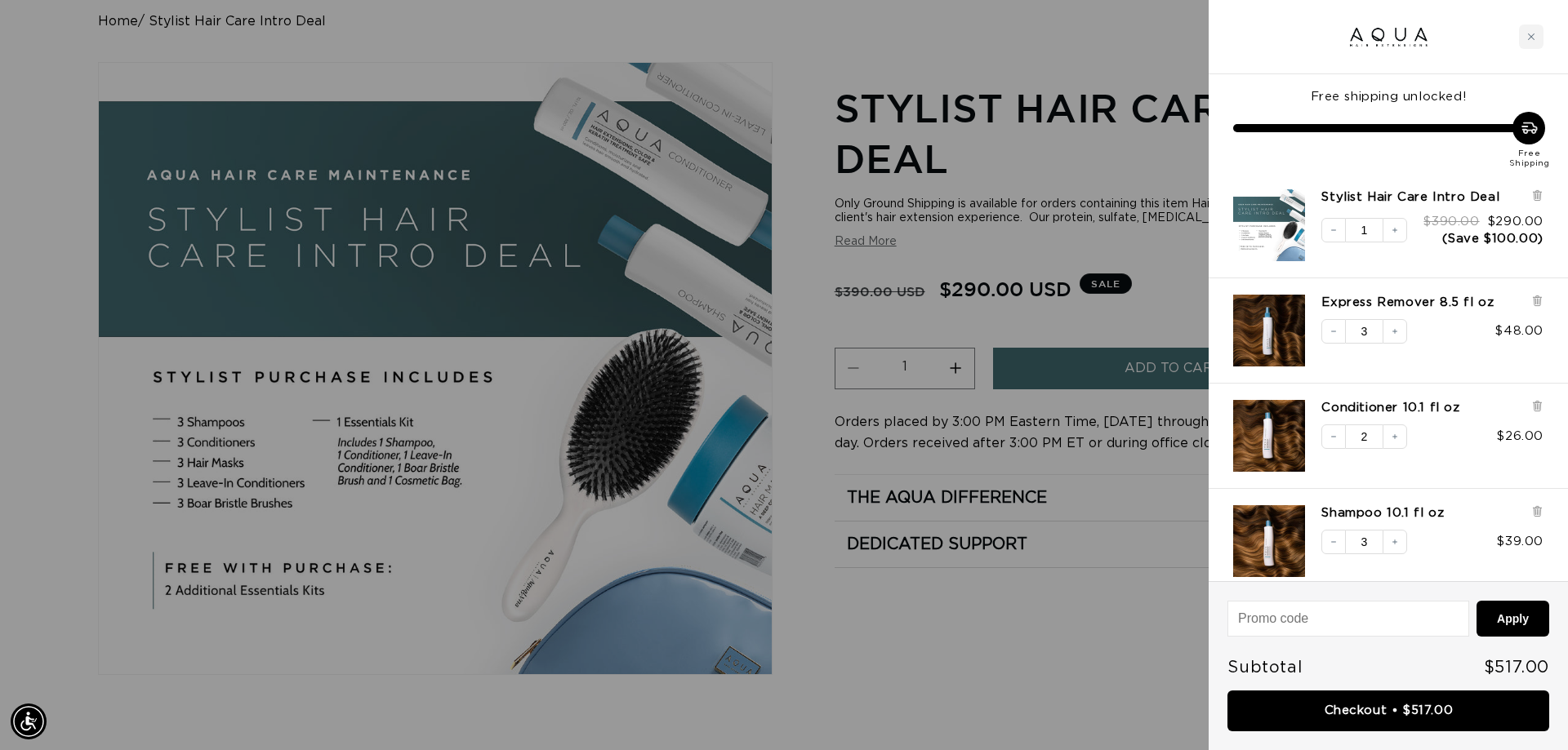
scroll to position [0, 2904]
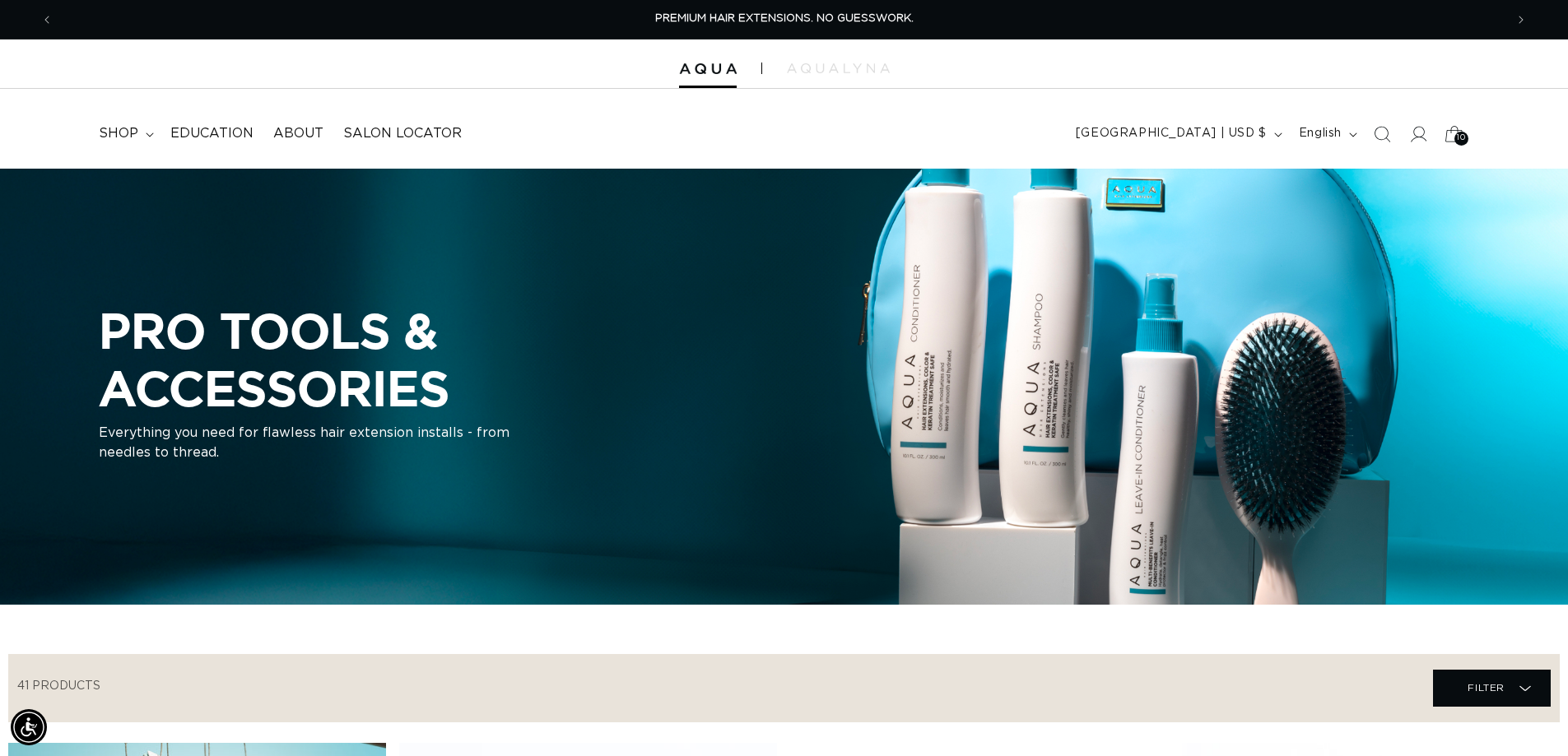
click at [1464, 136] on span "10" at bounding box center [1460, 138] width 8 height 14
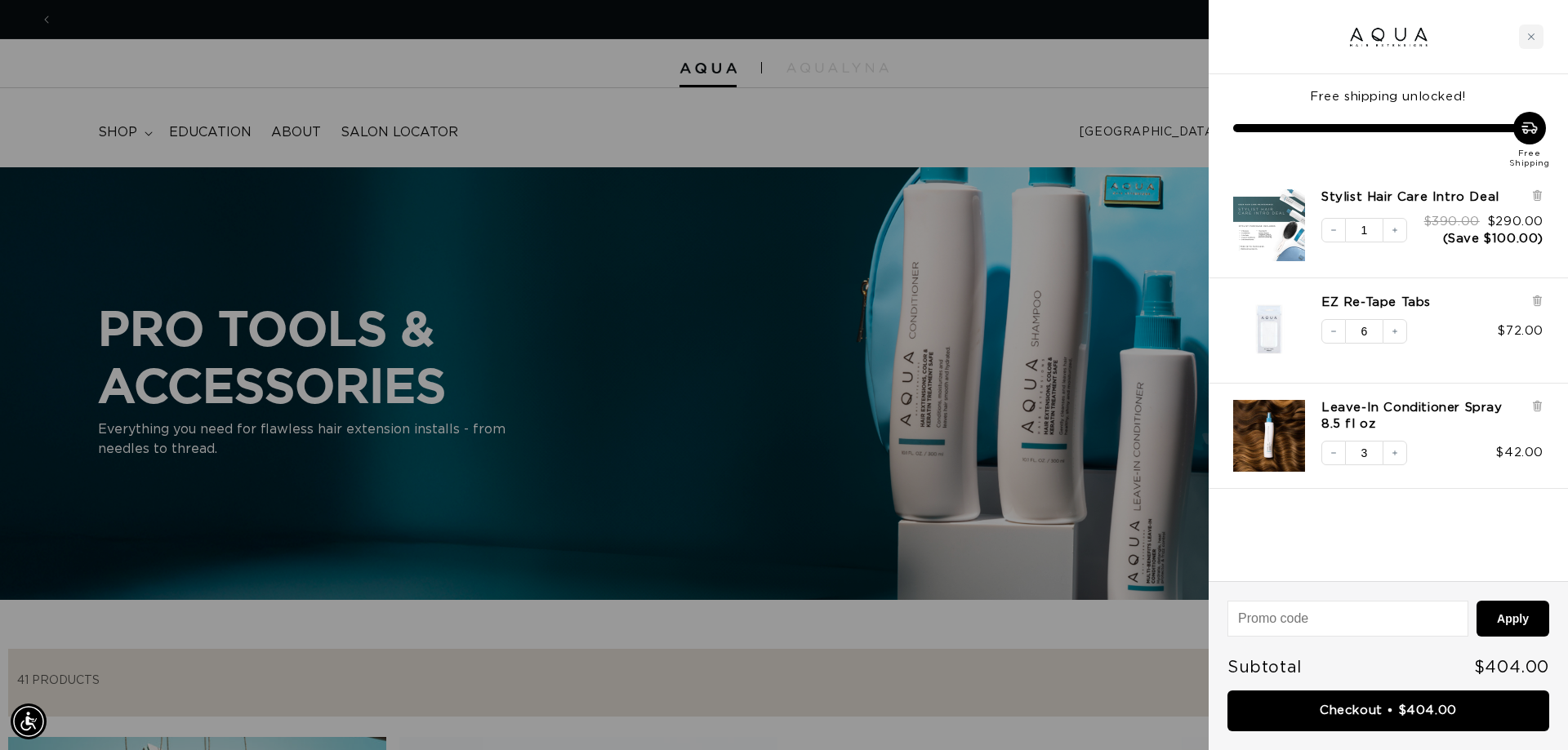
scroll to position [0, 2904]
click at [1538, 408] on icon at bounding box center [1536, 406] width 6 height 8
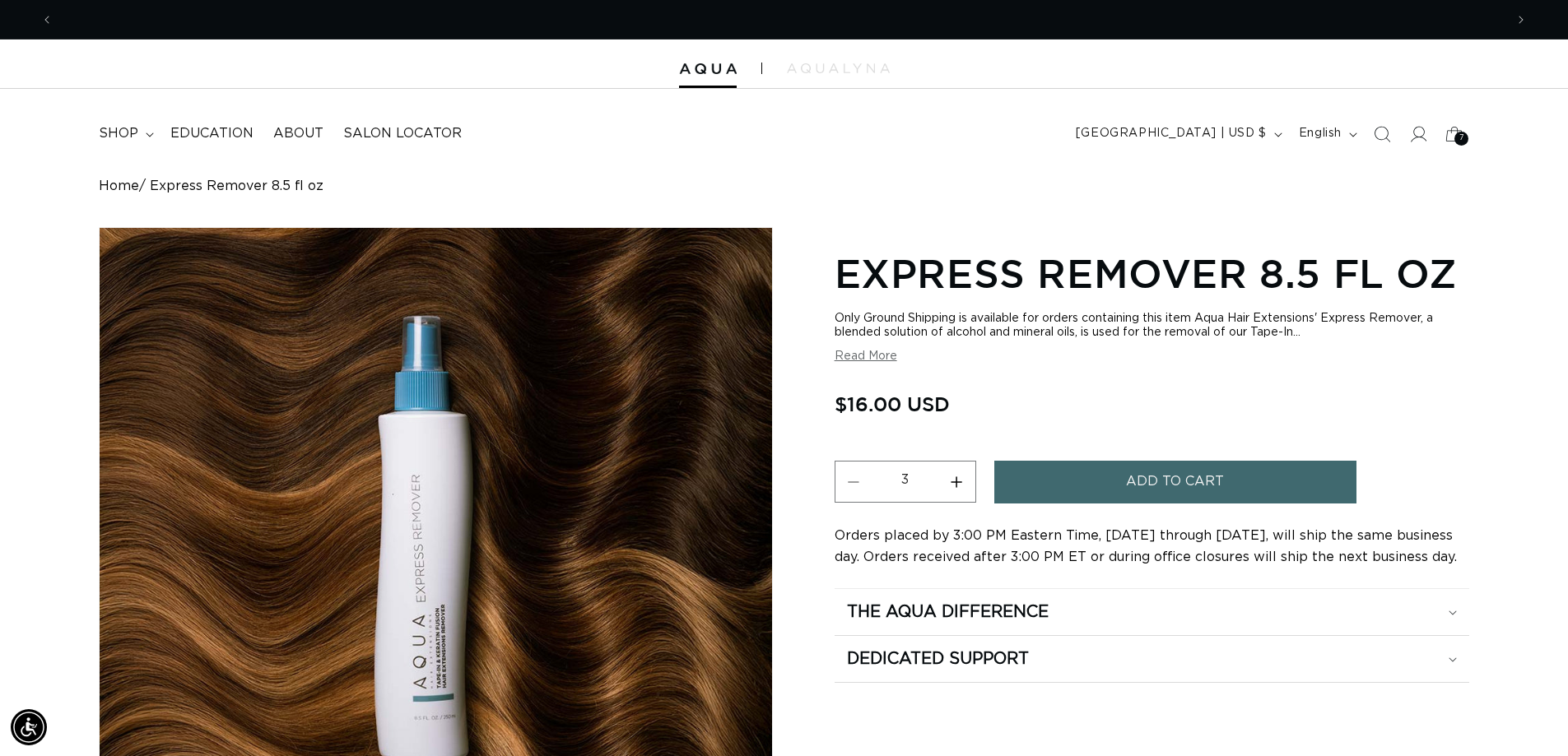
scroll to position [0, 1451]
click at [1093, 481] on button "Add to cart" at bounding box center [1175, 482] width 362 height 42
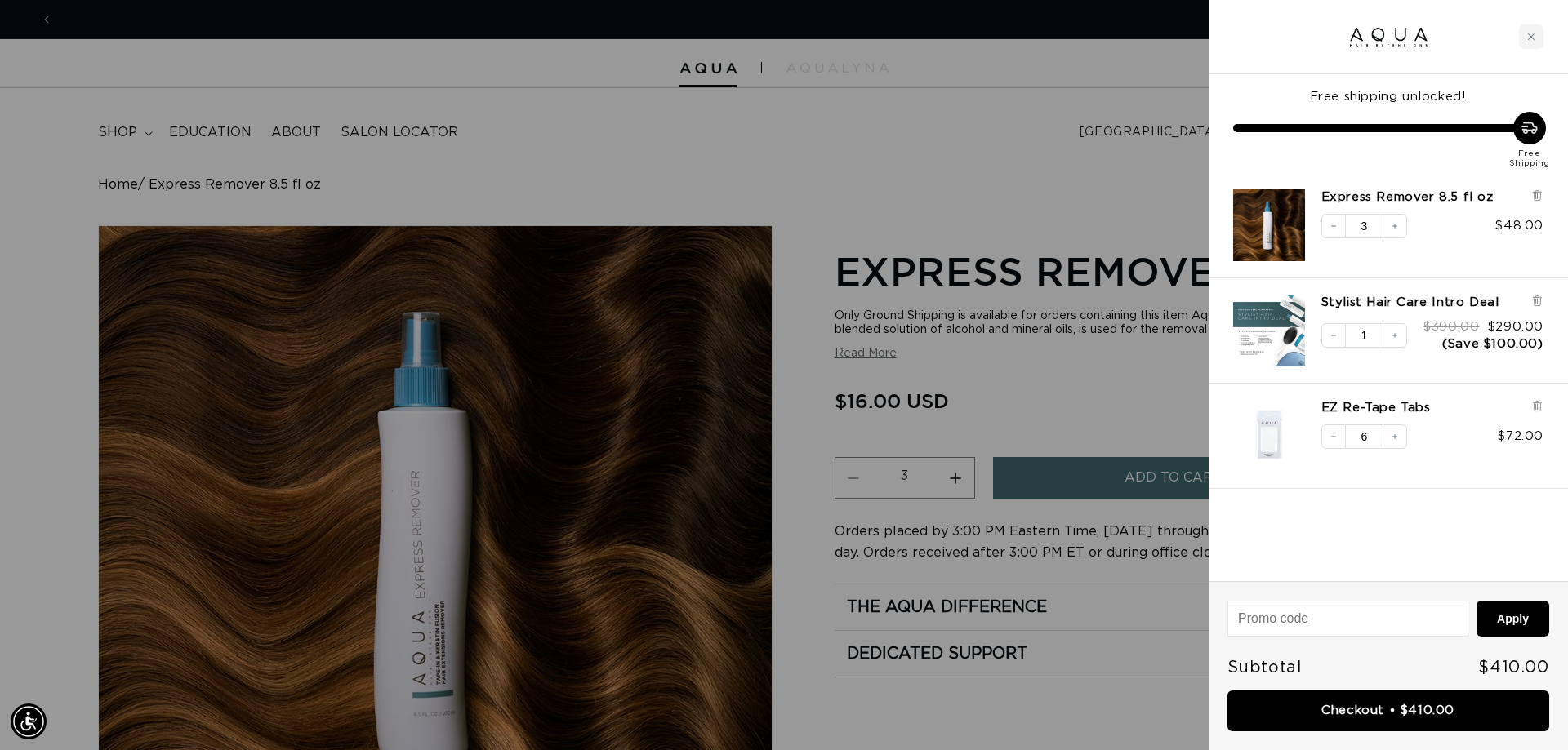
scroll to position [0, 2904]
drag, startPoint x: 1421, startPoint y: 519, endPoint x: 1421, endPoint y: 557, distance: 38.0
click at [1421, 522] on div "Free shipping unlocked! Free Shipping Express Remover 8.5 fl oz Decrease quanti…" at bounding box center [1388, 327] width 359 height 507
